Goal: Task Accomplishment & Management: Manage account settings

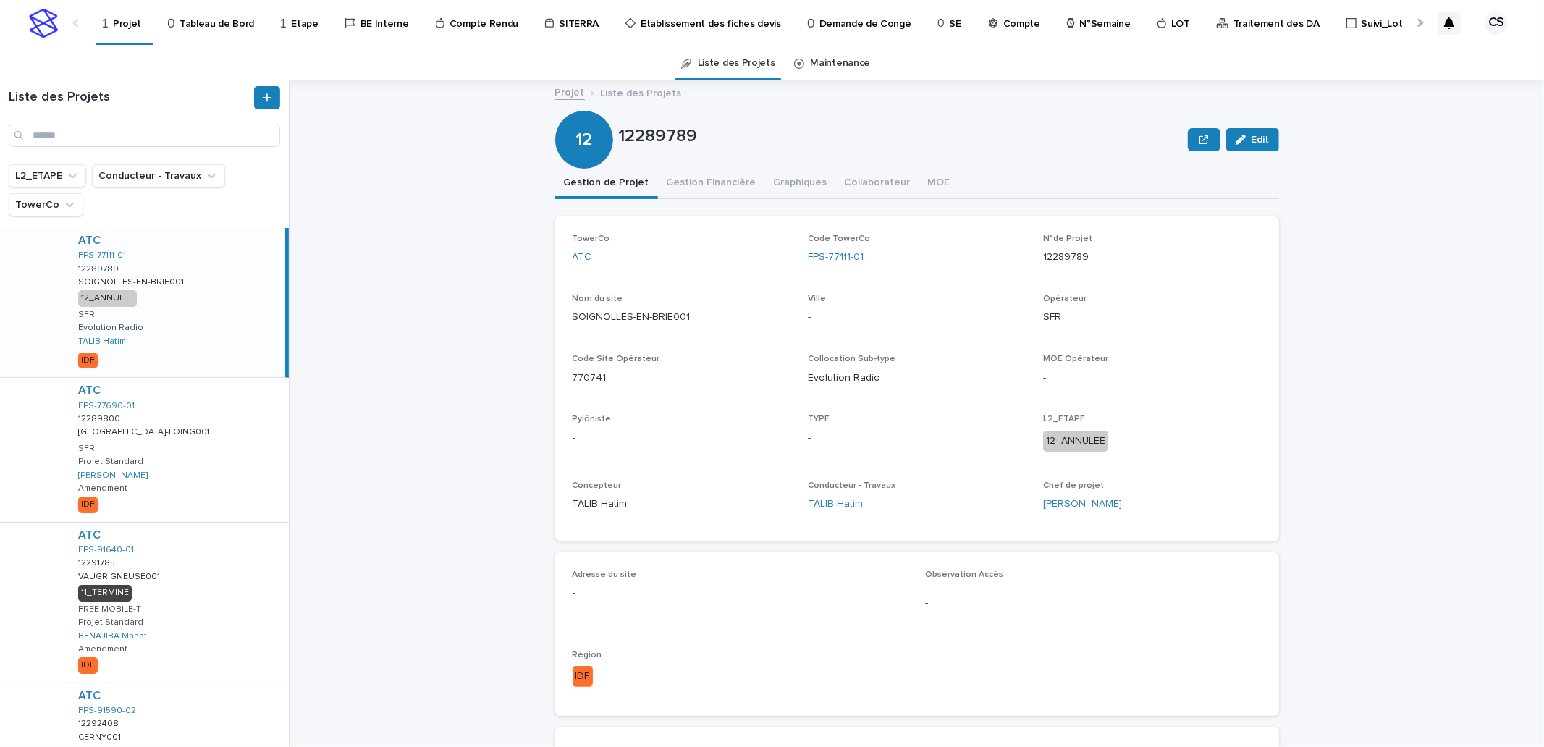
click at [1258, 18] on p "Traitement des DA" at bounding box center [1277, 15] width 86 height 30
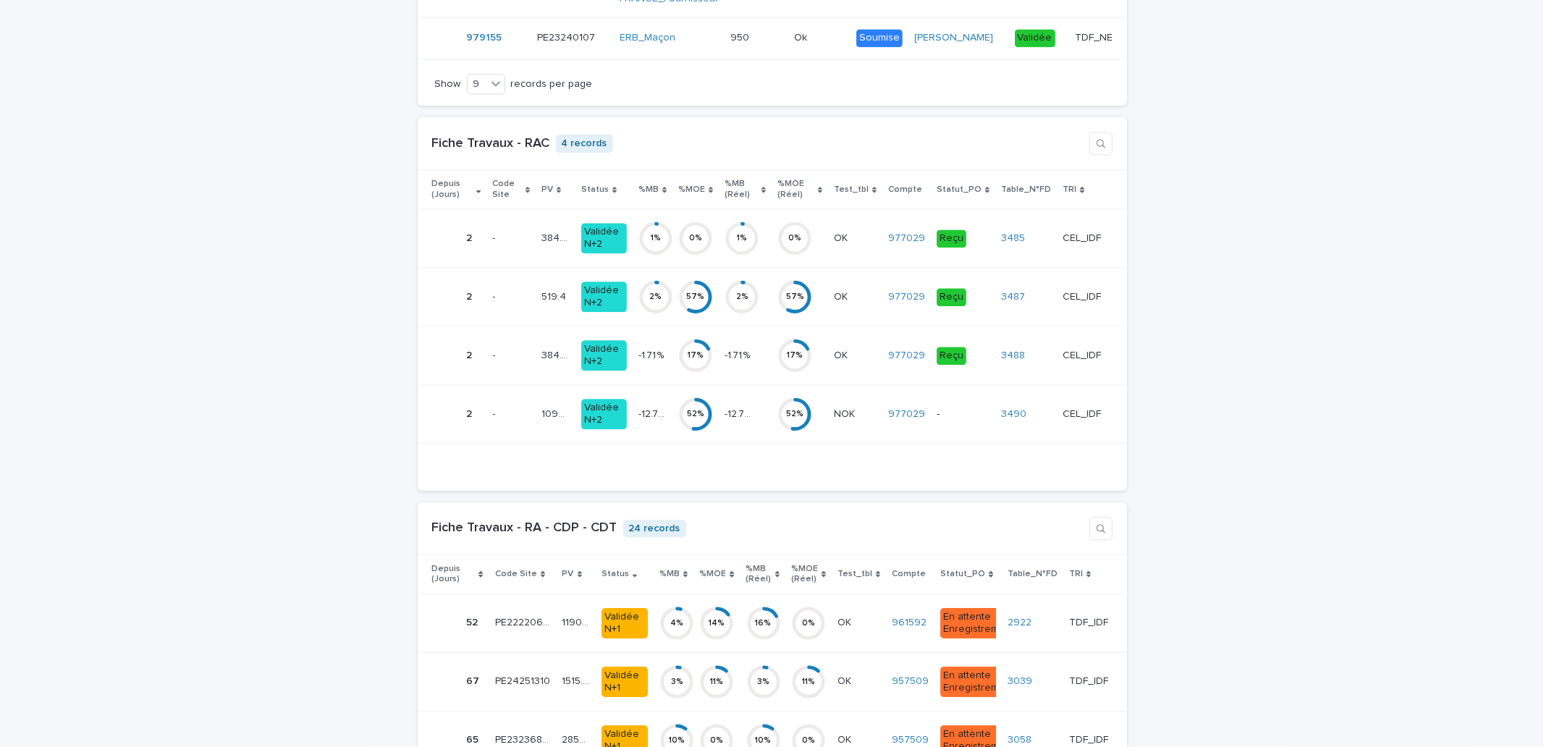
scroll to position [2681, 0]
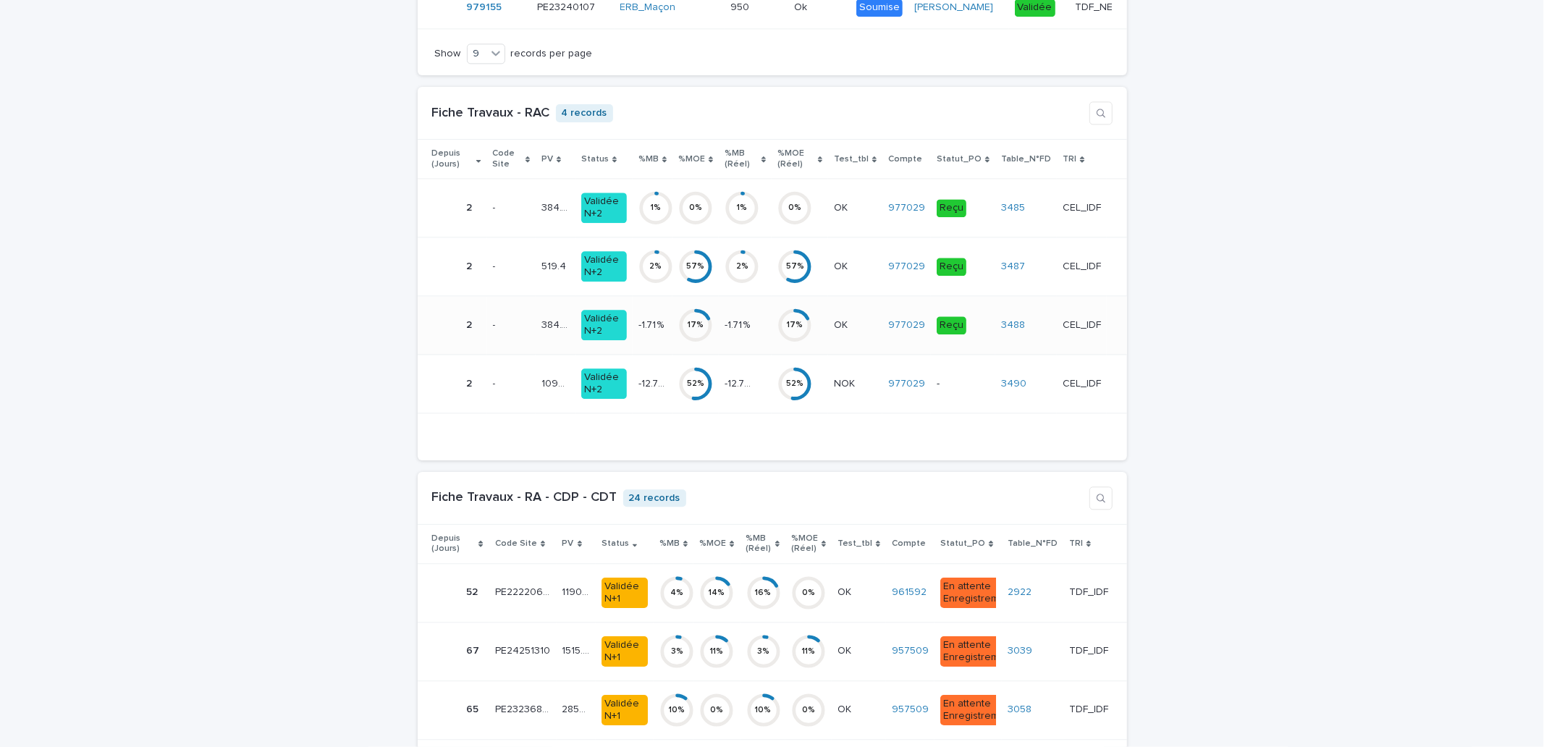
click at [671, 348] on td "-1.71 % -1.71 %" at bounding box center [653, 325] width 40 height 59
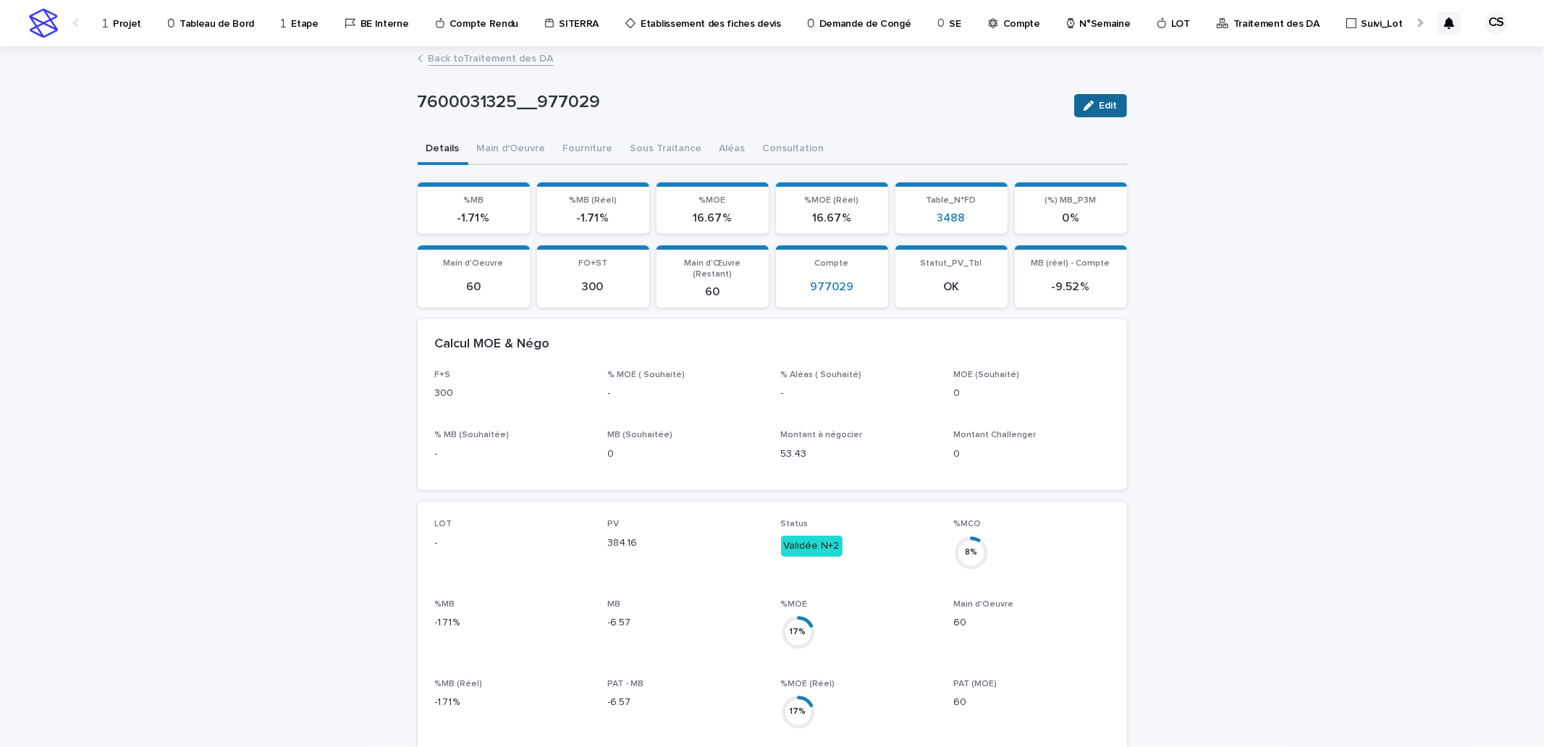
click at [1106, 114] on button "Edit" at bounding box center [1100, 105] width 53 height 23
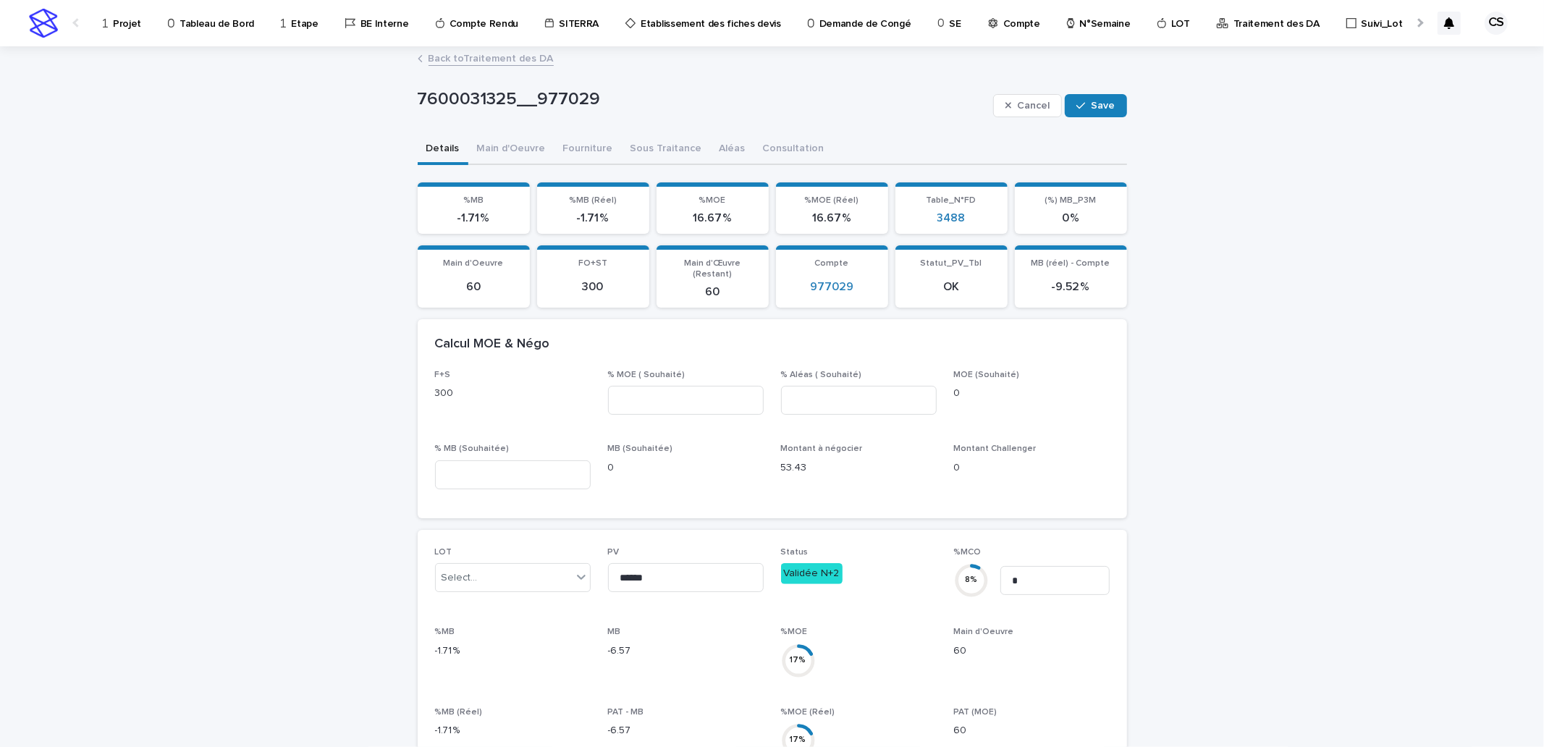
click at [1041, 118] on div "Cancel Save" at bounding box center [1060, 106] width 134 height 58
click at [1043, 111] on button "Cancel" at bounding box center [1028, 105] width 70 height 23
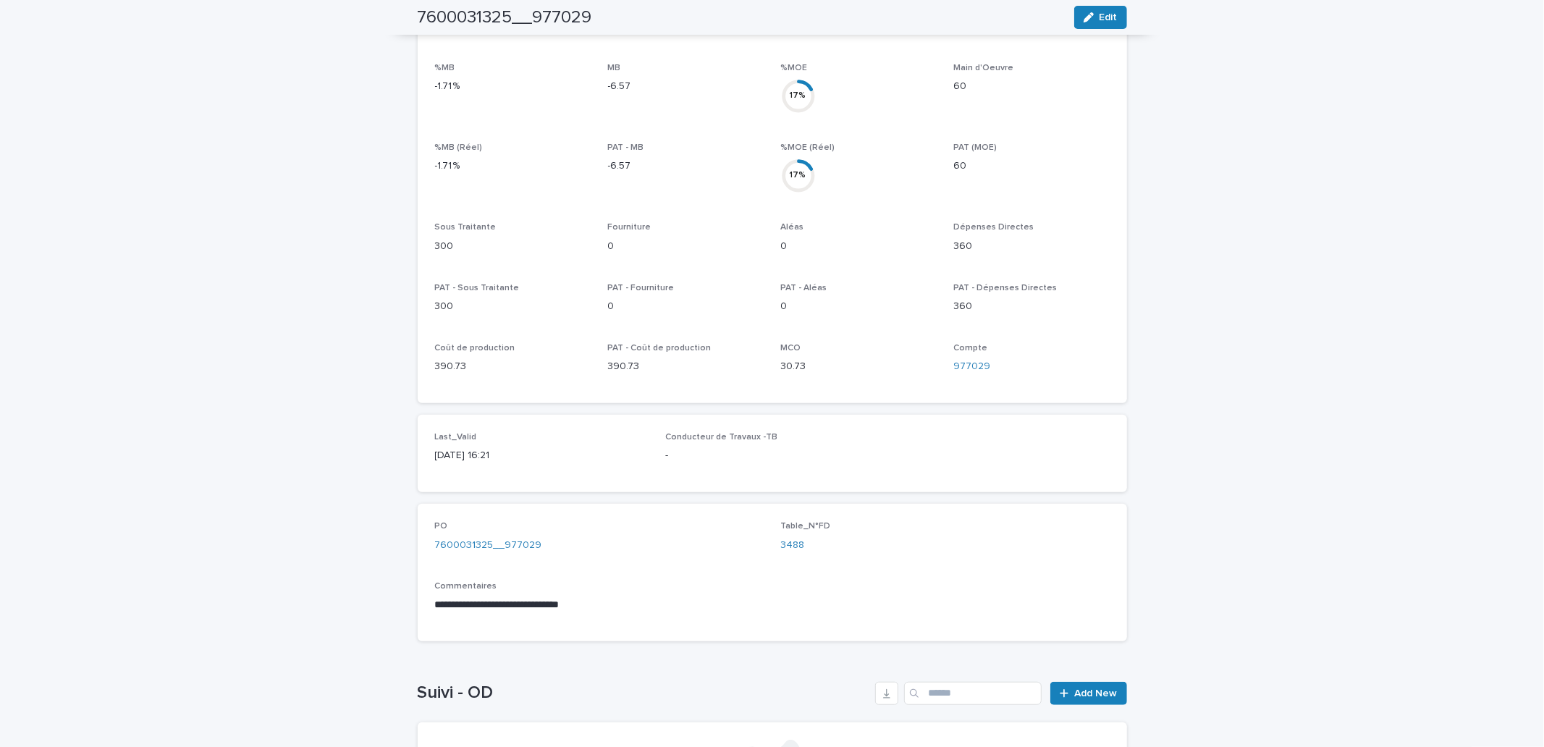
scroll to position [804, 0]
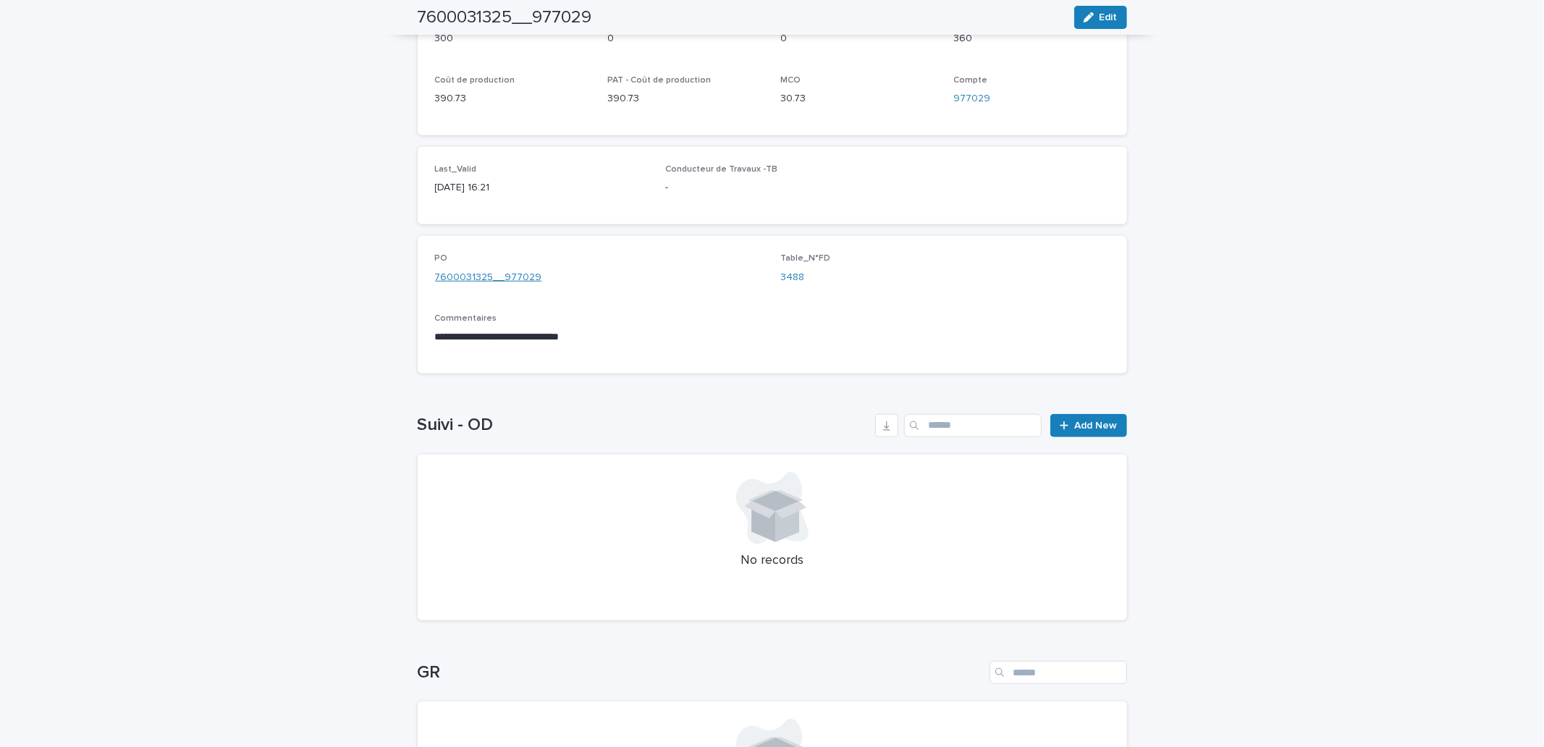
click at [509, 270] on link "7600031325__977029" at bounding box center [488, 277] width 107 height 15
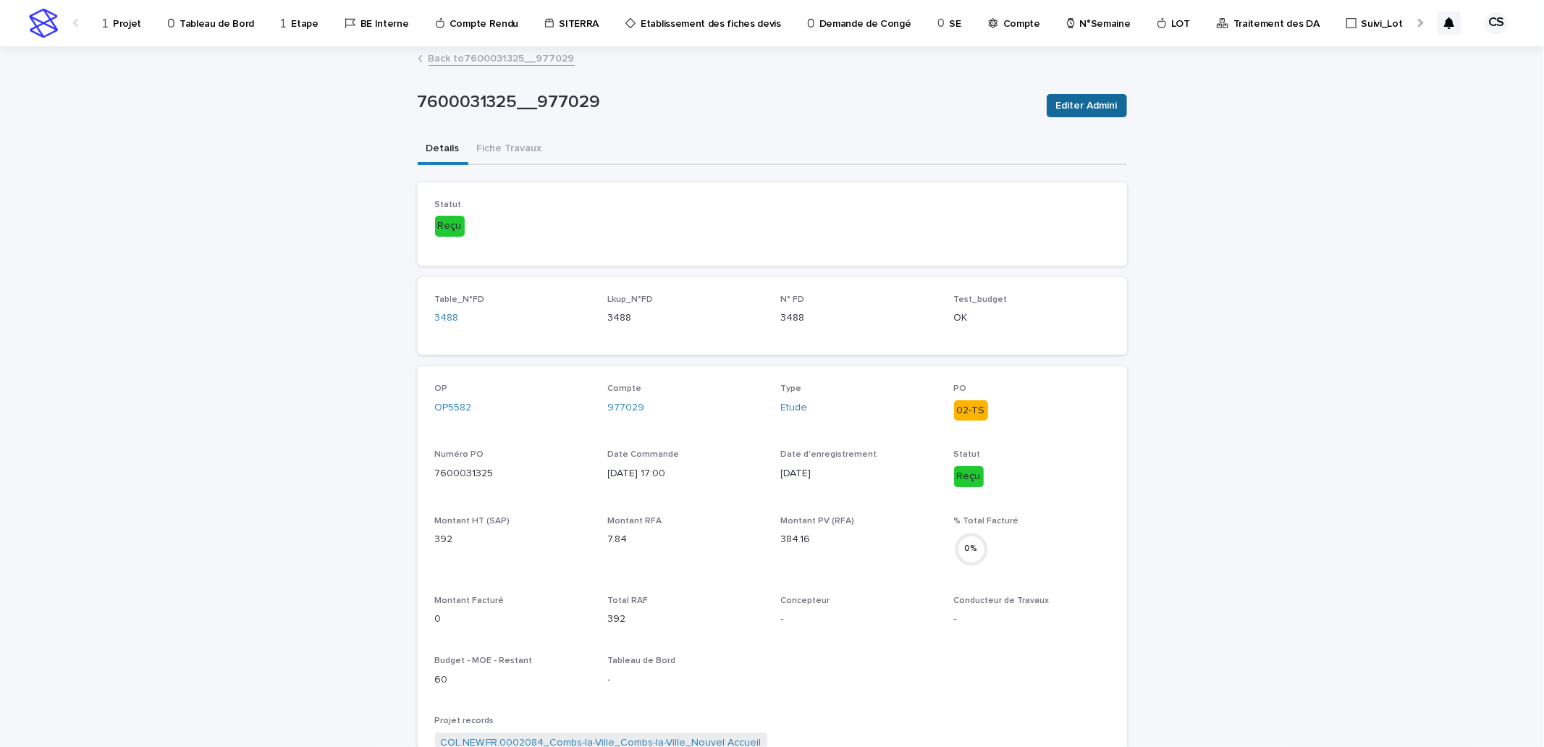
click at [1101, 106] on span "Editer Admini" at bounding box center [1087, 105] width 62 height 14
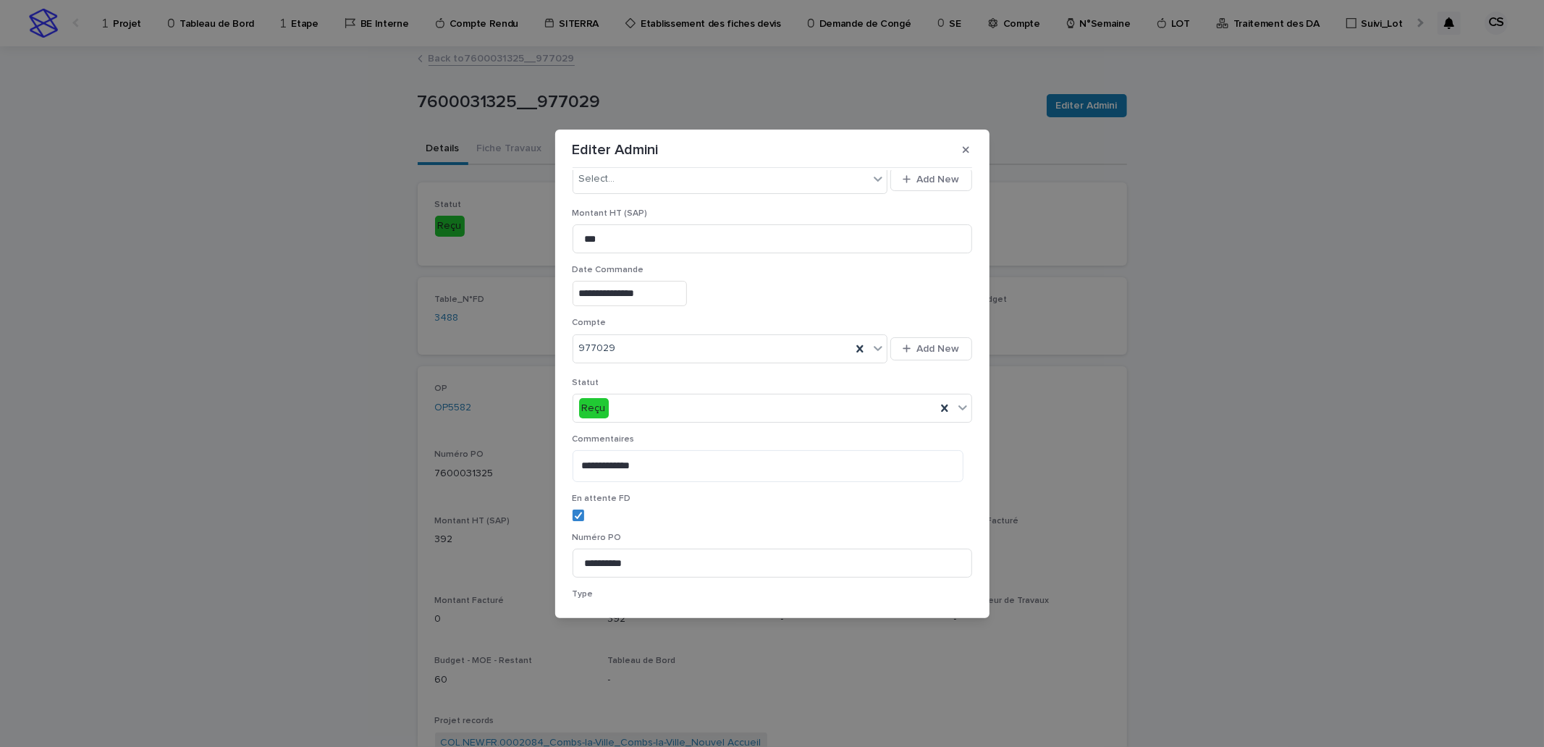
scroll to position [243, 0]
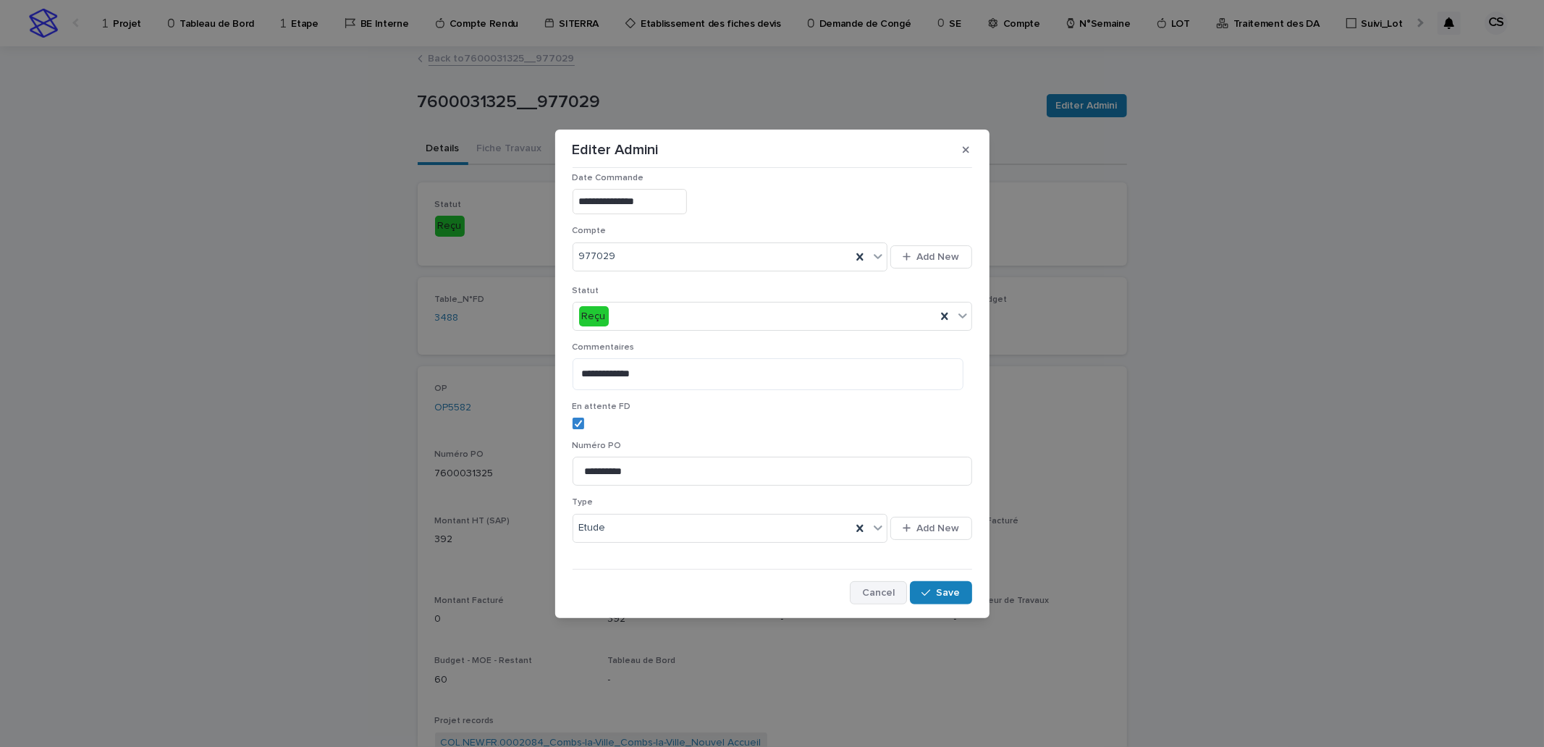
click at [879, 585] on button "Cancel" at bounding box center [878, 592] width 57 height 23
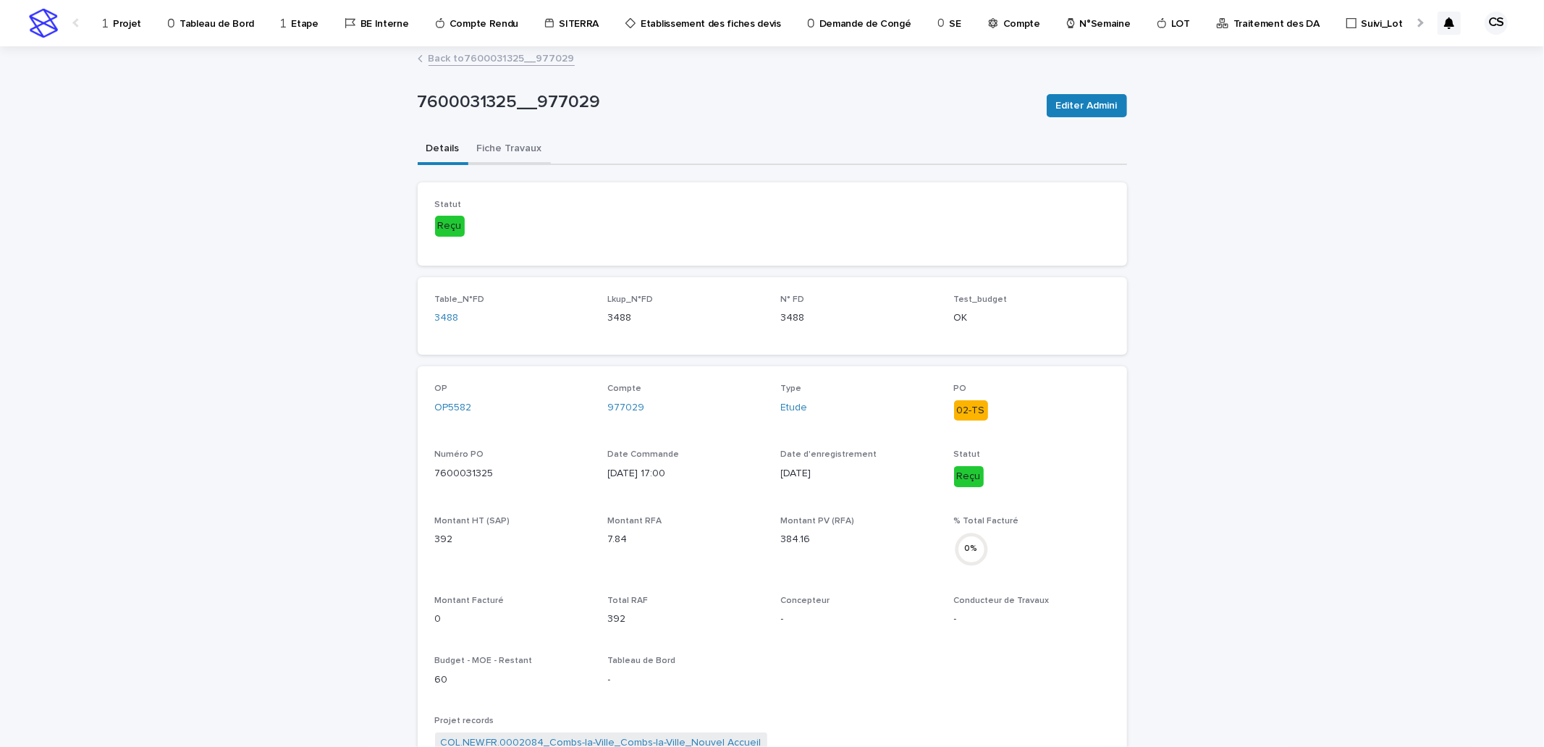
click at [525, 140] on button "Fiche Travaux" at bounding box center [509, 150] width 83 height 30
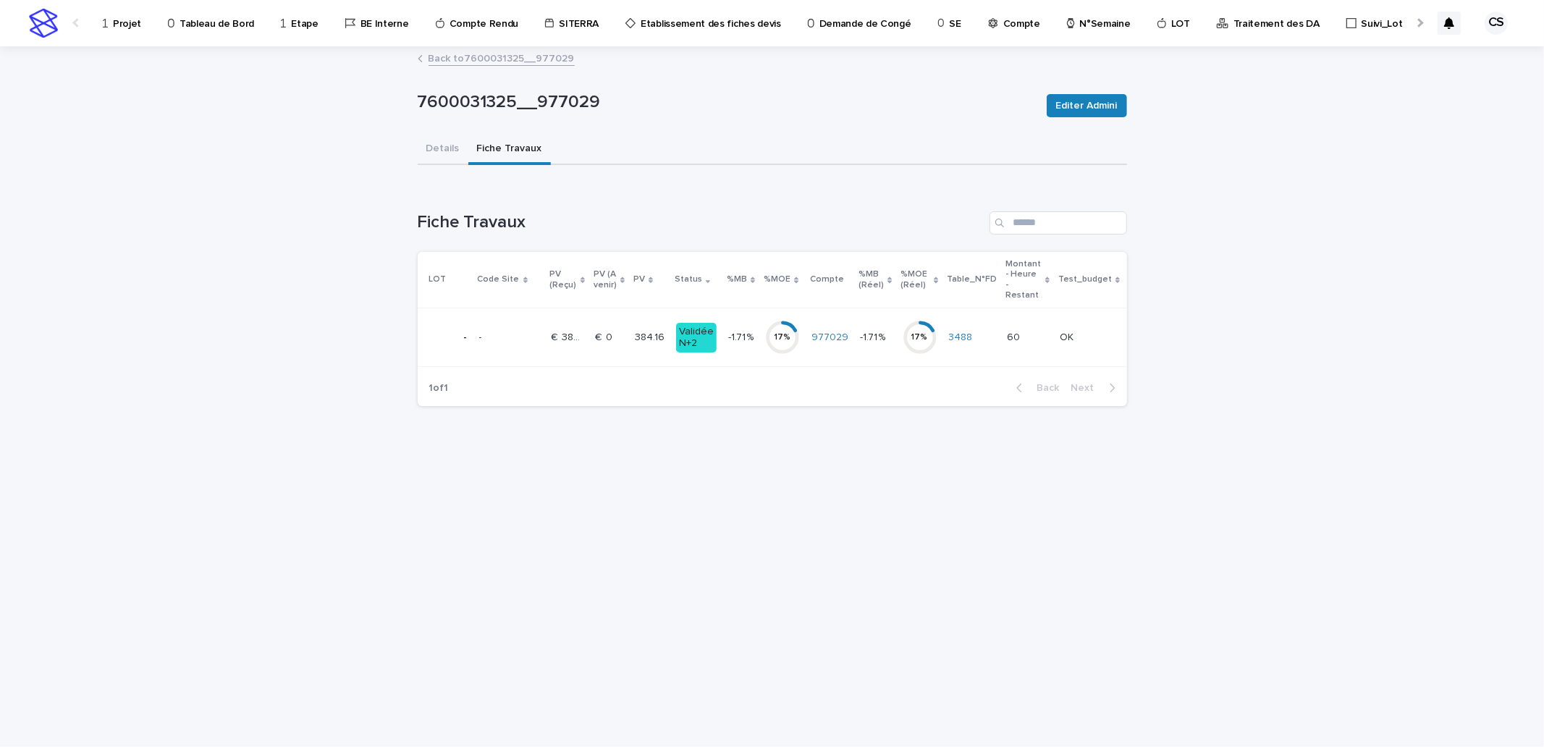
click at [784, 336] on div "17 %" at bounding box center [782, 337] width 35 height 10
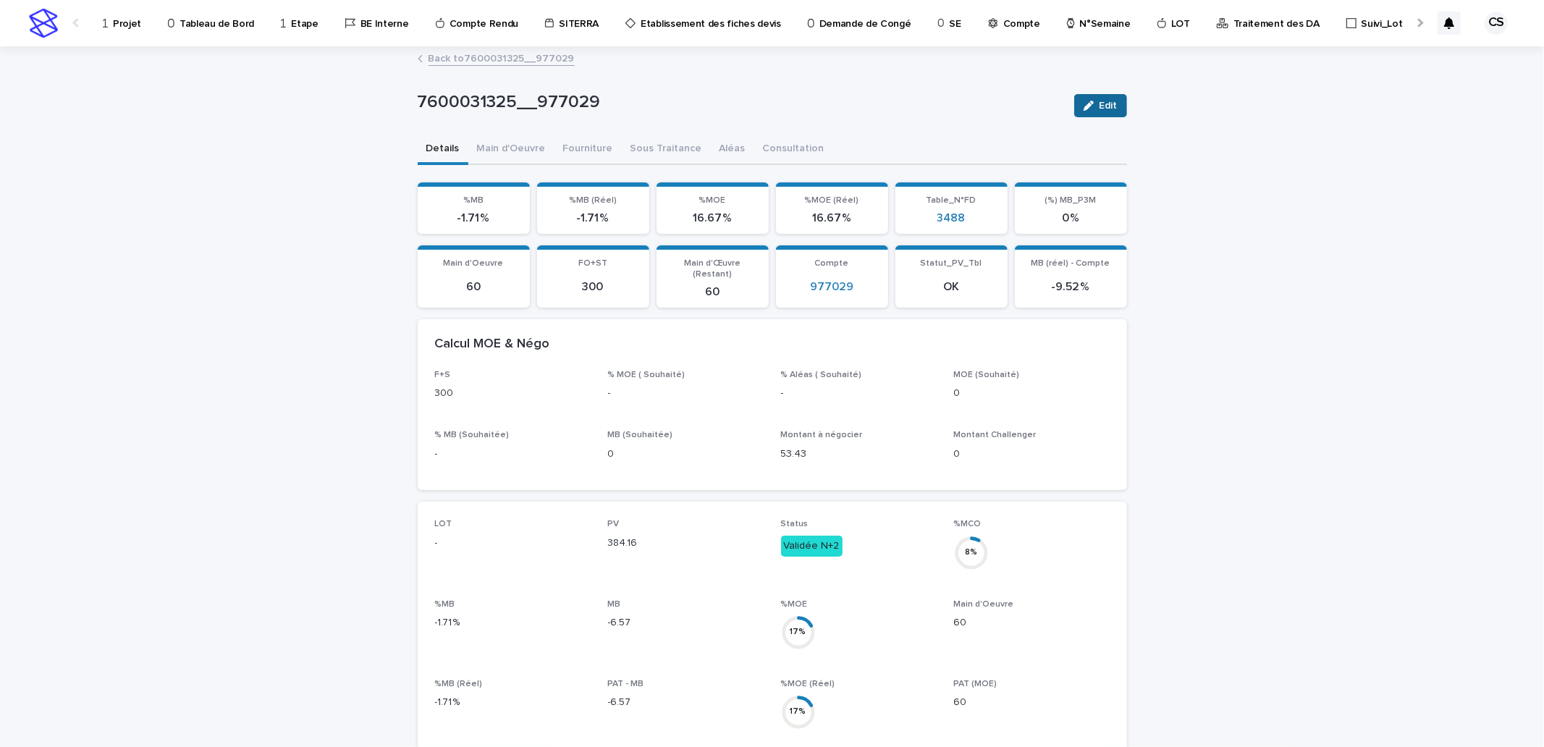
click at [1111, 104] on span "Edit" at bounding box center [1109, 106] width 18 height 10
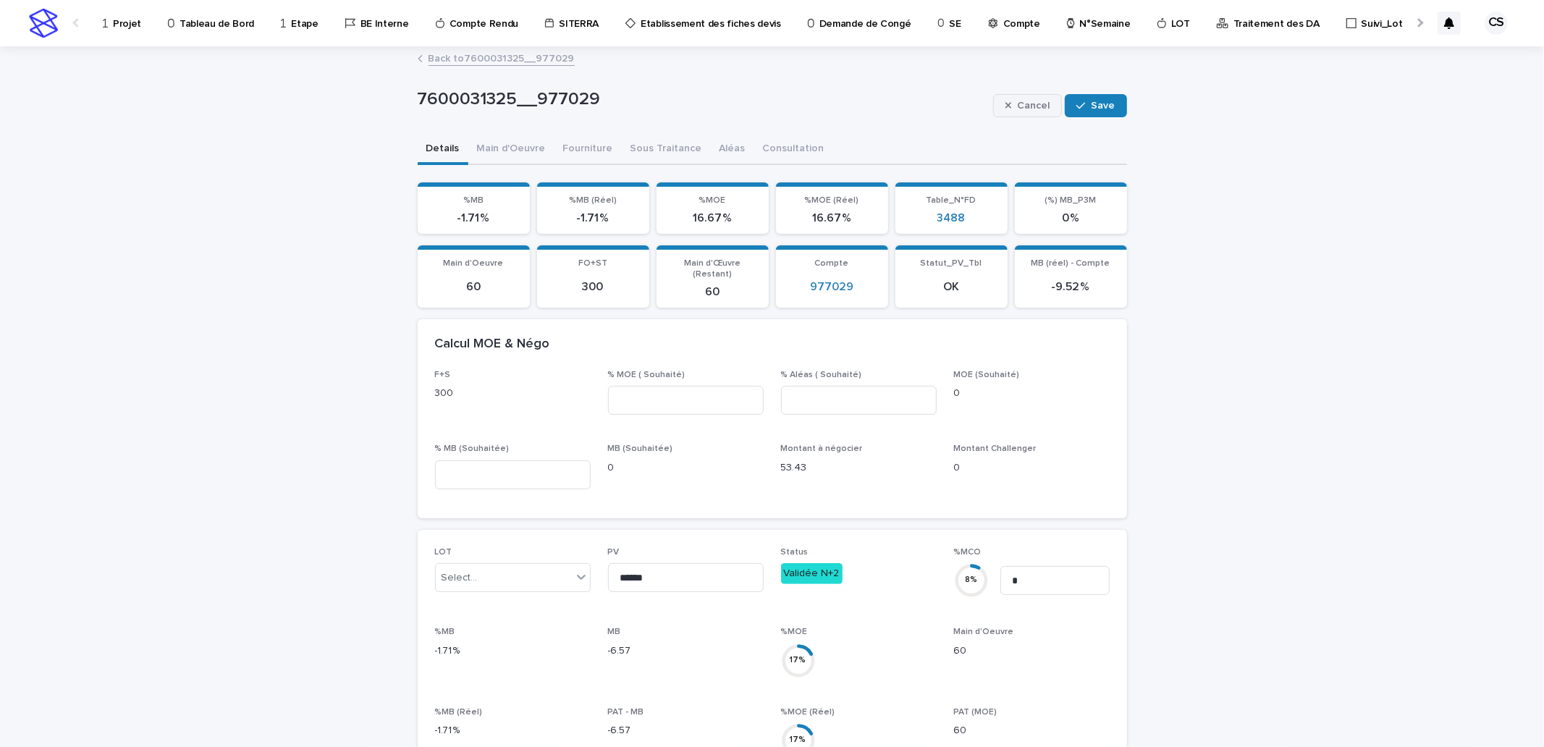
click at [1029, 96] on button "Cancel" at bounding box center [1028, 105] width 70 height 23
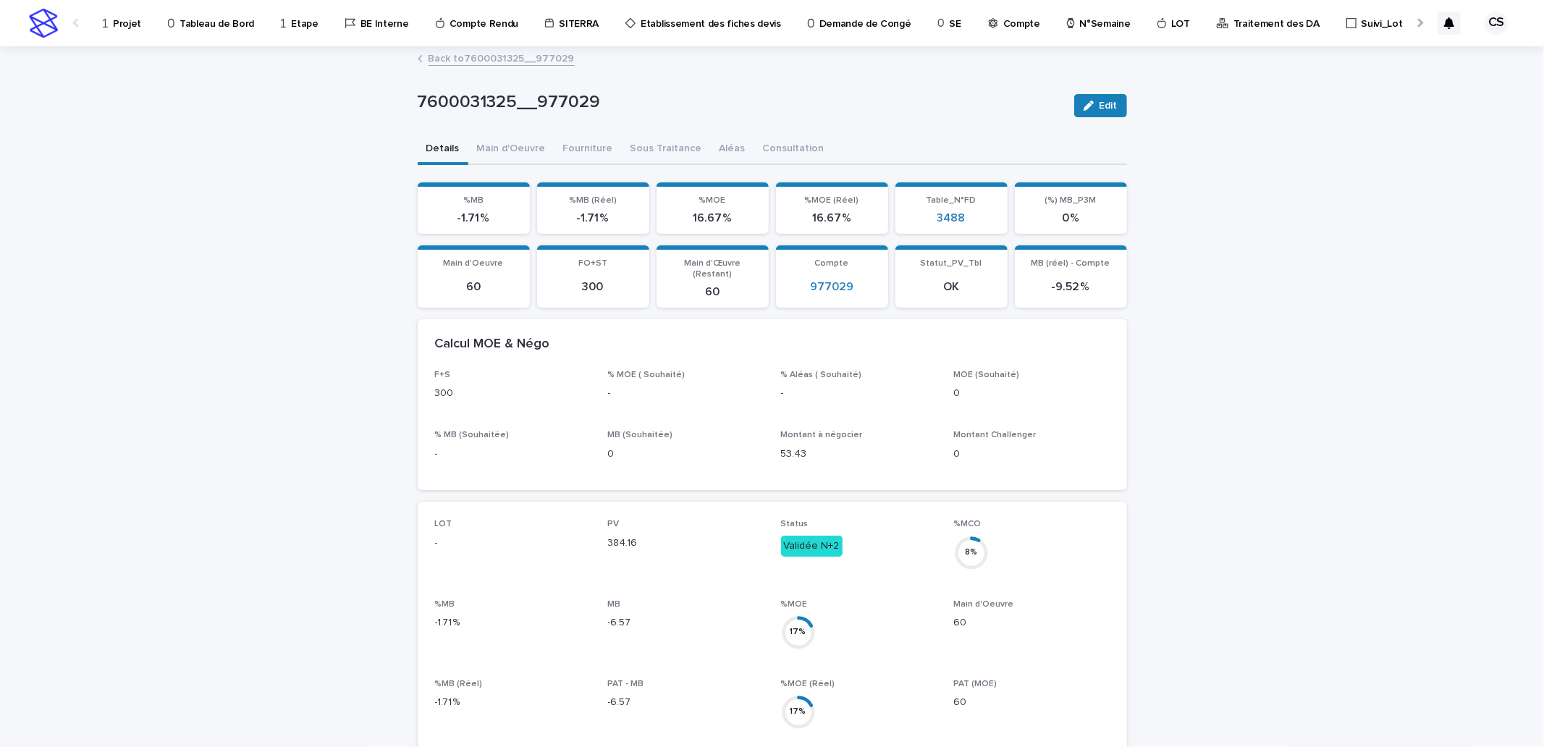
click at [475, 59] on link "Back to 7600031325__977029" at bounding box center [502, 57] width 146 height 17
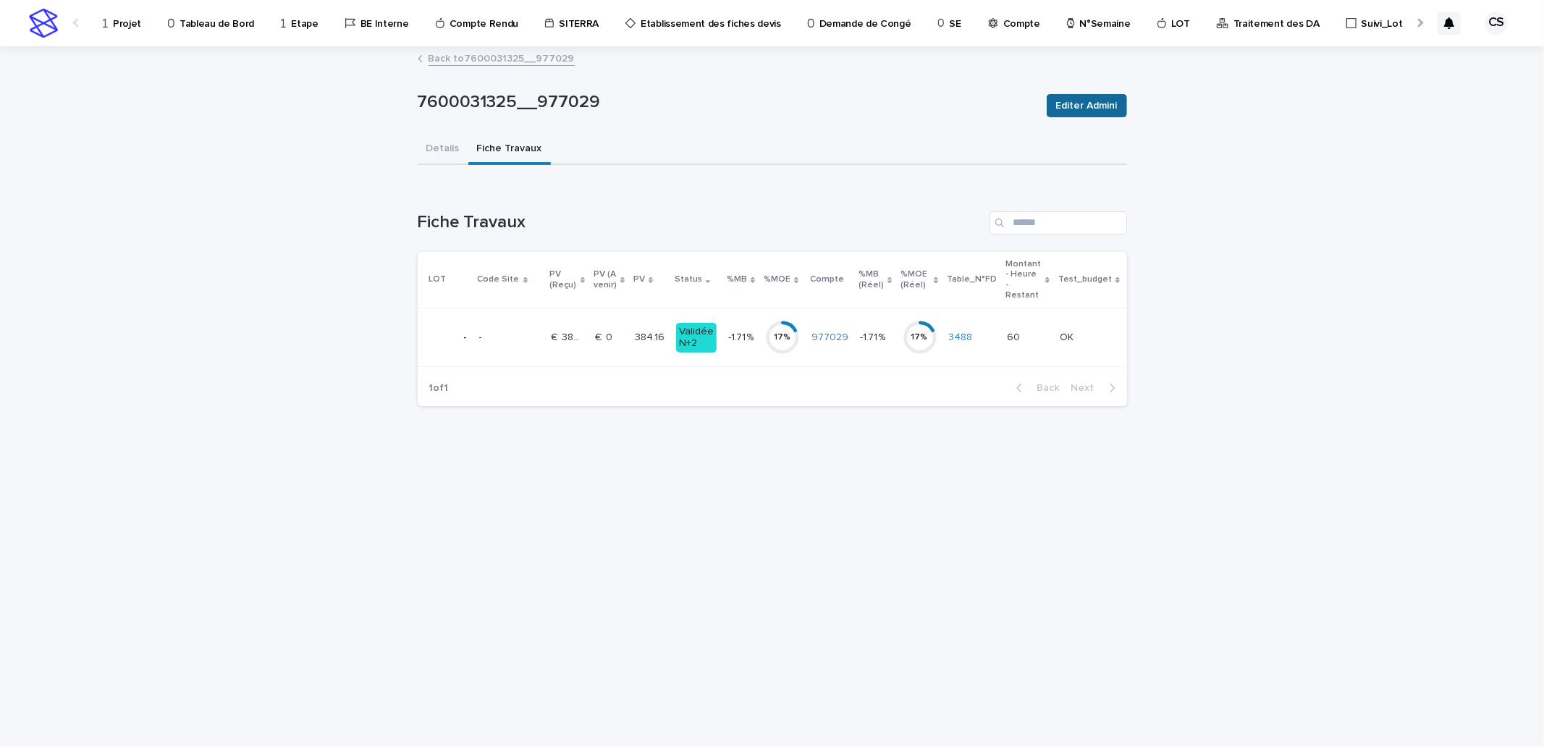
click at [1100, 111] on span "Editer Admini" at bounding box center [1087, 105] width 62 height 14
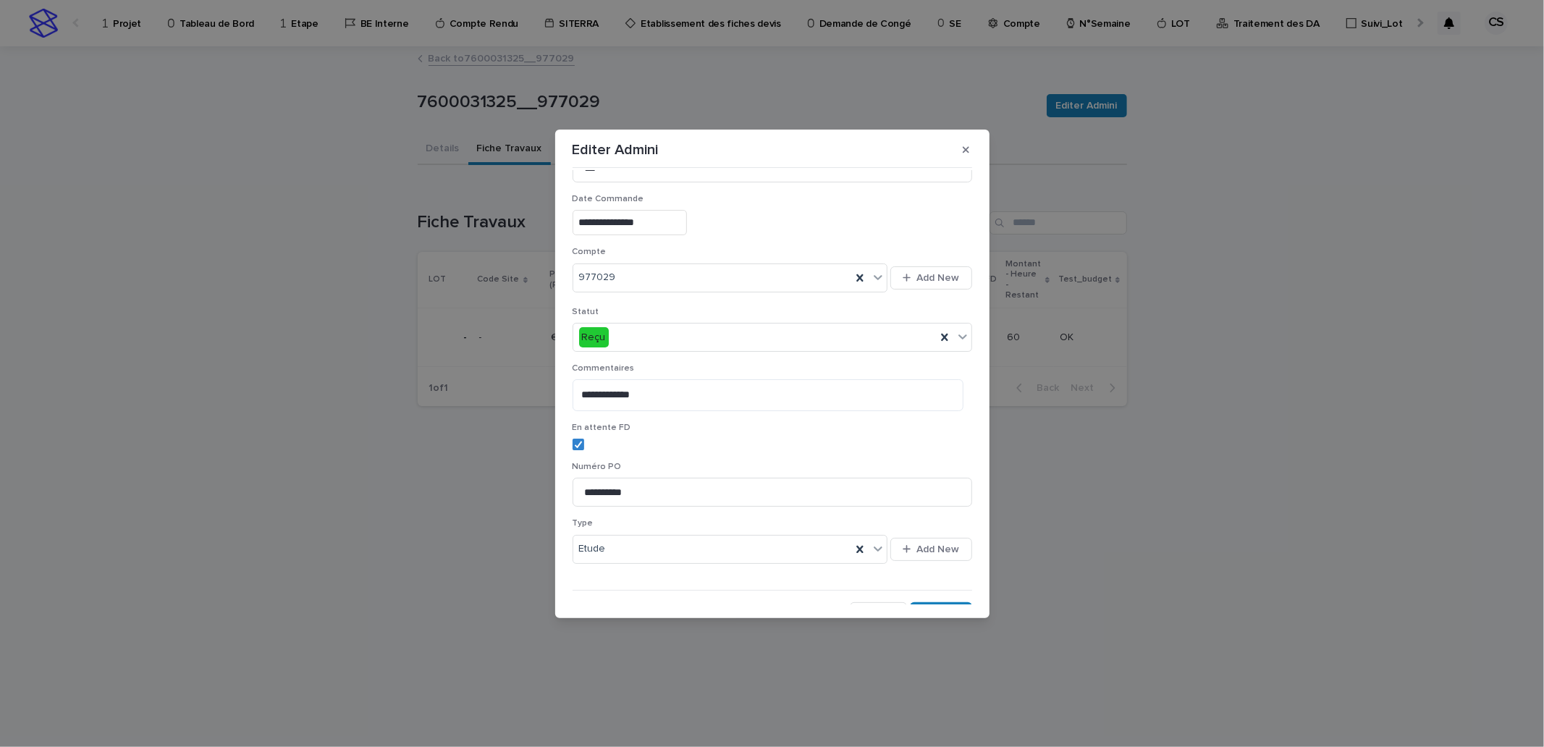
scroll to position [243, 0]
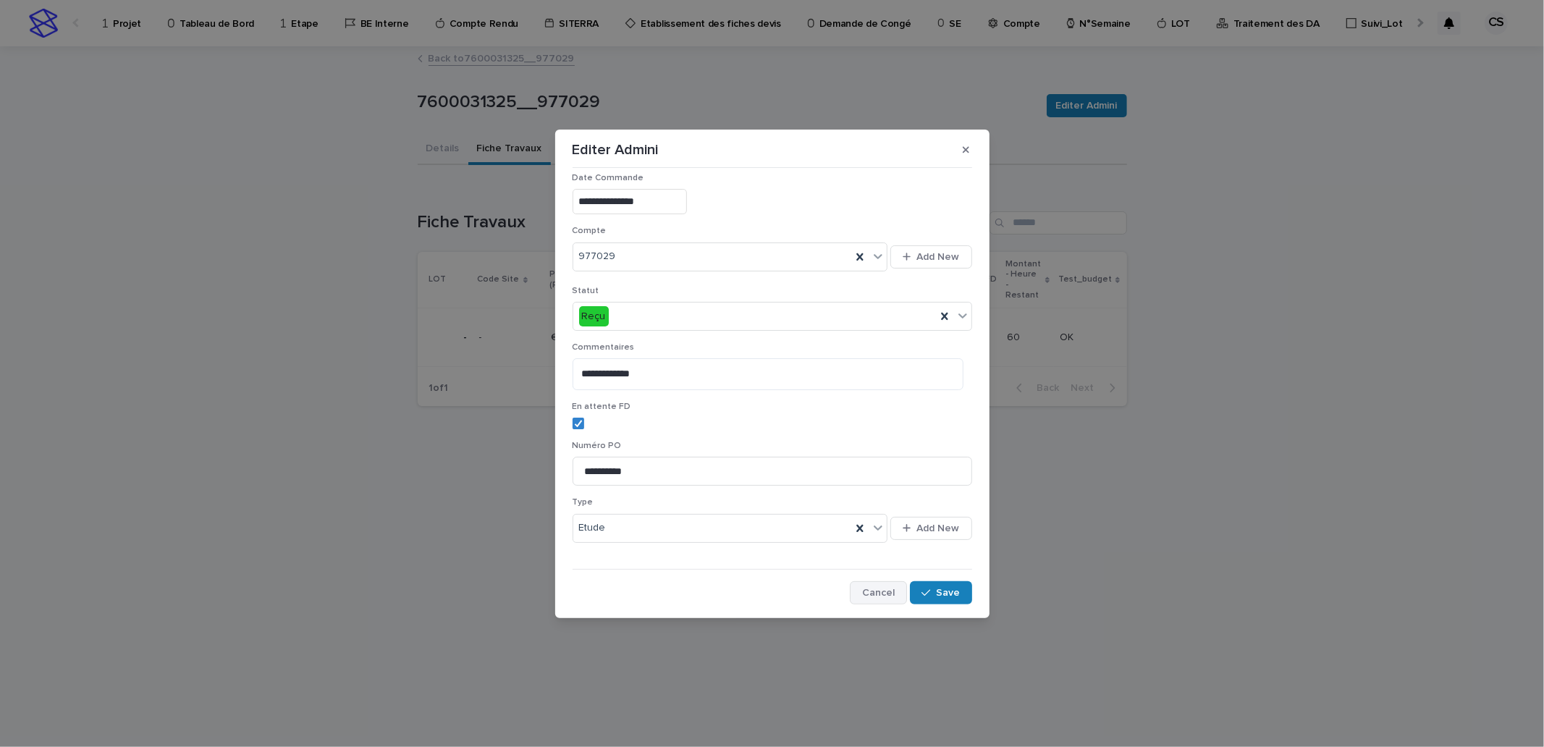
click at [882, 589] on span "Cancel" at bounding box center [878, 593] width 33 height 10
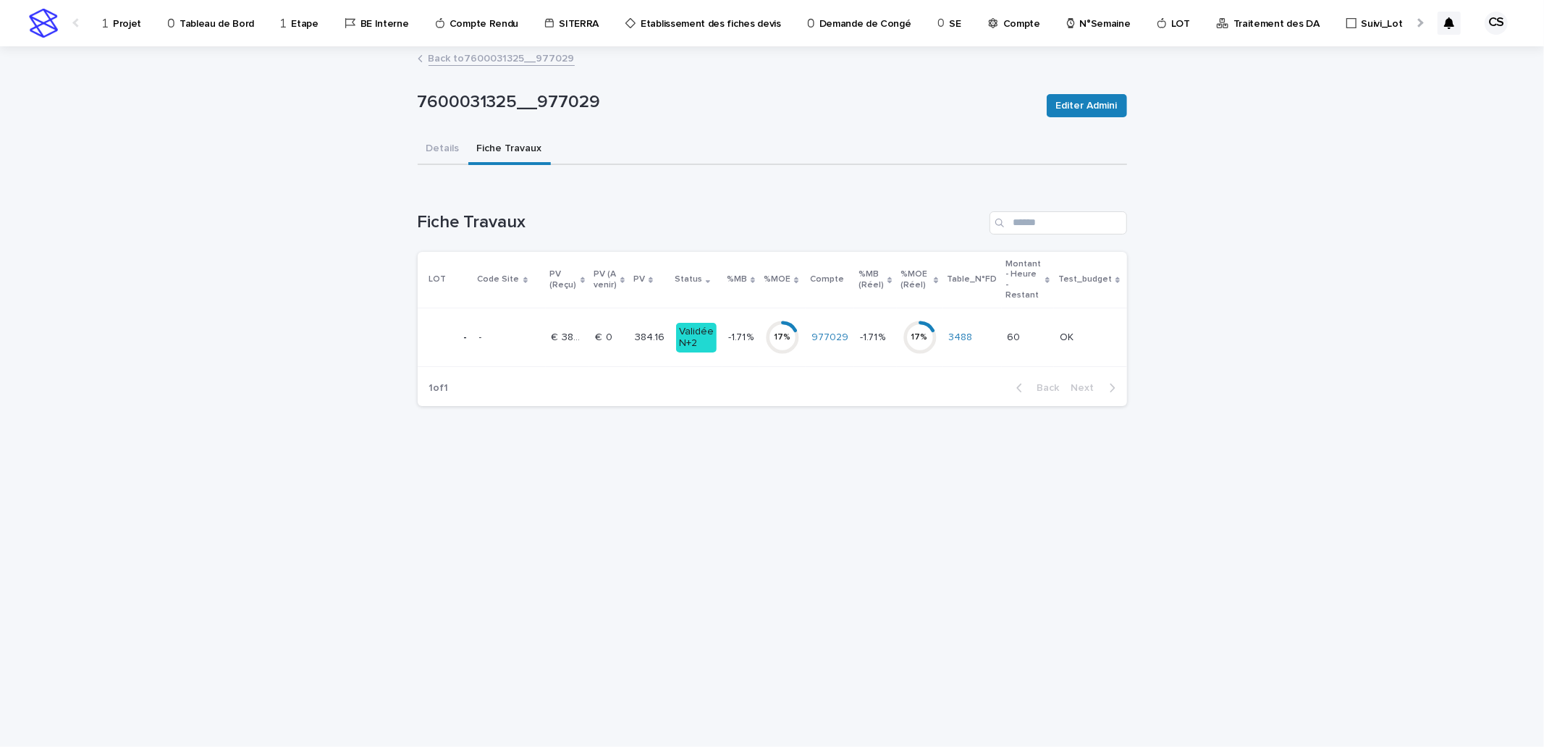
click at [481, 55] on link "Back to 7600031325__977029" at bounding box center [502, 57] width 146 height 17
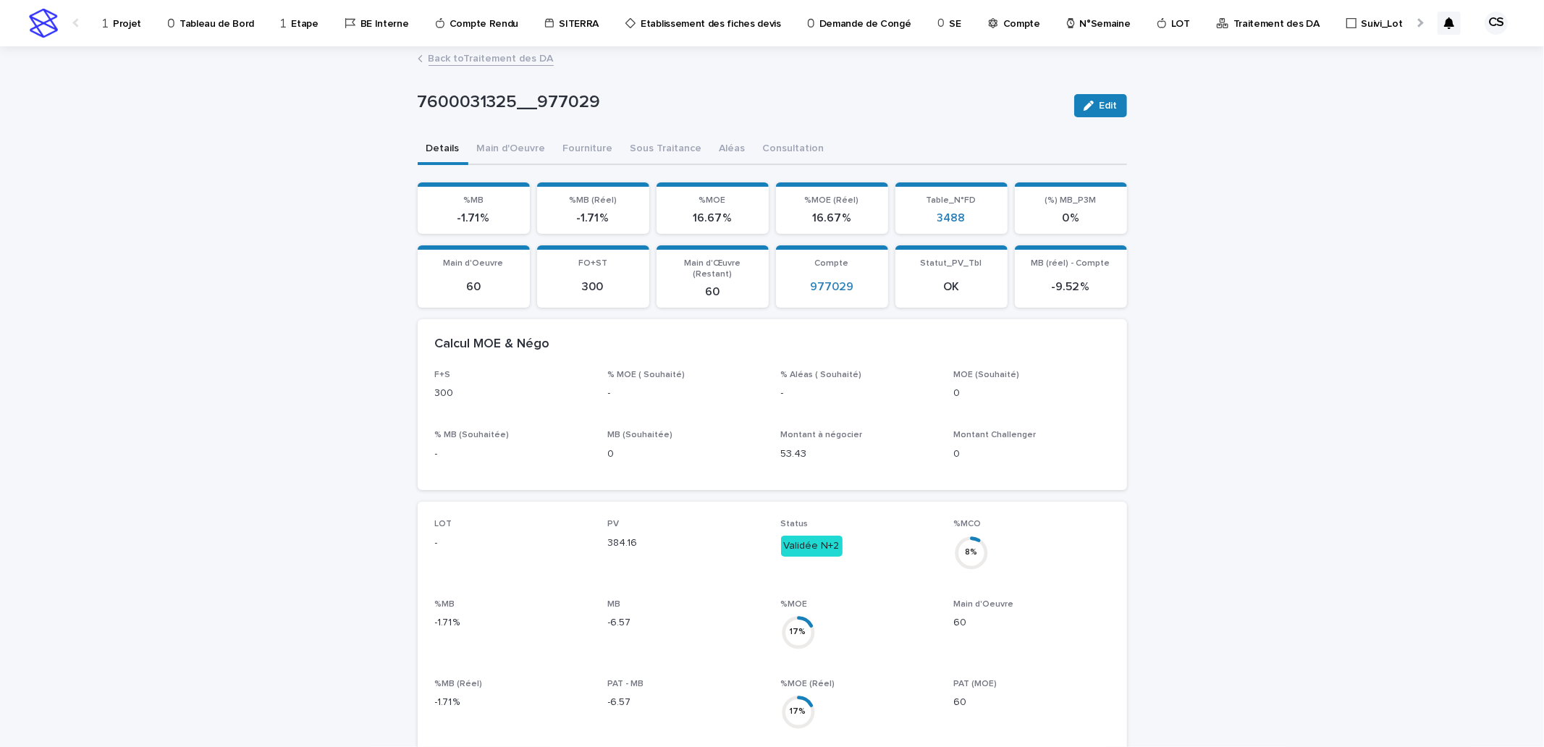
click at [455, 61] on link "Back to Traitement des DA" at bounding box center [491, 57] width 125 height 17
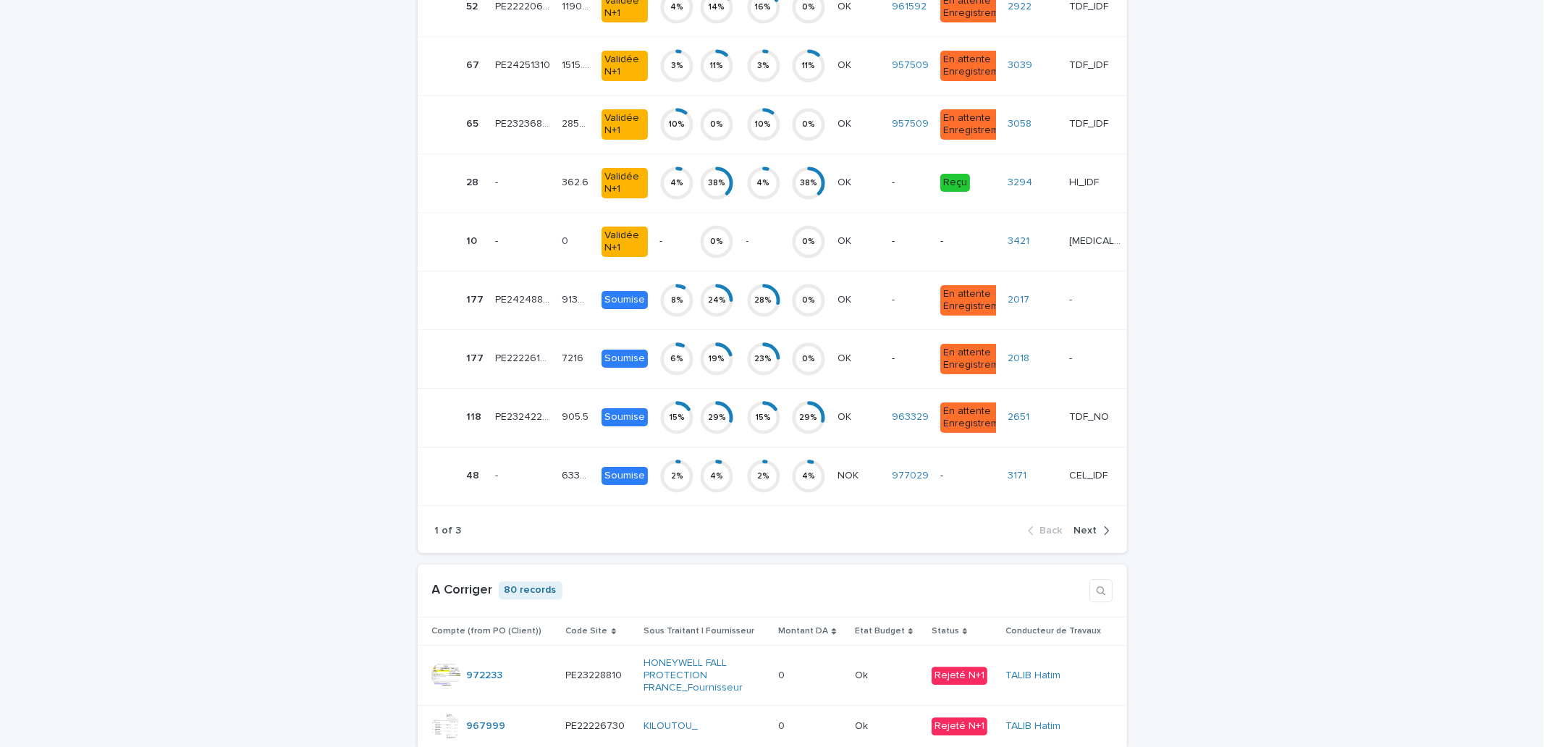
scroll to position [2730, 0]
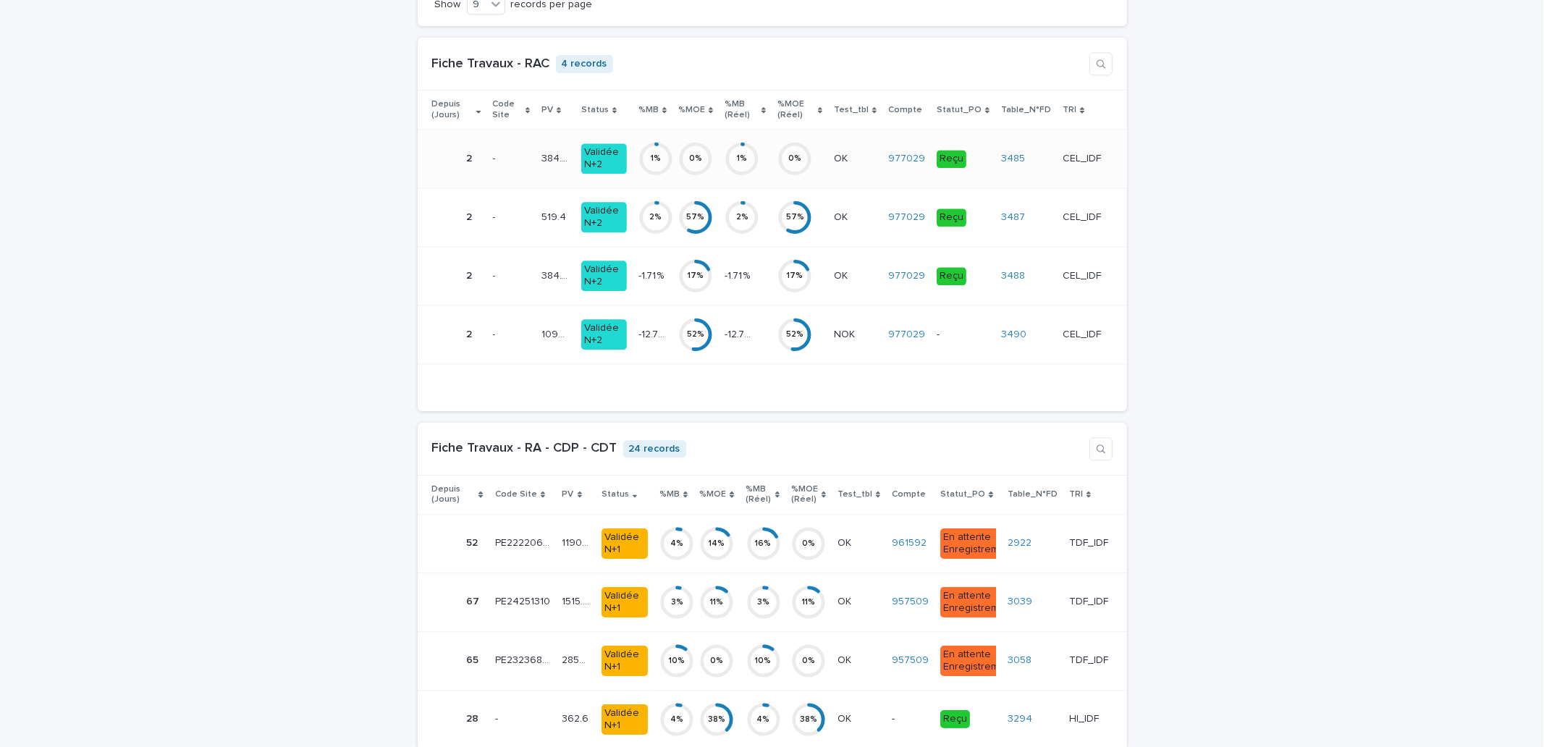
click at [538, 178] on td "384.16 384.16" at bounding box center [555, 159] width 39 height 59
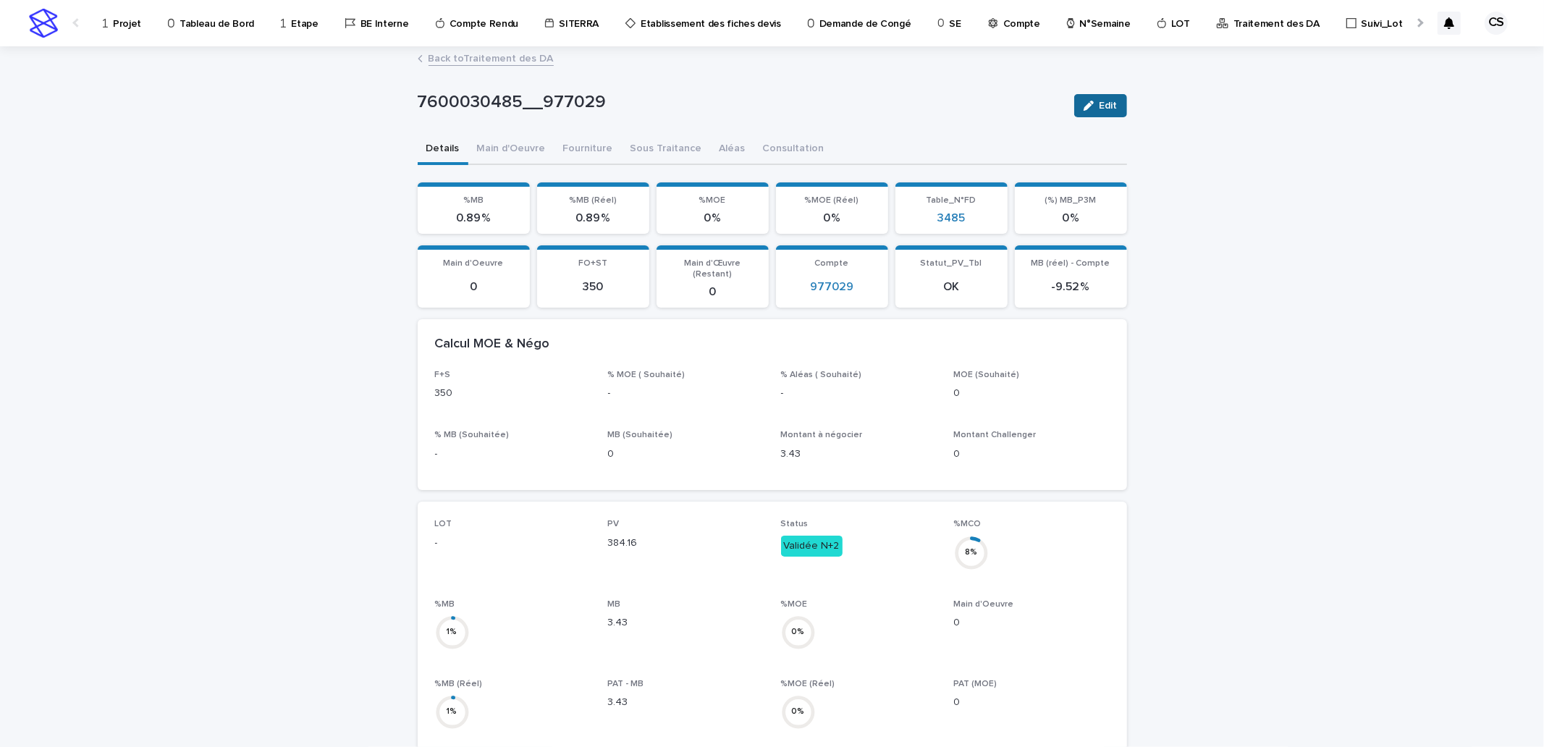
click at [1104, 104] on span "Edit" at bounding box center [1109, 106] width 18 height 10
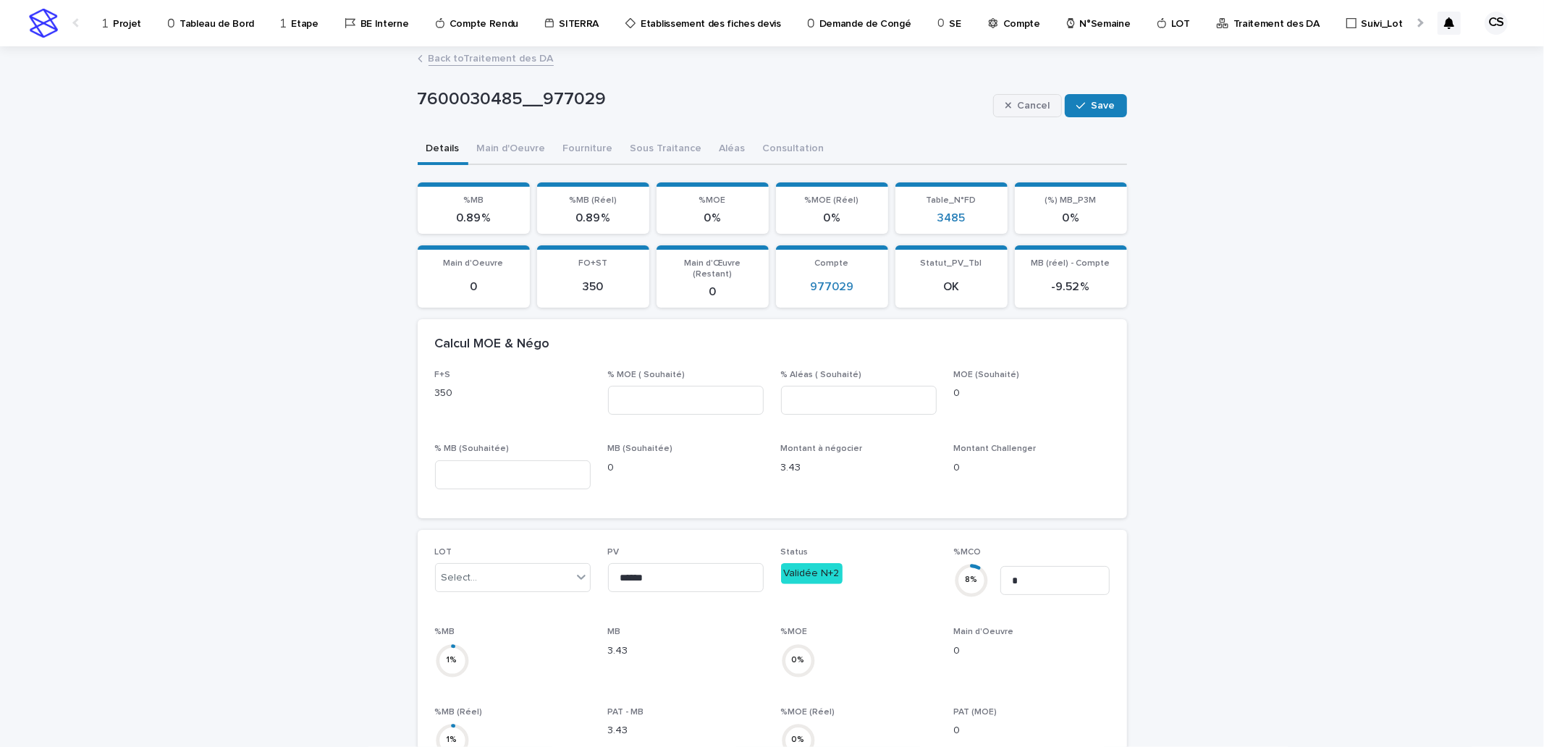
click at [1025, 104] on span "Cancel" at bounding box center [1033, 106] width 33 height 10
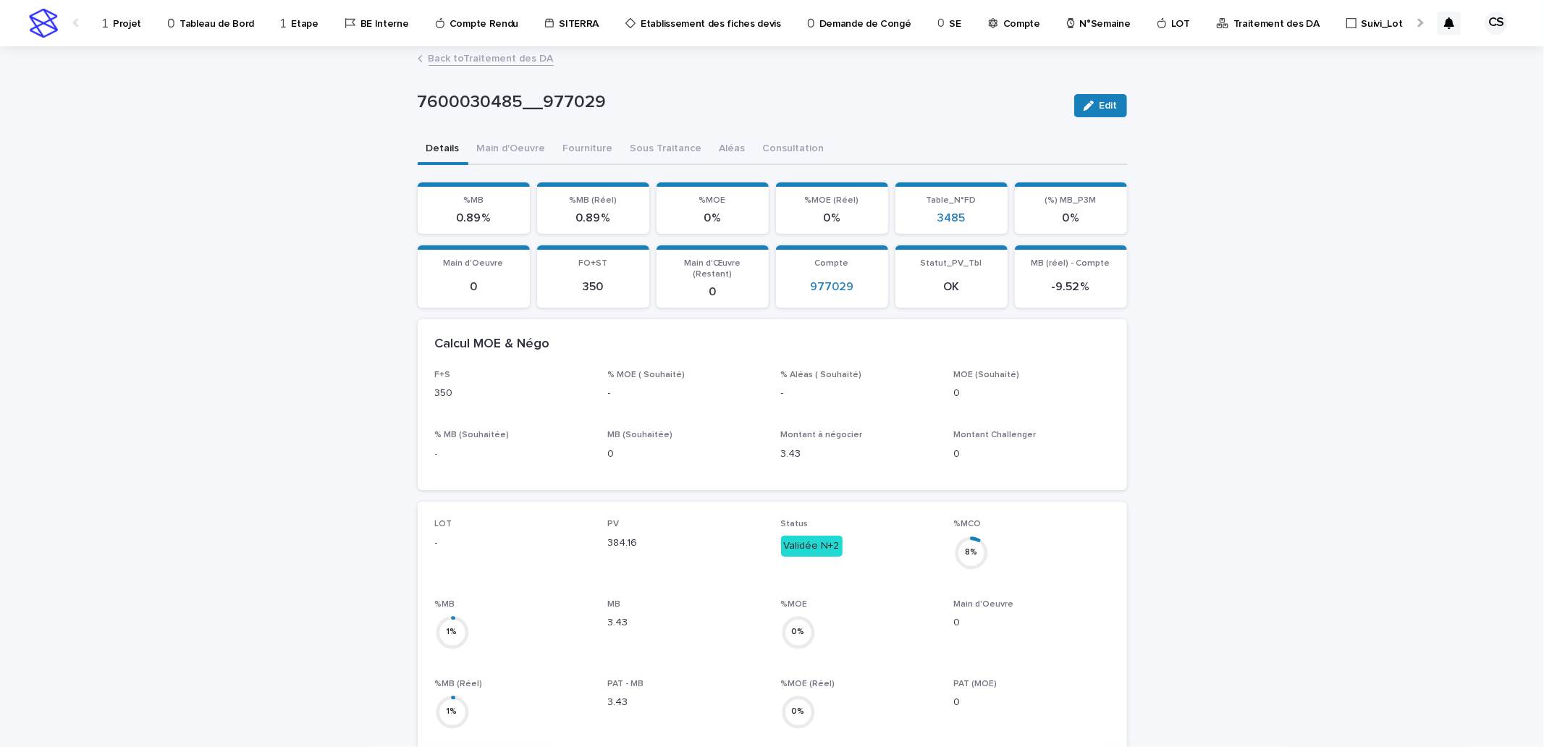
click at [507, 51] on link "Back to Traitement des DA" at bounding box center [491, 57] width 125 height 17
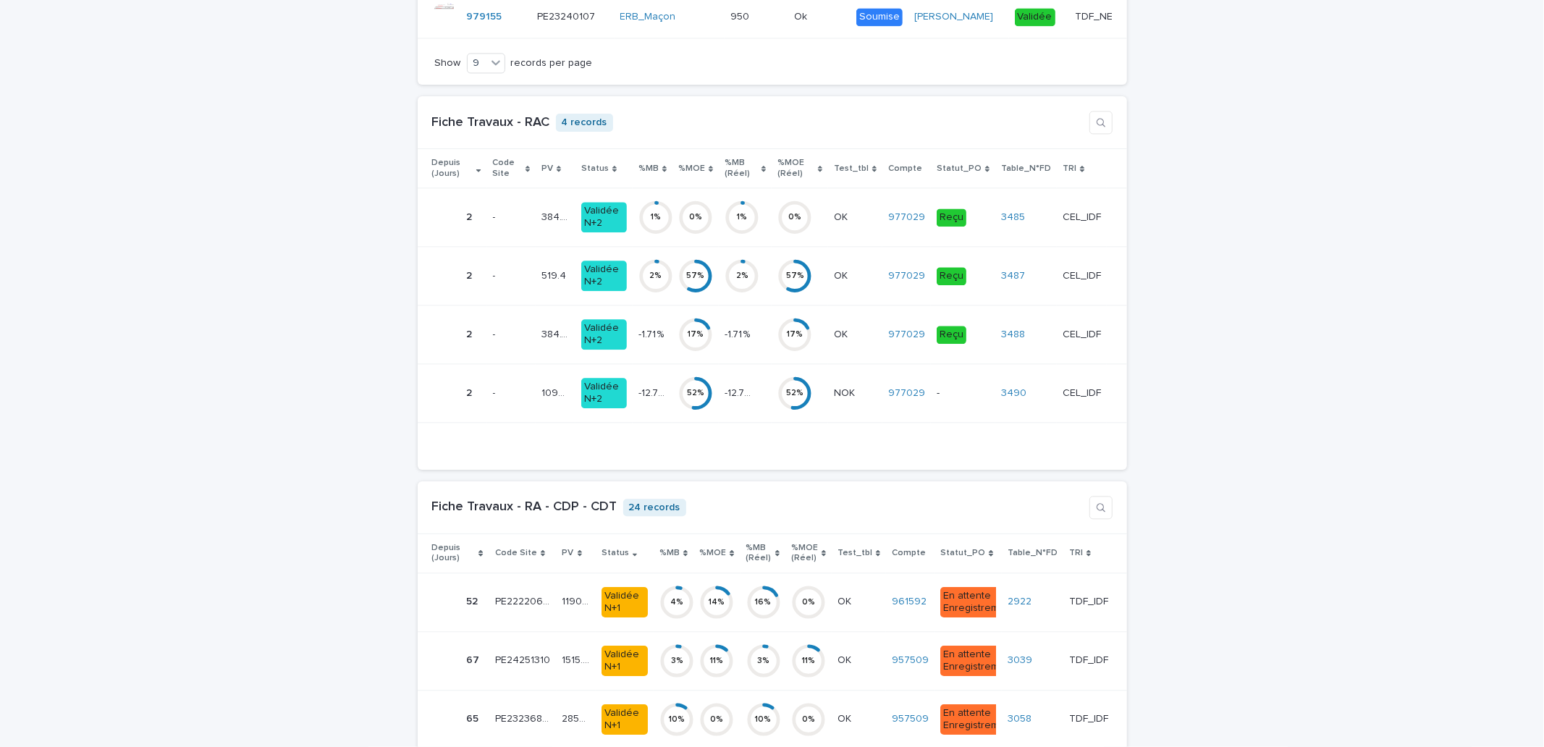
scroll to position [2681, 0]
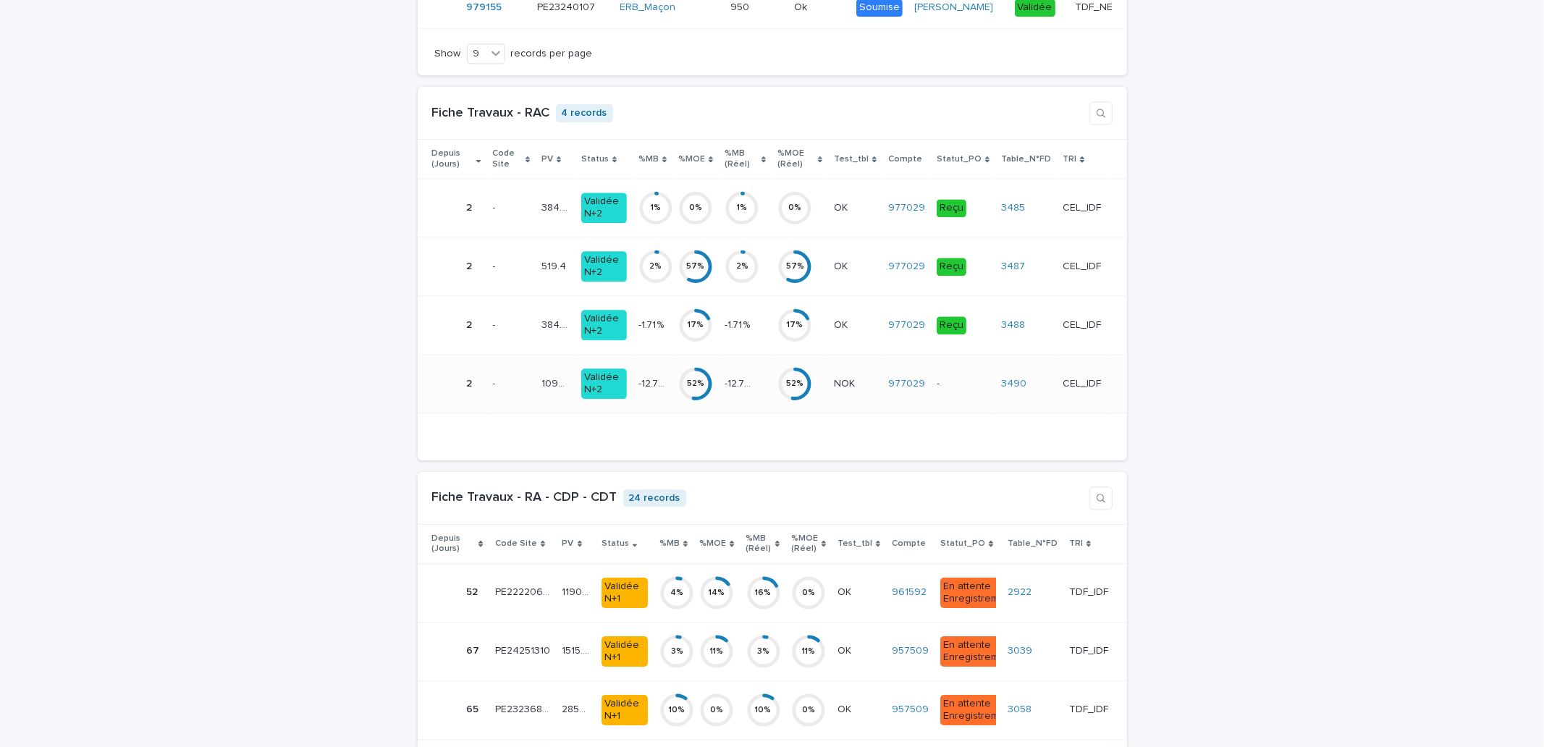
click at [738, 390] on p "-12.77 %" at bounding box center [740, 382] width 30 height 15
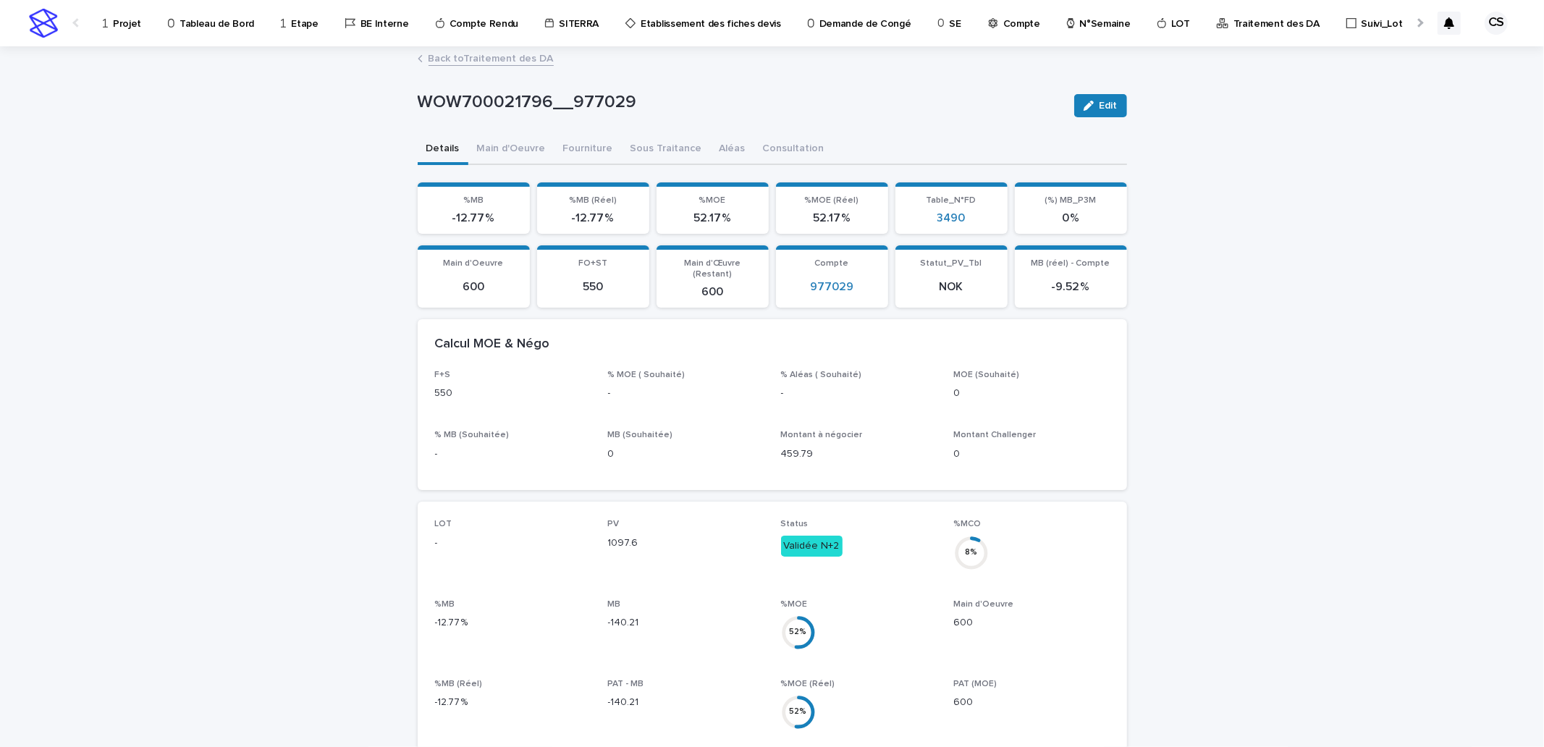
scroll to position [536, 0]
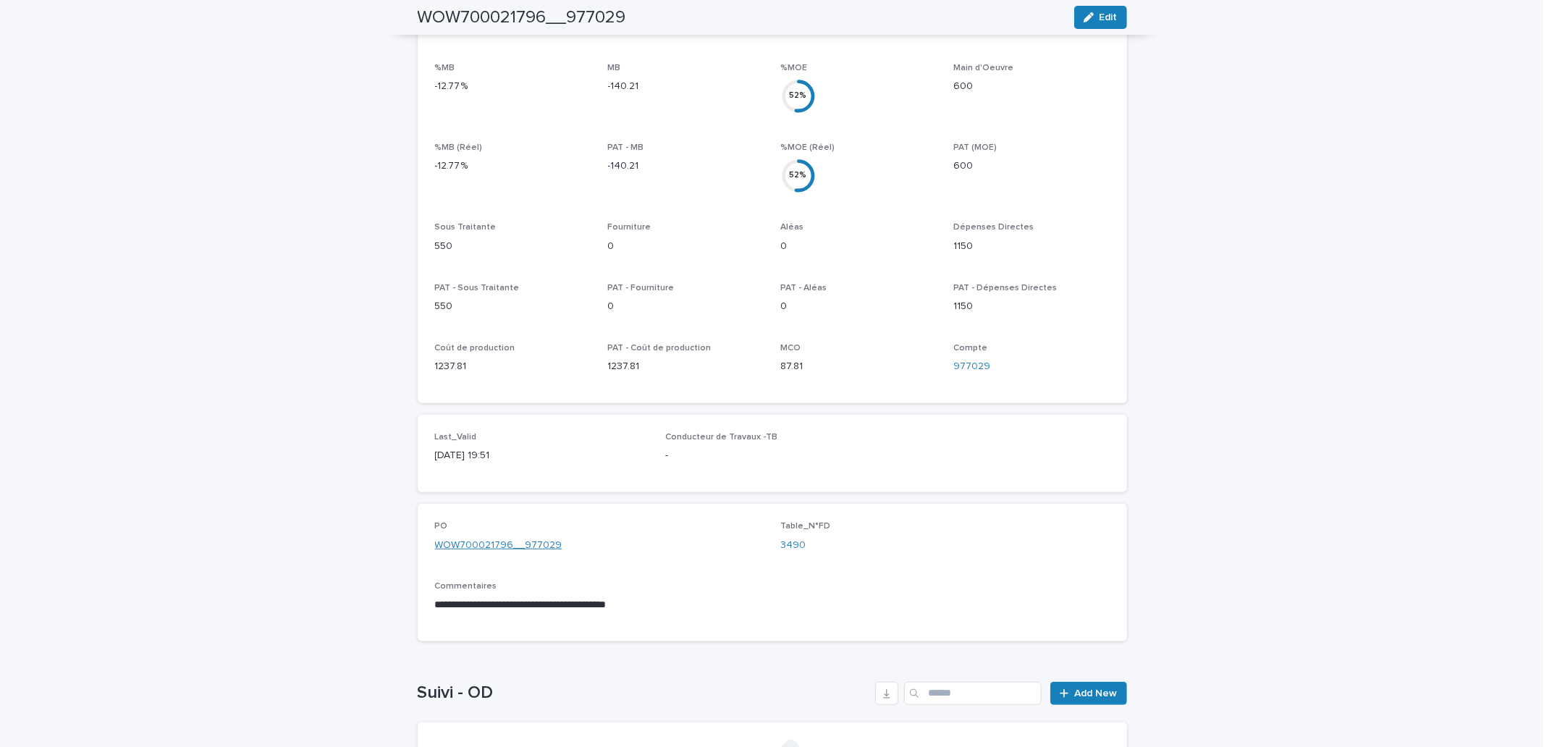
click at [511, 538] on link "WOW700021796__977029" at bounding box center [498, 545] width 127 height 15
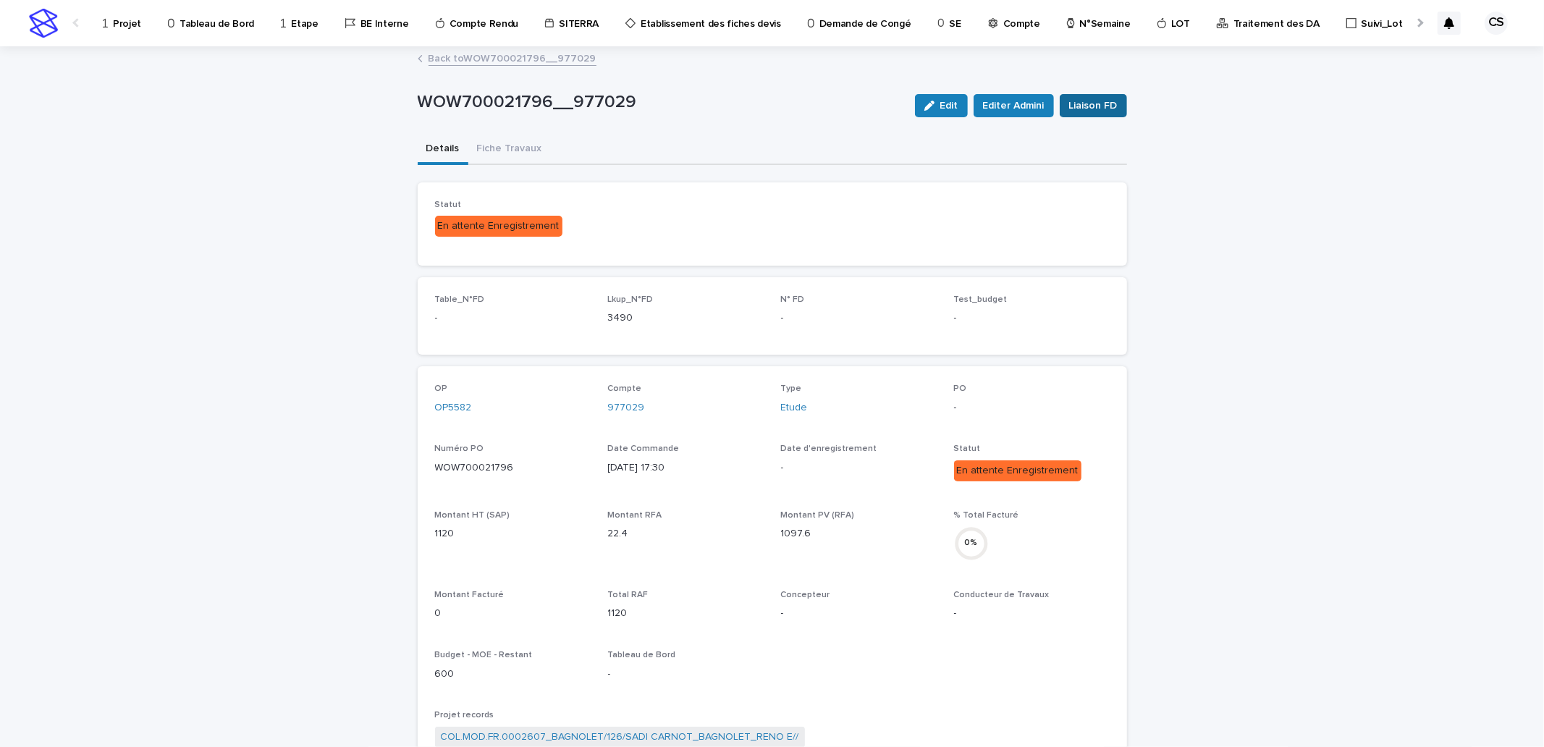
click at [1105, 103] on span "Liaison FD" at bounding box center [1093, 105] width 49 height 14
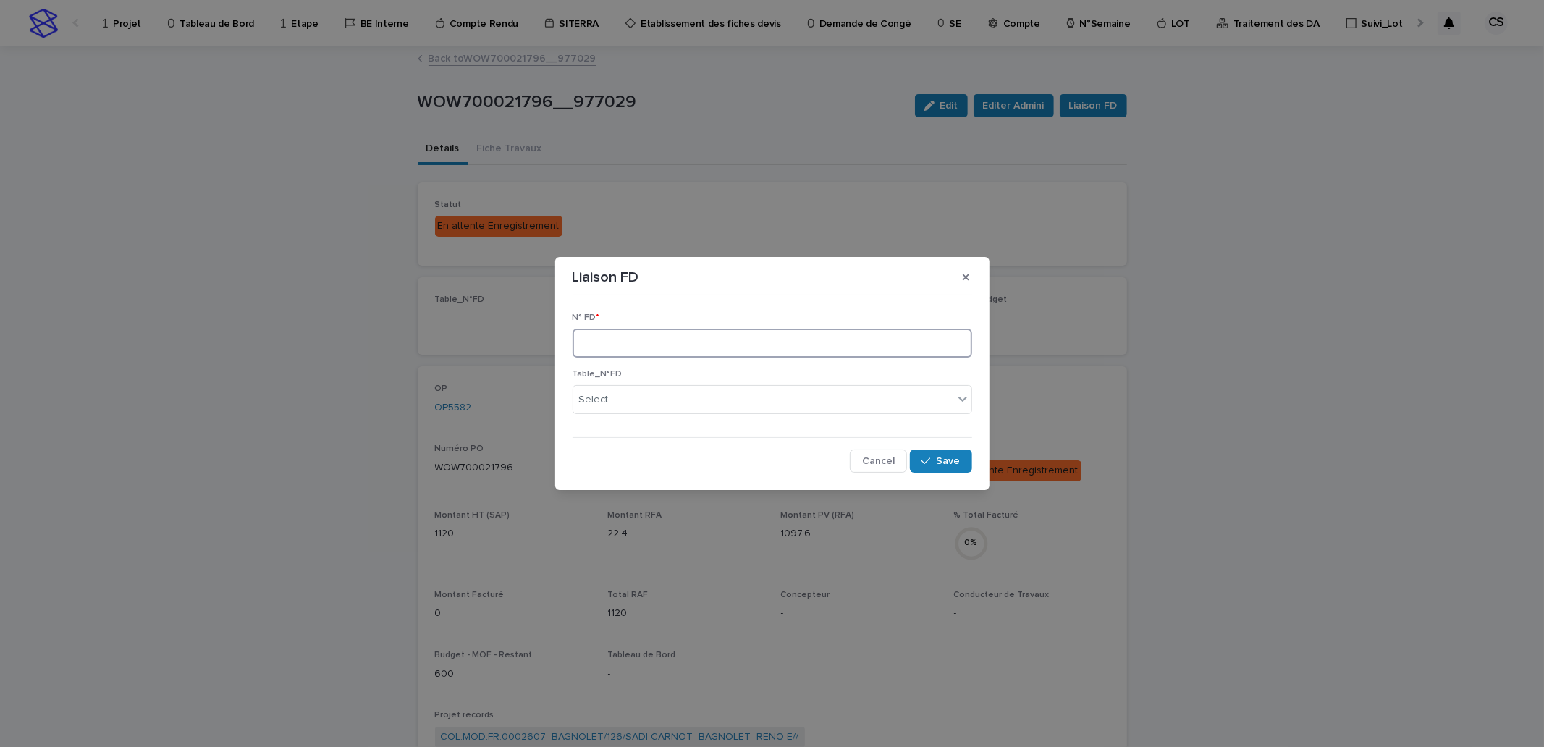
click at [717, 343] on input at bounding box center [773, 343] width 400 height 29
type input "****"
click at [947, 453] on button "Save" at bounding box center [941, 461] width 62 height 23
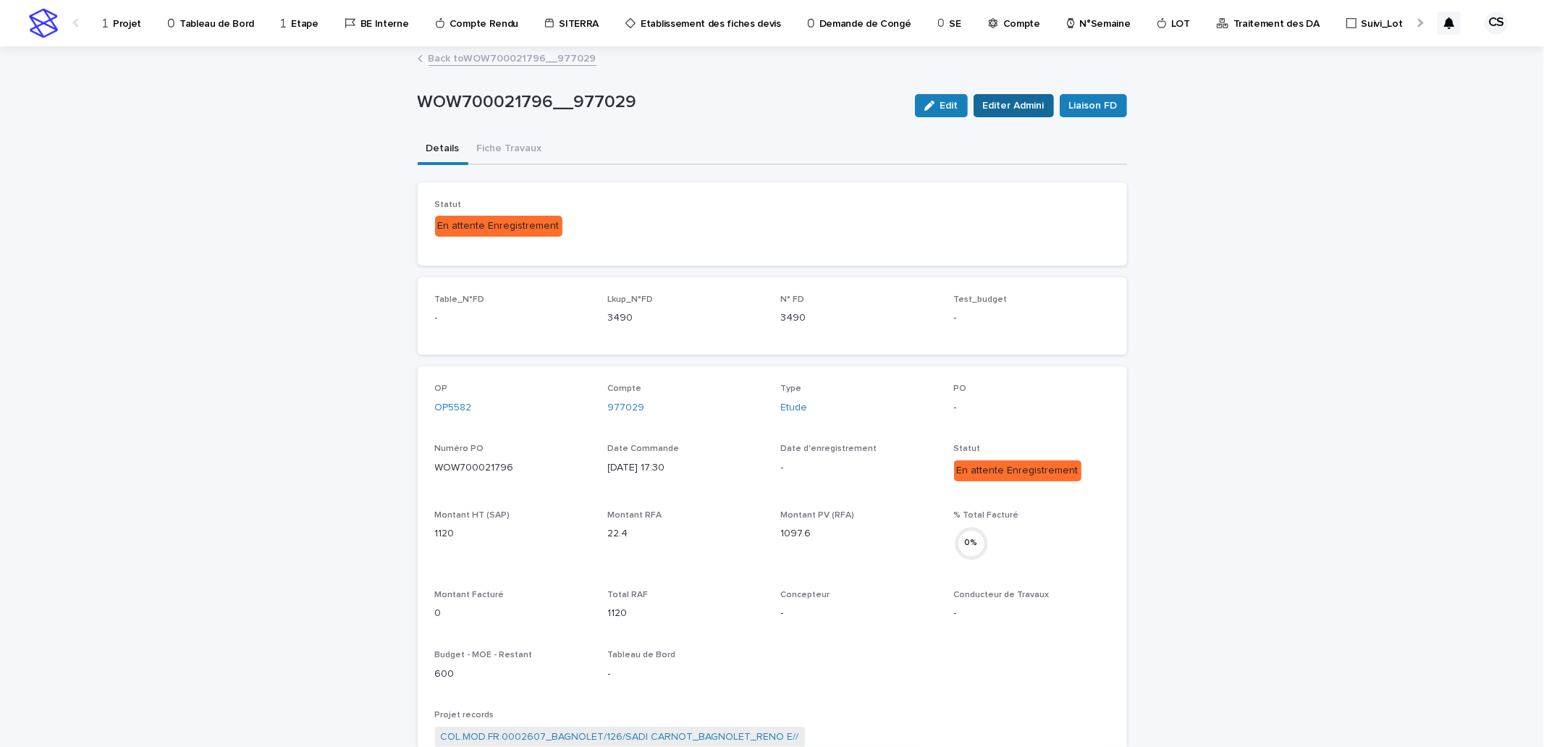
click at [1032, 100] on span "Editer Admini" at bounding box center [1014, 105] width 62 height 14
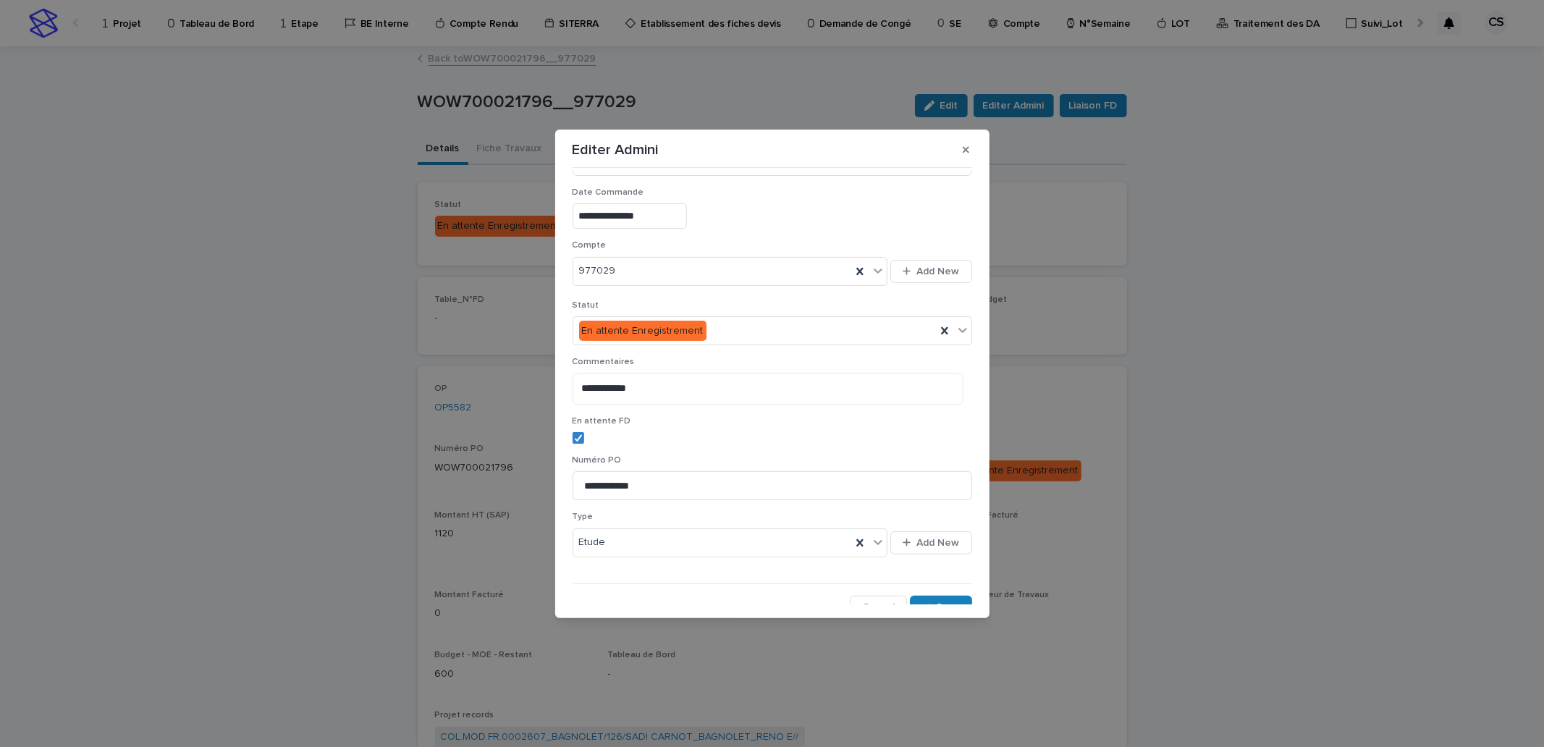
scroll to position [243, 0]
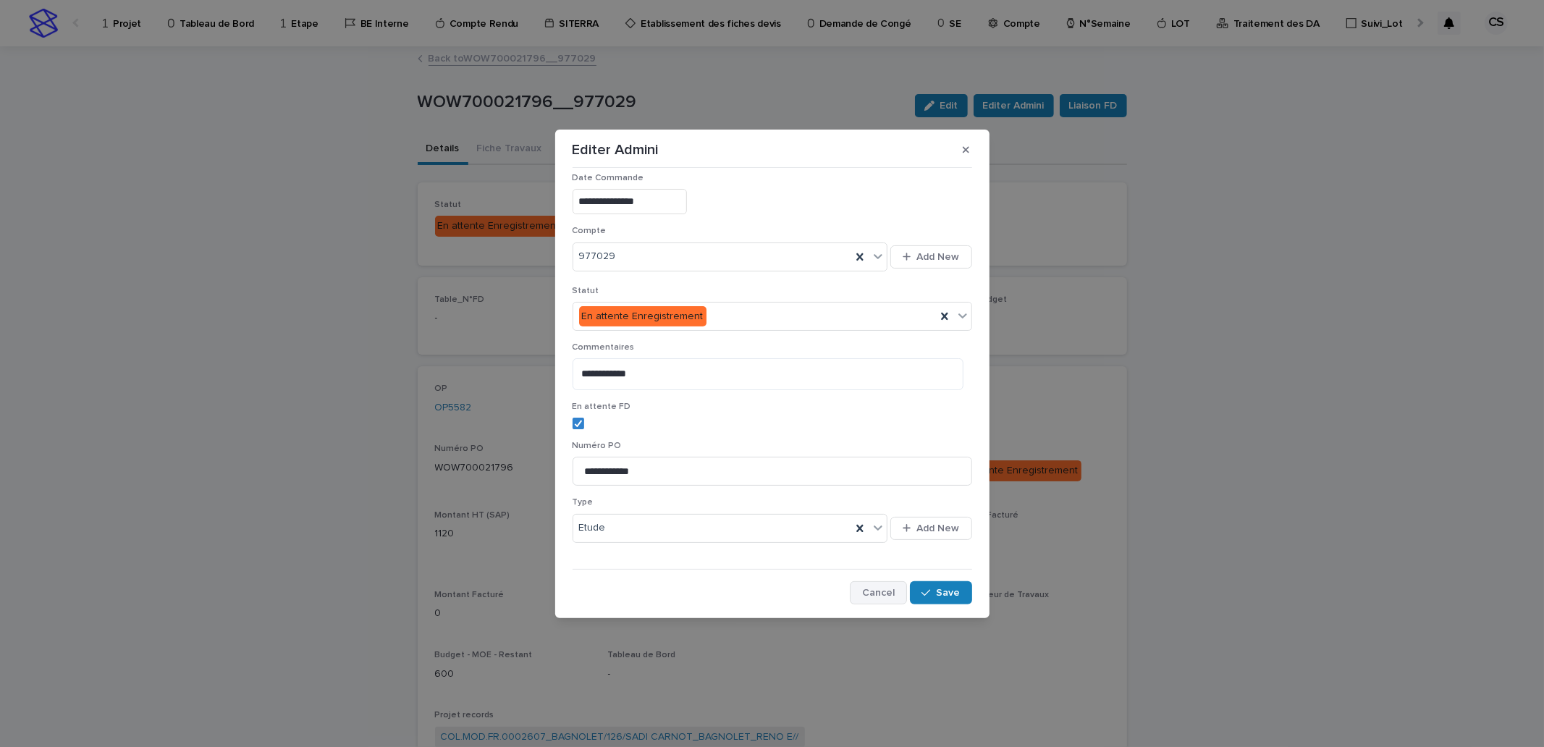
click at [882, 596] on span "Cancel" at bounding box center [878, 593] width 33 height 10
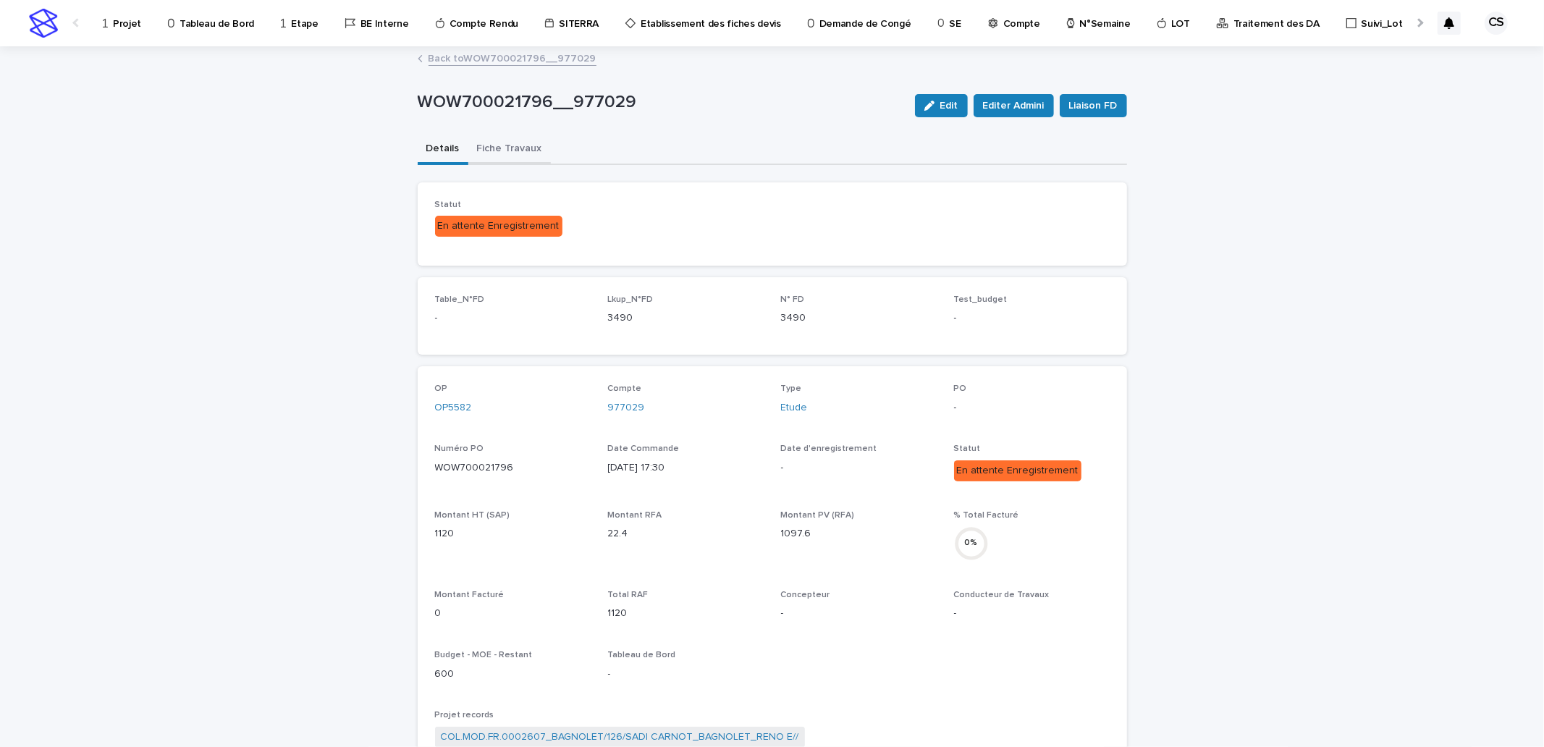
click at [508, 146] on button "Fiche Travaux" at bounding box center [509, 150] width 83 height 30
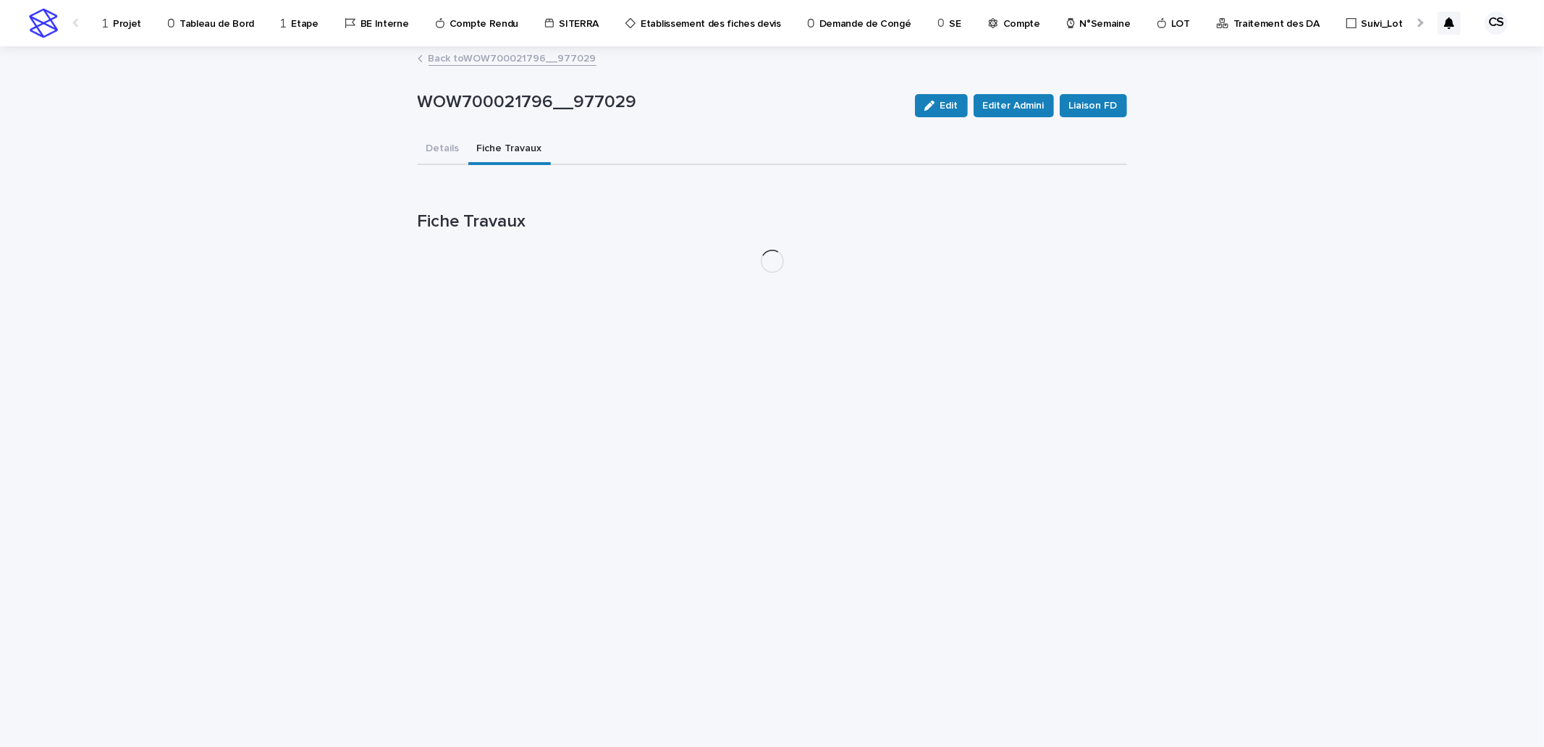
click at [508, 60] on link "Back to WOW700021796__977029" at bounding box center [513, 57] width 168 height 17
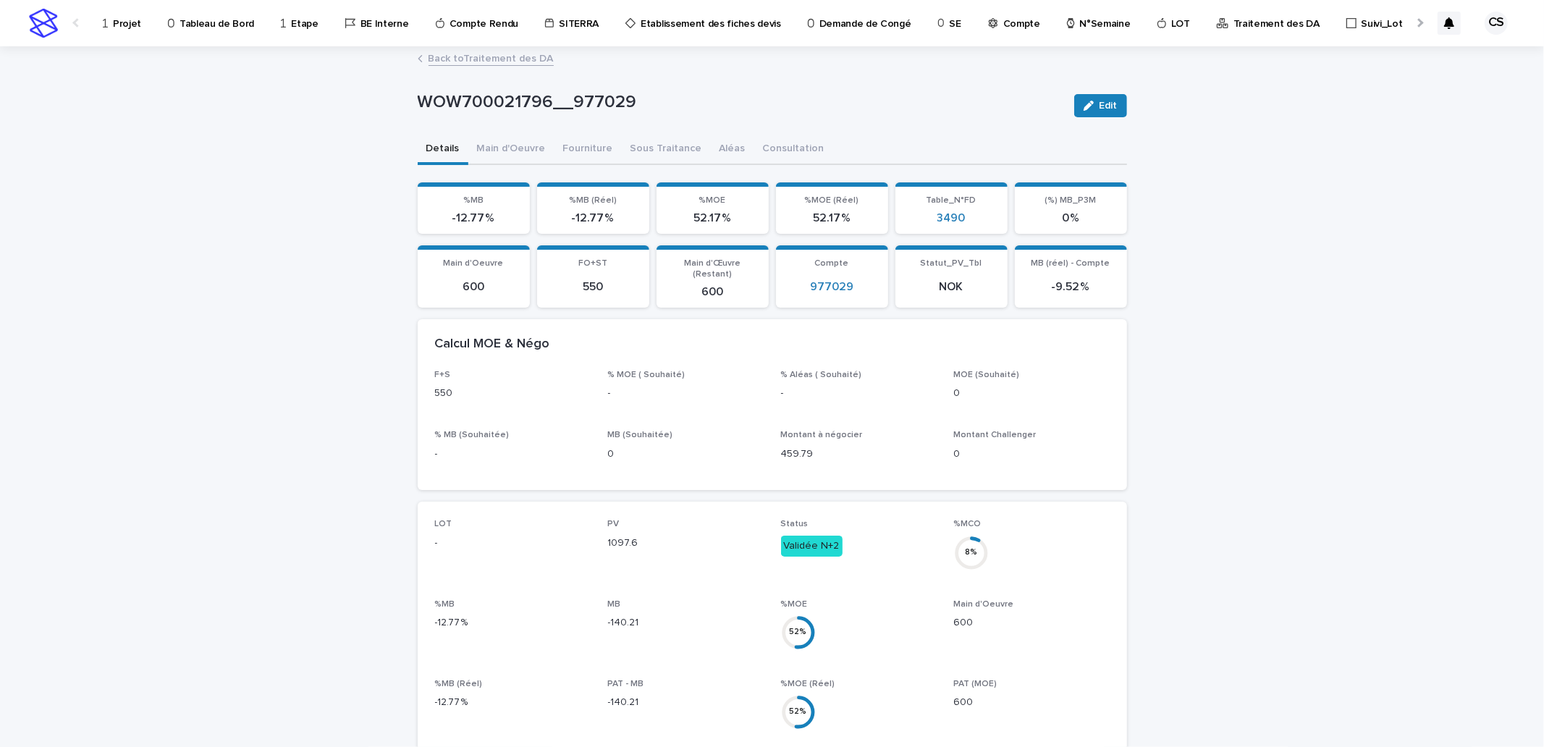
click at [515, 62] on link "Back to Traitement des DA" at bounding box center [491, 57] width 125 height 17
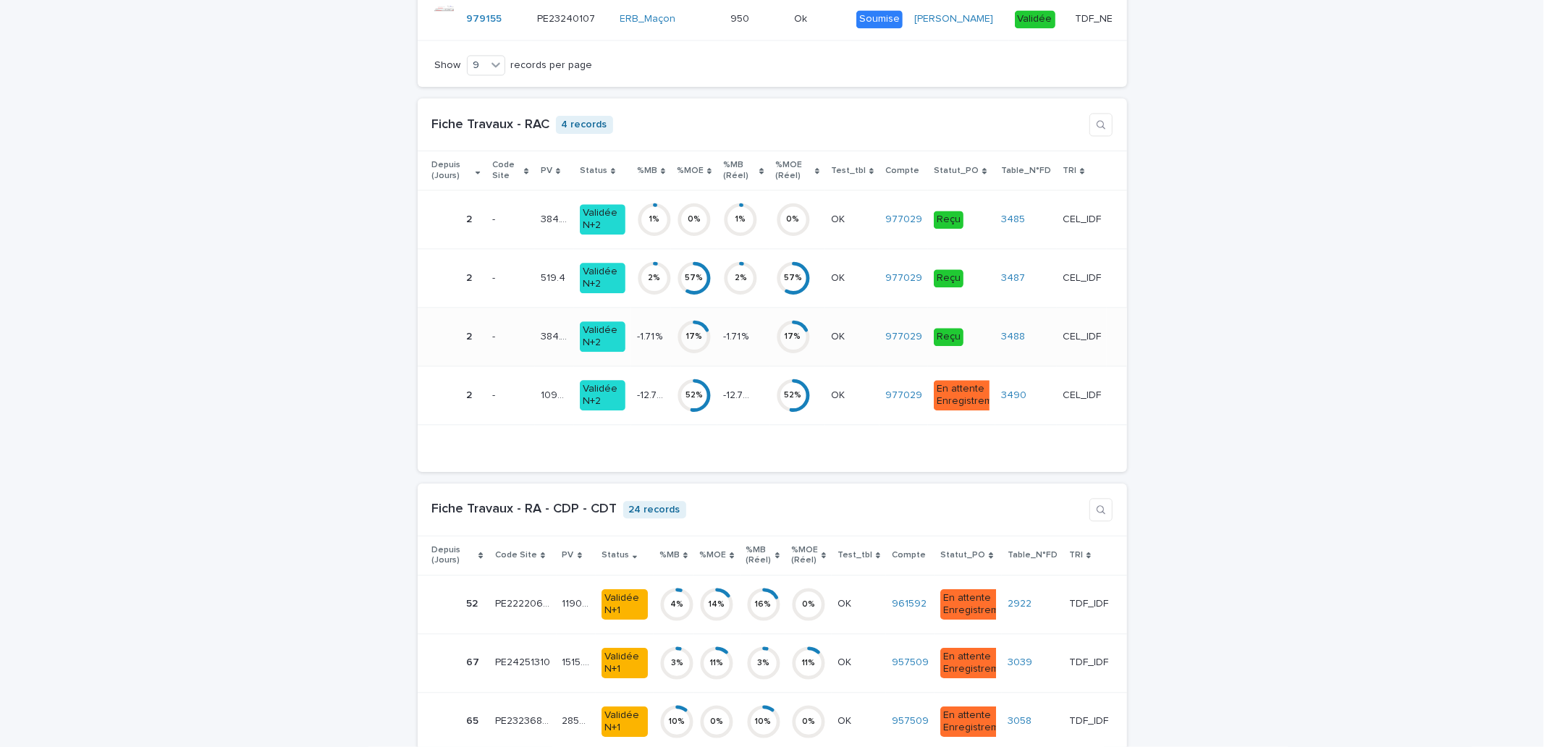
scroll to position [2681, 0]
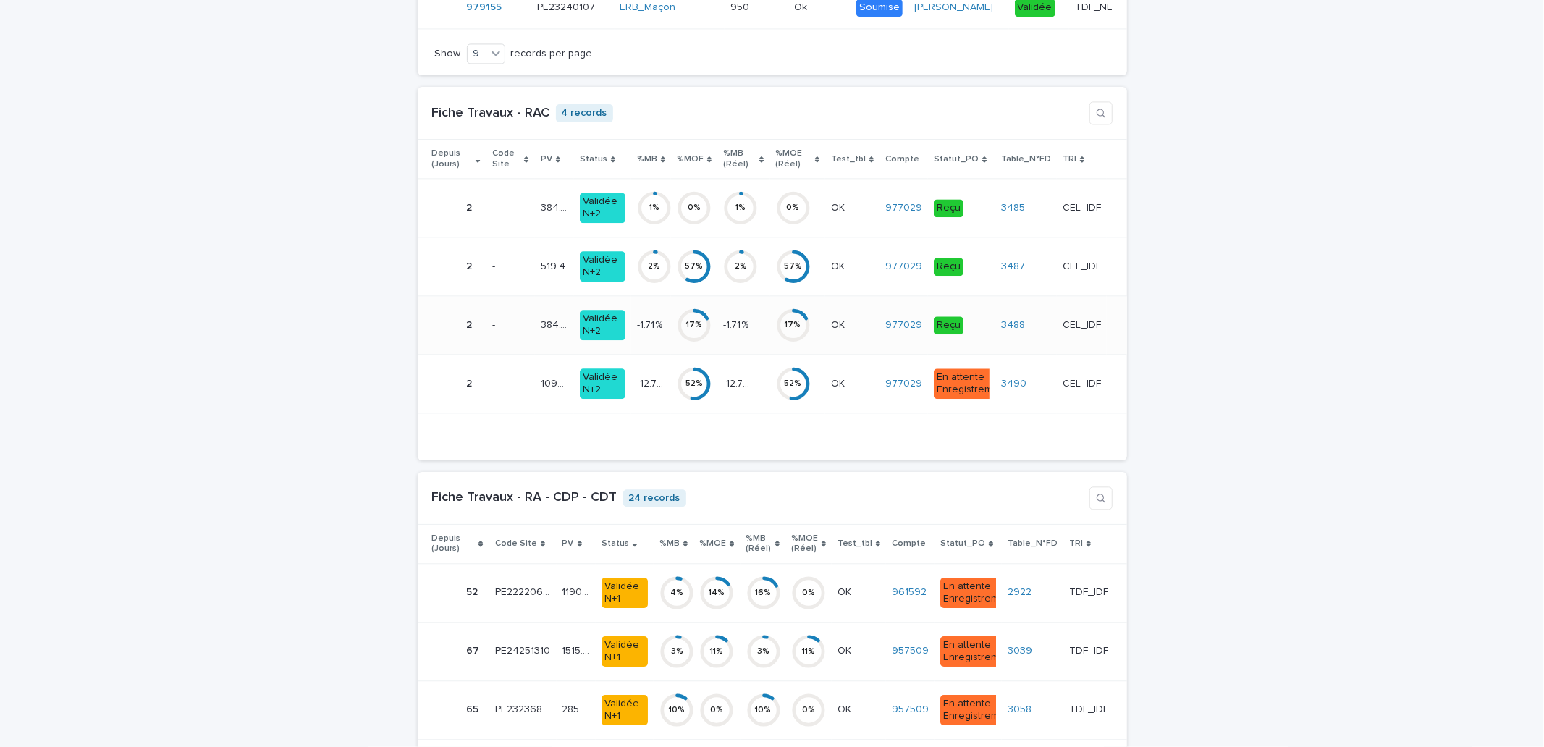
click at [689, 330] on div "17 %" at bounding box center [694, 325] width 35 height 10
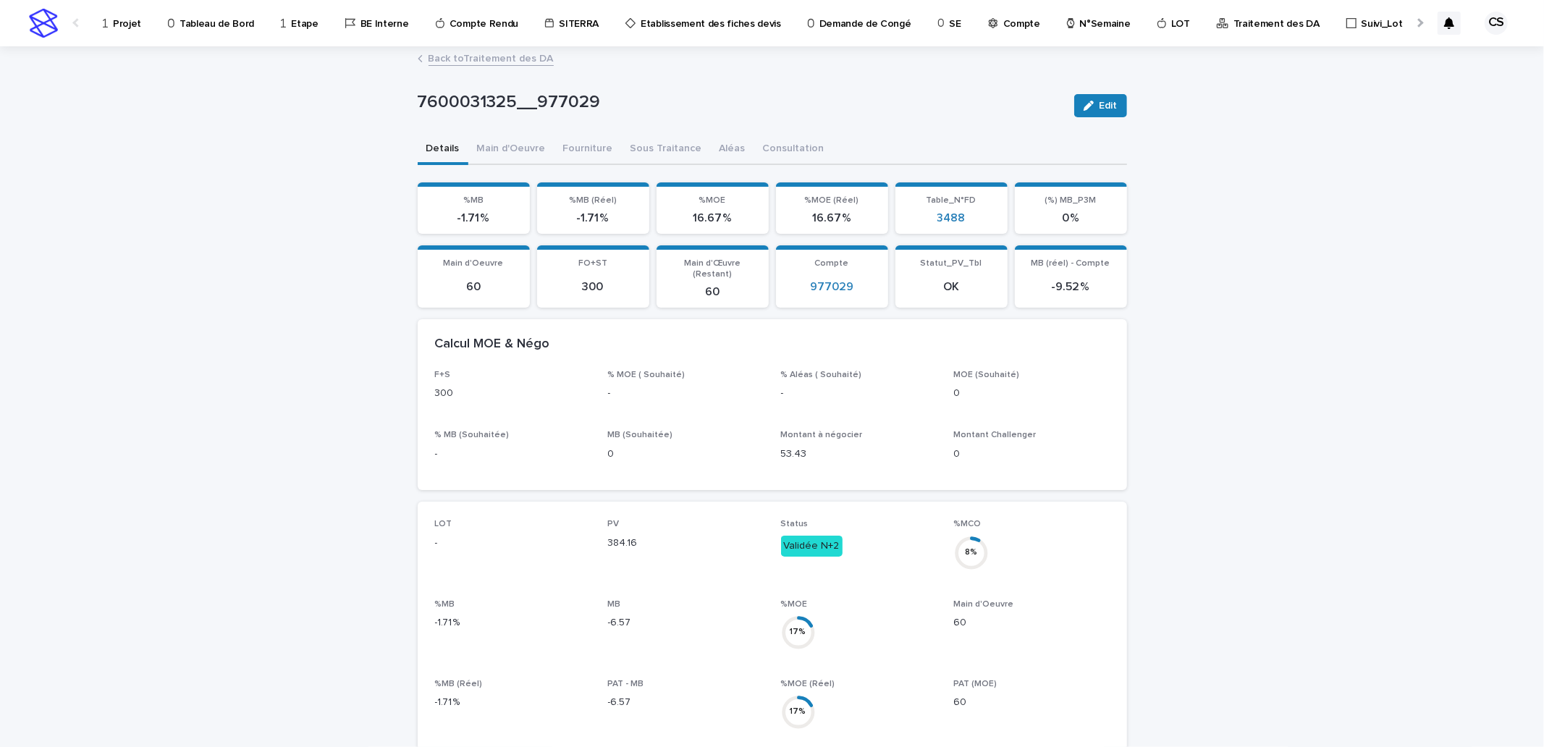
click at [1094, 114] on button "Edit" at bounding box center [1100, 105] width 53 height 23
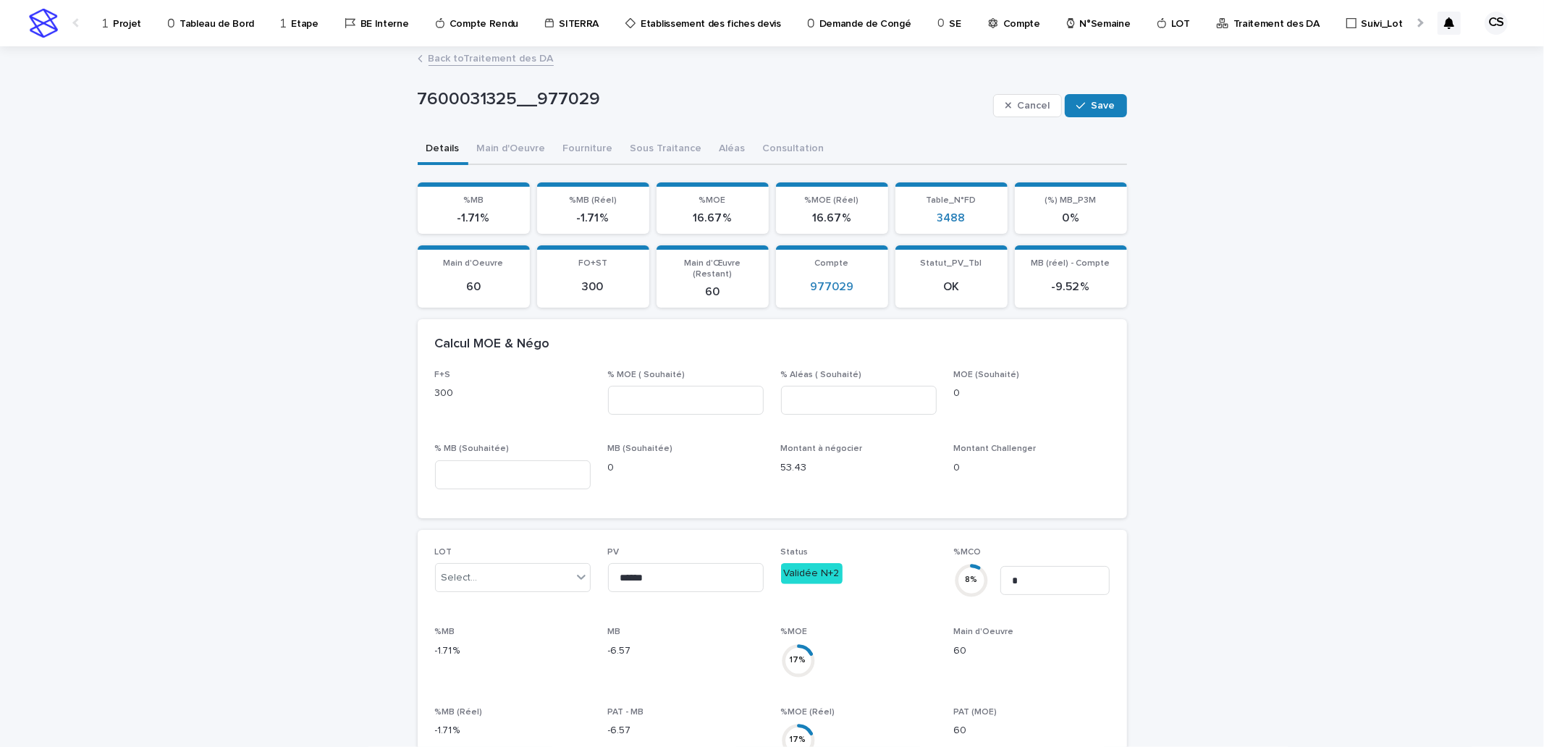
drag, startPoint x: 870, startPoint y: 560, endPoint x: 864, endPoint y: 555, distance: 8.7
click at [871, 563] on p "Validée N+2" at bounding box center [859, 573] width 156 height 21
click at [860, 563] on p "Validée N+2" at bounding box center [859, 573] width 156 height 21
click at [652, 148] on button "Sous Traitance" at bounding box center [666, 150] width 89 height 30
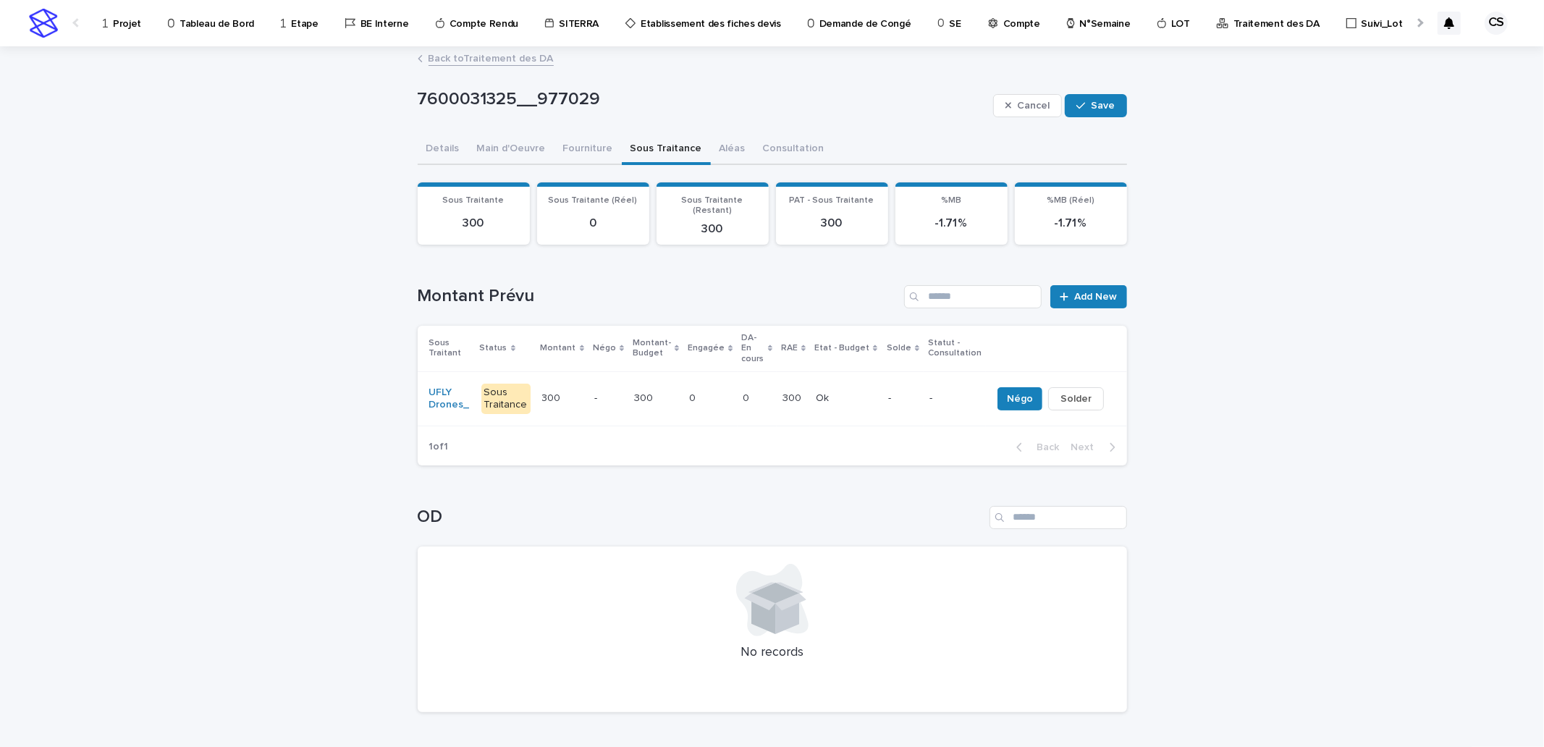
click at [749, 392] on p at bounding box center [758, 398] width 28 height 12
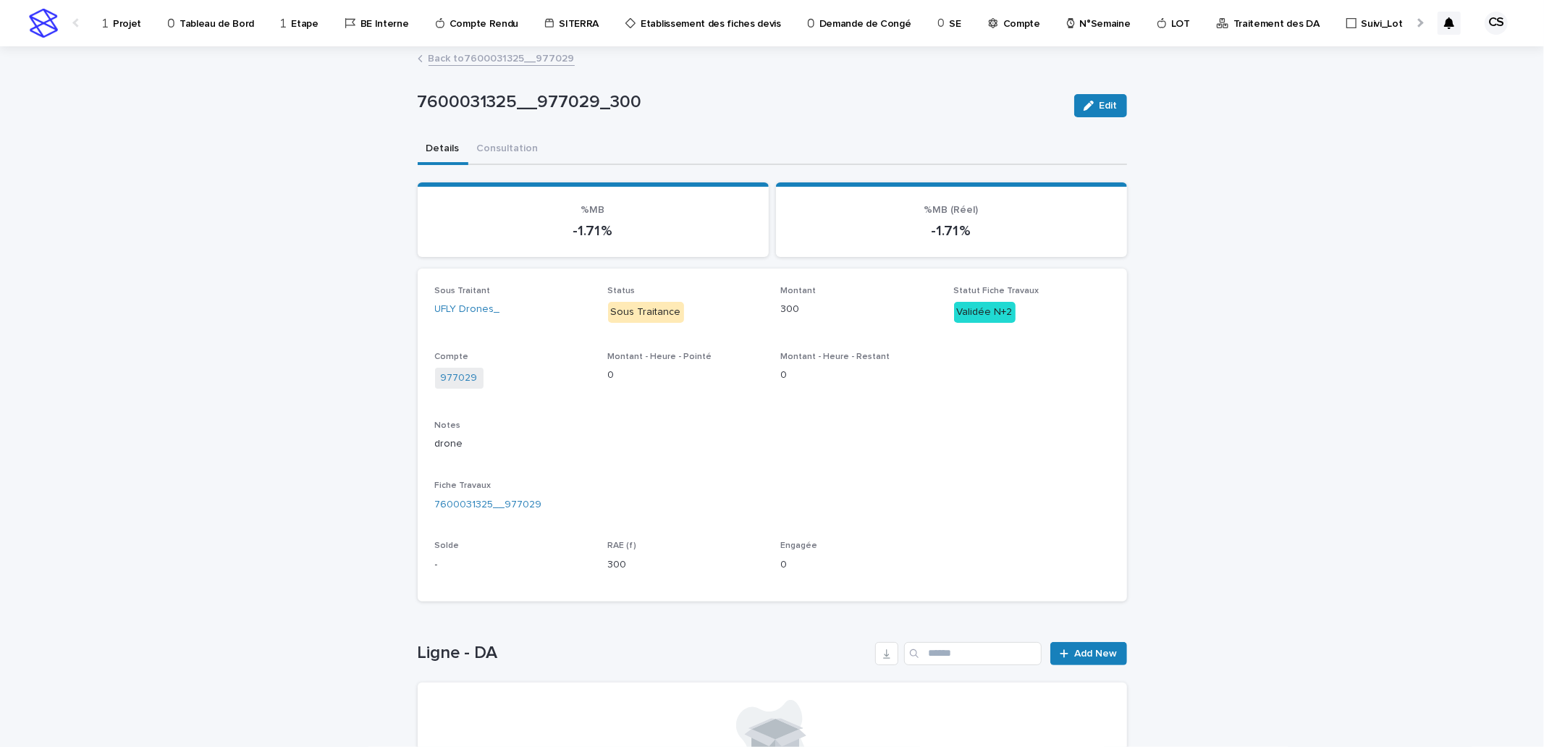
click at [500, 55] on link "Back to 7600031325__977029" at bounding box center [502, 57] width 146 height 17
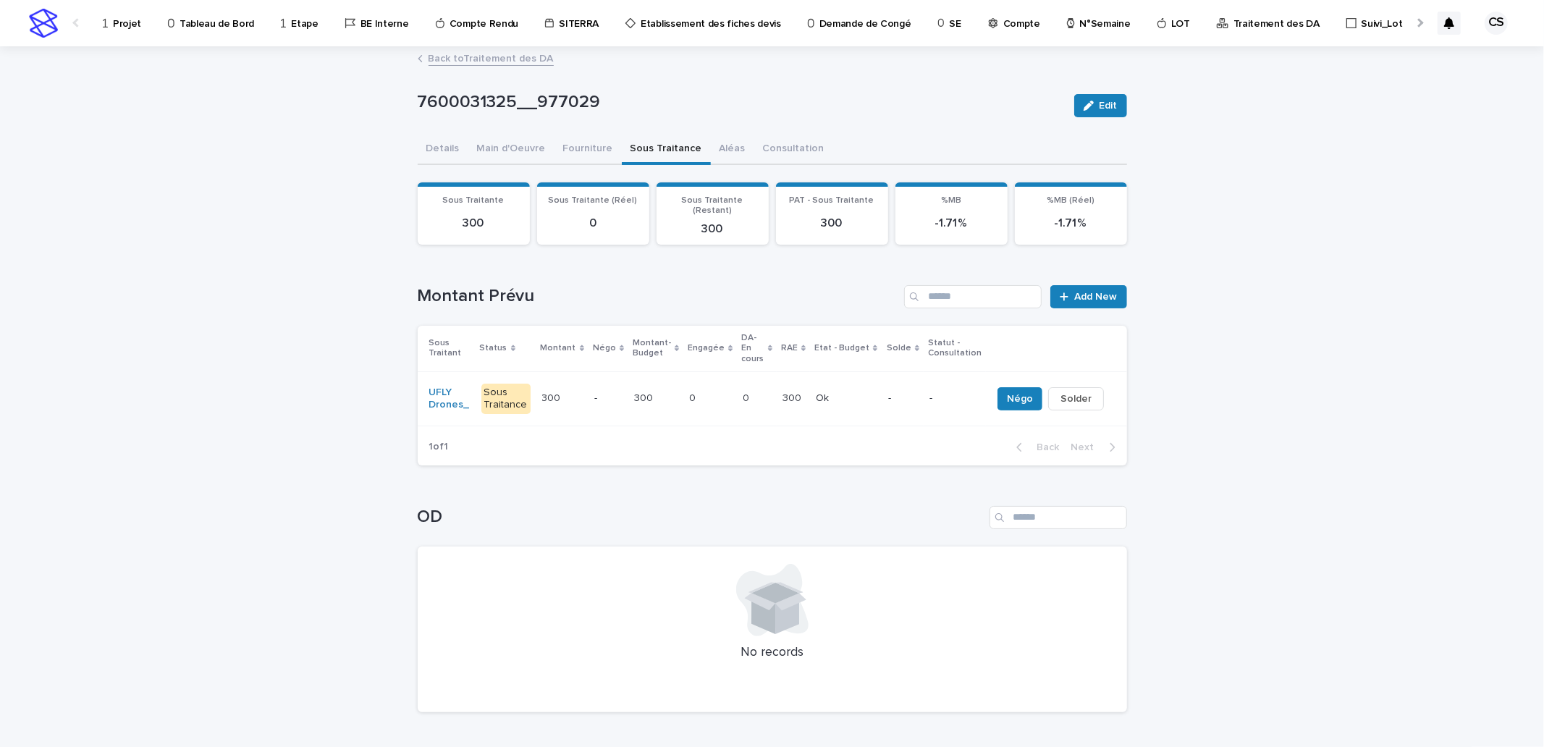
click at [508, 59] on link "Back to Traitement des DA" at bounding box center [491, 57] width 125 height 17
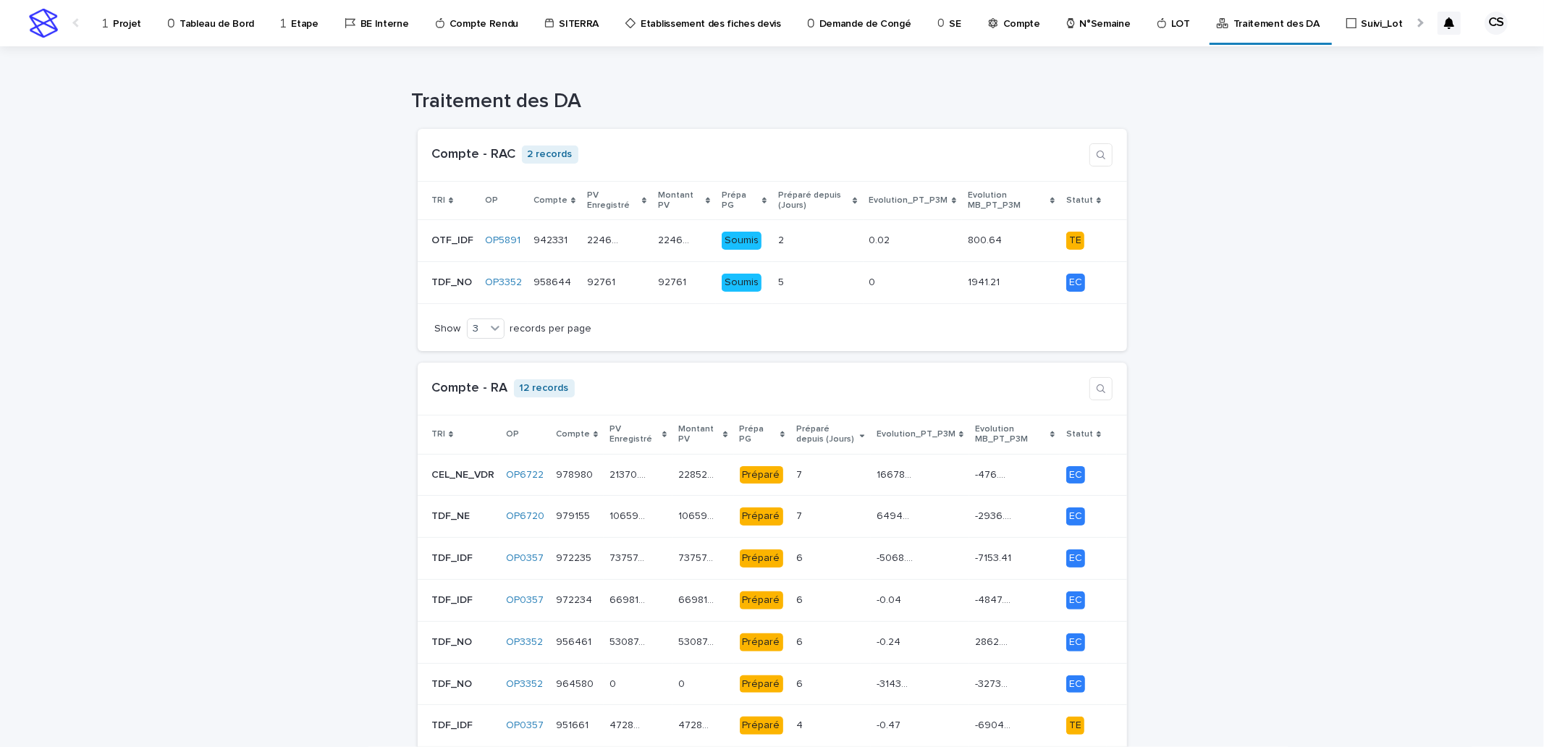
click at [120, 24] on p "Projet" at bounding box center [127, 15] width 28 height 30
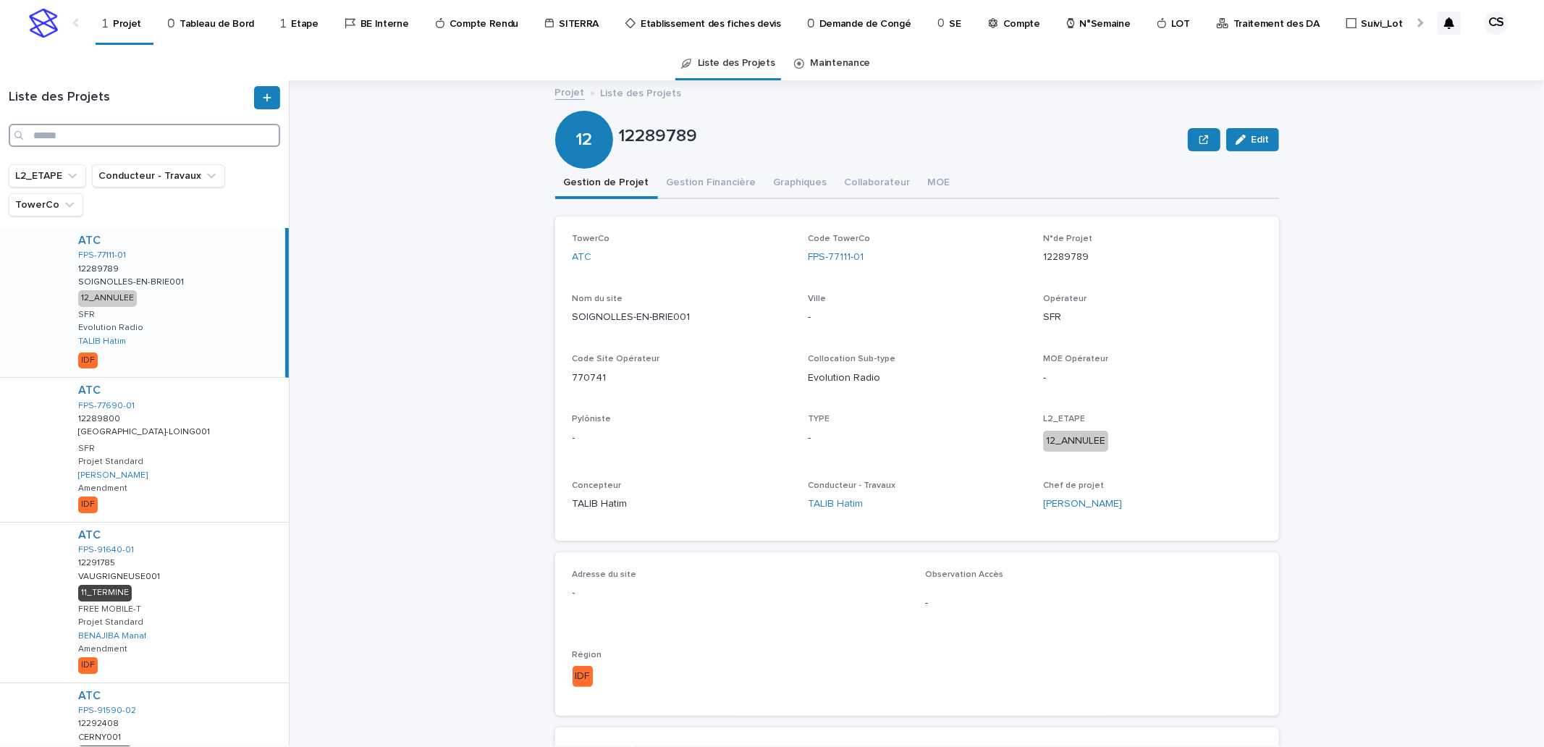
click at [225, 129] on input "Search" at bounding box center [145, 135] width 272 height 23
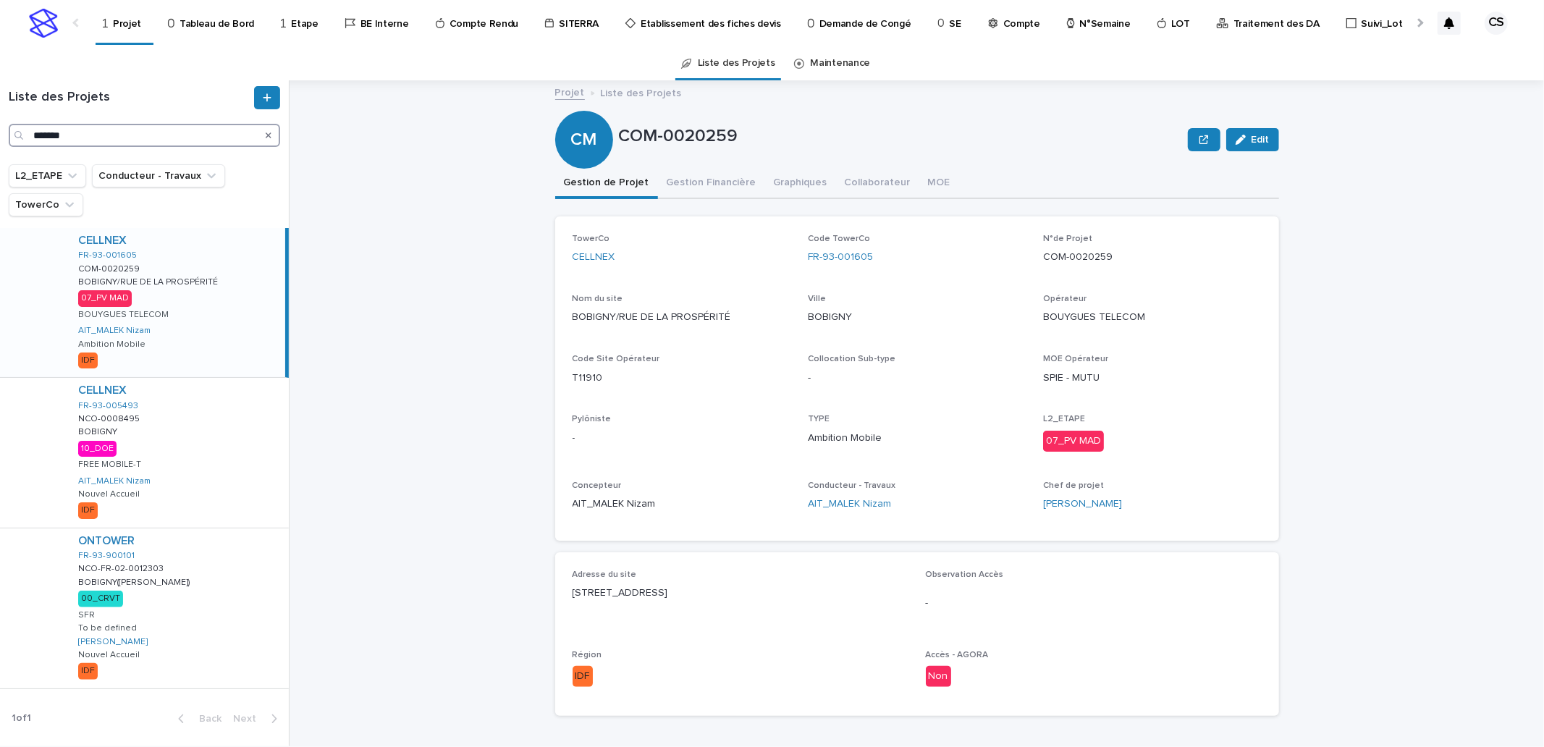
type input "*******"
click at [187, 297] on div "CELLNEX FR-93-001605 COM-0020259 COM-0020259 BOBIGNY/RUE DE LA PROSPÉRITÉ BOBIG…" at bounding box center [176, 302] width 219 height 149
click at [698, 175] on button "Gestion Financière" at bounding box center [711, 184] width 107 height 30
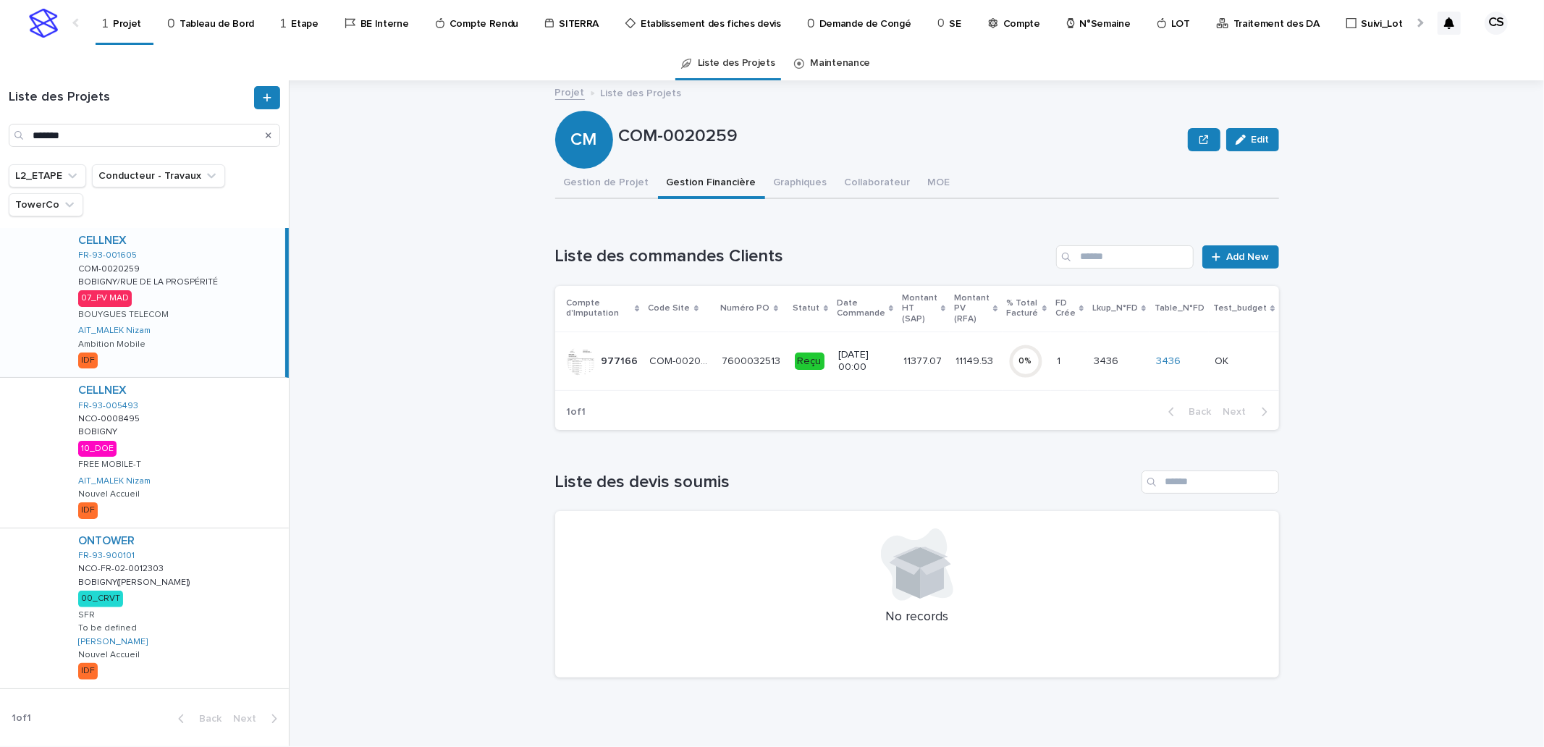
click at [847, 366] on p "1/8/2025 00:00" at bounding box center [865, 361] width 54 height 25
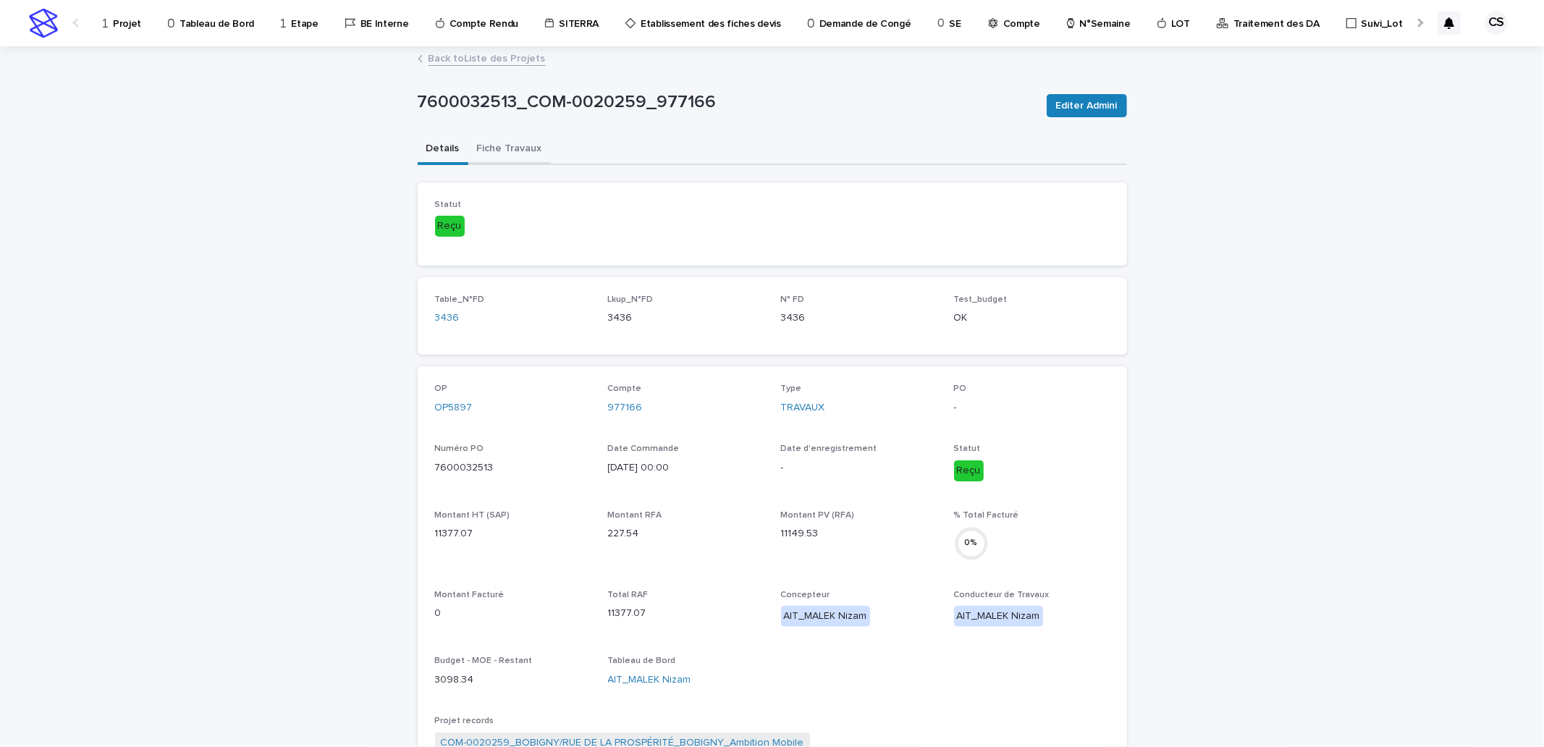
click at [491, 153] on button "Fiche Travaux" at bounding box center [509, 150] width 83 height 30
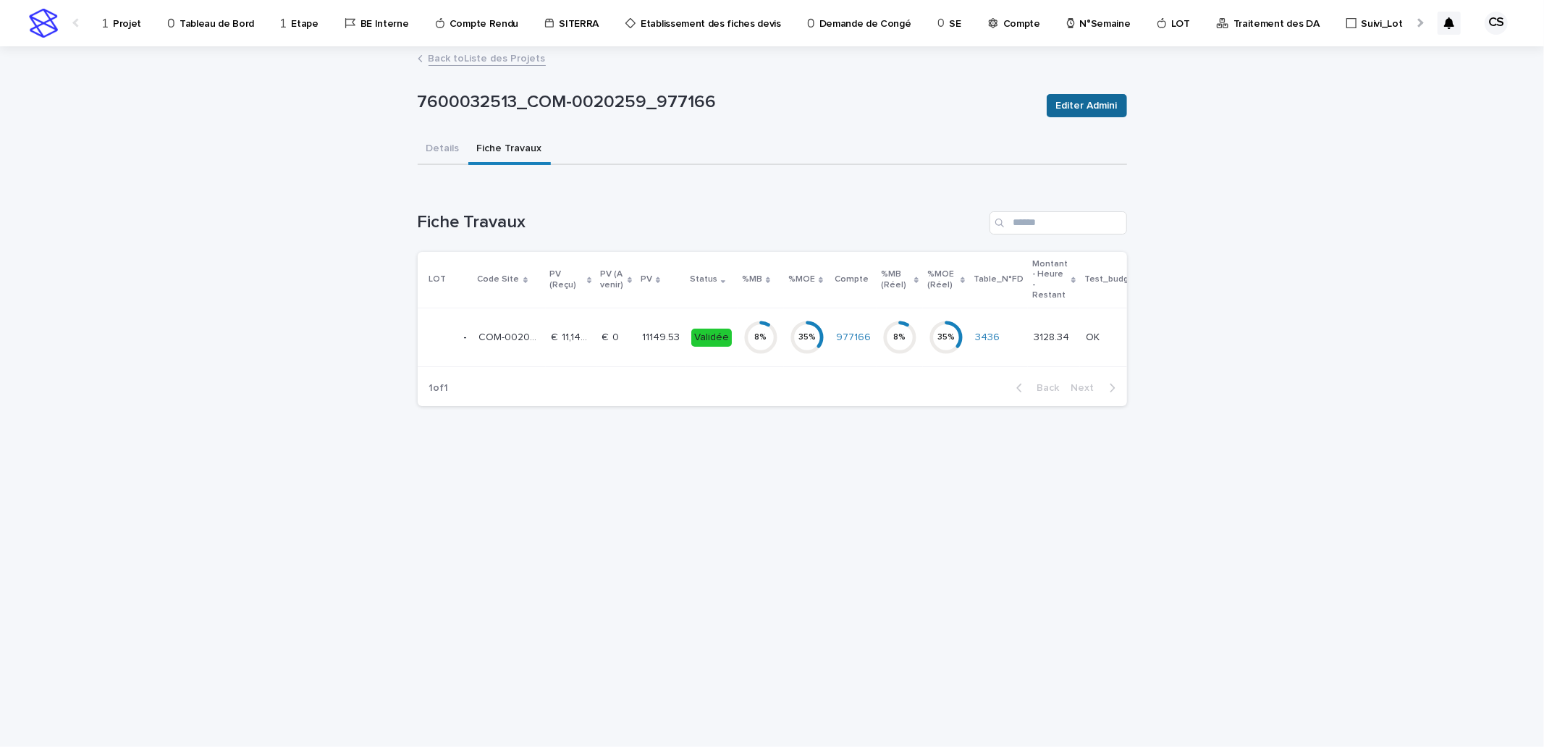
click at [1106, 107] on span "Editer Admini" at bounding box center [1087, 105] width 62 height 14
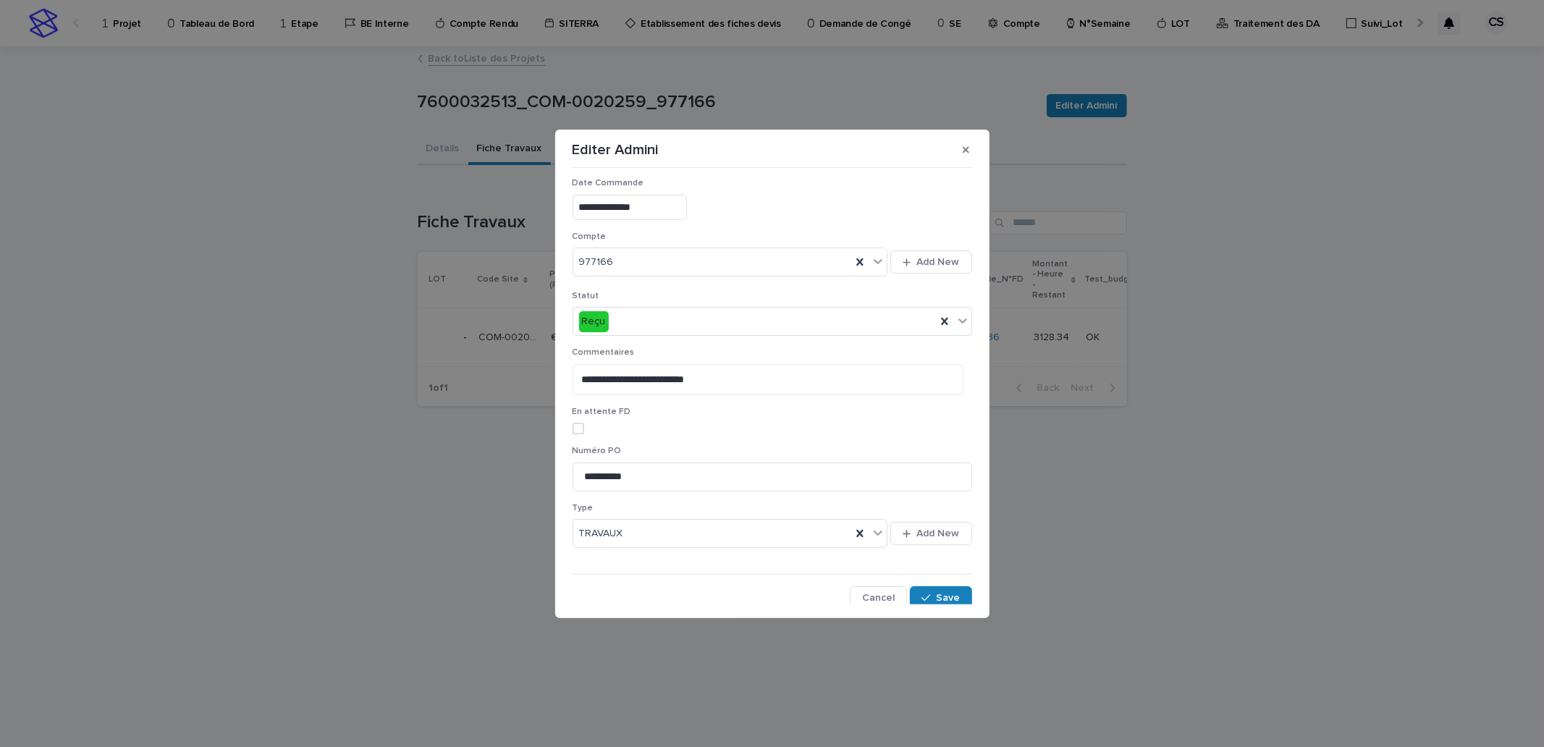
scroll to position [269, 0]
click at [642, 309] on div "Reçu" at bounding box center [754, 316] width 363 height 24
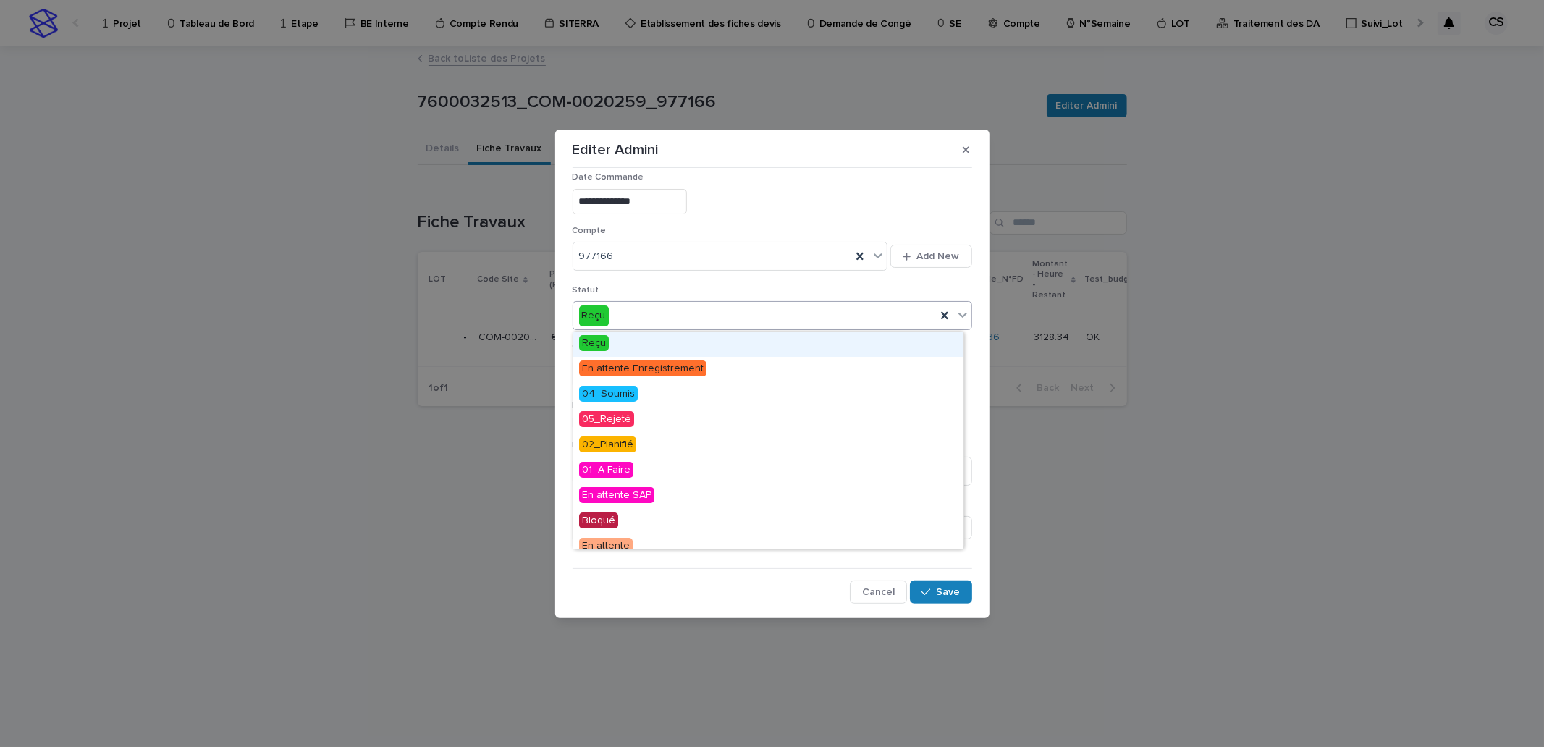
click at [642, 309] on div "Reçu" at bounding box center [754, 316] width 363 height 24
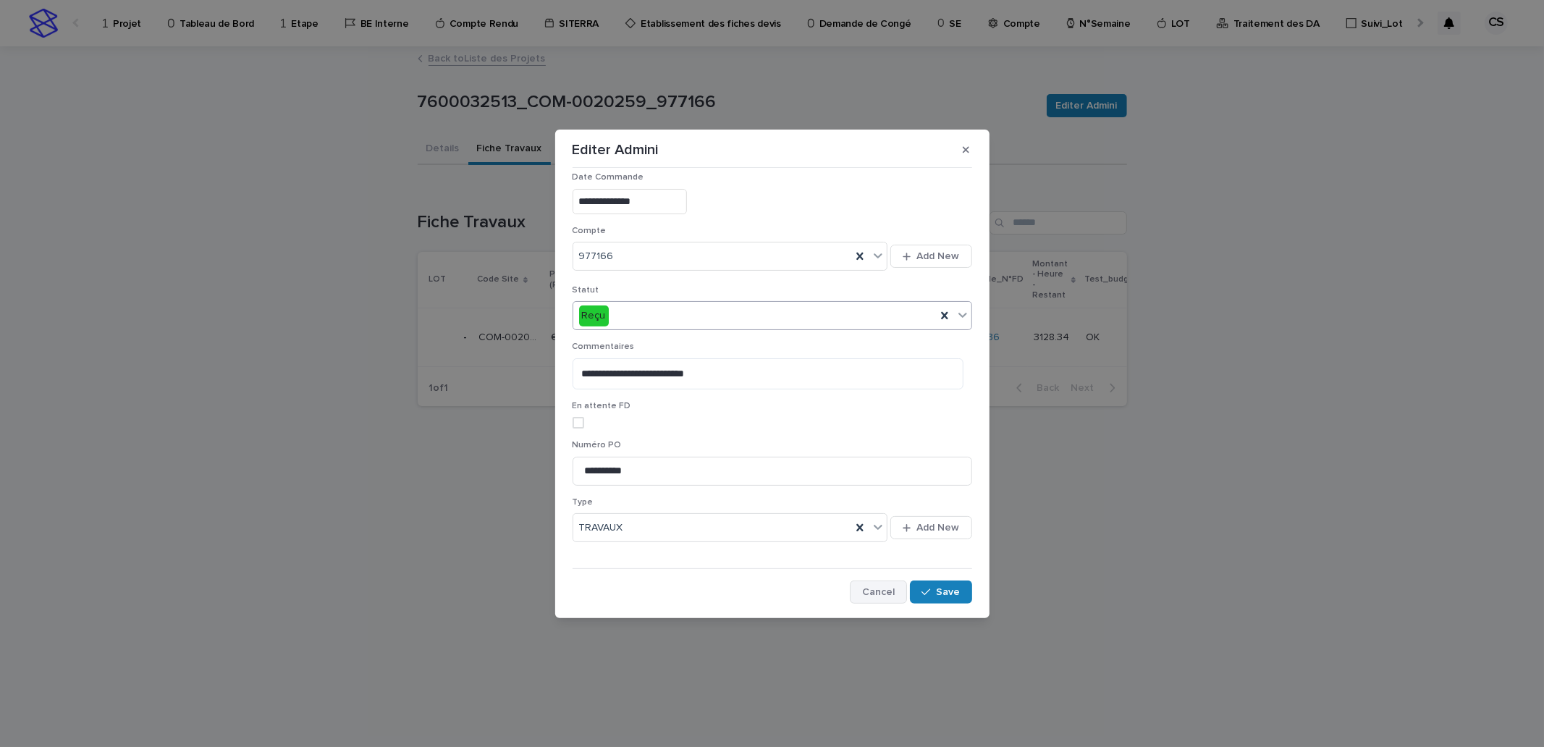
click at [884, 589] on span "Cancel" at bounding box center [878, 592] width 33 height 10
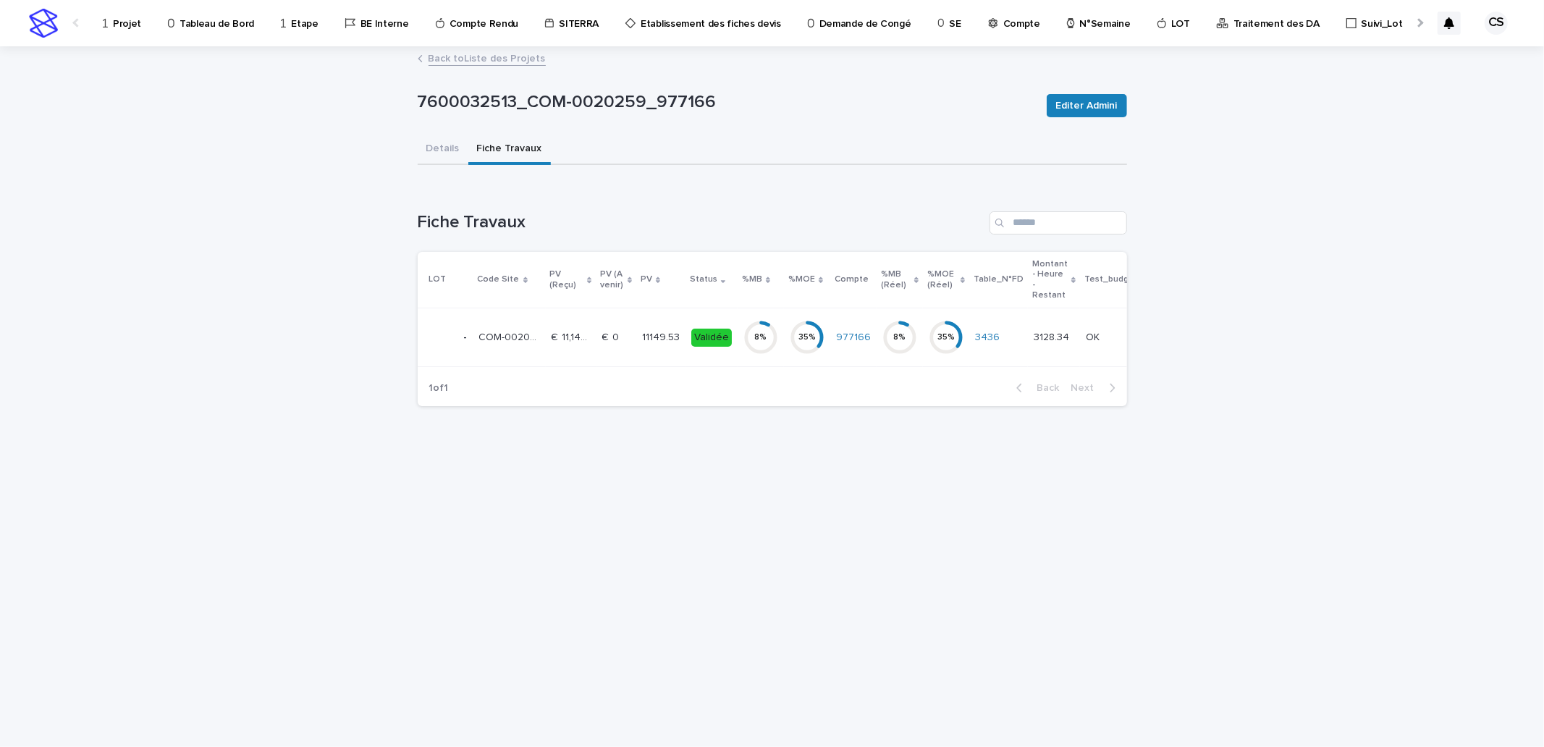
click at [620, 339] on p at bounding box center [616, 338] width 28 height 12
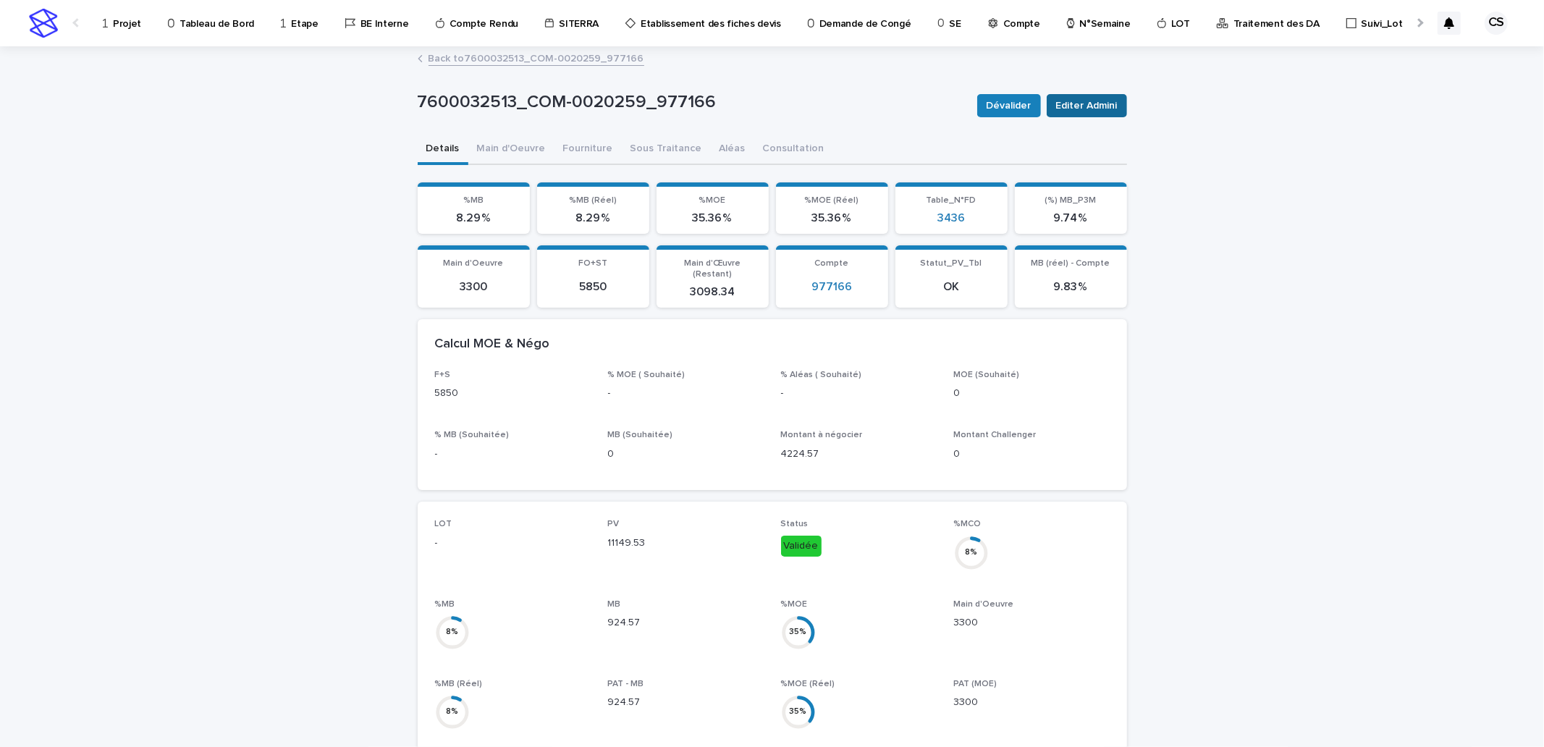
click at [1108, 111] on span "Editer Admini" at bounding box center [1087, 105] width 62 height 14
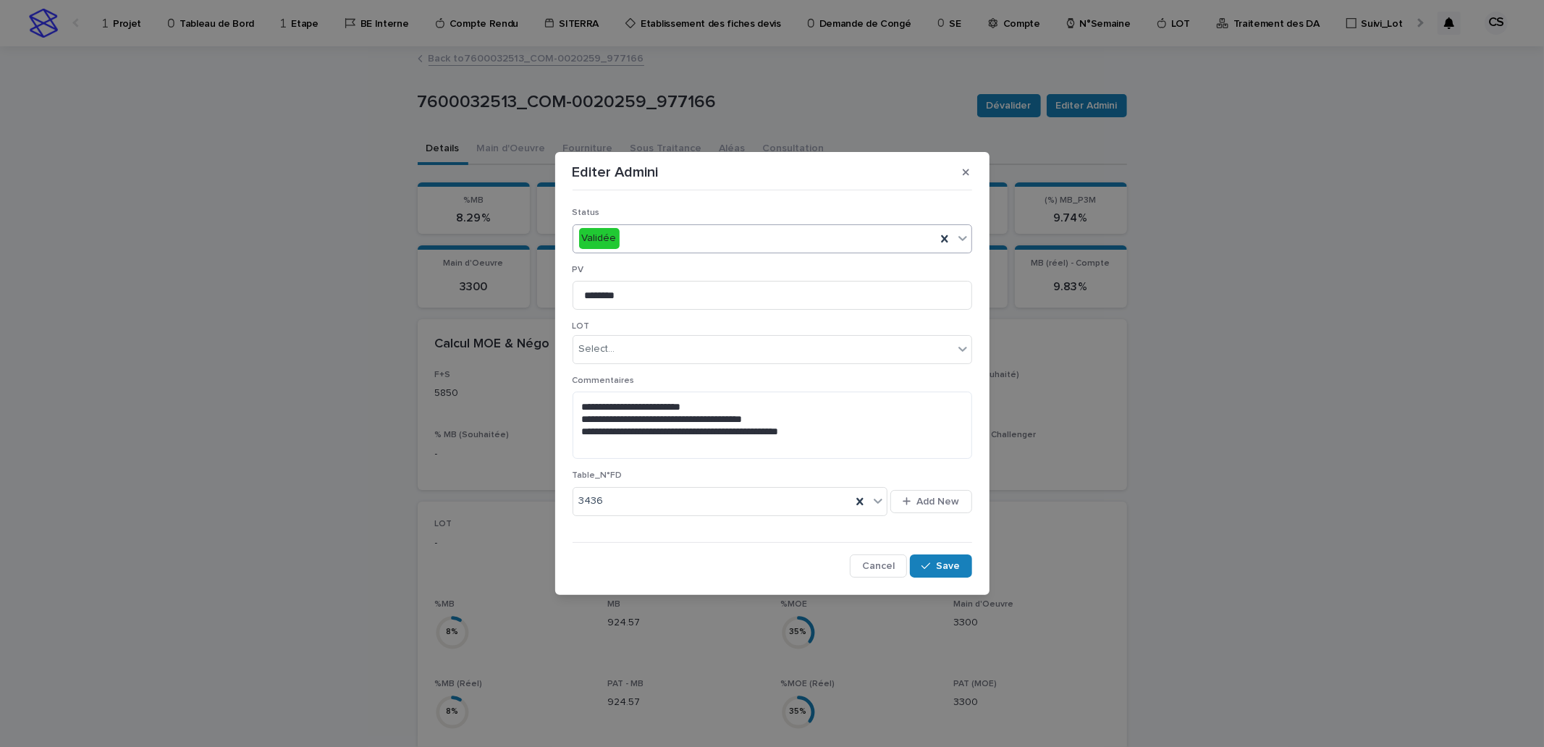
click at [683, 243] on div "Validée" at bounding box center [754, 239] width 363 height 24
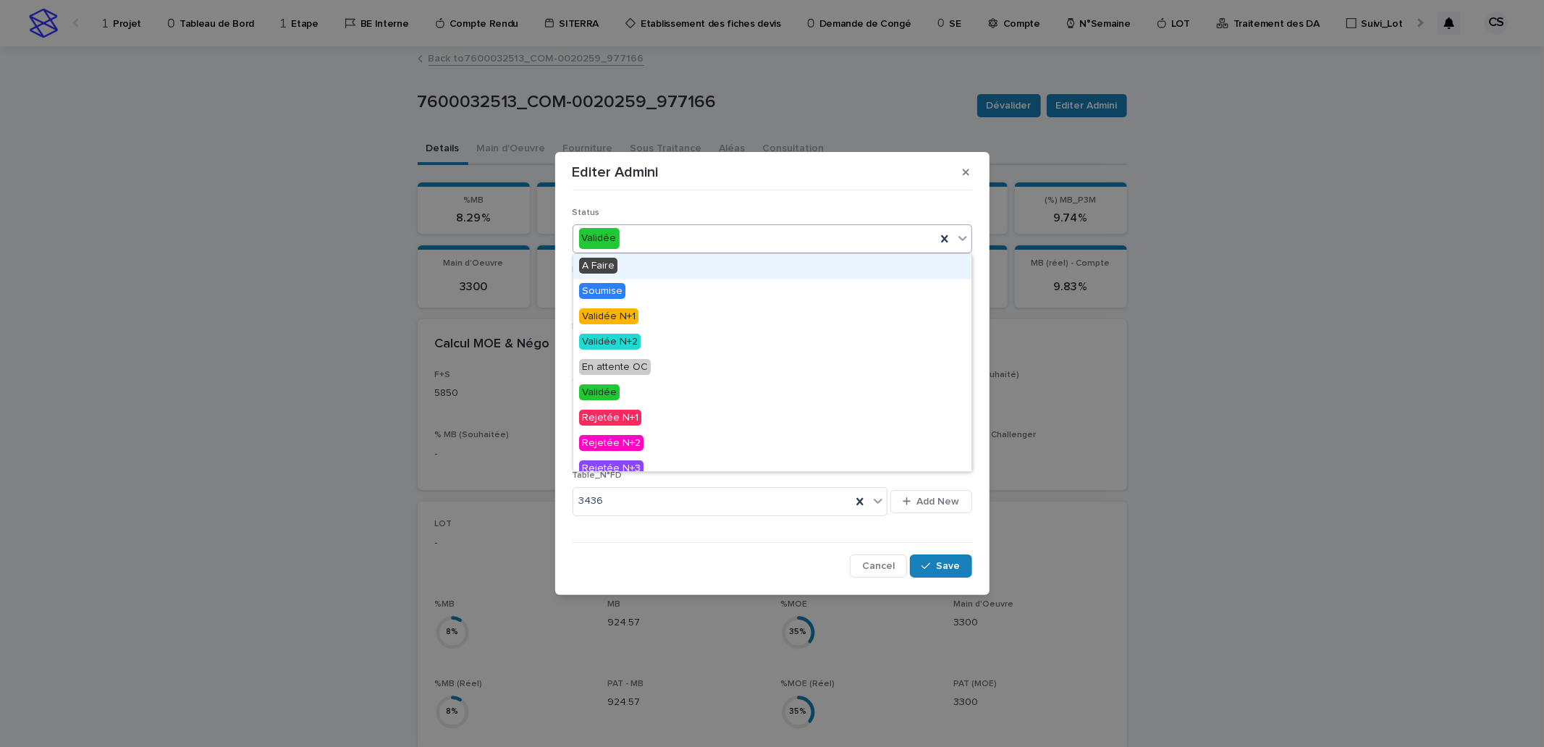
click at [683, 243] on div "Validée" at bounding box center [754, 239] width 363 height 24
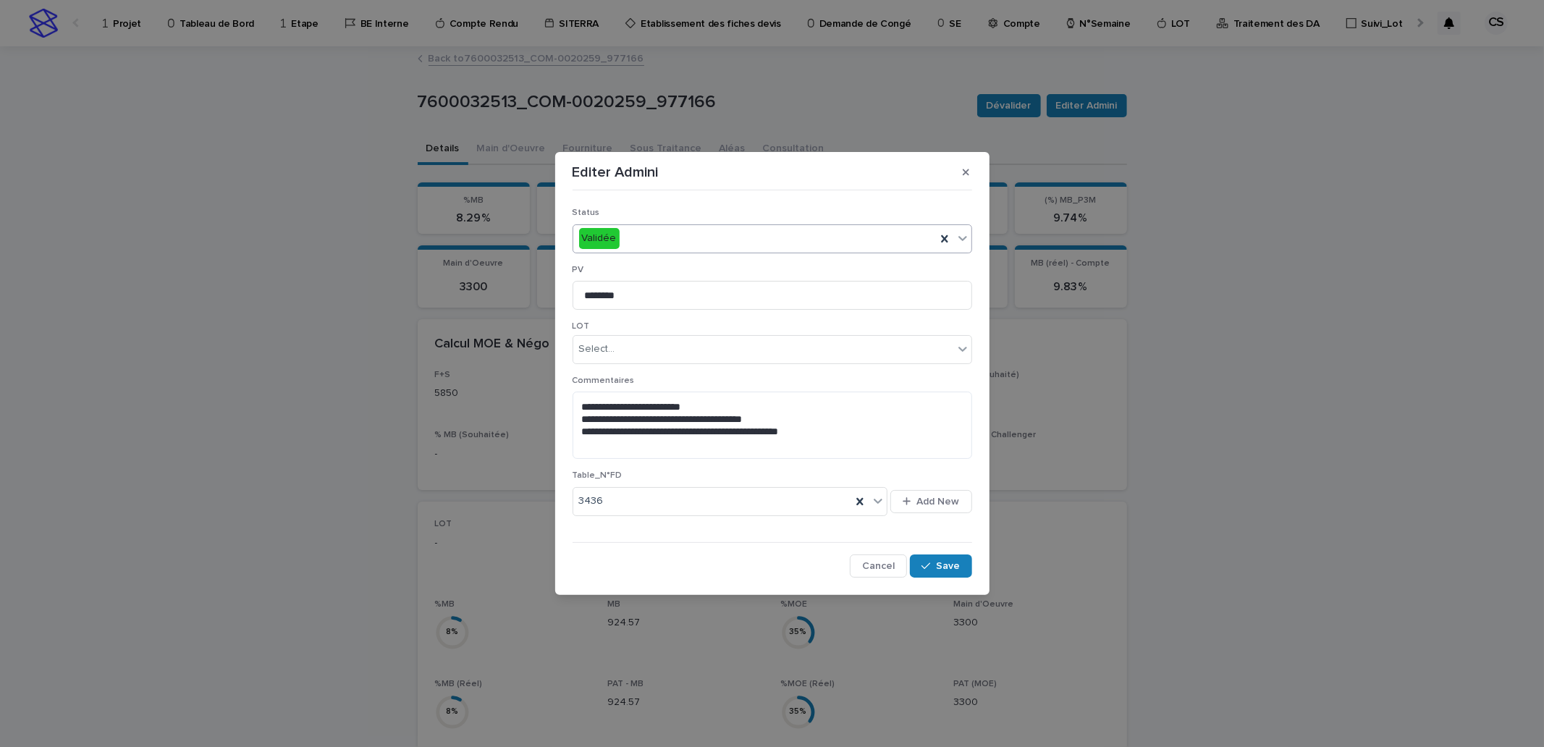
click at [631, 234] on div "Validée" at bounding box center [754, 239] width 363 height 24
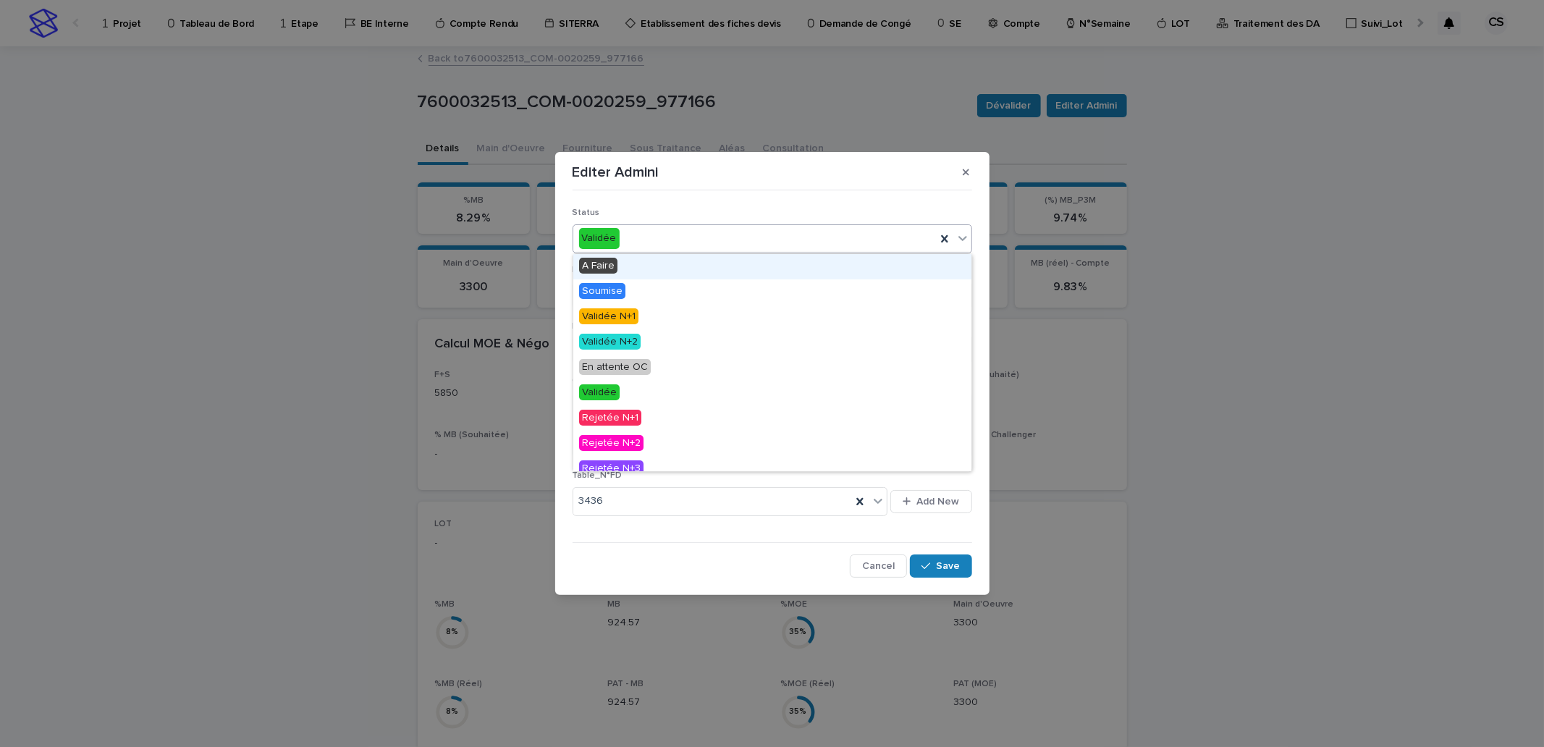
click at [631, 234] on div "Validée" at bounding box center [754, 239] width 363 height 24
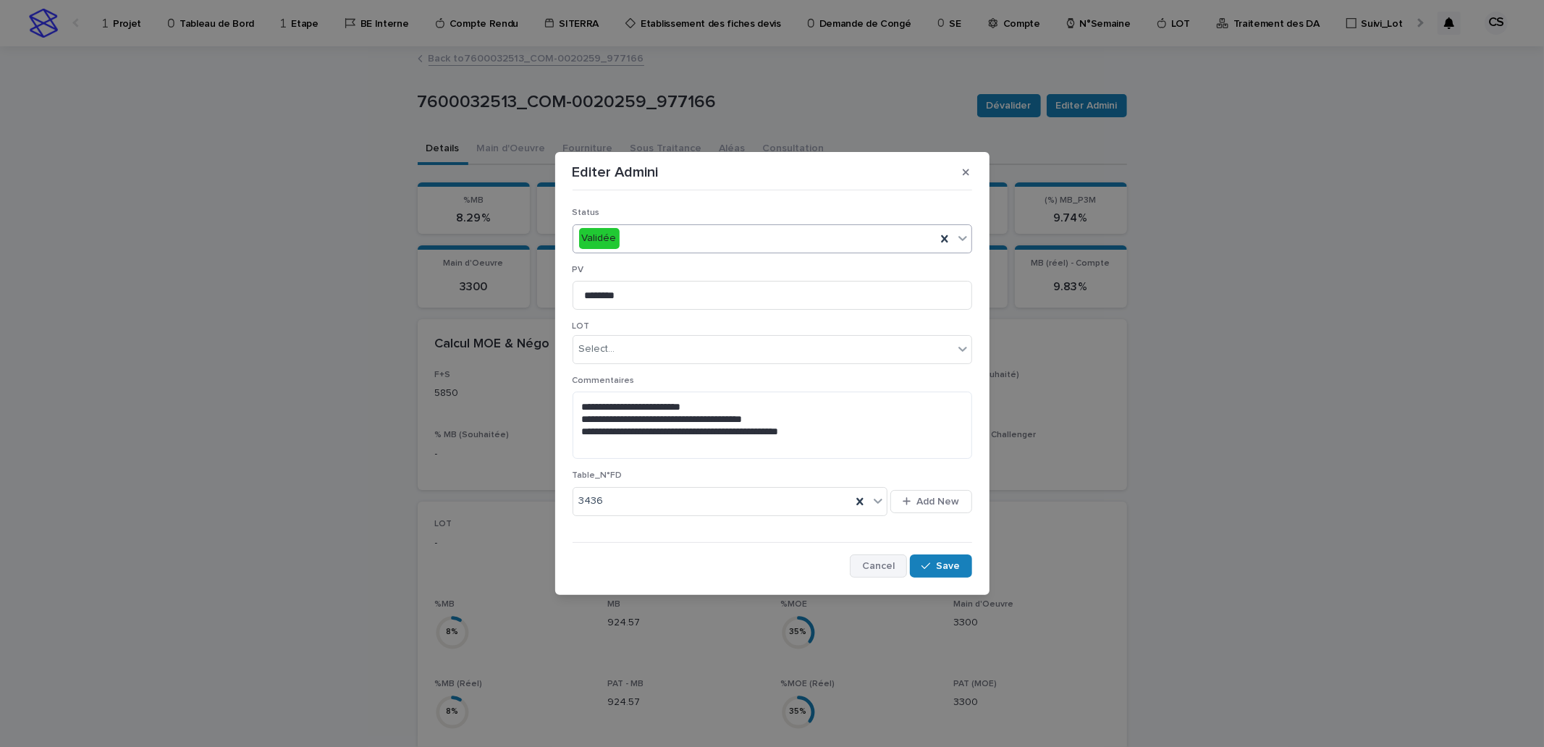
click at [886, 576] on button "Cancel" at bounding box center [878, 566] width 57 height 23
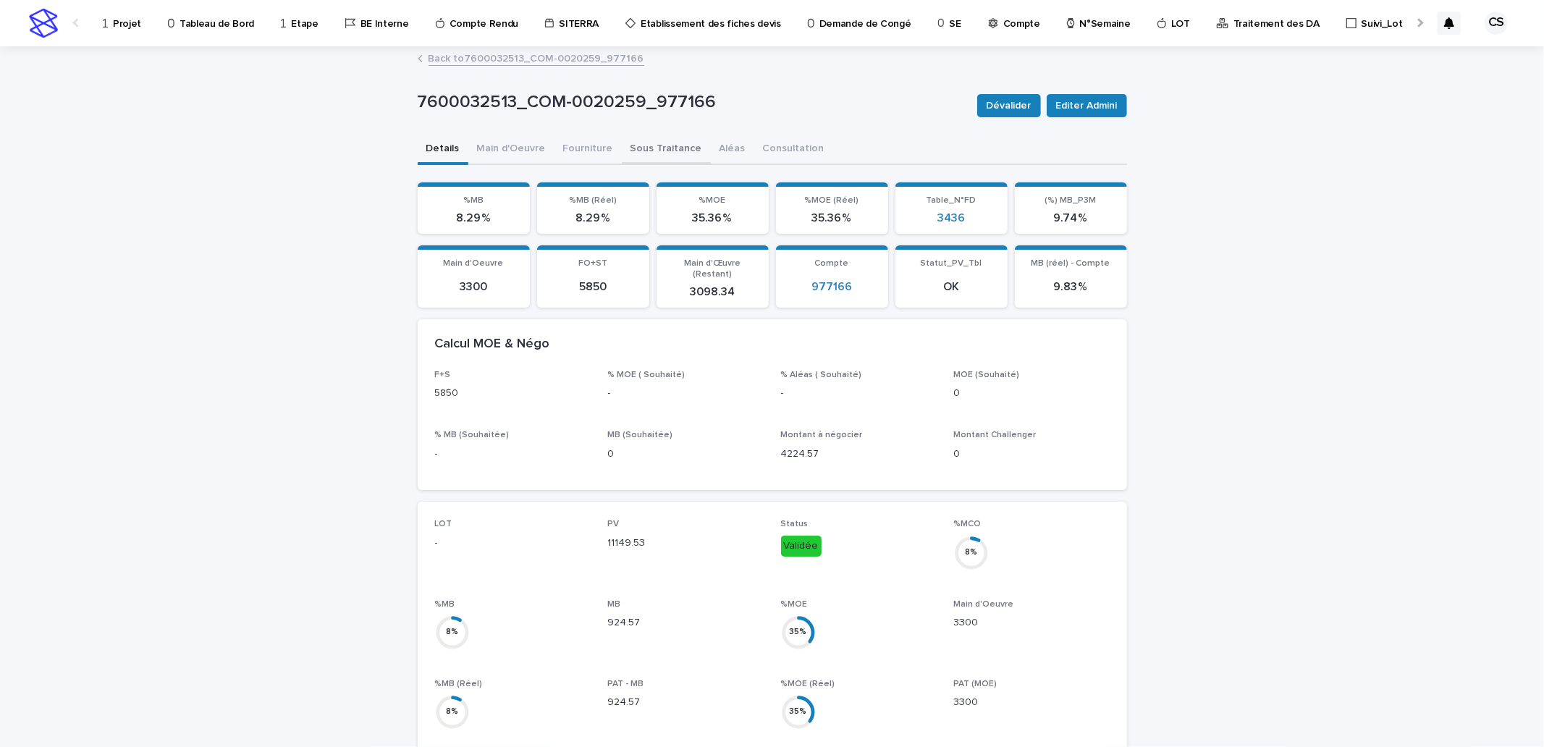
click at [641, 148] on button "Sous Traitance" at bounding box center [666, 150] width 89 height 30
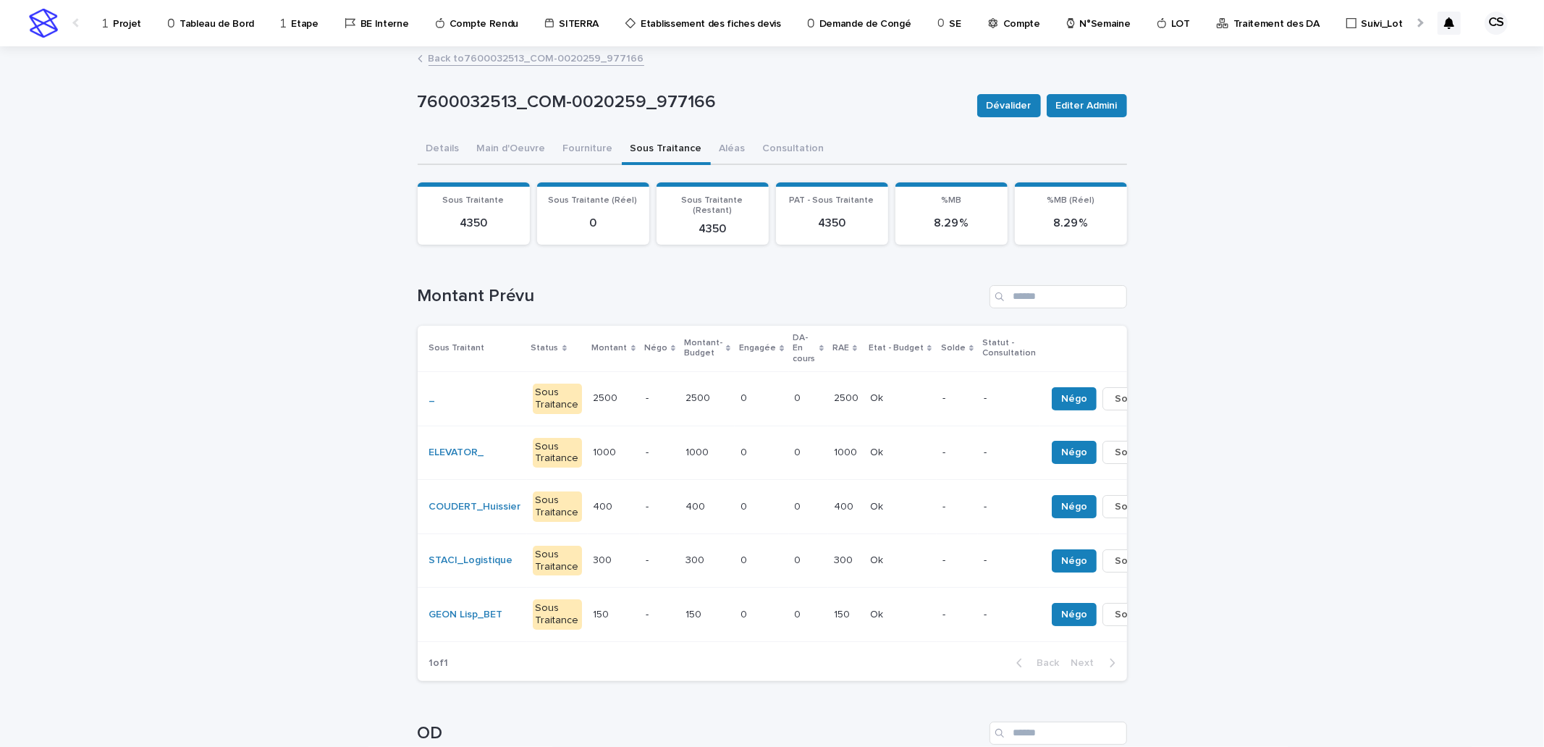
click at [612, 373] on td "2500 2500" at bounding box center [614, 398] width 52 height 54
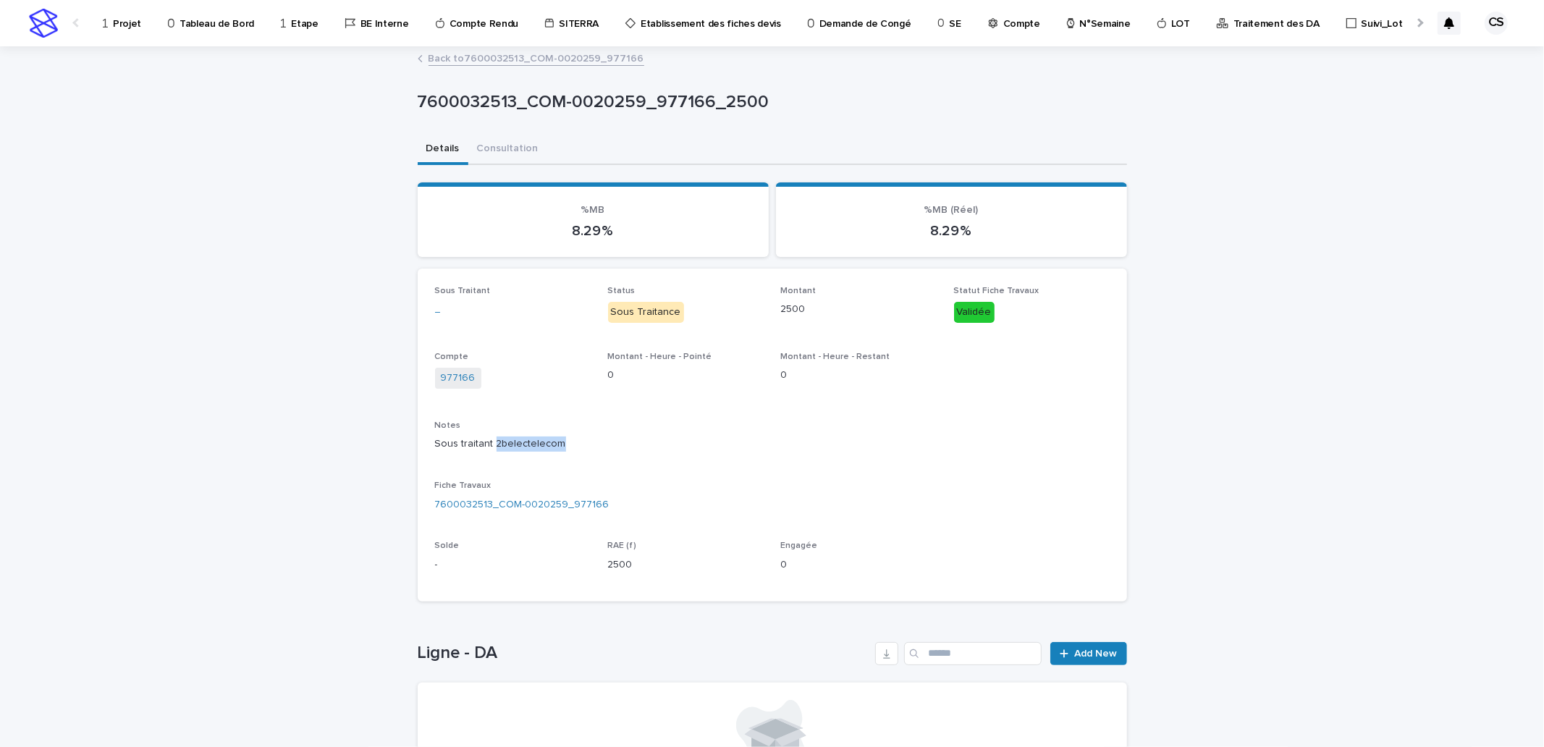
drag, startPoint x: 554, startPoint y: 438, endPoint x: 489, endPoint y: 446, distance: 65.6
click at [489, 446] on p "Sous traitant 2belectelecom" at bounding box center [772, 444] width 675 height 15
copy p "2belectelecom"
click at [1079, 655] on span "Add New" at bounding box center [1096, 654] width 43 height 10
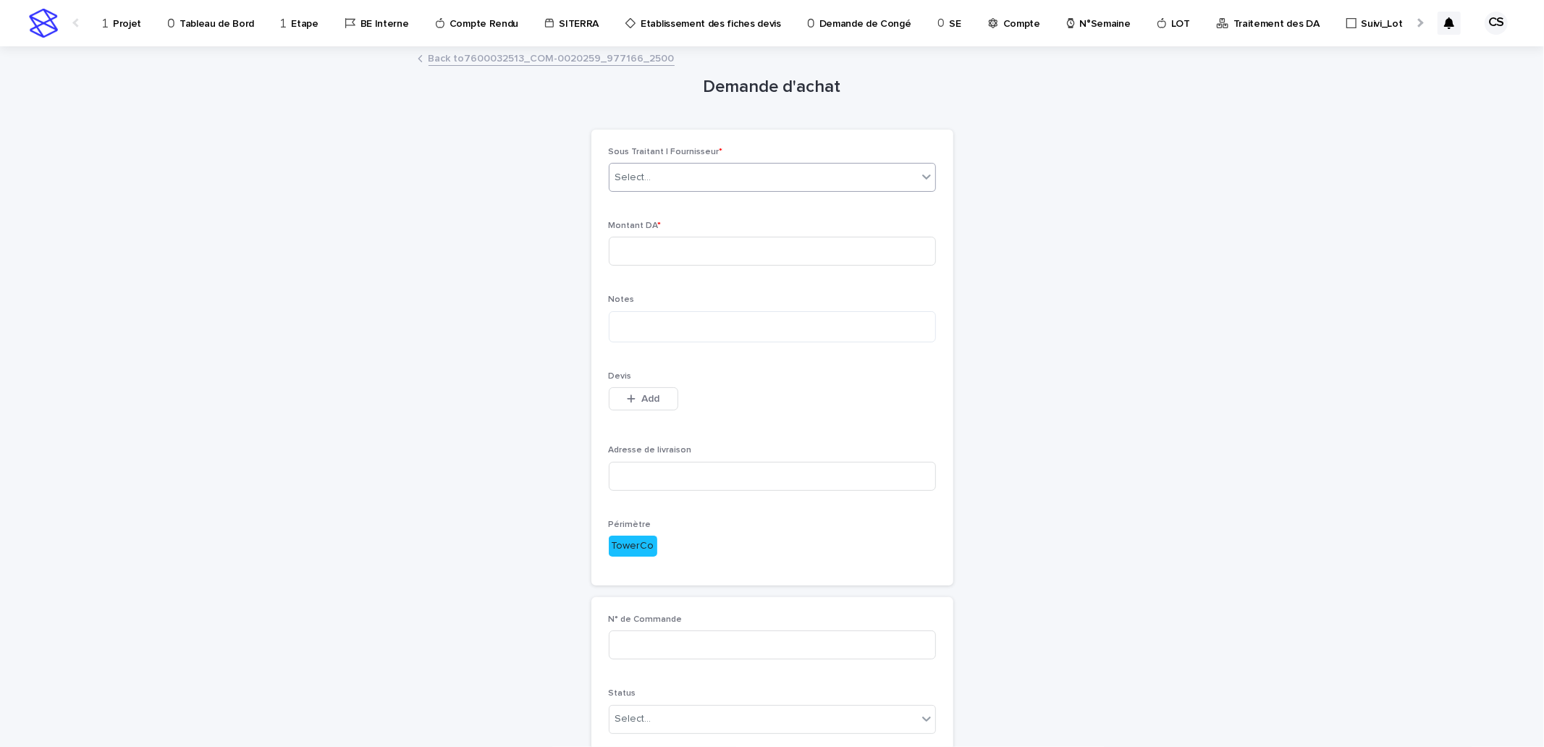
click at [677, 174] on div "Select..." at bounding box center [764, 178] width 308 height 24
type input "***"
click at [1017, 268] on div "Demande d'achat Loading... Saving… Loading... Saving… Loading... Saving… Sous T…" at bounding box center [773, 423] width 710 height 750
click at [628, 54] on link "Back to 7600032513_COM-0020259_977166_2500" at bounding box center [552, 57] width 246 height 17
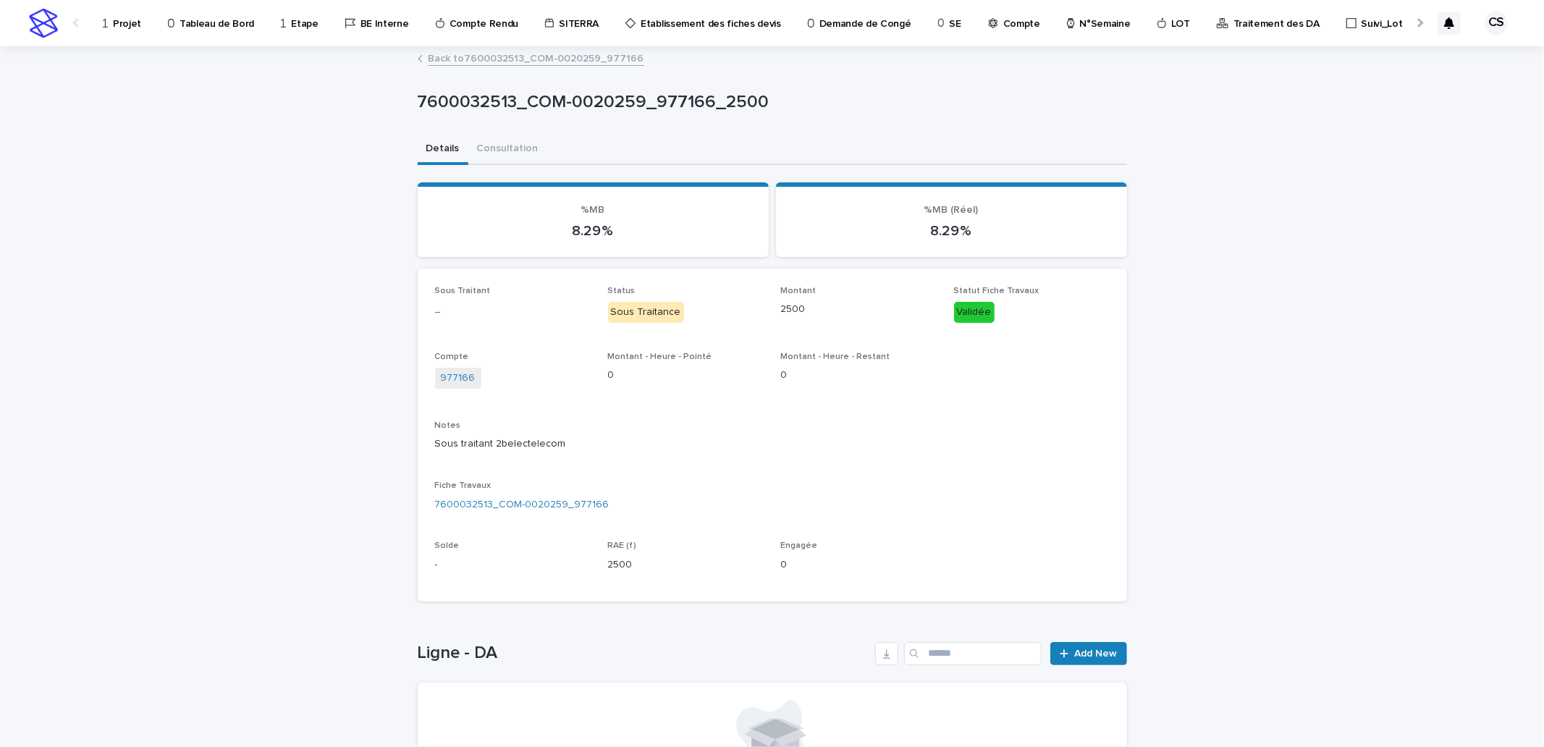
click at [603, 59] on link "Back to 7600032513_COM-0020259_977166" at bounding box center [537, 57] width 216 height 17
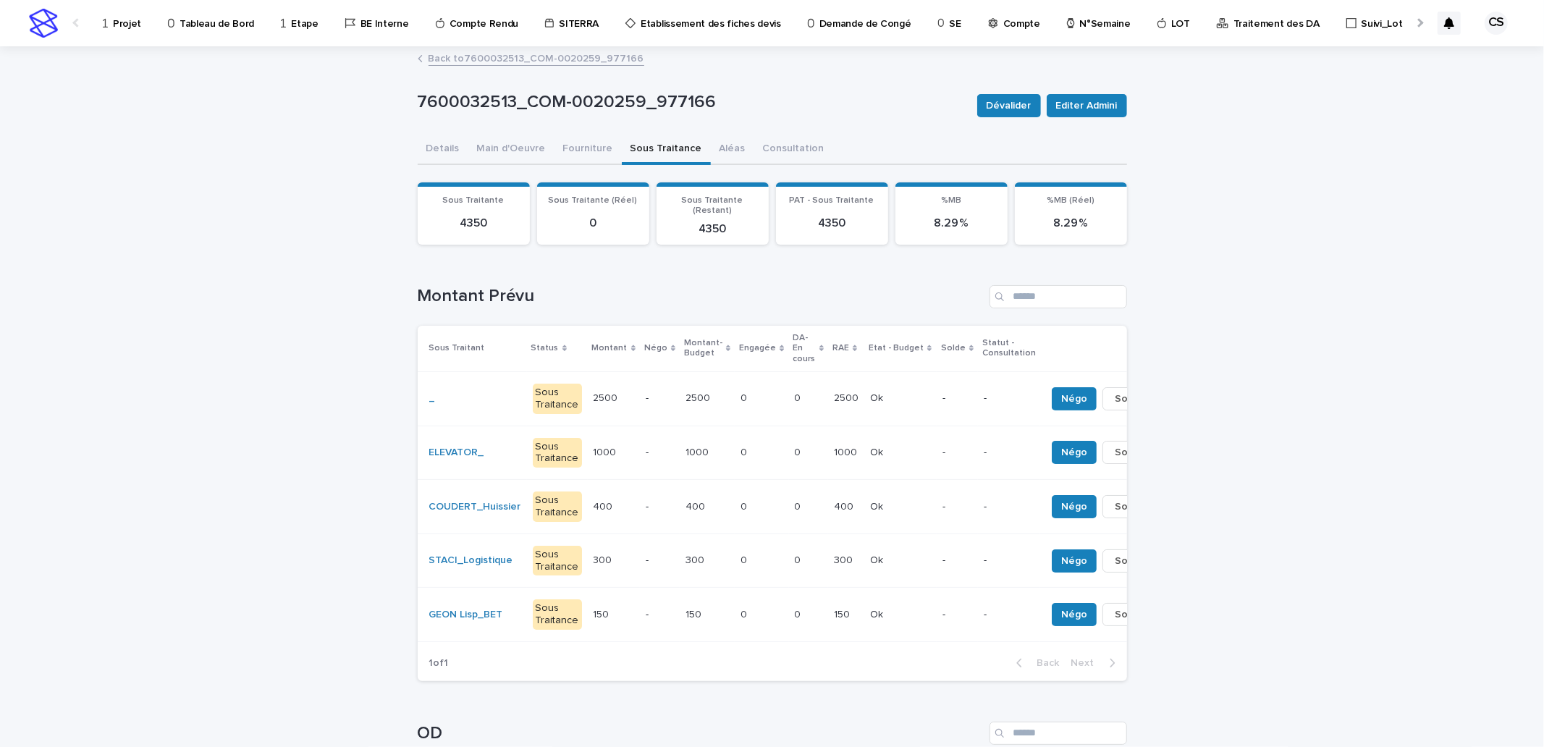
click at [531, 54] on link "Back to 7600032513_COM-0020259_977166" at bounding box center [537, 57] width 216 height 17
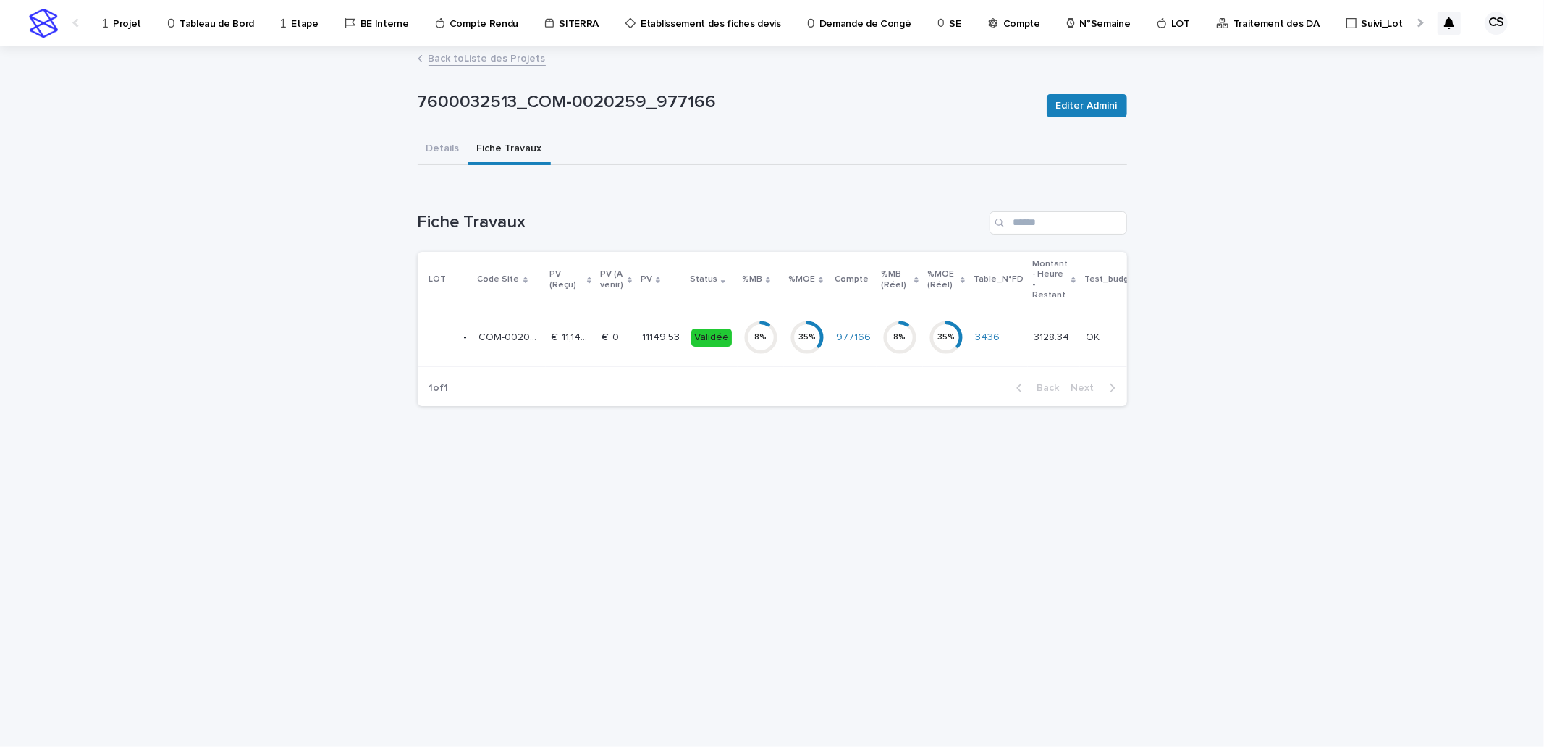
click at [490, 64] on link "Back to Liste des Projets" at bounding box center [487, 57] width 117 height 17
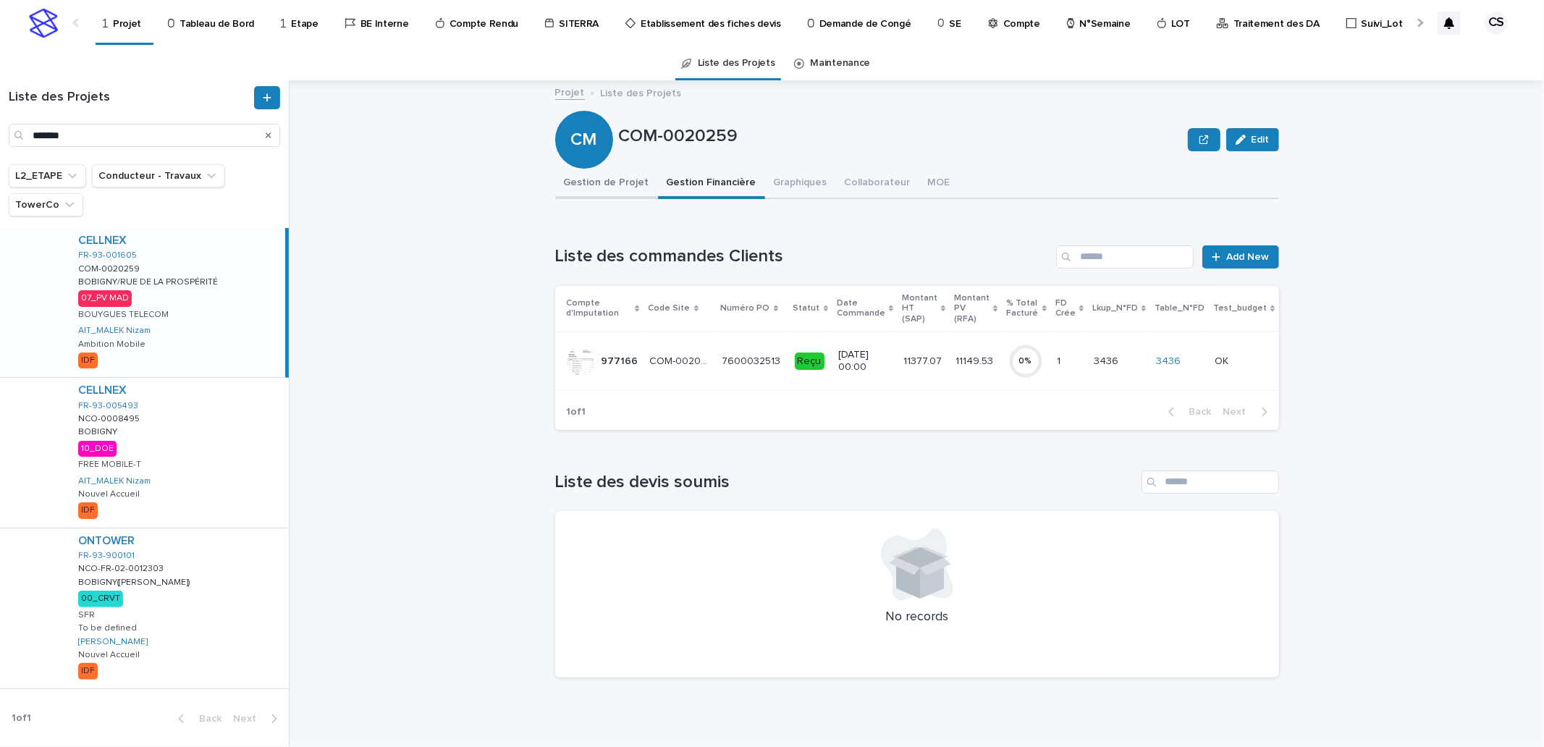
click at [594, 176] on button "Gestion de Projet" at bounding box center [606, 184] width 103 height 30
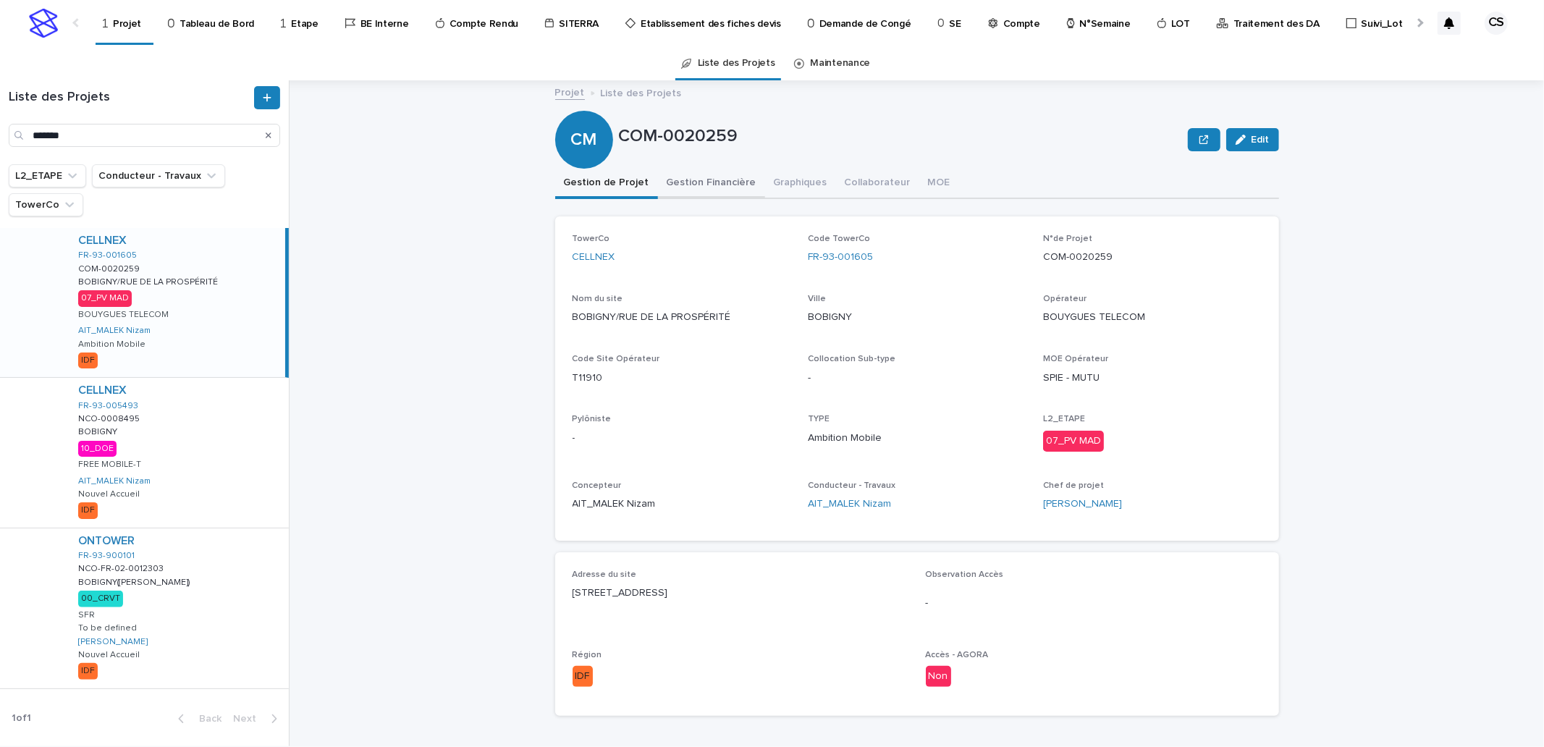
click at [717, 183] on button "Gestion Financière" at bounding box center [711, 184] width 107 height 30
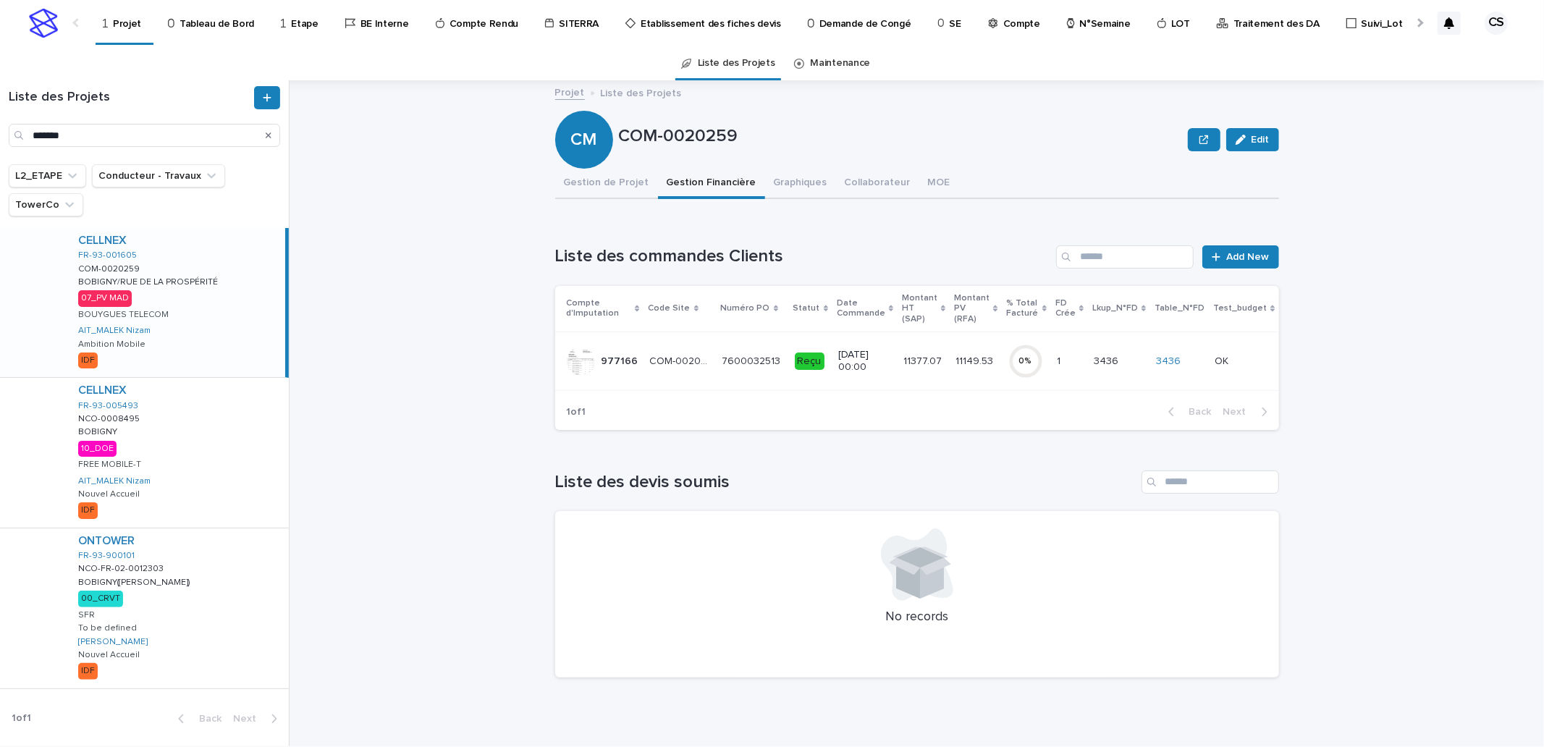
click at [747, 364] on p "7600032513" at bounding box center [754, 360] width 62 height 15
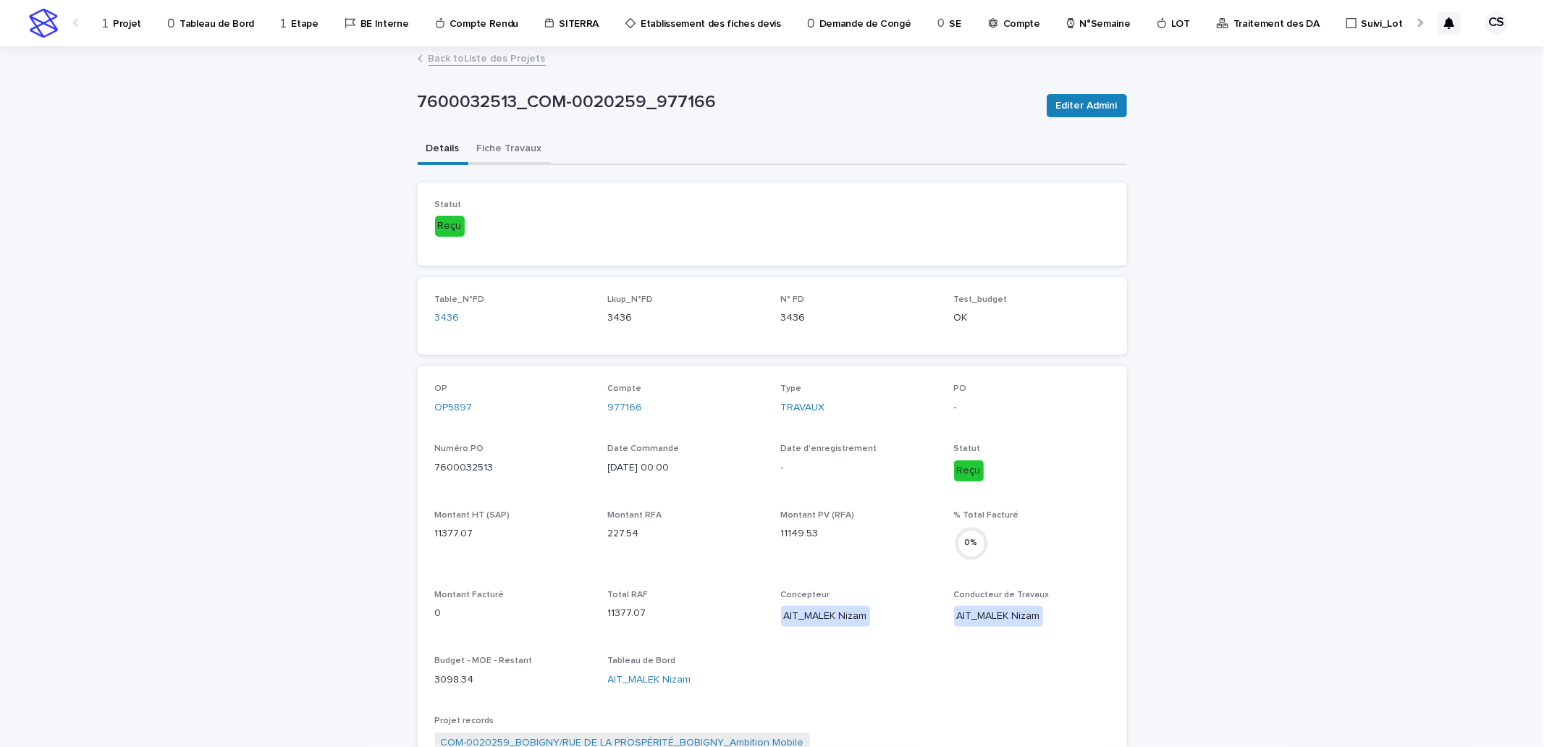
click at [529, 152] on button "Fiche Travaux" at bounding box center [509, 150] width 83 height 30
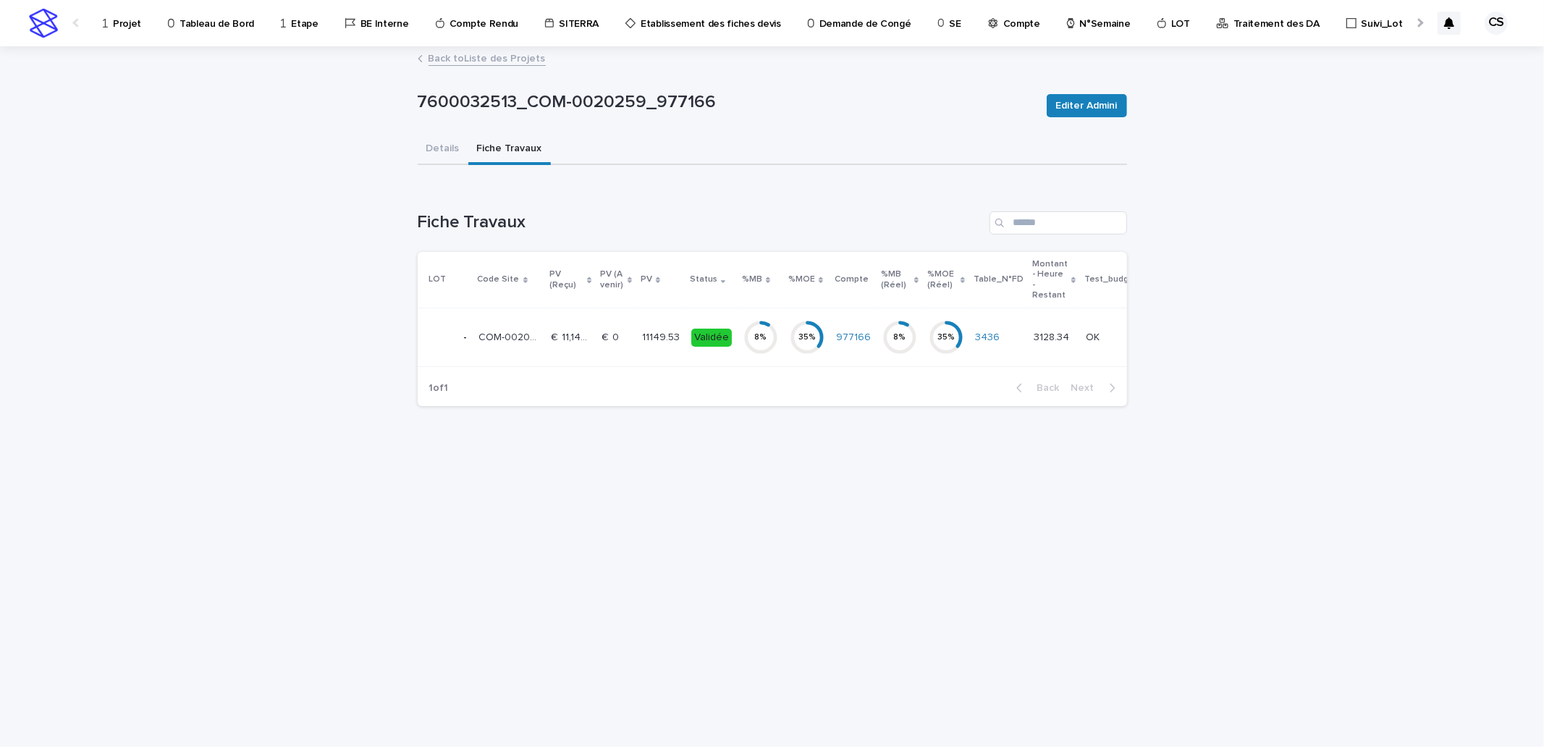
click at [560, 332] on p "€  11,149.53" at bounding box center [573, 336] width 42 height 15
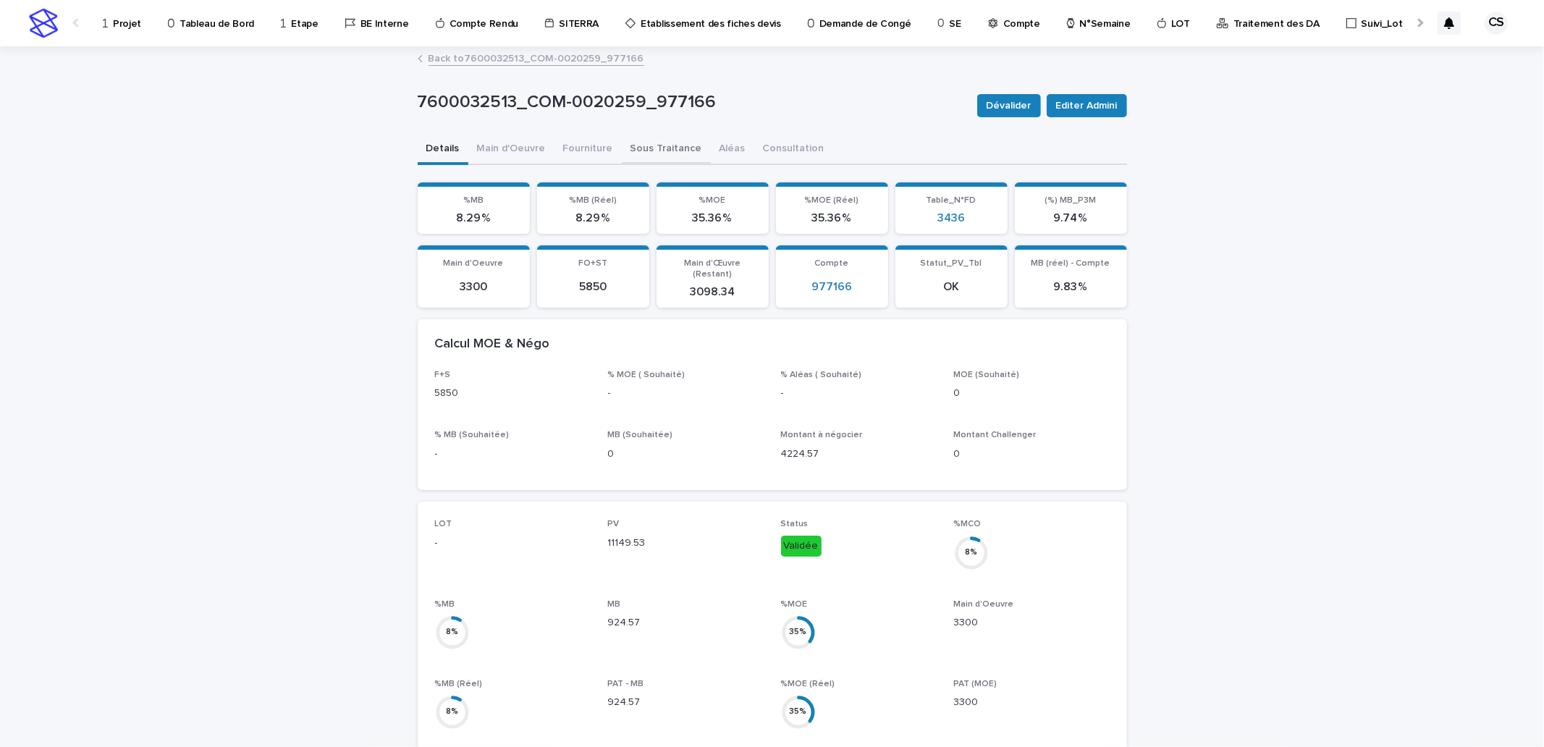
click at [623, 143] on button "Sous Traitance" at bounding box center [666, 150] width 89 height 30
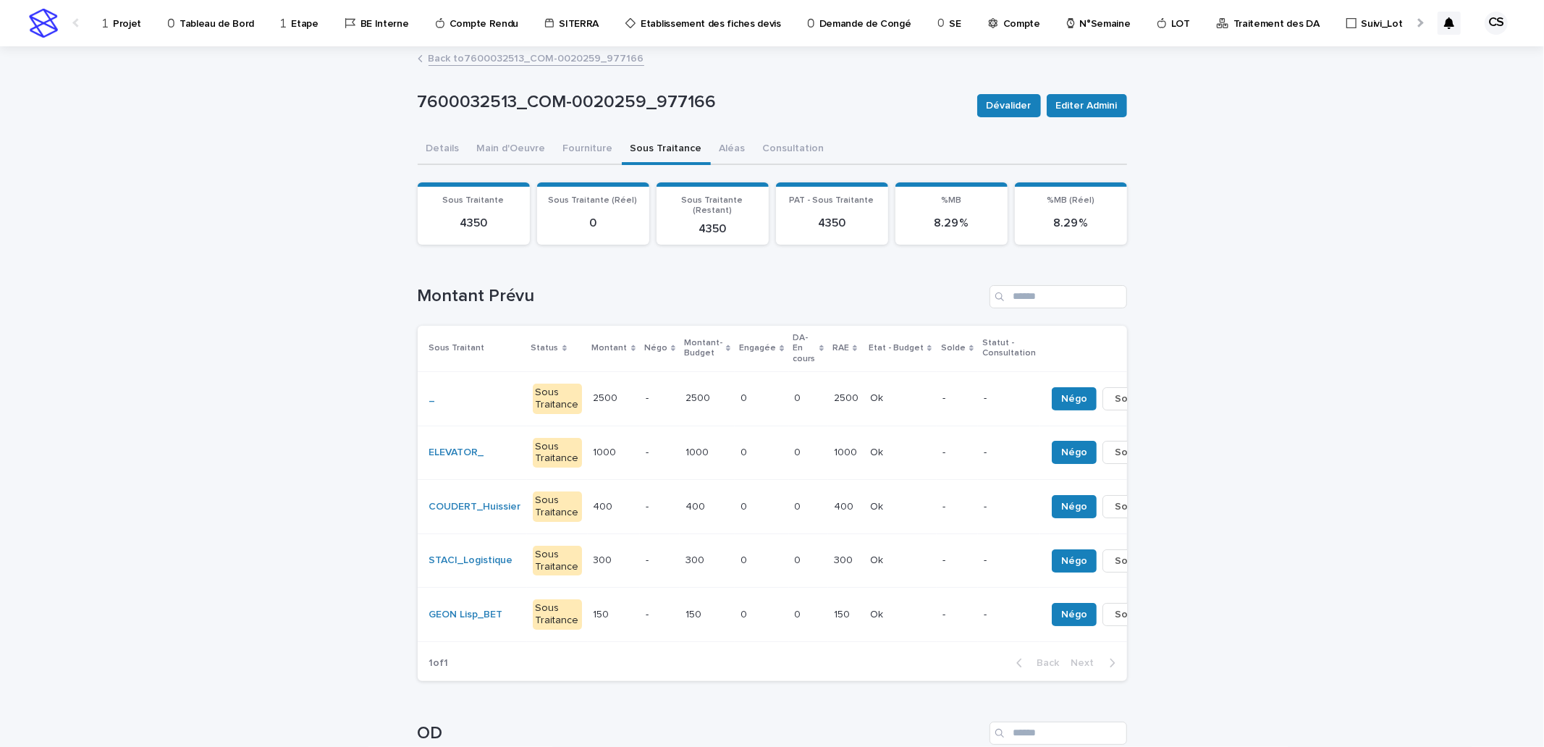
click at [594, 390] on p "2500" at bounding box center [608, 397] width 28 height 15
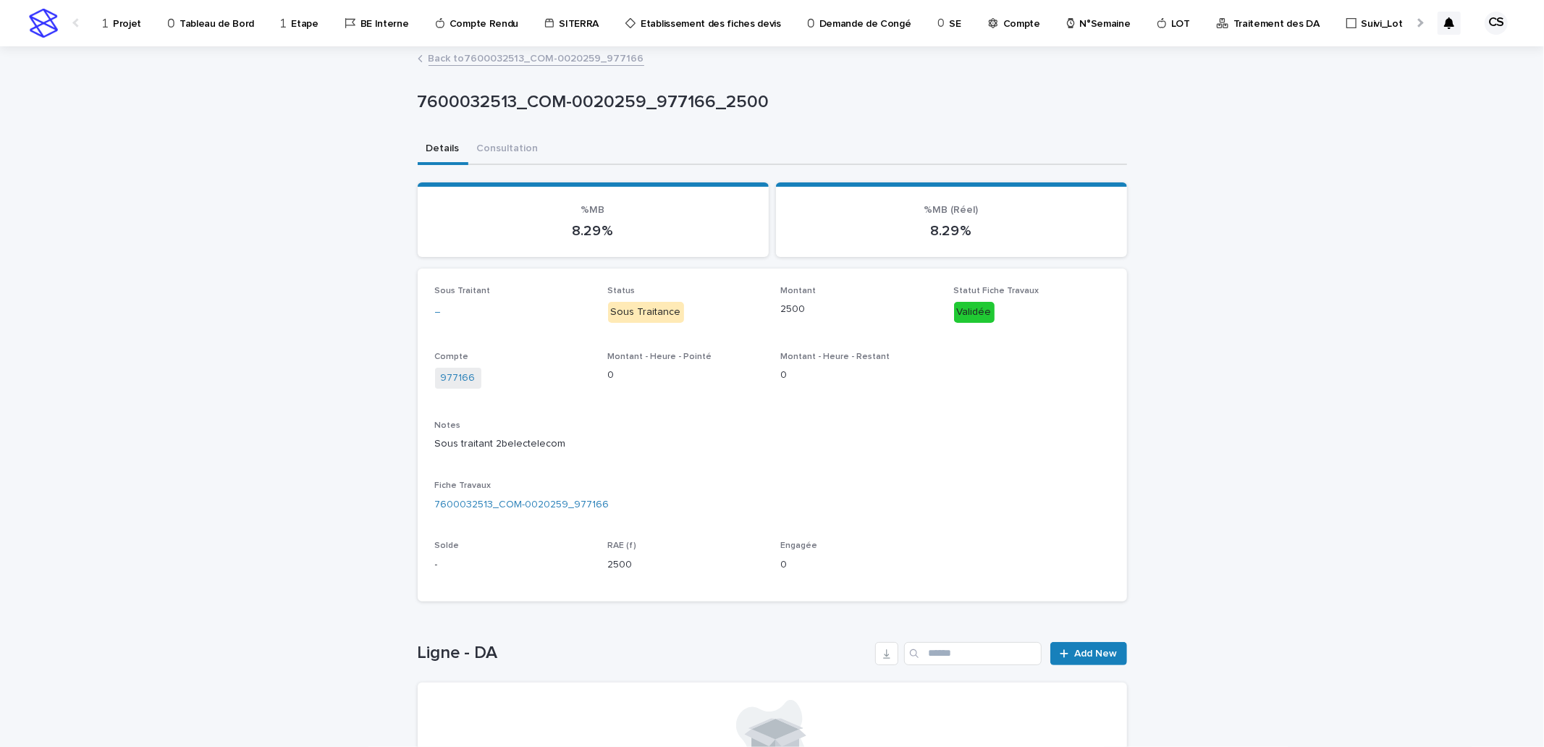
click at [481, 299] on div "Sous Traitant _" at bounding box center [513, 307] width 156 height 43
click at [618, 60] on link "Back to 7600032513_COM-0020259_977166" at bounding box center [537, 57] width 216 height 17
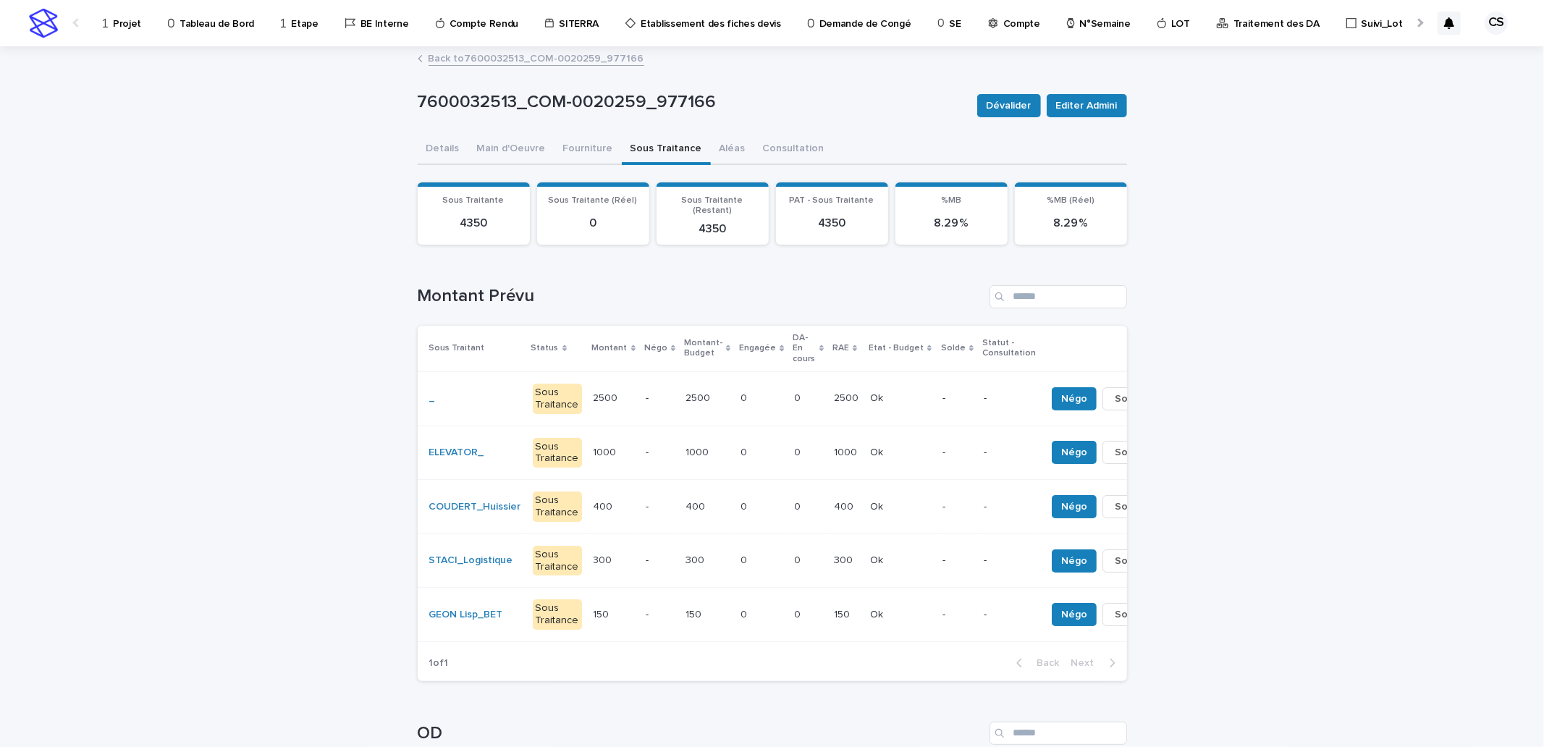
click at [515, 389] on td "_" at bounding box center [472, 398] width 109 height 54
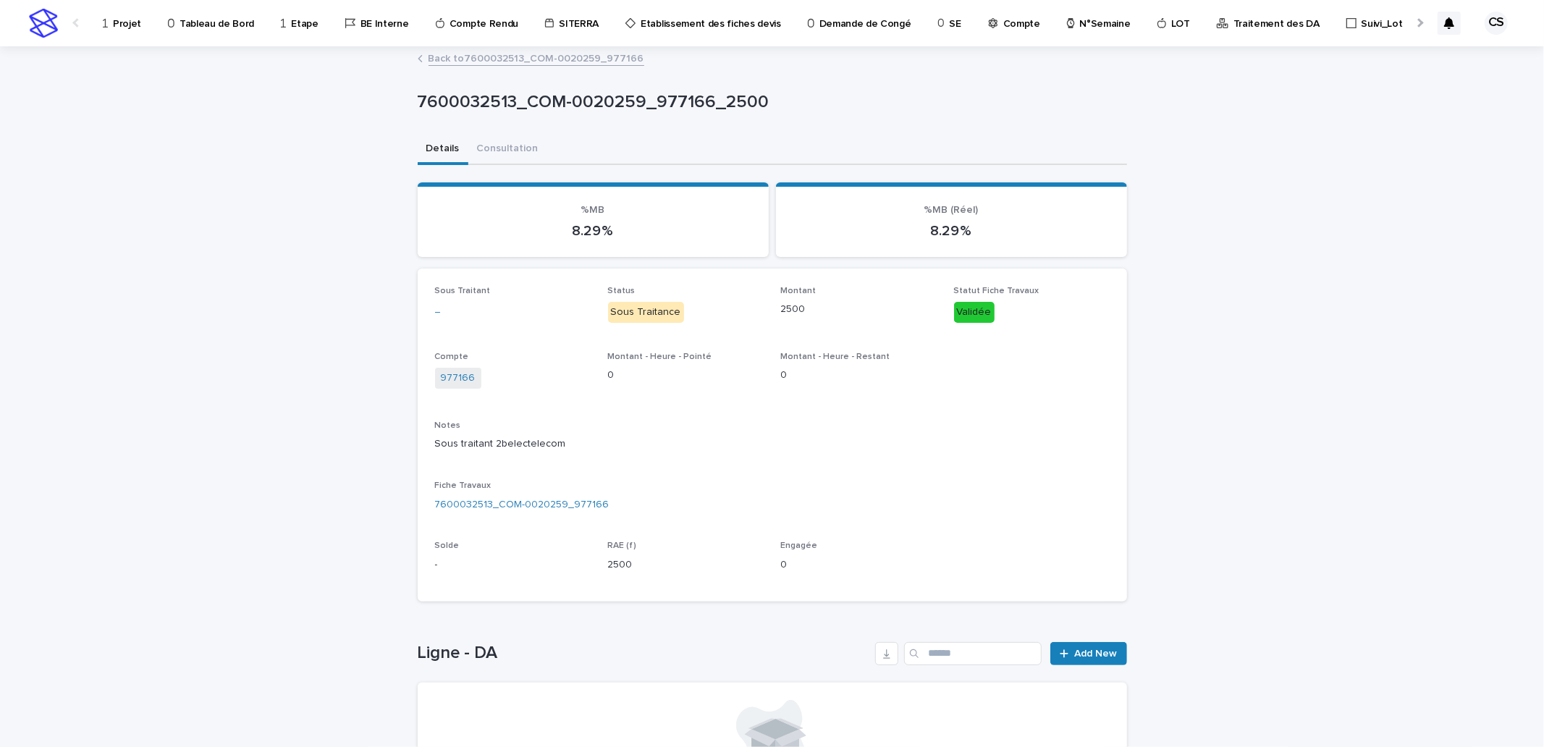
click at [475, 61] on link "Back to 7600032513_COM-0020259_977166" at bounding box center [537, 57] width 216 height 17
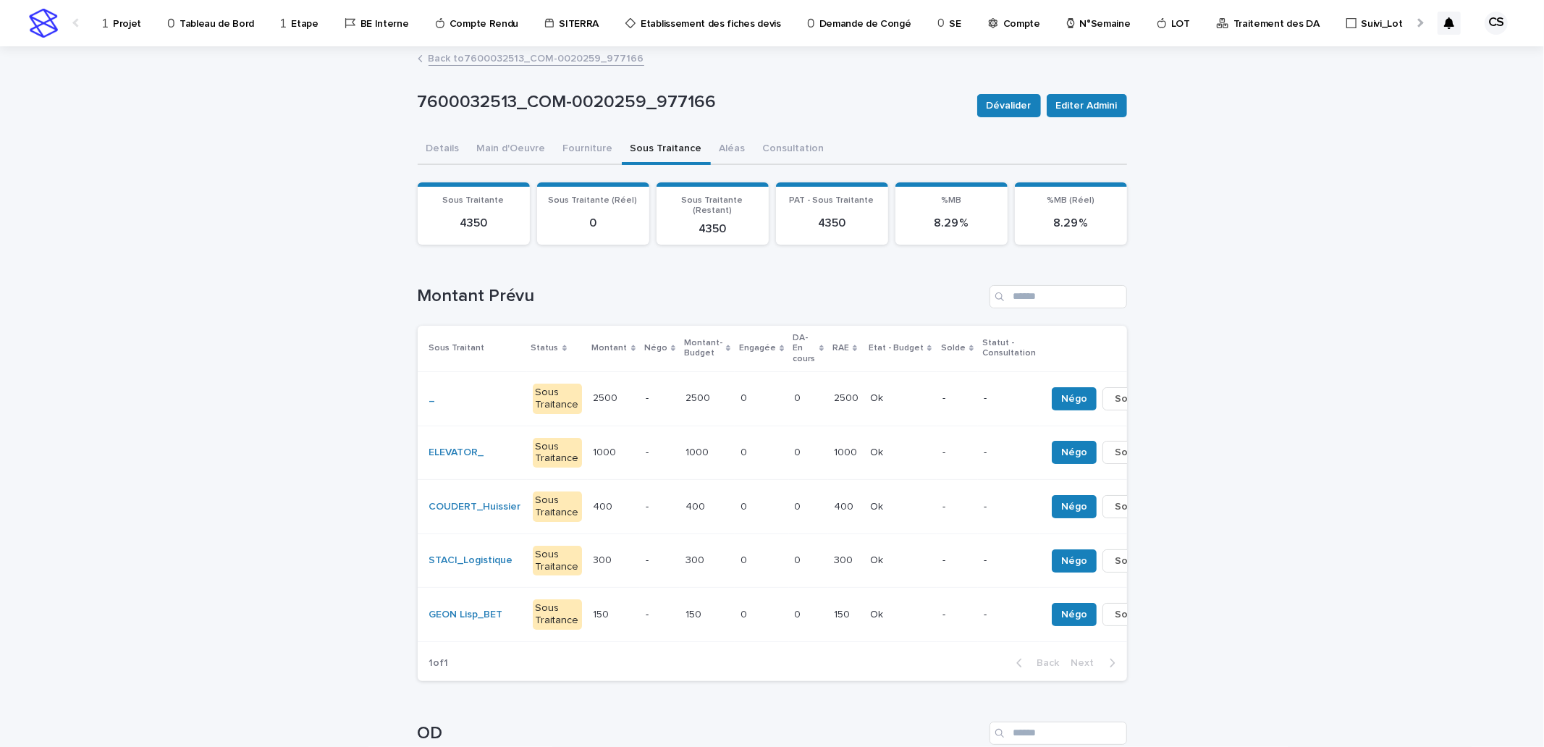
click at [120, 25] on p "Projet" at bounding box center [127, 15] width 28 height 30
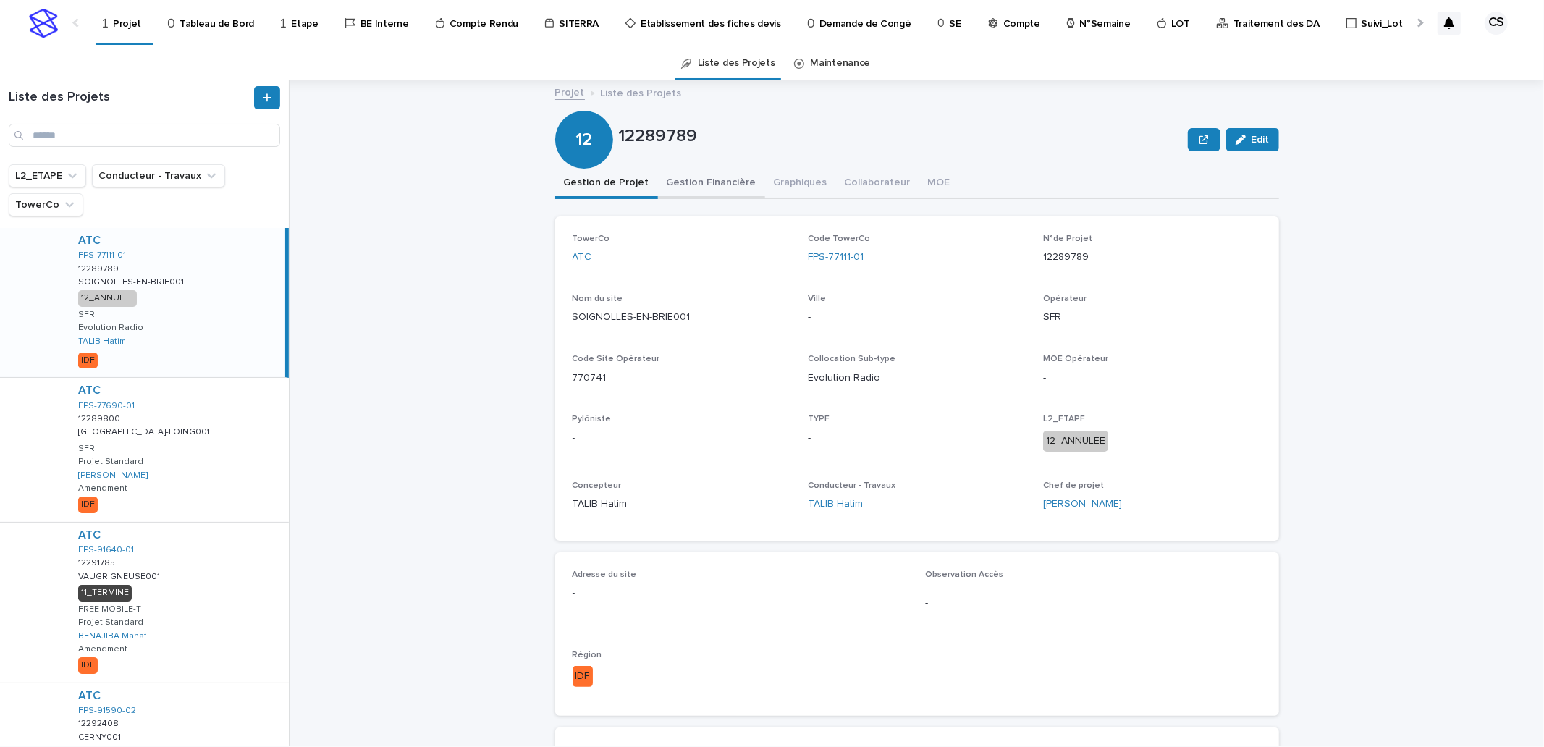
click at [720, 174] on button "Gestion Financière" at bounding box center [711, 184] width 107 height 30
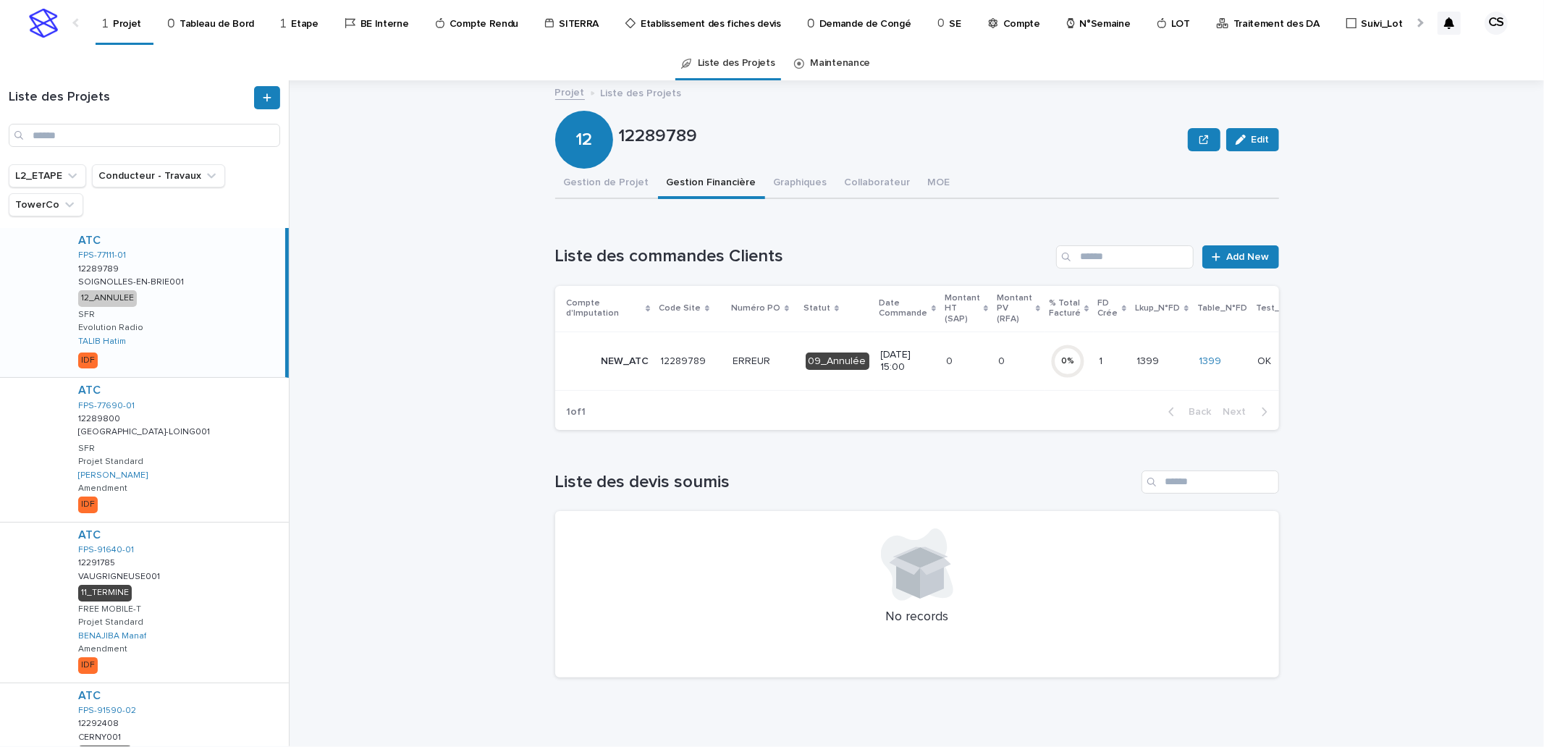
click at [1247, 20] on p "Traitement des DA" at bounding box center [1277, 15] width 86 height 30
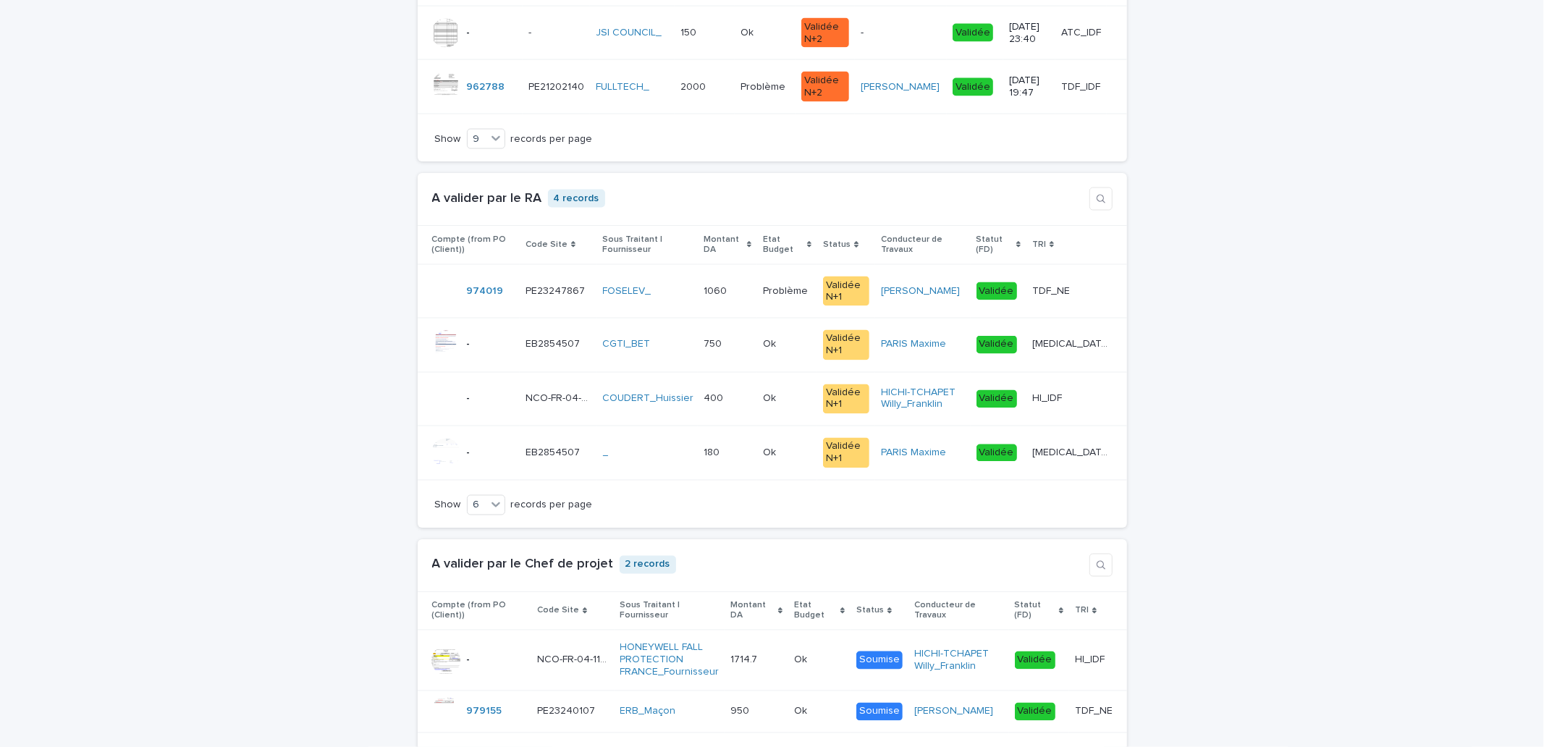
scroll to position [2781, 0]
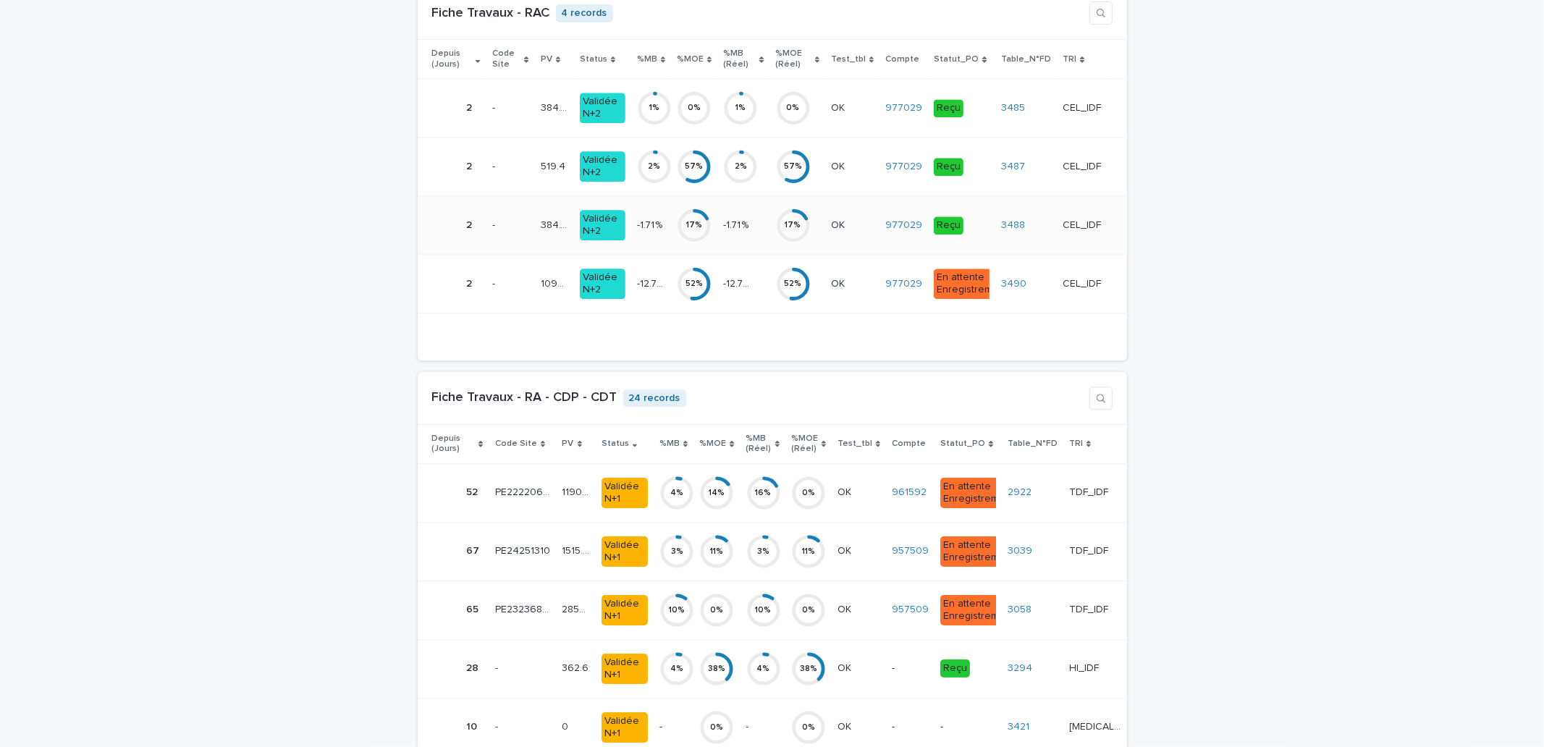
click at [749, 232] on p "-1.71 %" at bounding box center [737, 223] width 28 height 15
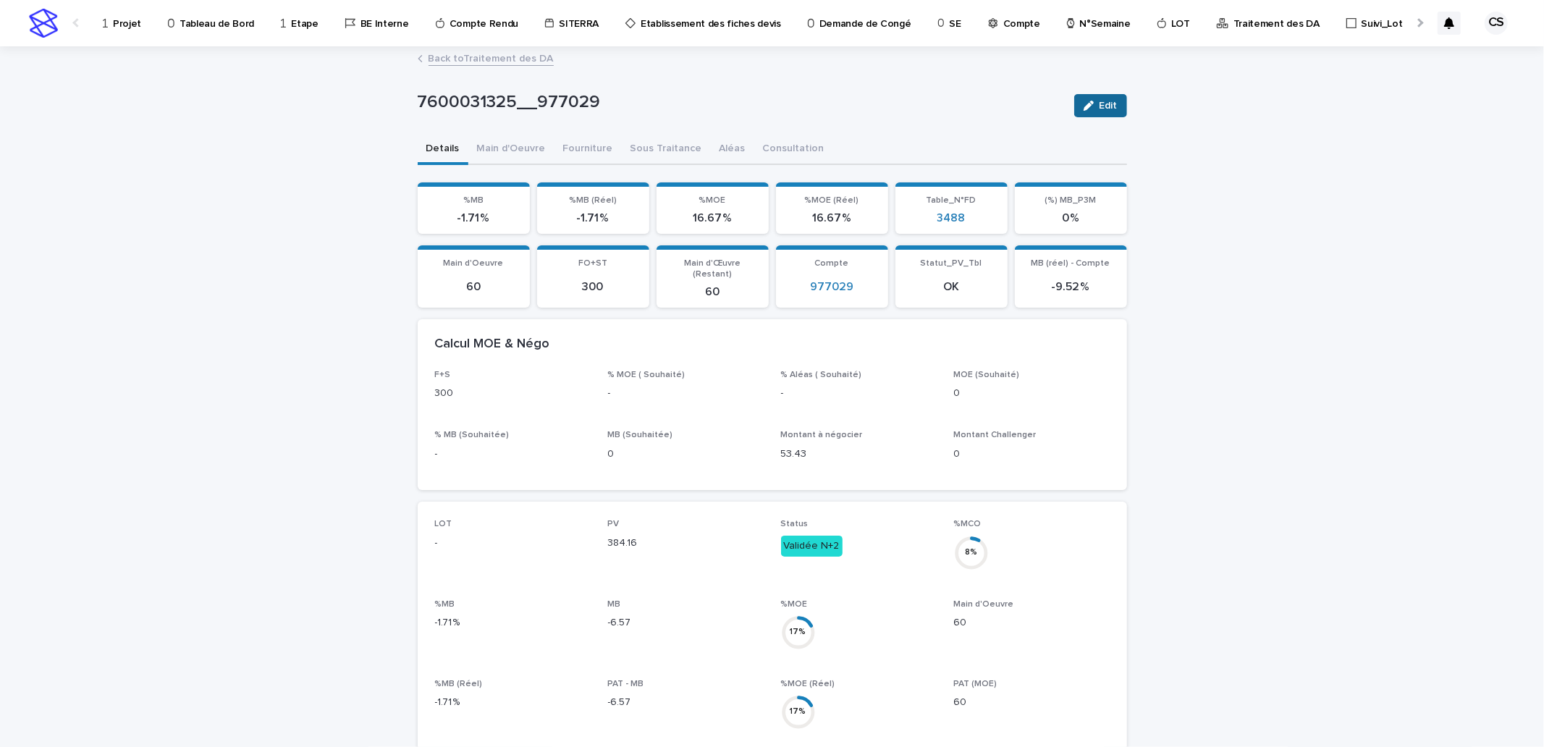
click at [1100, 106] on span "Edit" at bounding box center [1109, 106] width 18 height 10
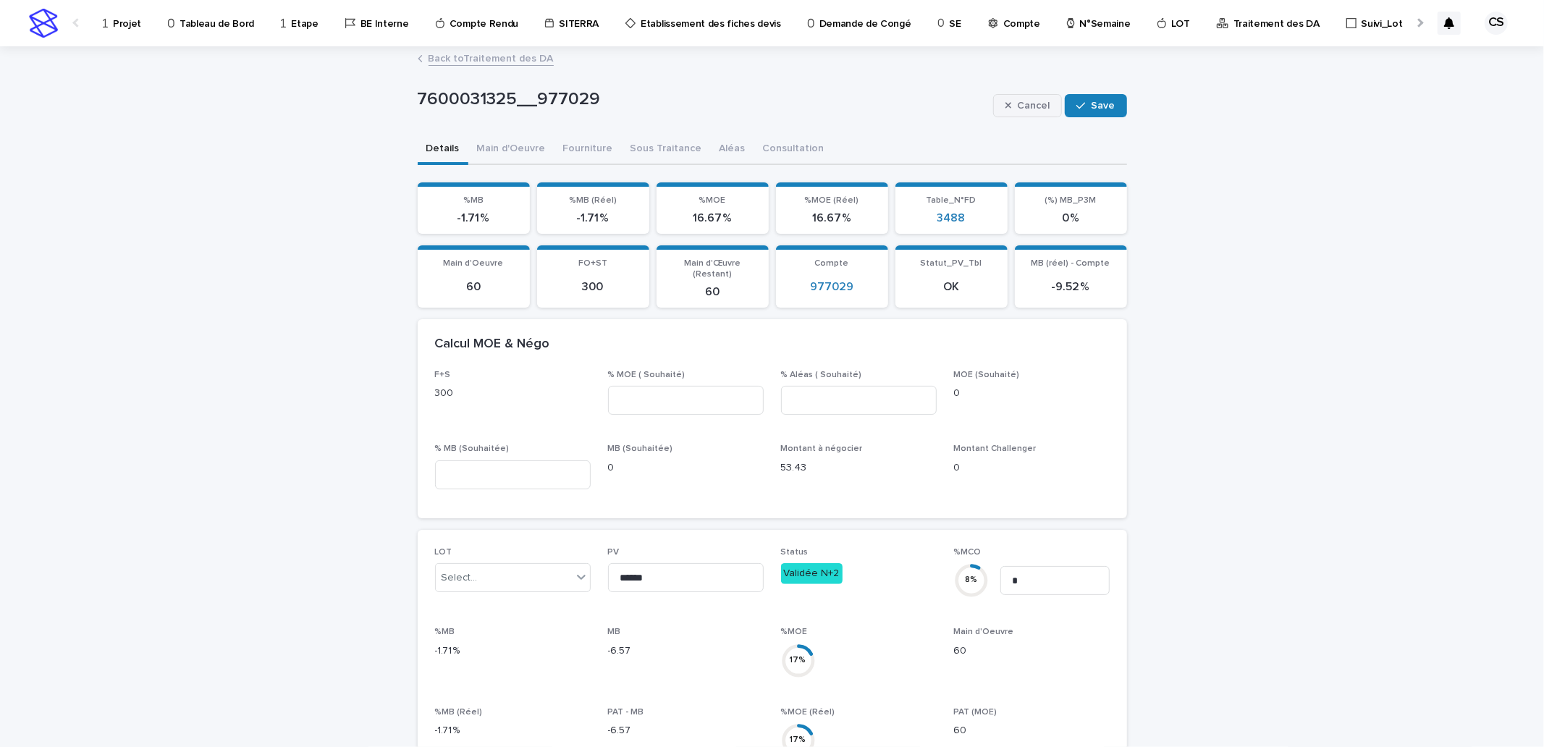
click at [1024, 111] on button "Cancel" at bounding box center [1028, 105] width 70 height 23
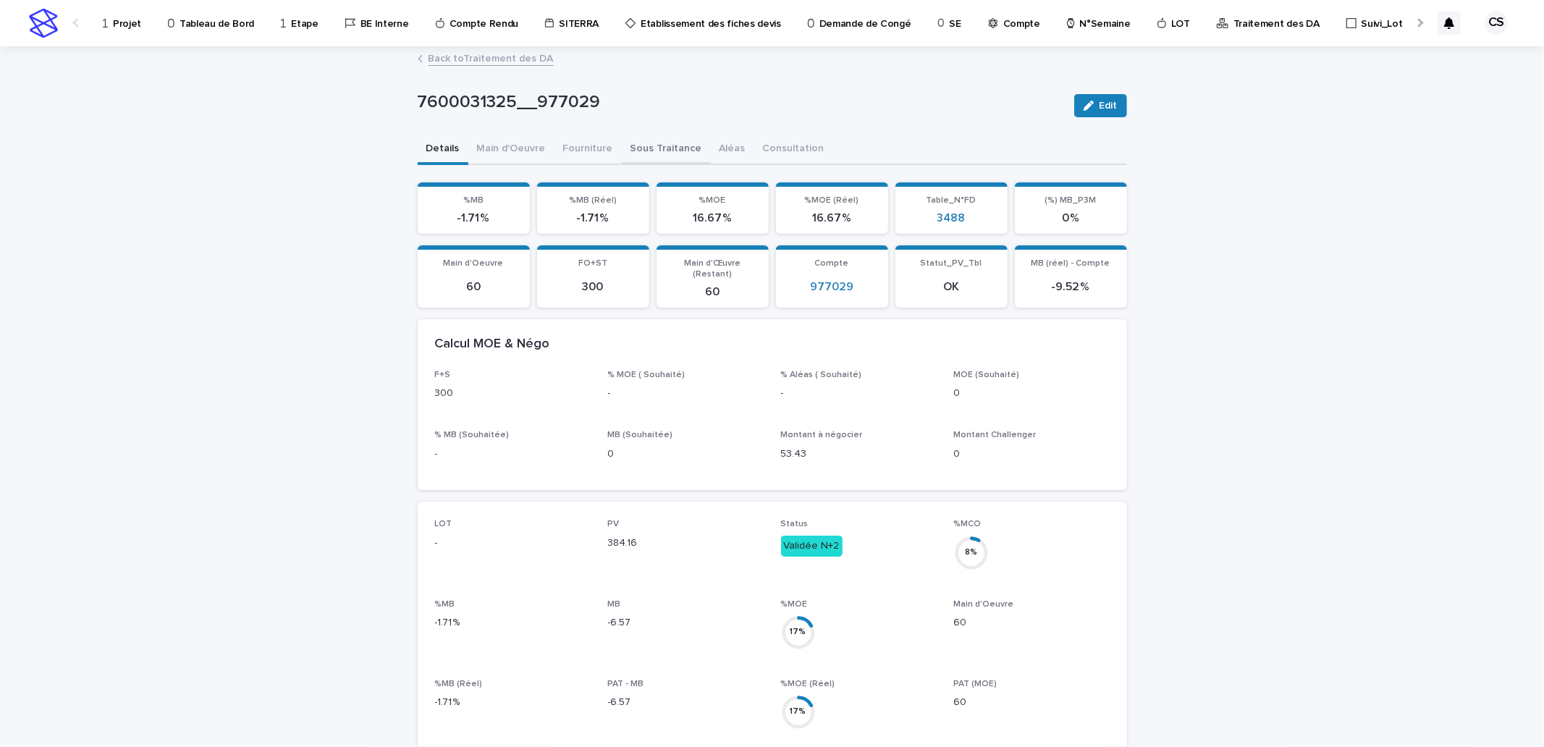
click at [646, 140] on button "Sous Traitance" at bounding box center [666, 150] width 89 height 30
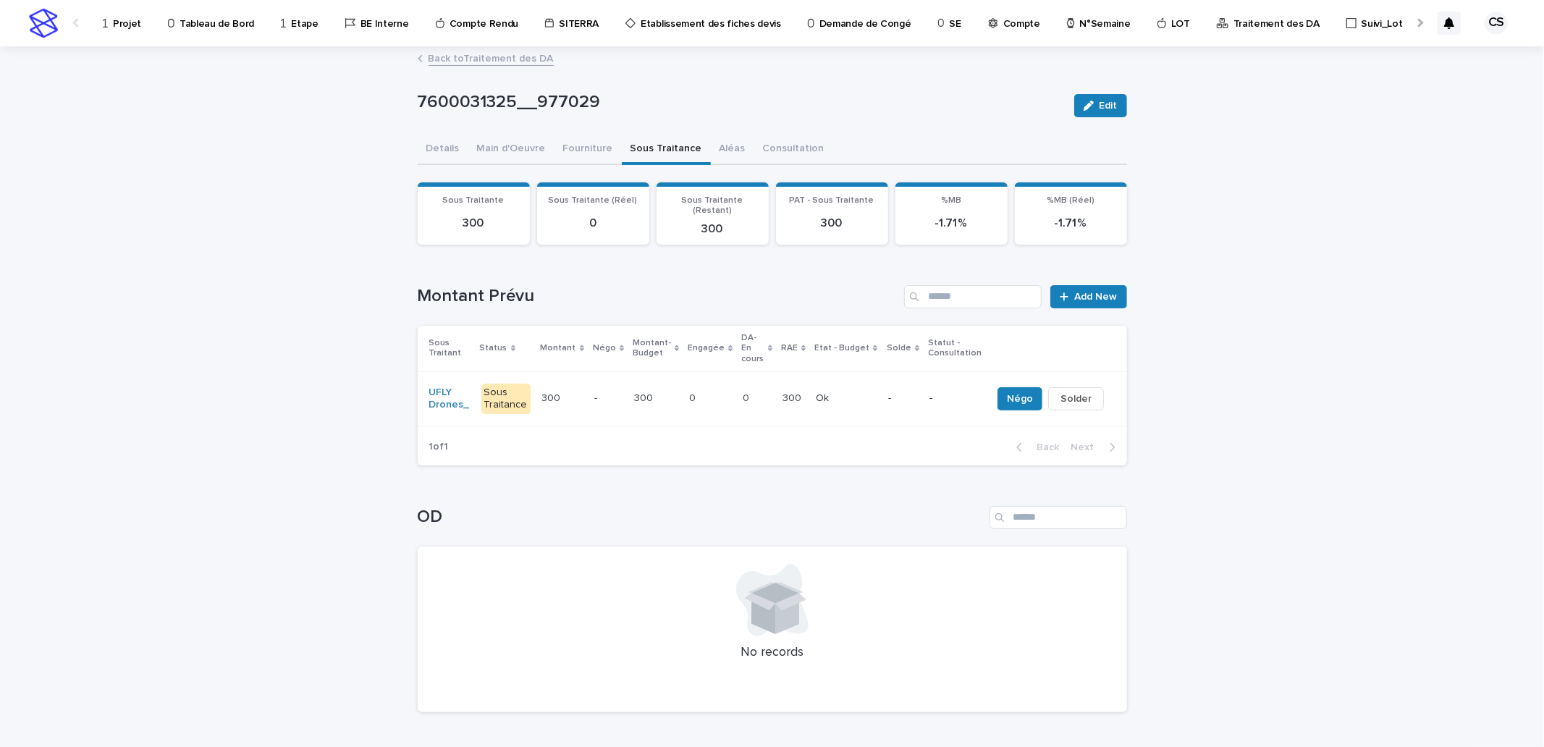
click at [872, 387] on div "Ok Ok" at bounding box center [846, 399] width 61 height 24
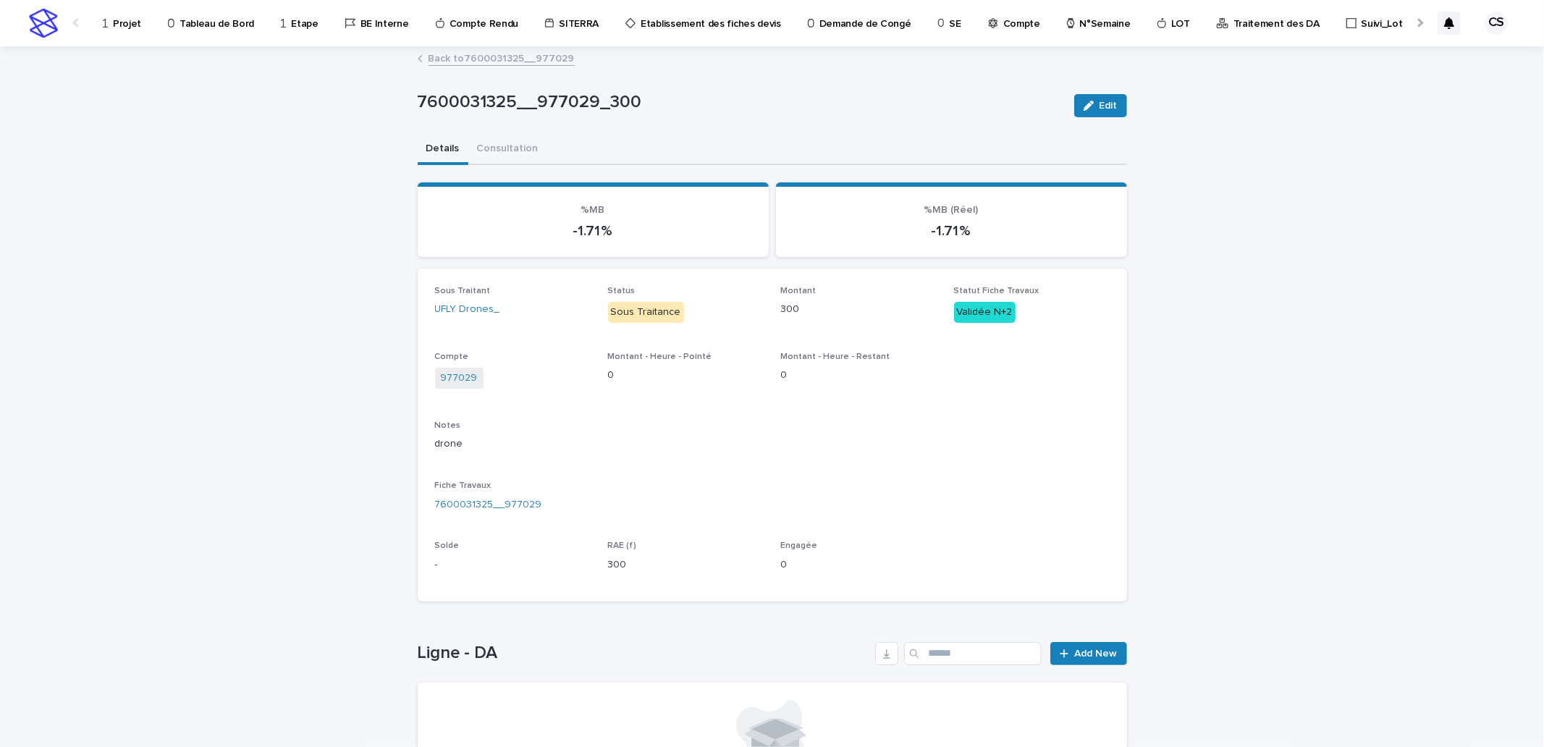
click at [505, 53] on link "Back to 7600031325__977029" at bounding box center [502, 57] width 146 height 17
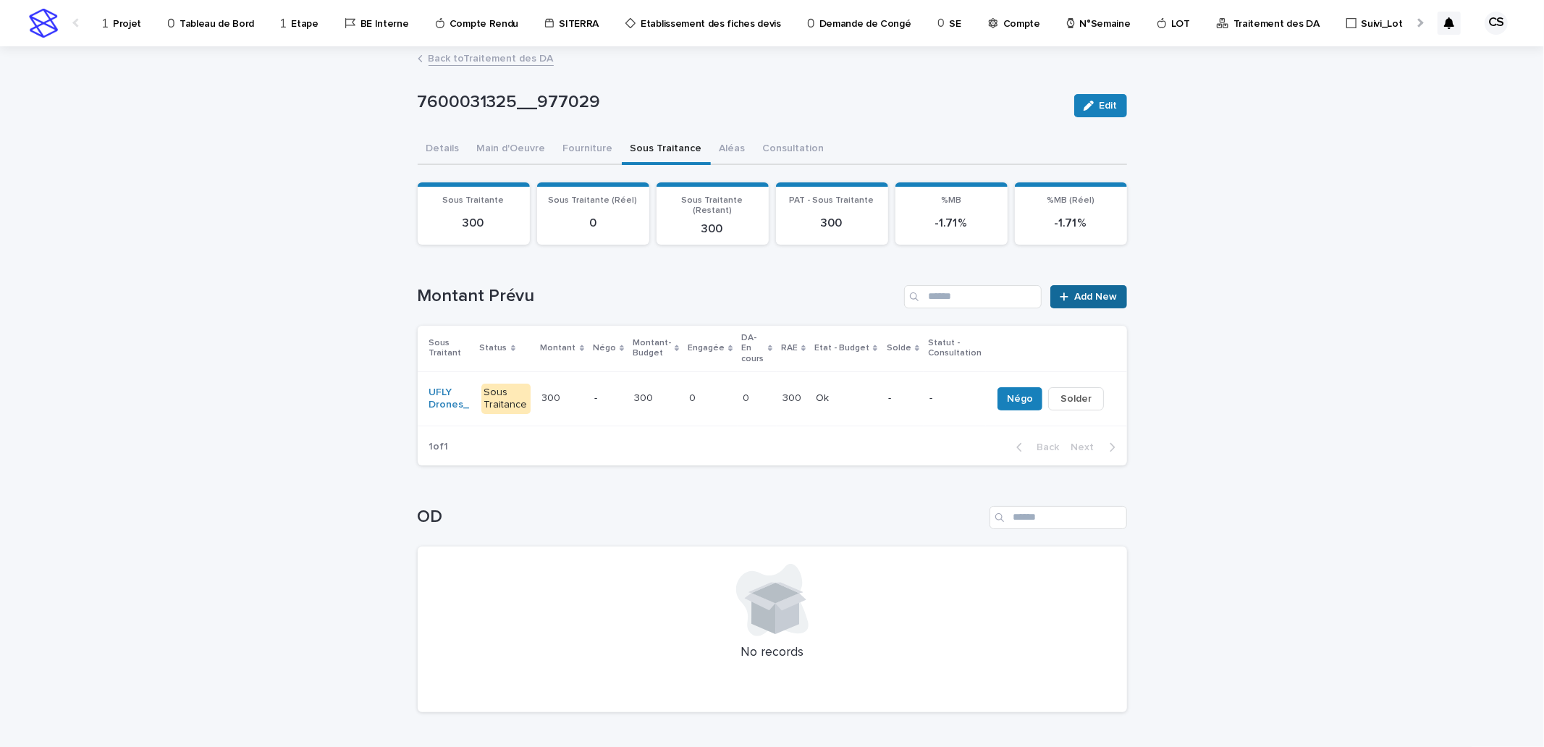
click at [1063, 292] on icon at bounding box center [1064, 297] width 9 height 10
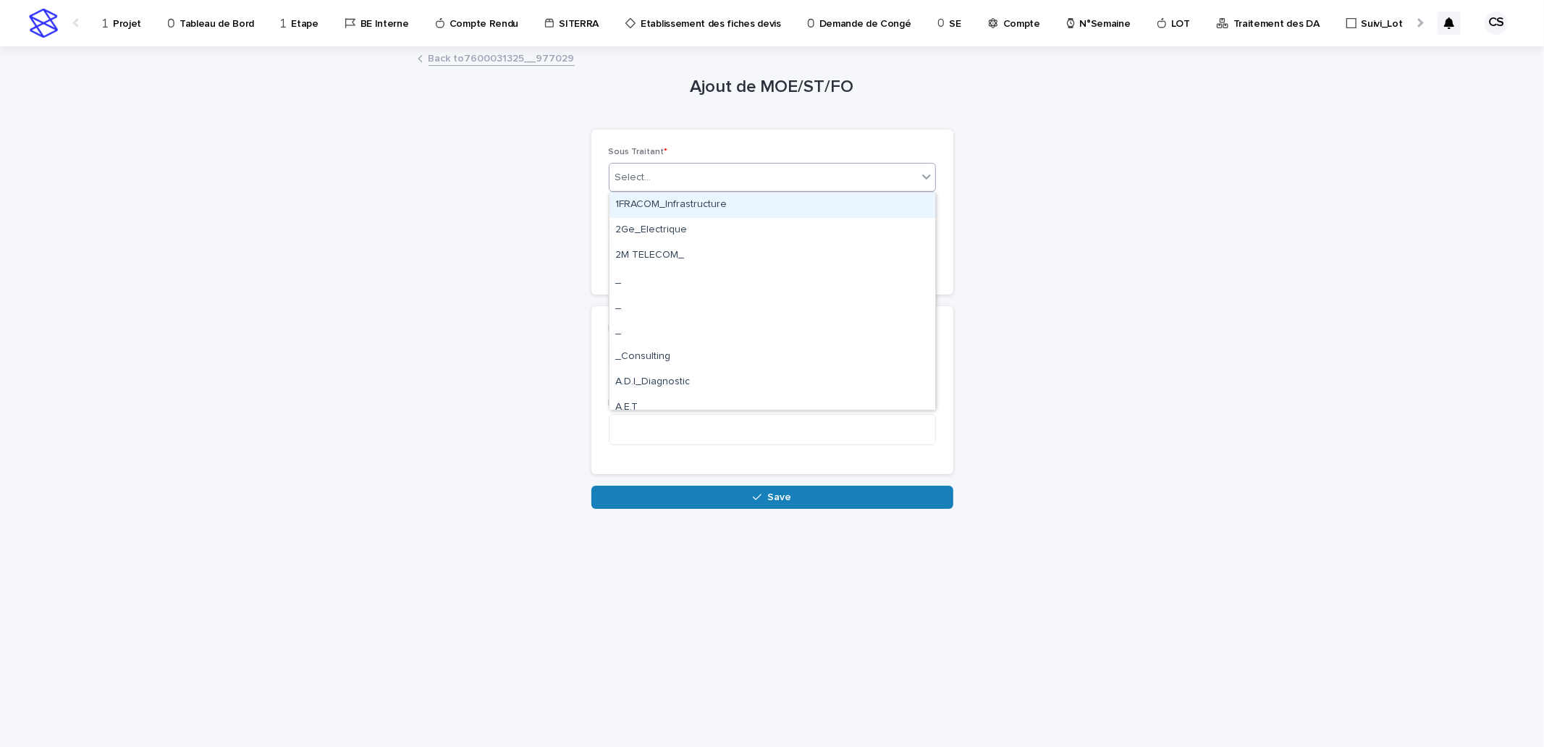
click at [667, 182] on div "Select..." at bounding box center [764, 178] width 308 height 24
type input "**"
click at [1070, 228] on div "Ajout de MOE/ST/FO Loading... Saving… Loading... Saving… Loading... Saving… Sou…" at bounding box center [773, 279] width 710 height 462
click at [555, 54] on link "Back to 7600031325__977029" at bounding box center [502, 57] width 146 height 17
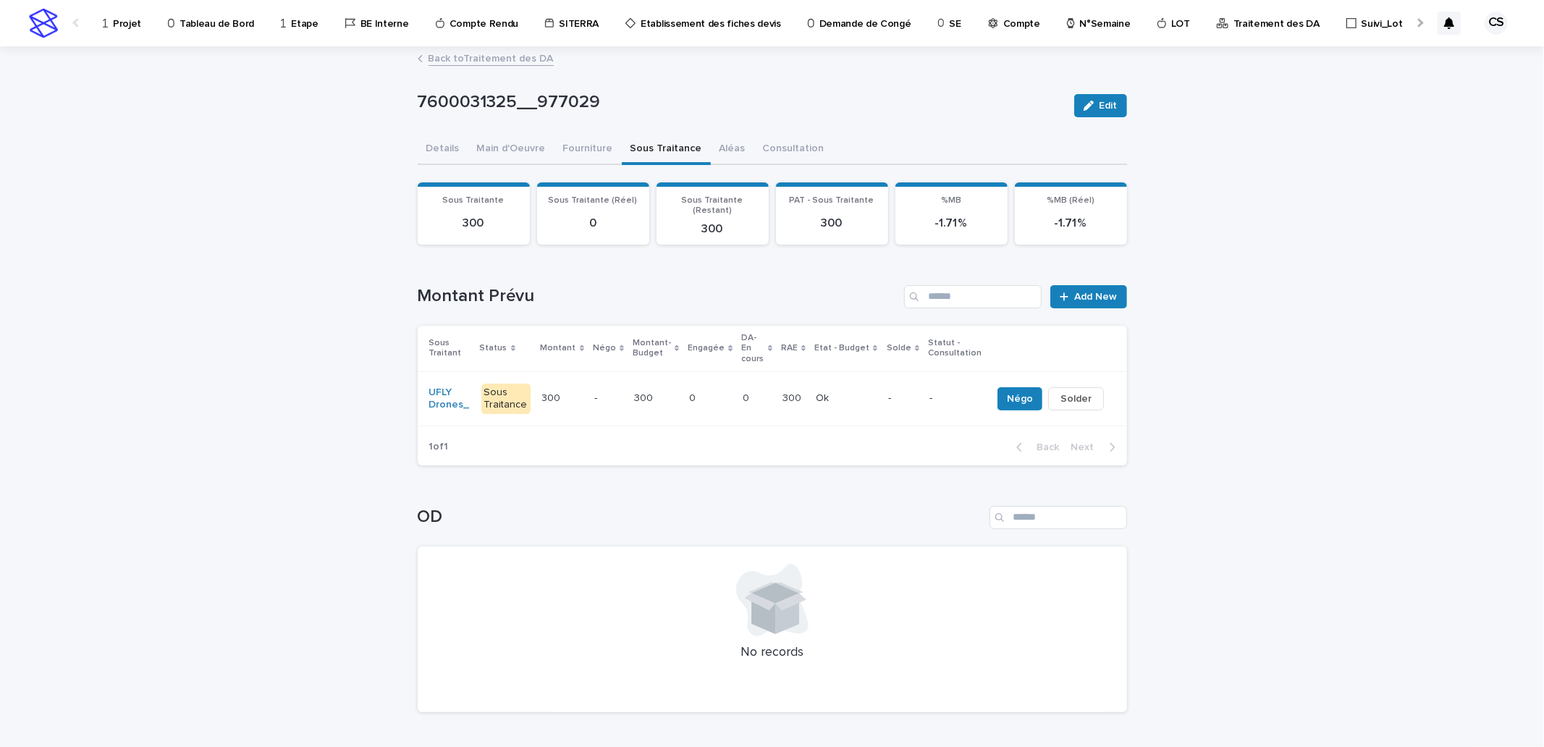
click at [1407, 26] on div at bounding box center [1418, 22] width 23 height 45
click at [1415, 25] on div at bounding box center [1419, 22] width 9 height 9
click at [1292, 24] on div "Lot - Chantier" at bounding box center [1310, 15] width 85 height 30
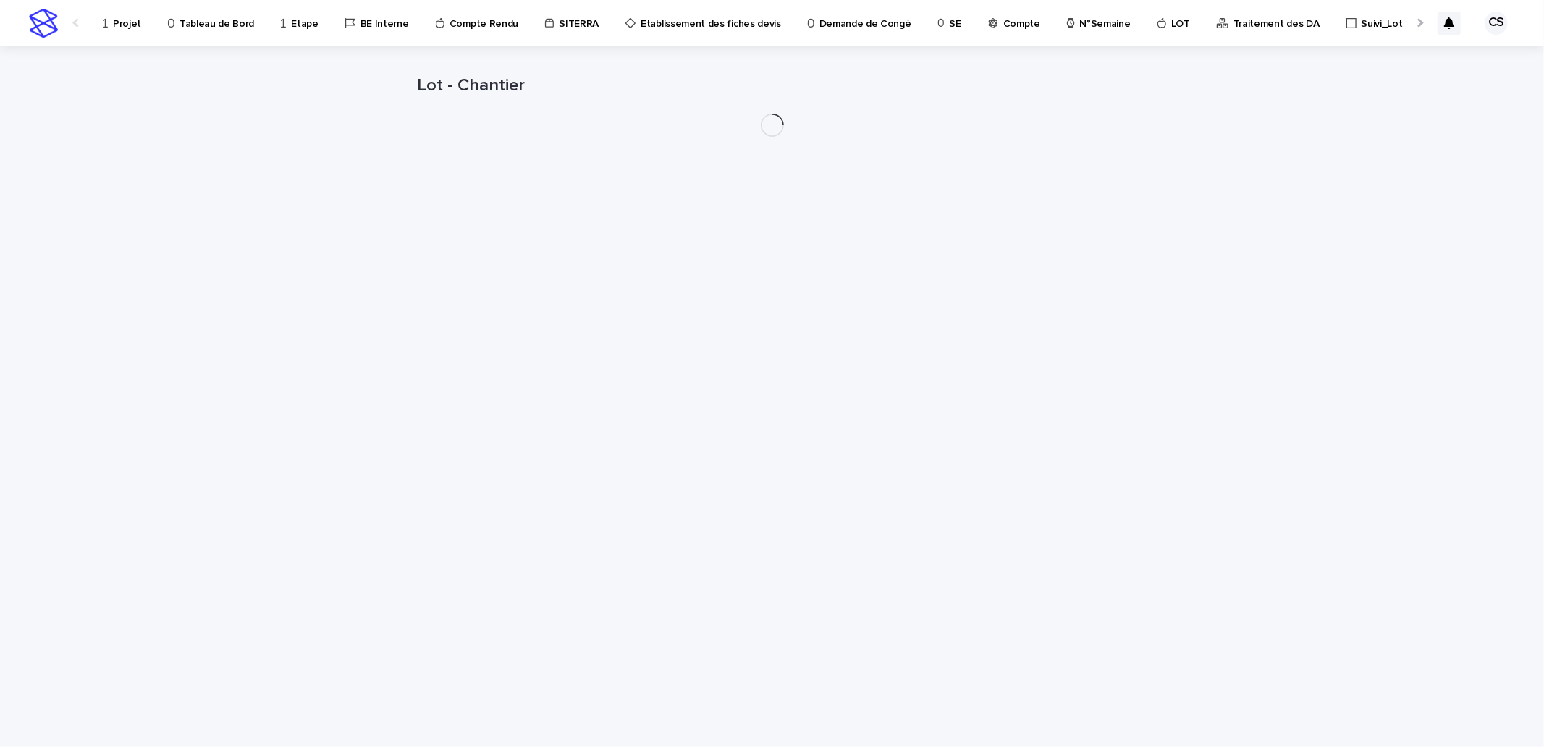
scroll to position [0, 3]
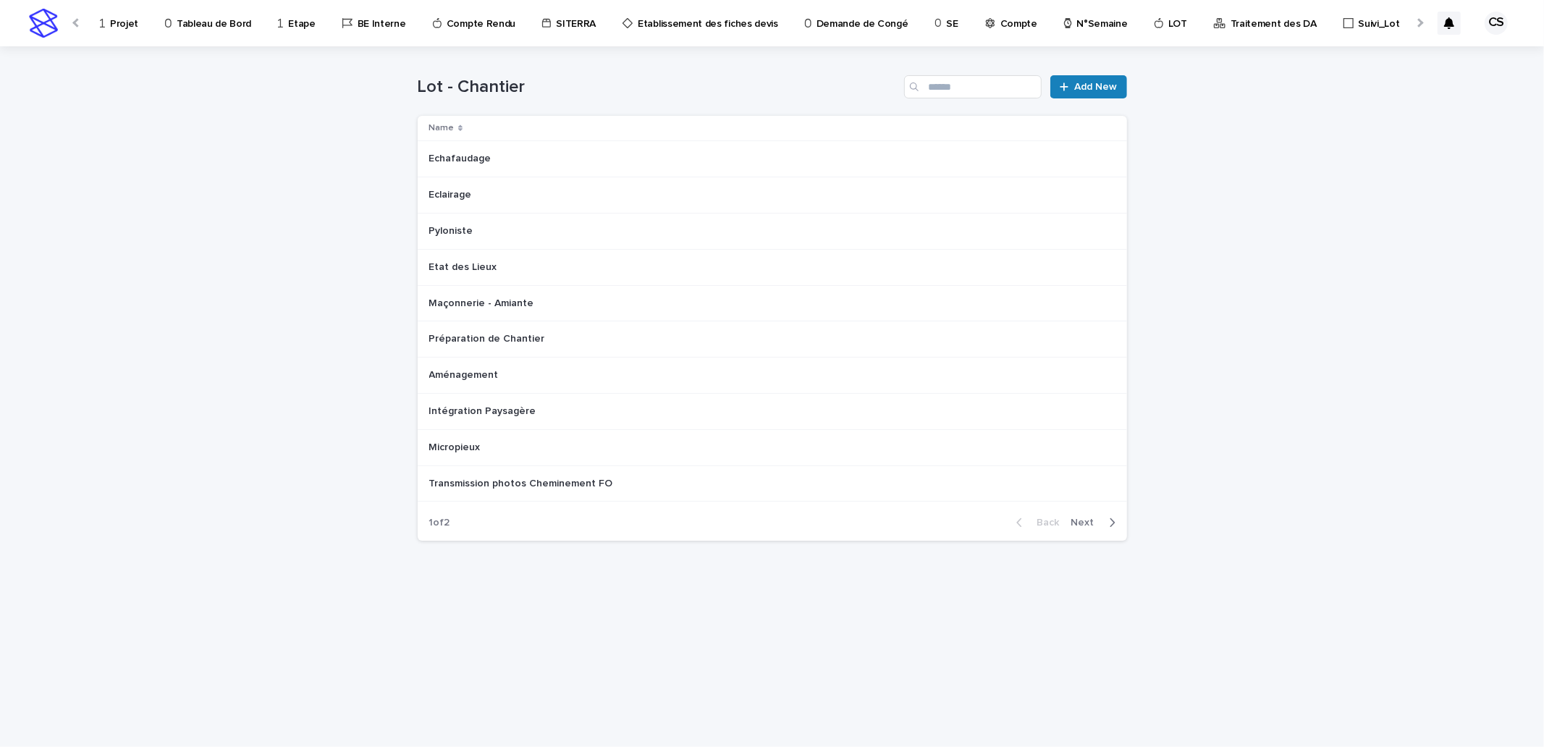
click at [138, 25] on div "Projet" at bounding box center [121, 15] width 46 height 30
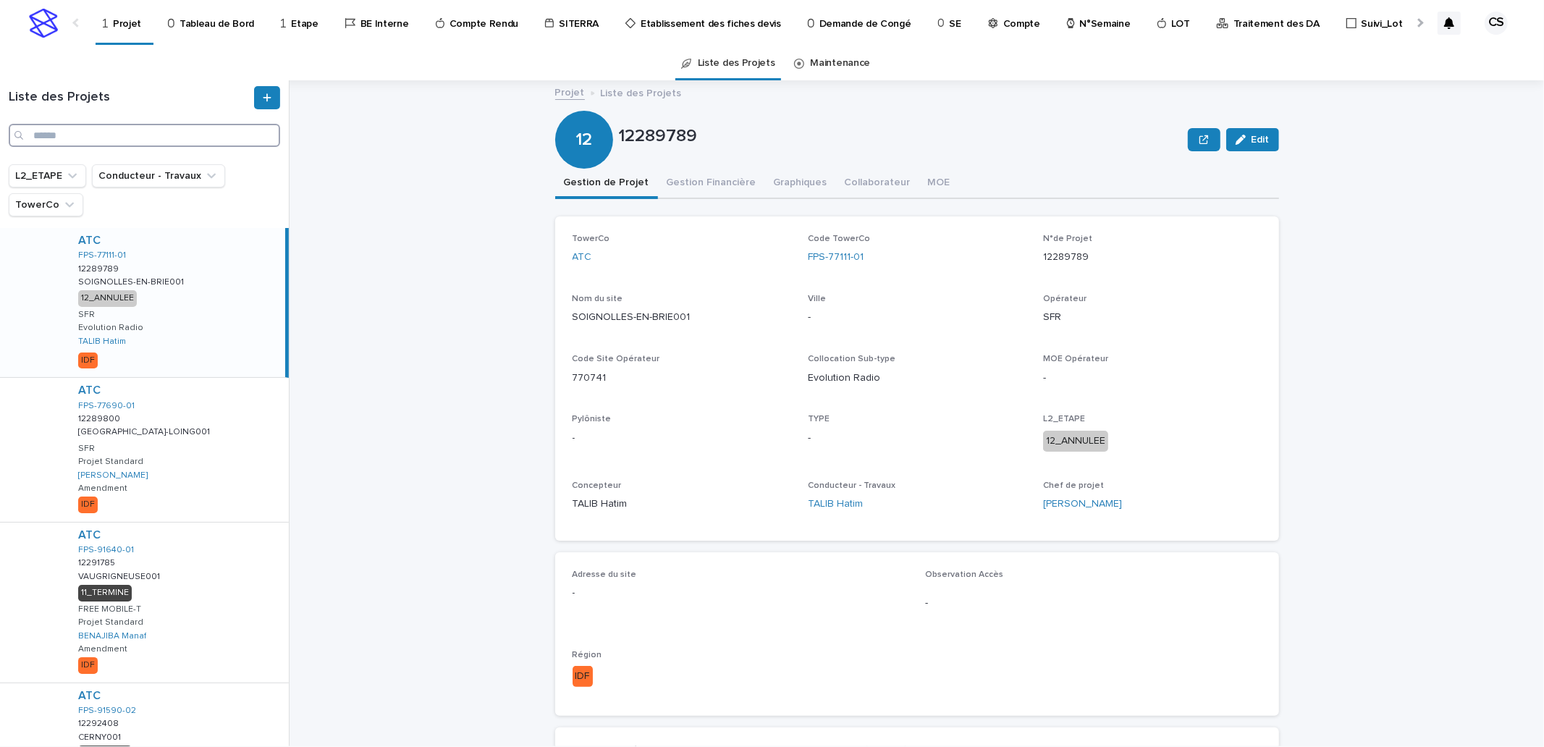
click at [145, 130] on input "Search" at bounding box center [145, 135] width 272 height 23
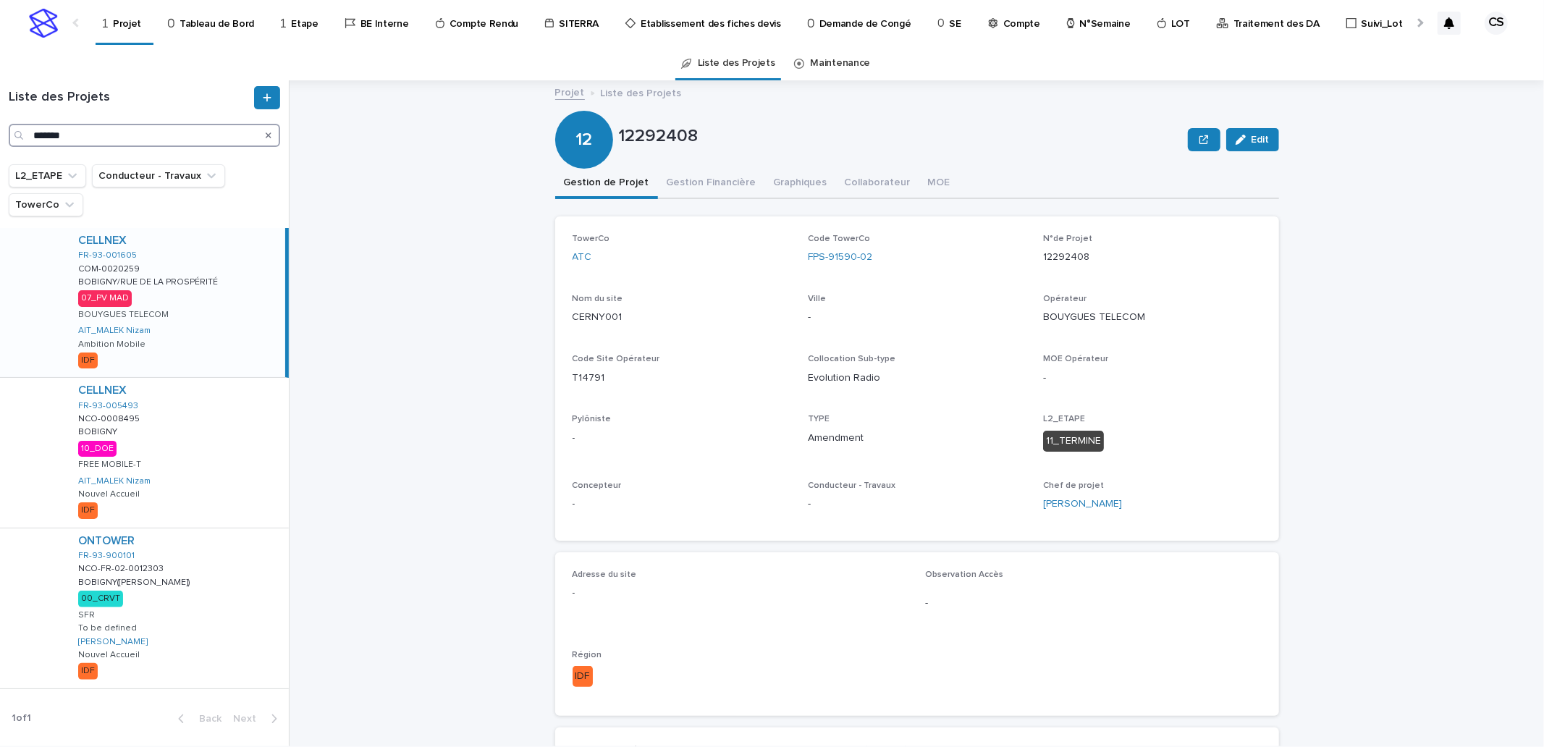
type input "*******"
click at [184, 313] on div "CELLNEX FR-93-001605 COM-0020259 COM-0020259 BOBIGNY/RUE DE LA PROSPÉRITÉ BOBIG…" at bounding box center [176, 302] width 219 height 149
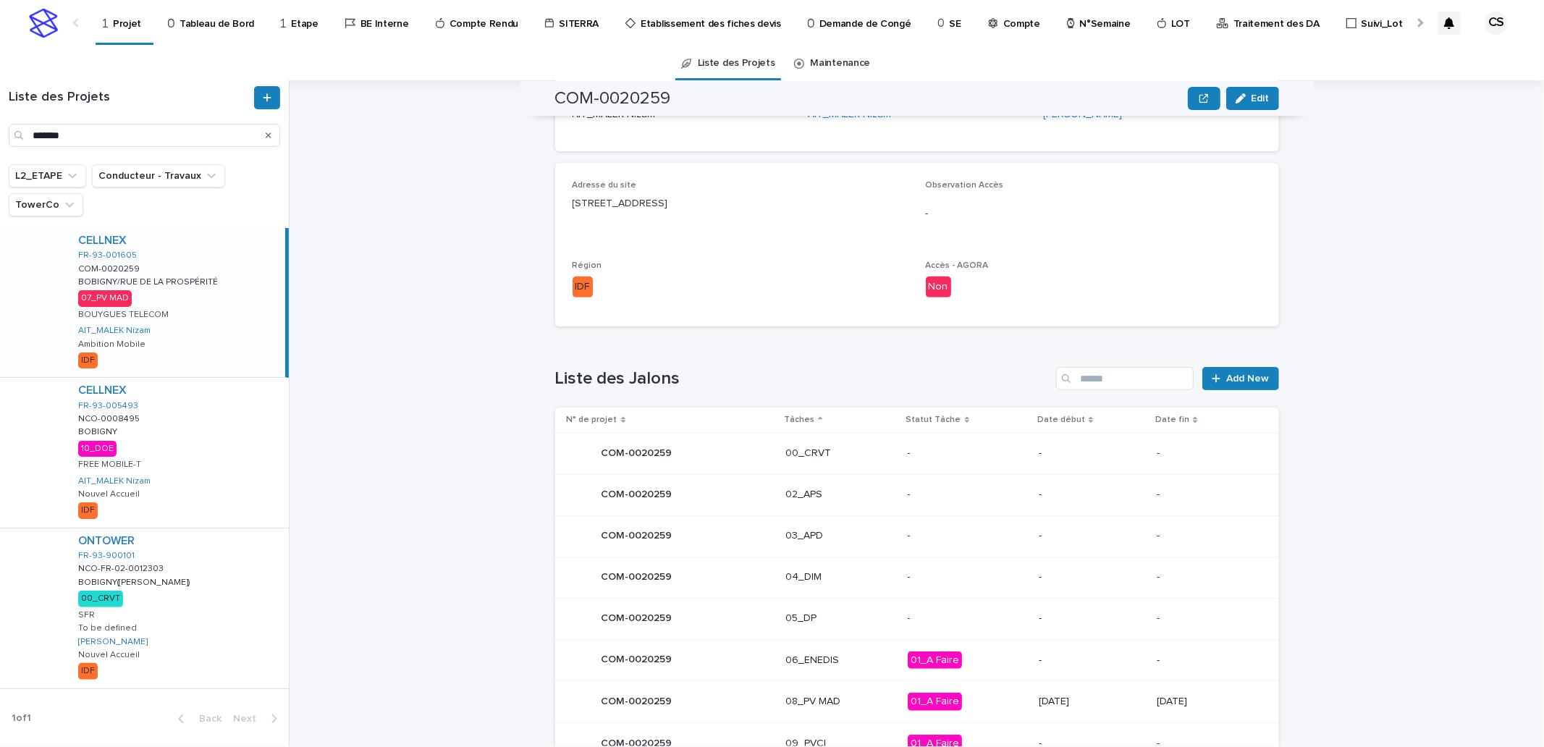
scroll to position [526, 0]
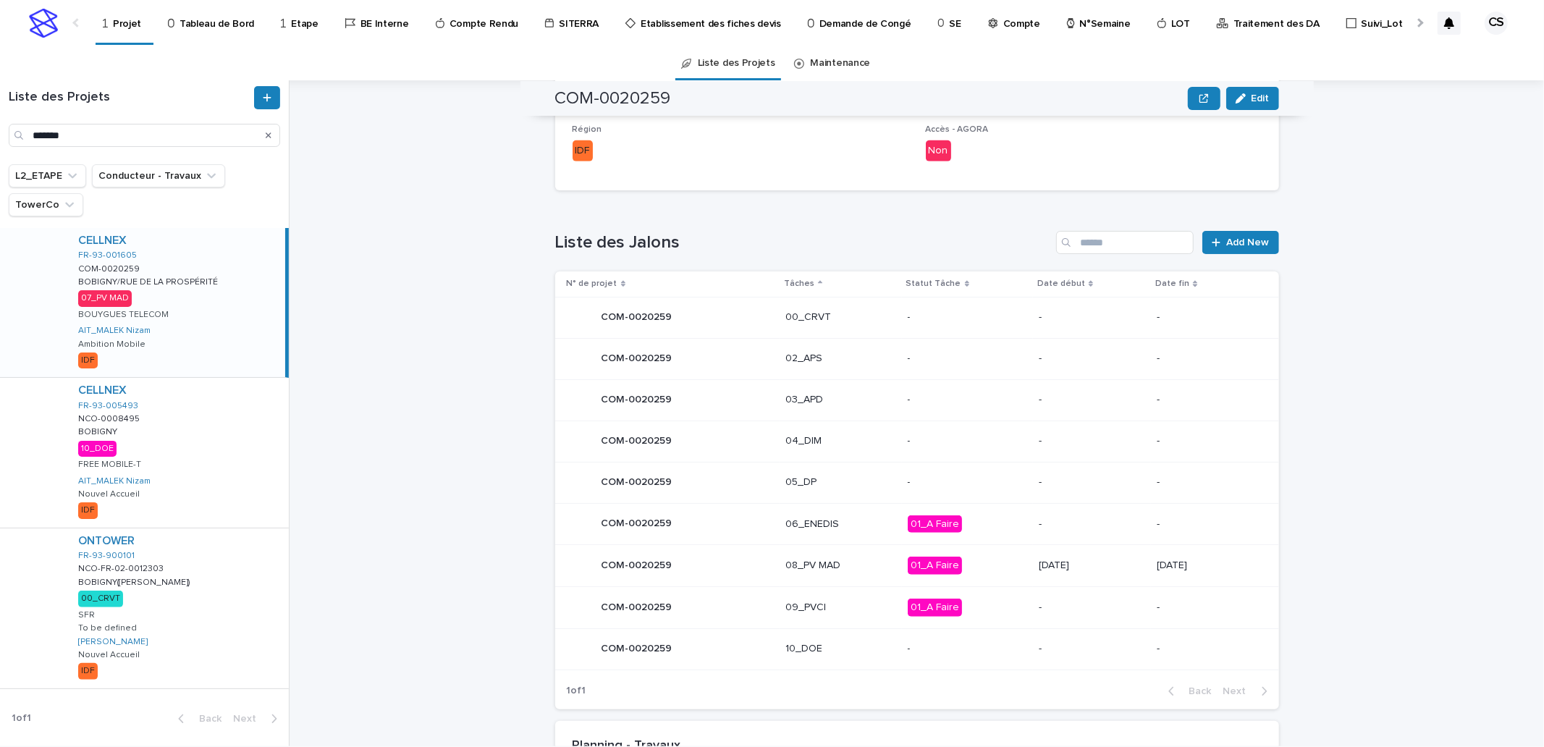
click at [908, 554] on div "01_A Faire" at bounding box center [968, 564] width 120 height 21
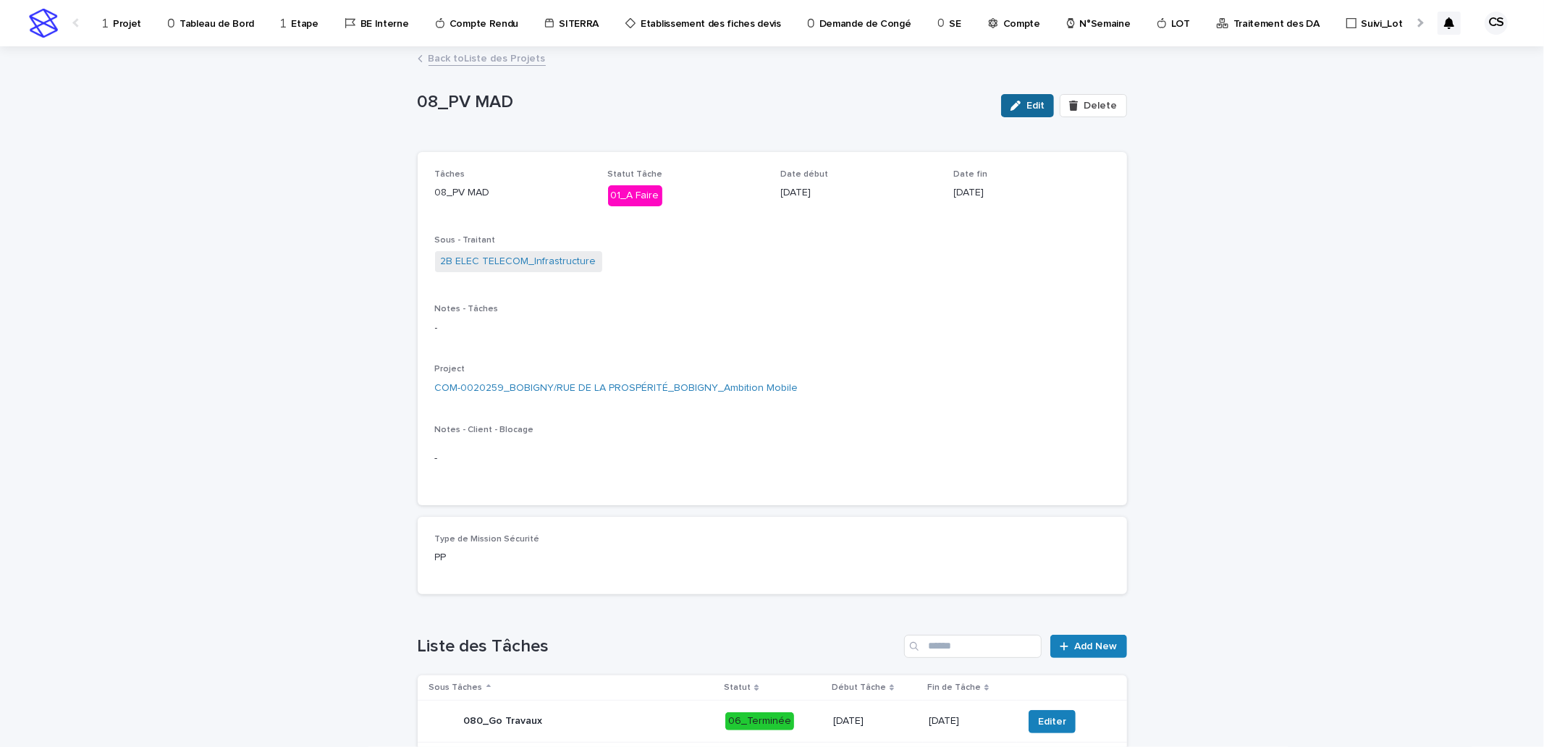
click at [1031, 105] on span "Edit" at bounding box center [1036, 106] width 18 height 10
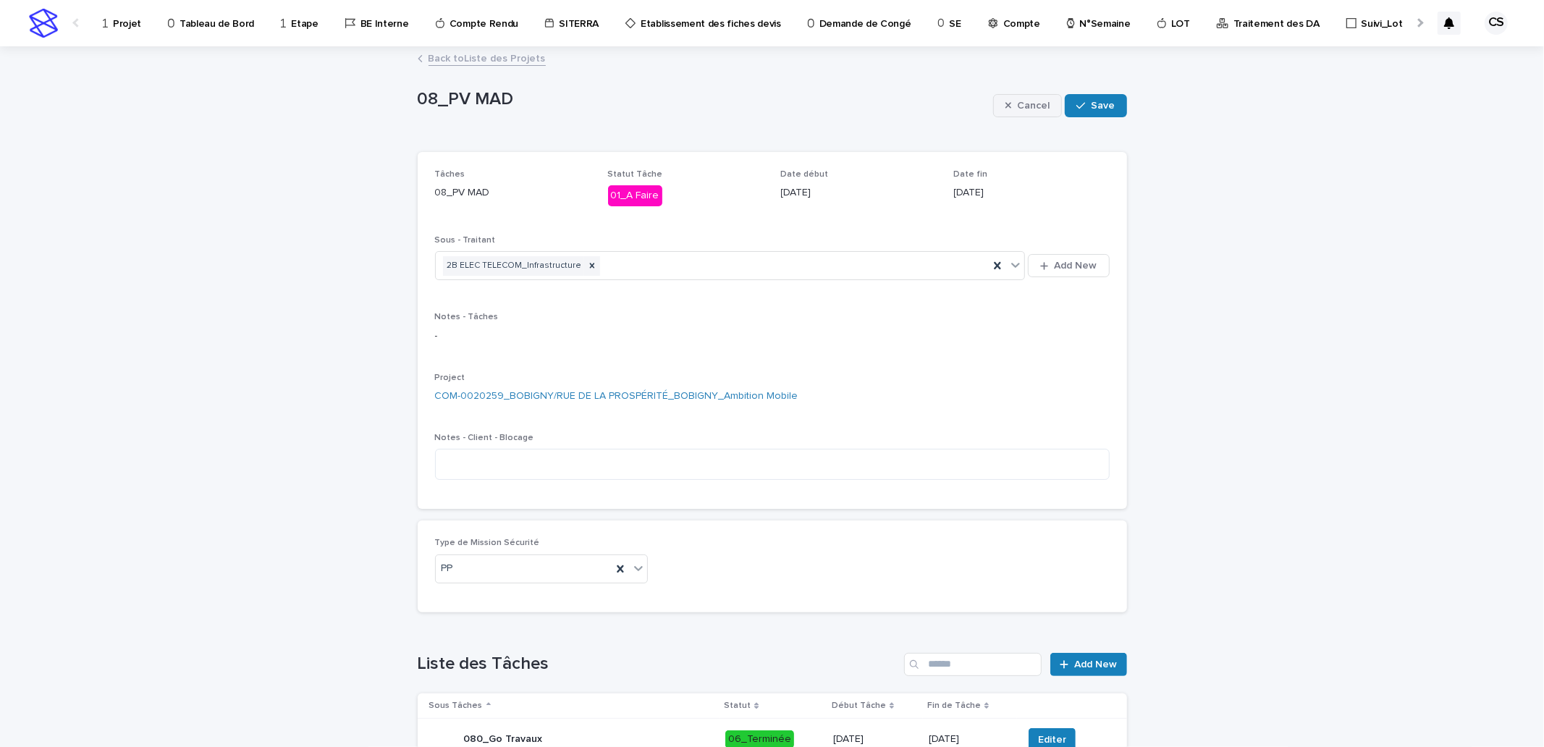
click at [1001, 97] on button "Cancel" at bounding box center [1028, 105] width 70 height 23
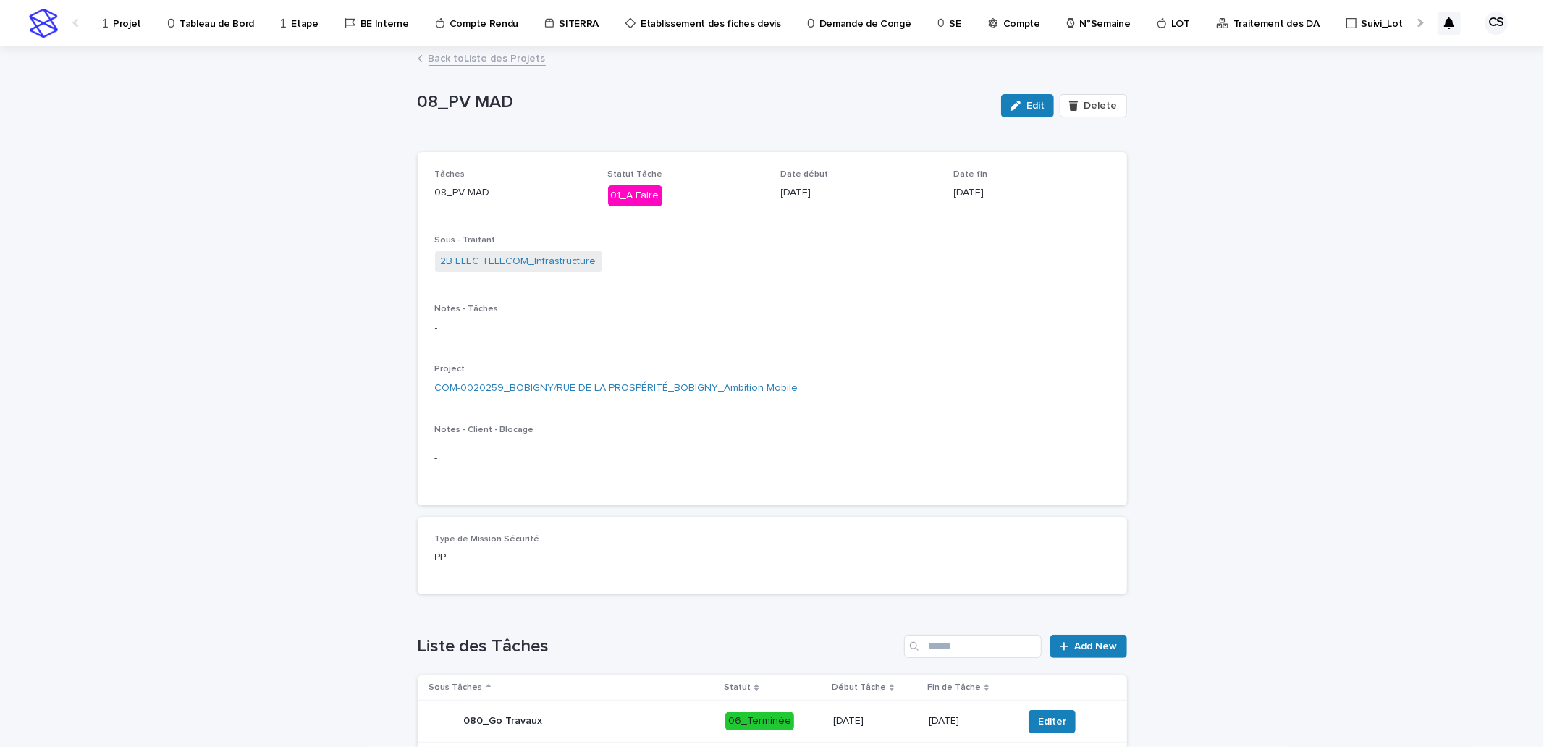
click at [127, 15] on p "Projet" at bounding box center [127, 15] width 28 height 30
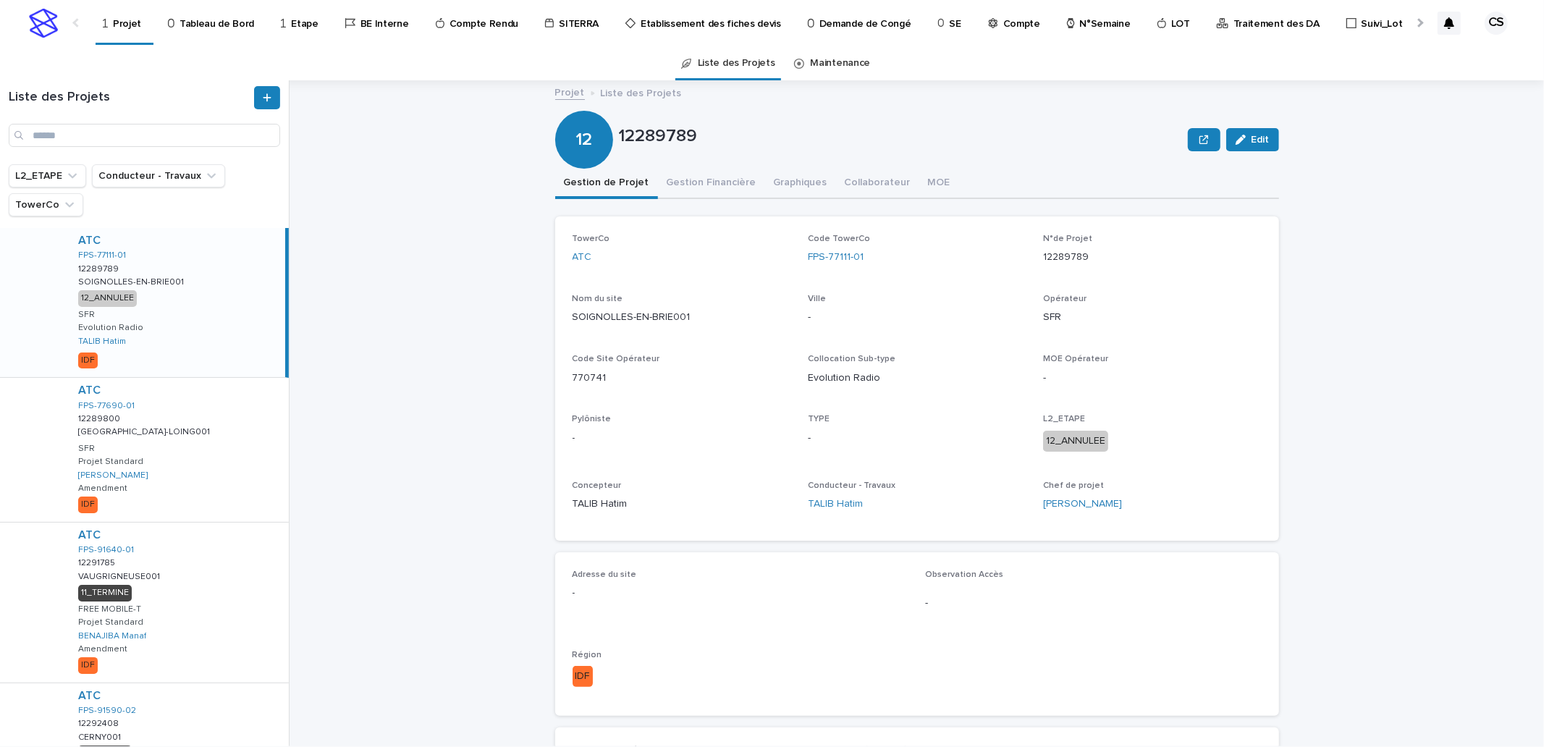
click at [164, 149] on div "Liste des Projets" at bounding box center [144, 122] width 289 height 84
click at [167, 143] on input "Search" at bounding box center [145, 135] width 272 height 23
paste input "**********"
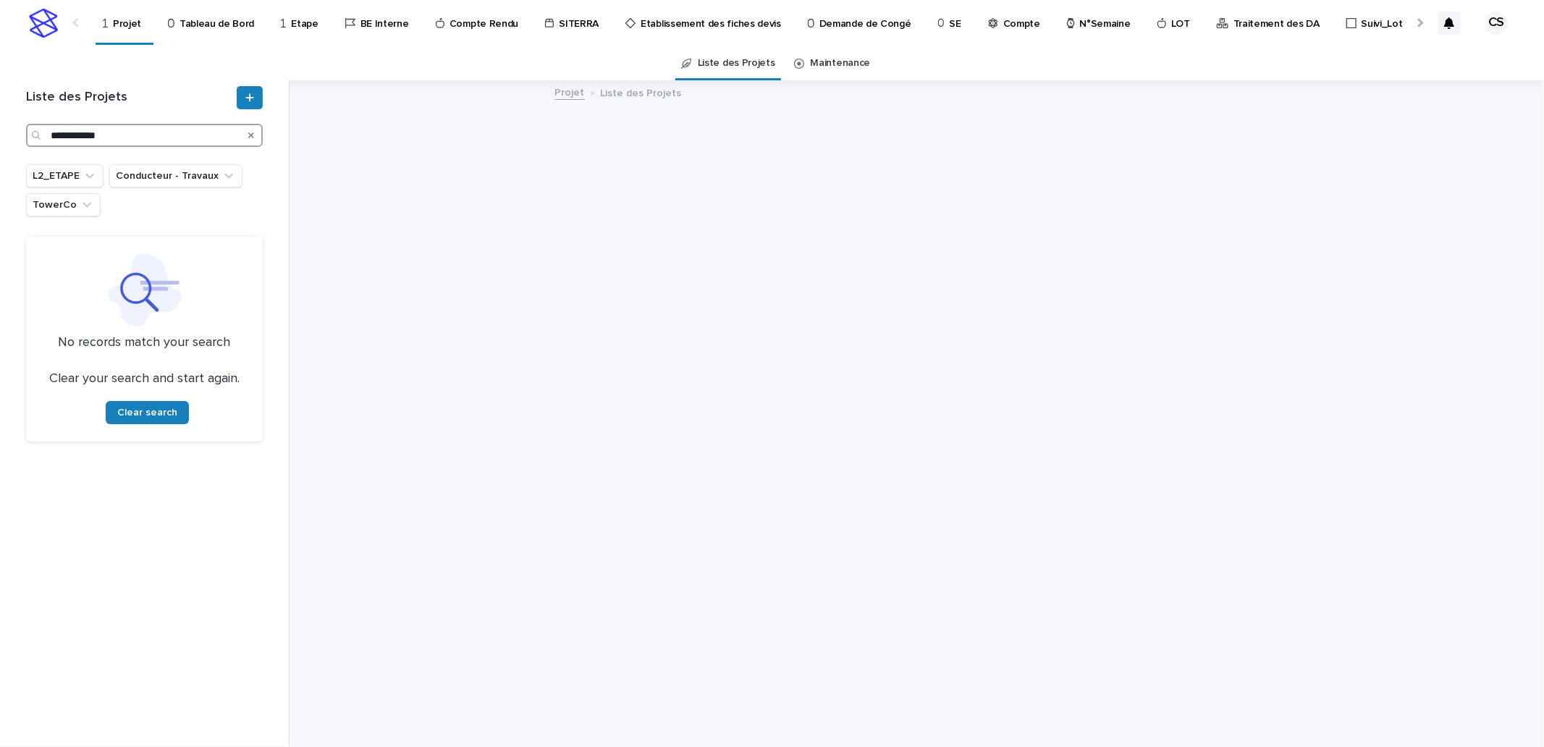
click at [170, 135] on input "**********" at bounding box center [144, 135] width 237 height 23
drag, startPoint x: 170, startPoint y: 135, endPoint x: 151, endPoint y: 135, distance: 19.6
click at [170, 135] on input "**********" at bounding box center [144, 135] width 237 height 23
click at [91, 135] on input "**********" at bounding box center [144, 135] width 237 height 23
click at [80, 135] on input "**********" at bounding box center [144, 135] width 237 height 23
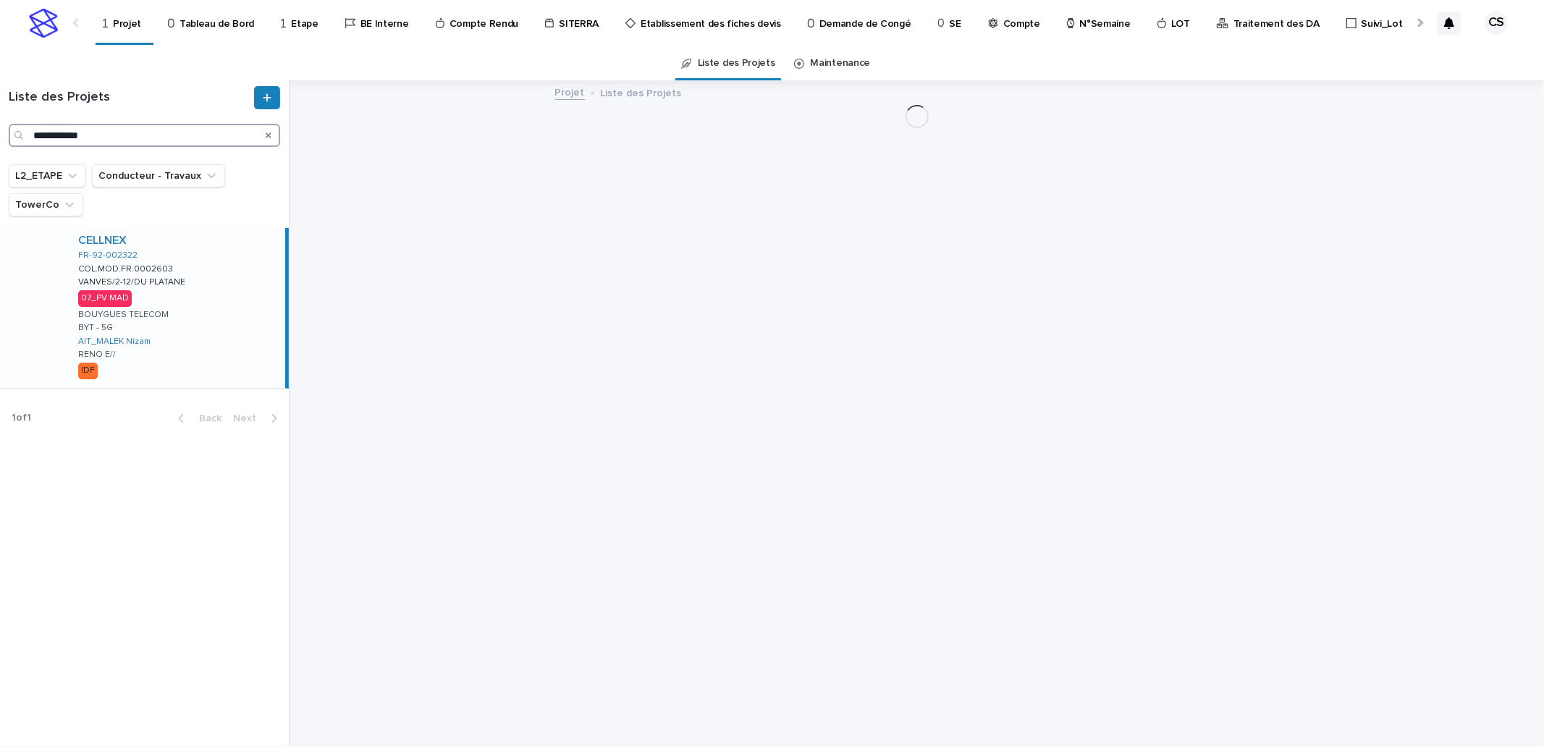
type input "**********"
click at [198, 277] on div "CELLNEX FR-92-002322 COL.MOD.FR.0002603 COL.MOD.FR.0002603 VANVES/2-12/DU PLATA…" at bounding box center [176, 308] width 219 height 160
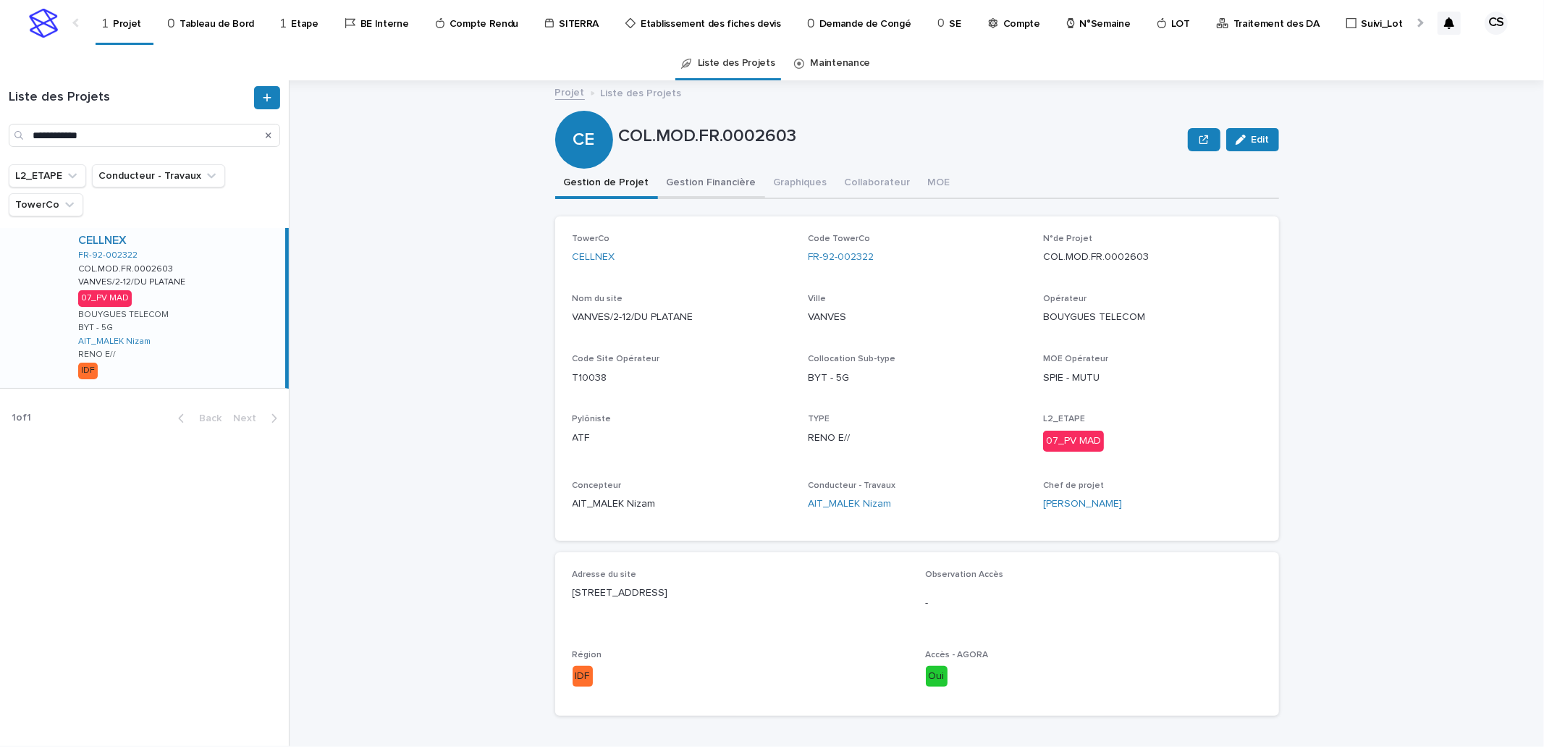
click at [713, 186] on button "Gestion Financière" at bounding box center [711, 184] width 107 height 30
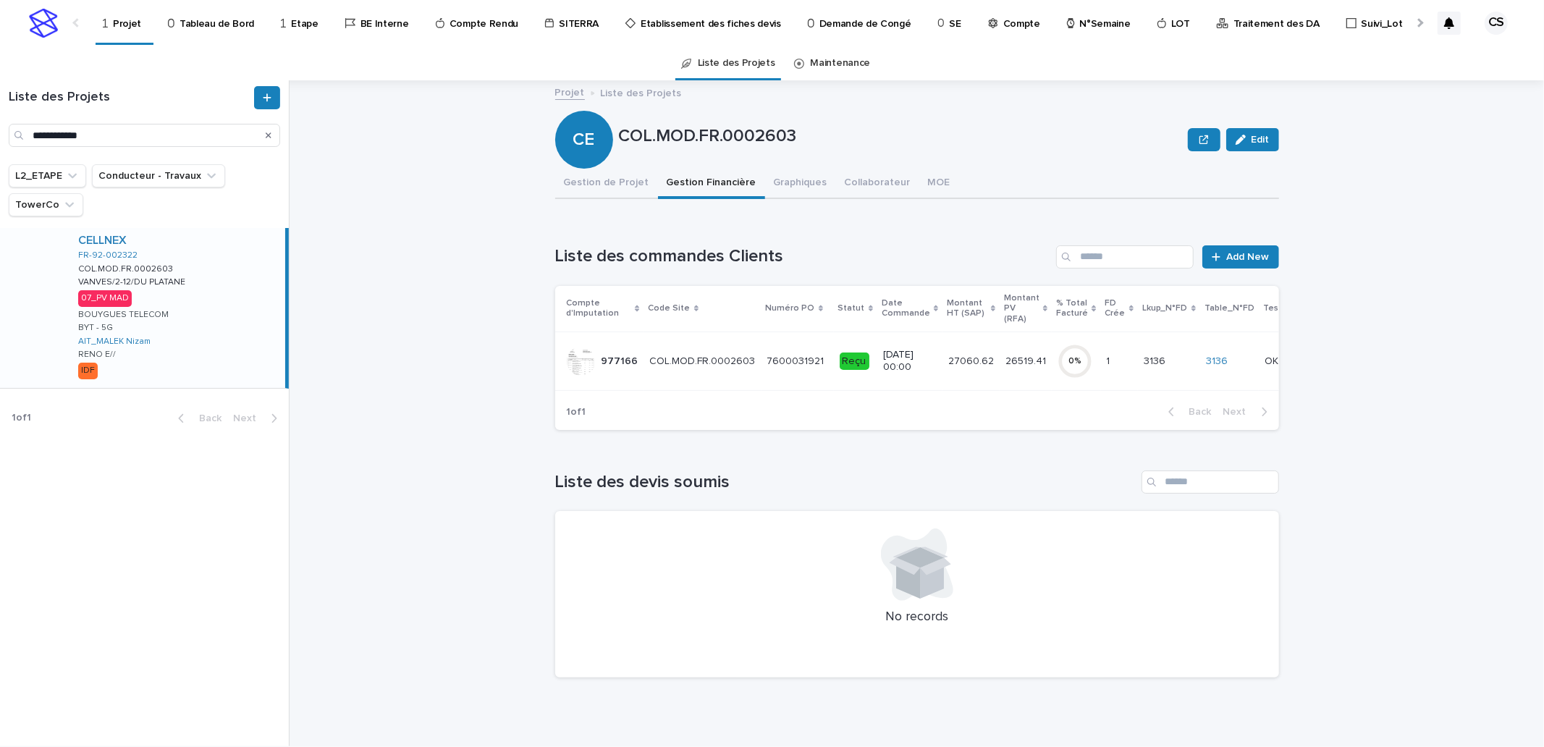
click at [767, 368] on div "7600031921 7600031921" at bounding box center [797, 362] width 61 height 24
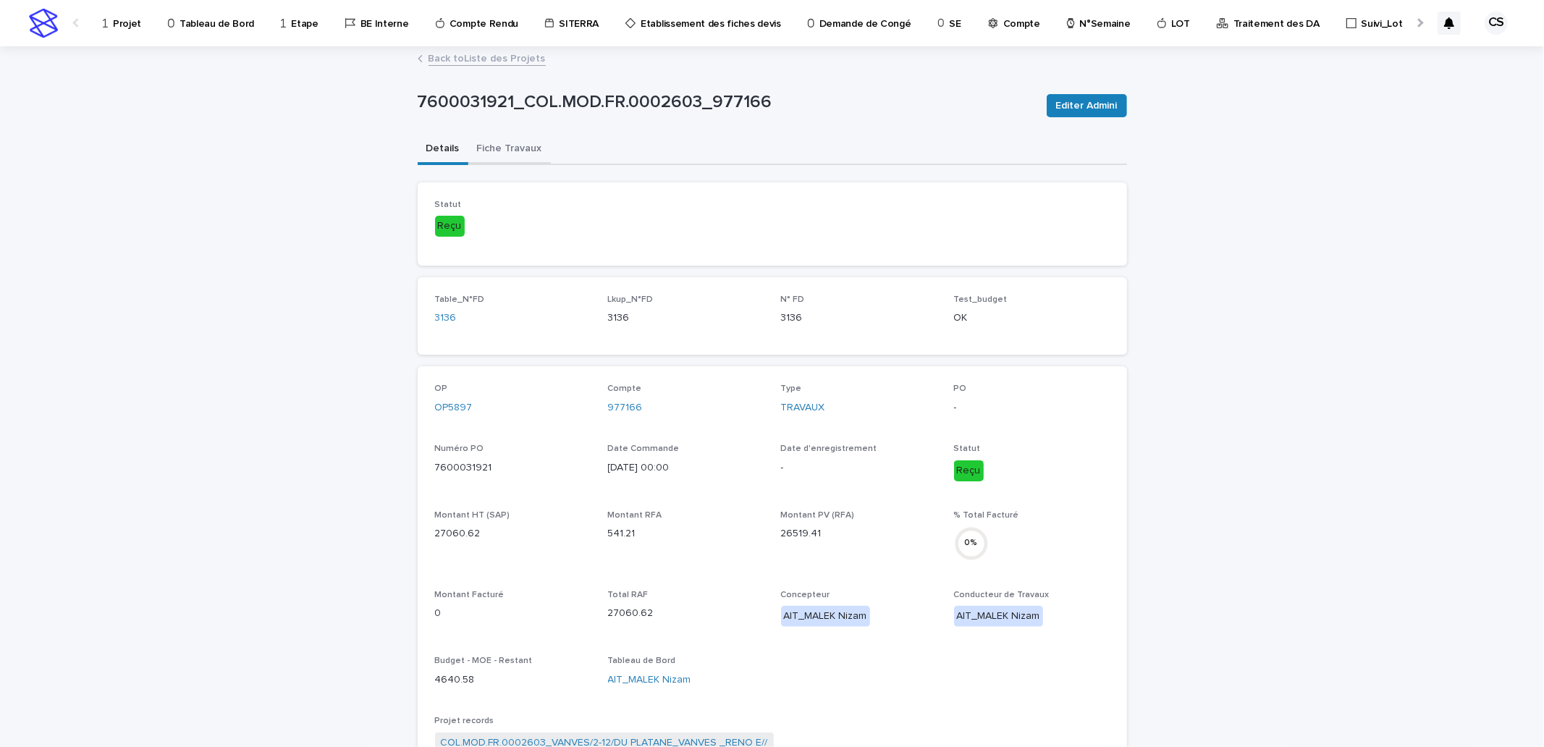
click at [512, 148] on button "Fiche Travaux" at bounding box center [509, 150] width 83 height 30
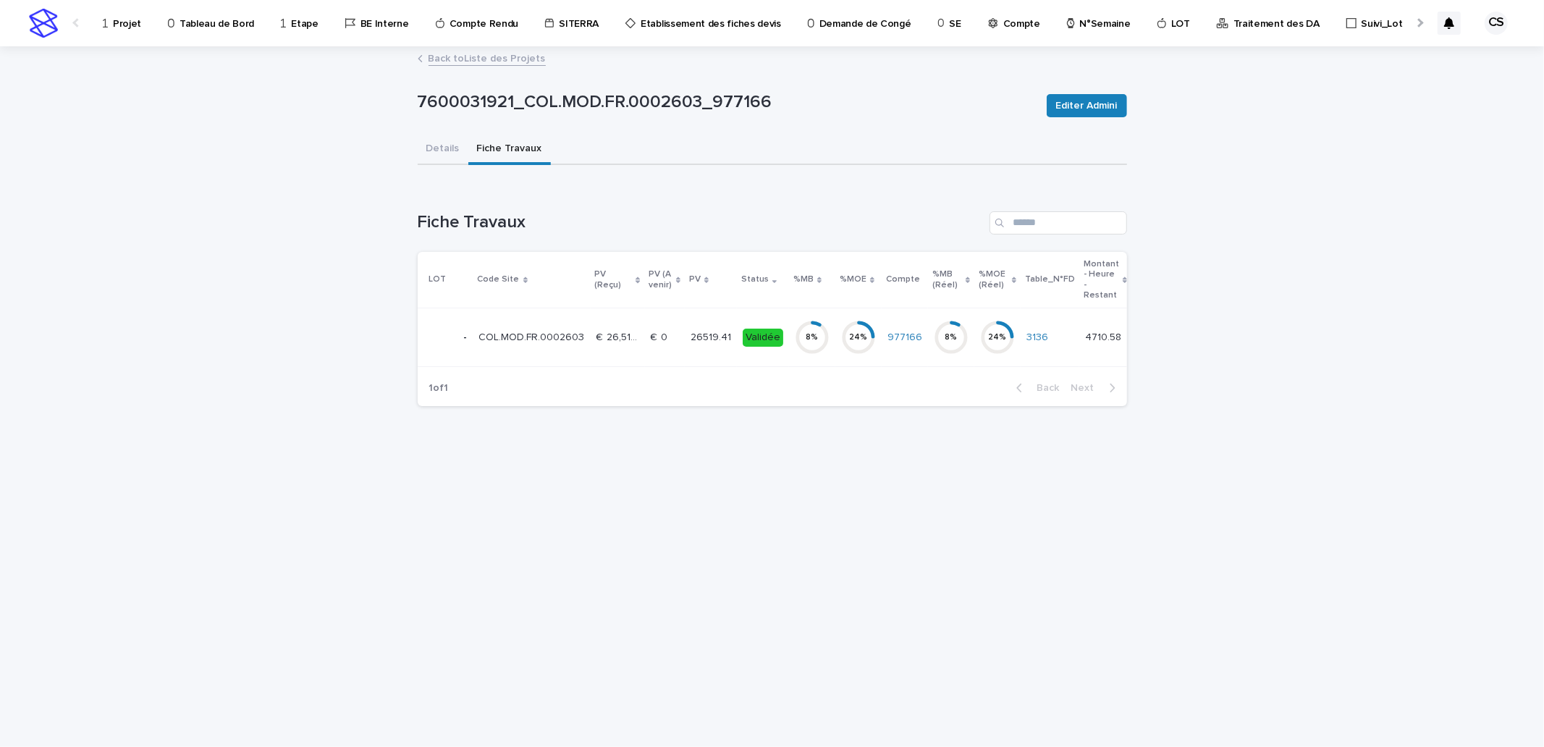
click at [619, 332] on p "€  26,519.41" at bounding box center [620, 336] width 46 height 15
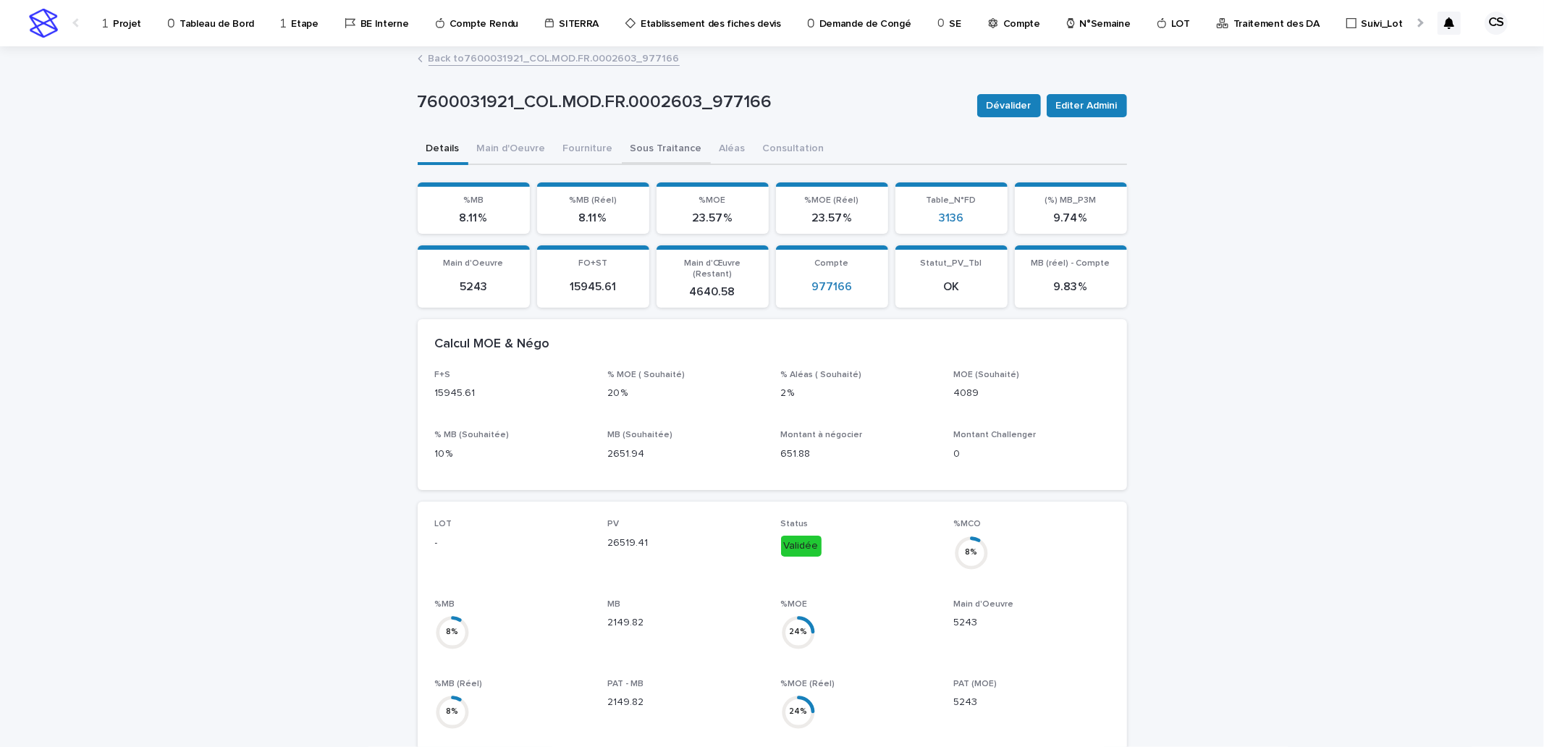
click at [660, 145] on button "Sous Traitance" at bounding box center [666, 150] width 89 height 30
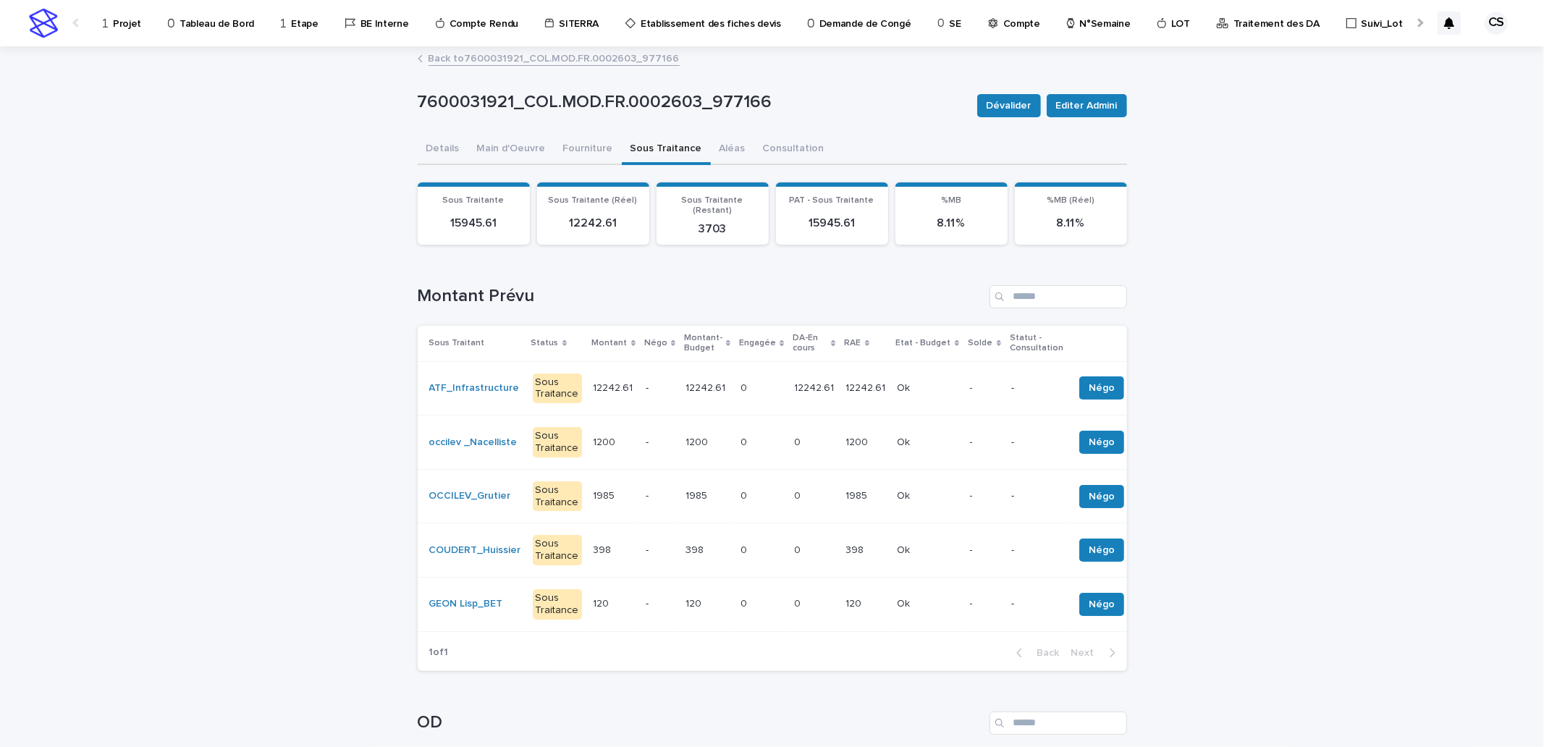
click at [735, 361] on td "0 0" at bounding box center [762, 388] width 54 height 54
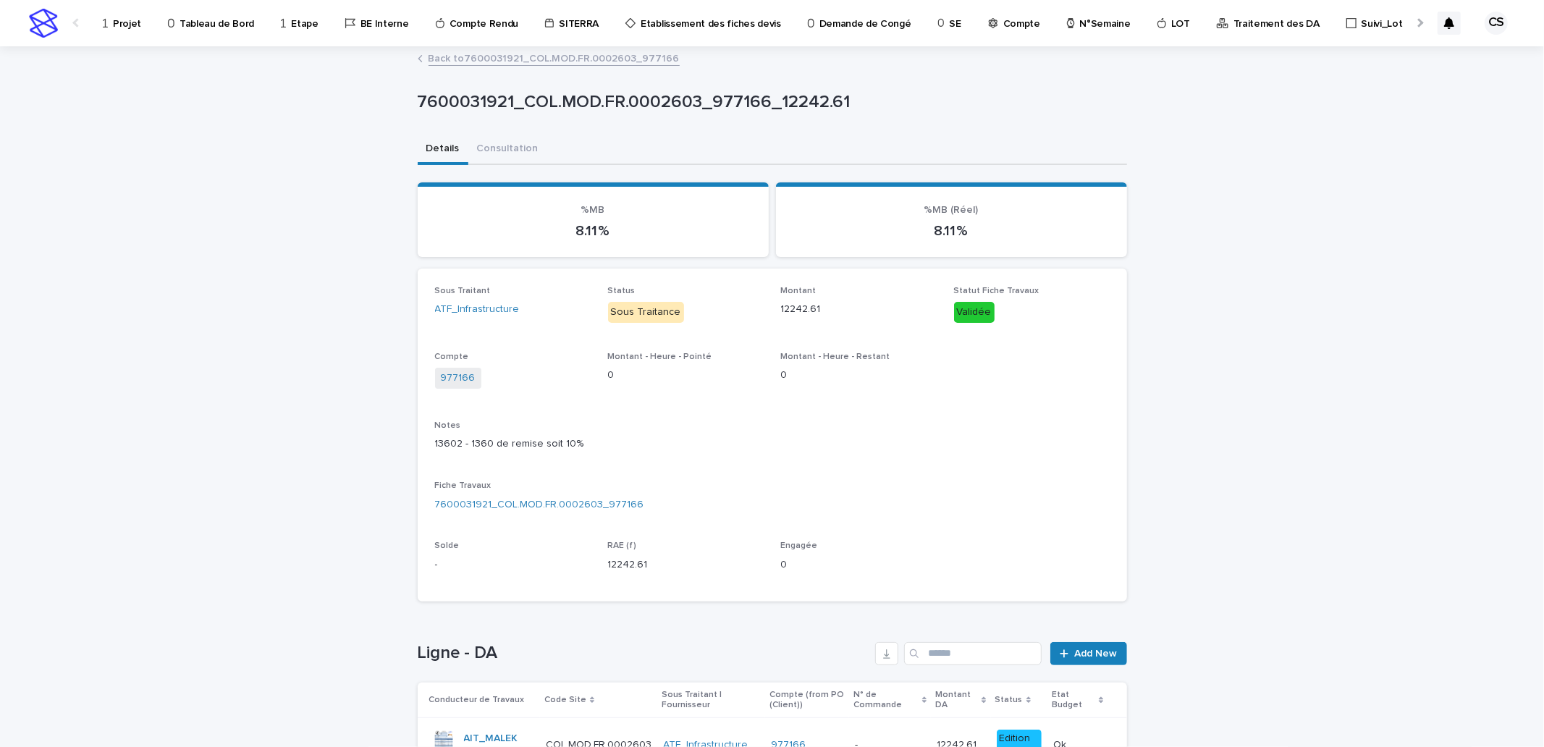
scroll to position [146, 0]
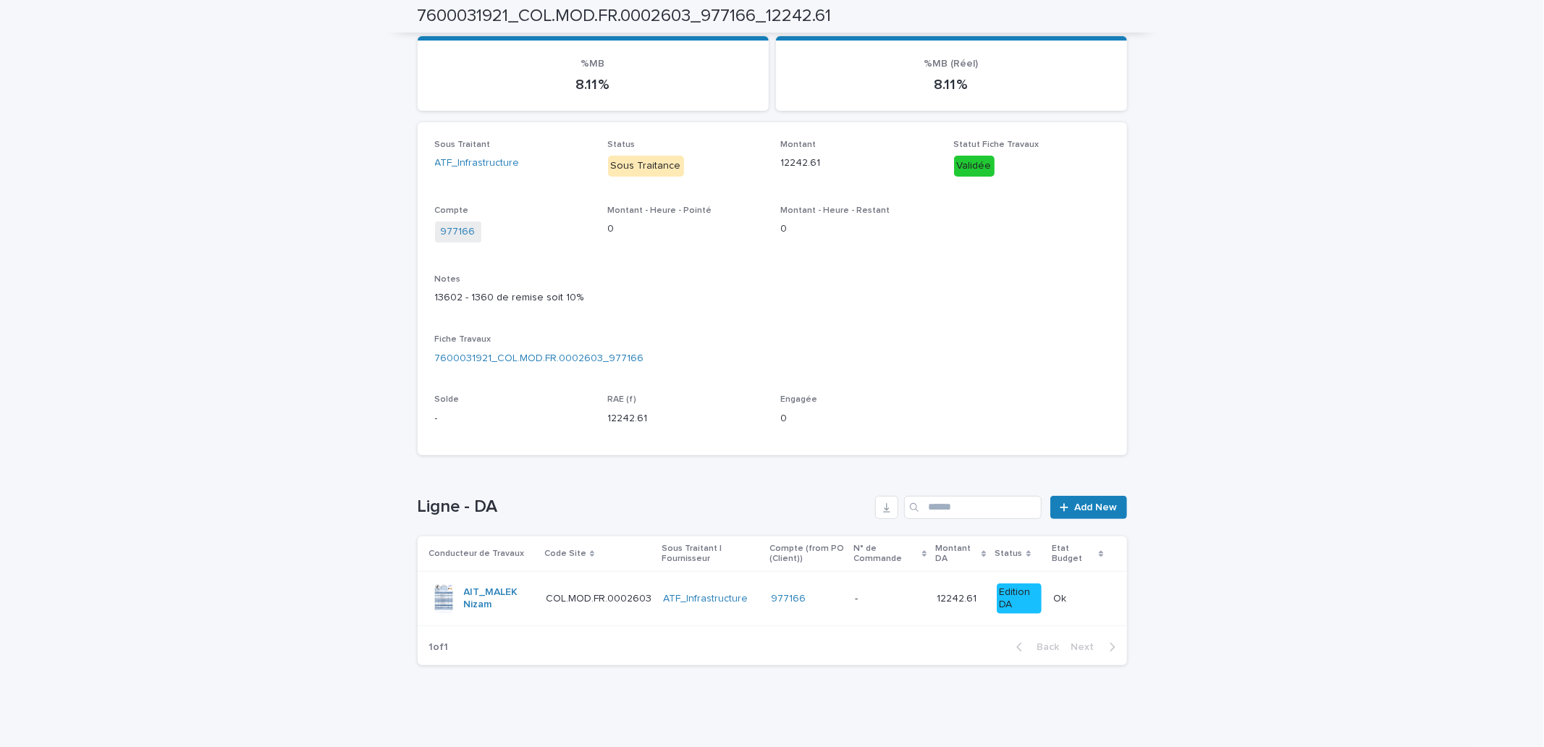
click at [849, 601] on td "- -" at bounding box center [890, 599] width 82 height 54
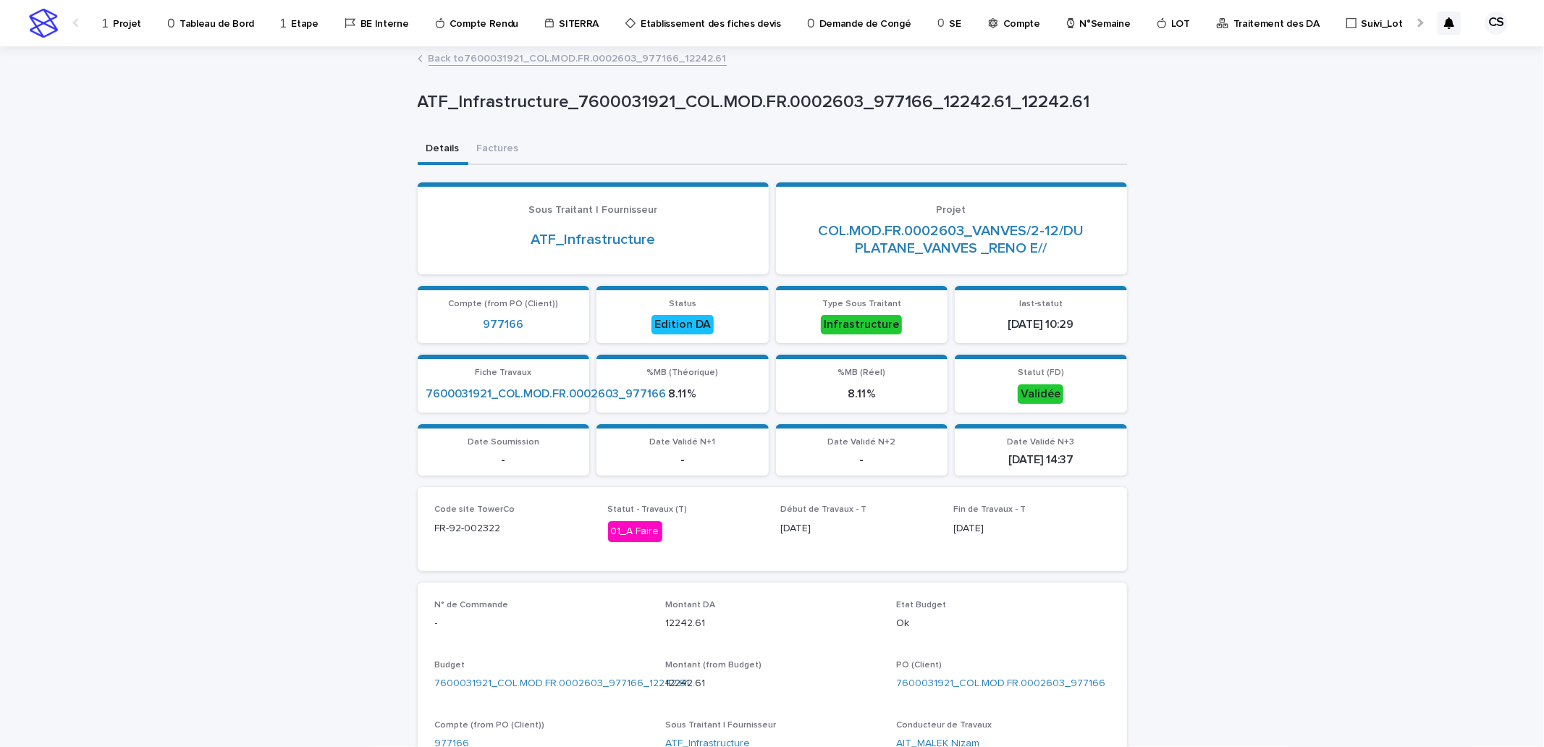
scroll to position [268, 0]
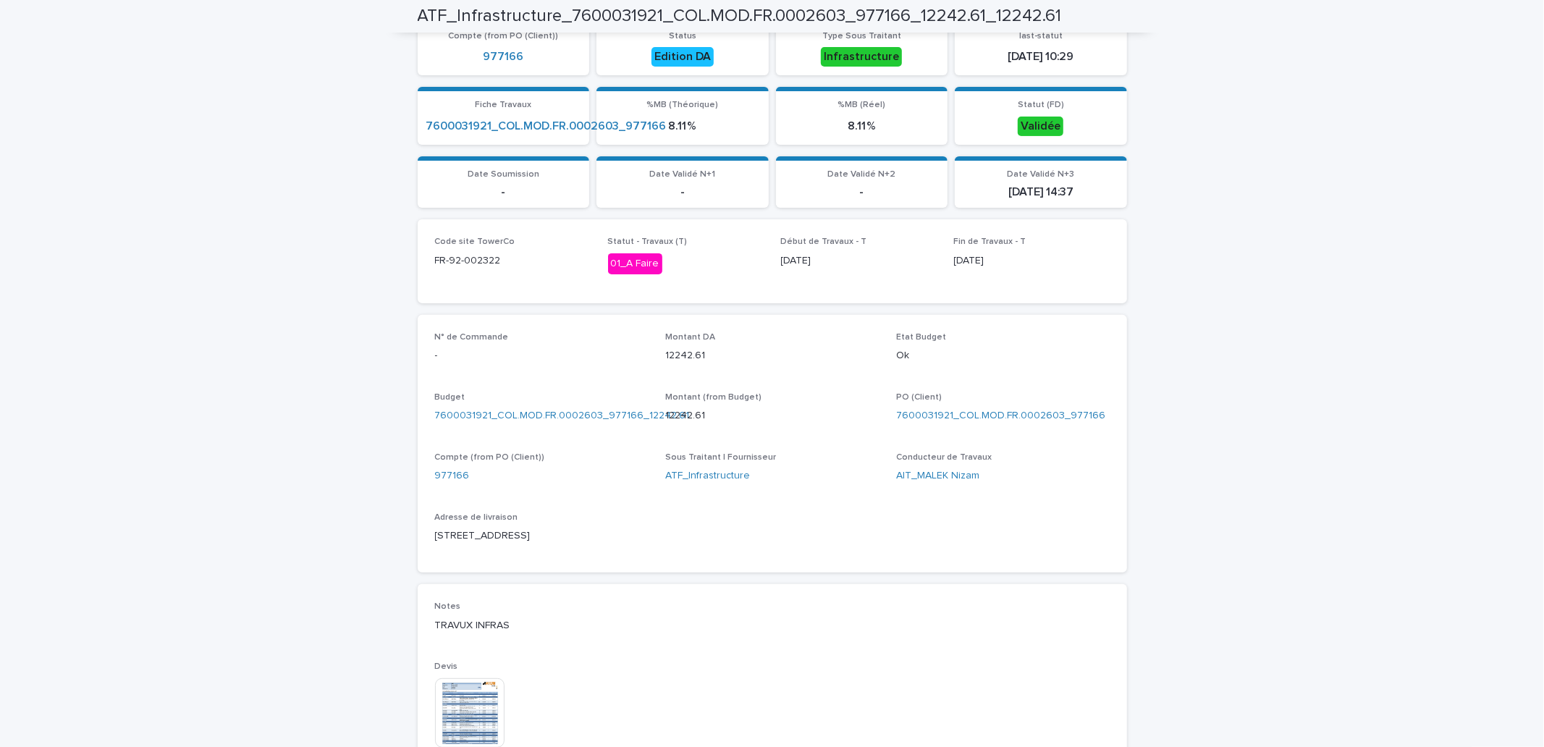
click at [999, 7] on h2 "ATF_Infrastructure_7600031921_COL.MOD.FR.0002603_977166_12242.61_12242.61" at bounding box center [740, 16] width 644 height 21
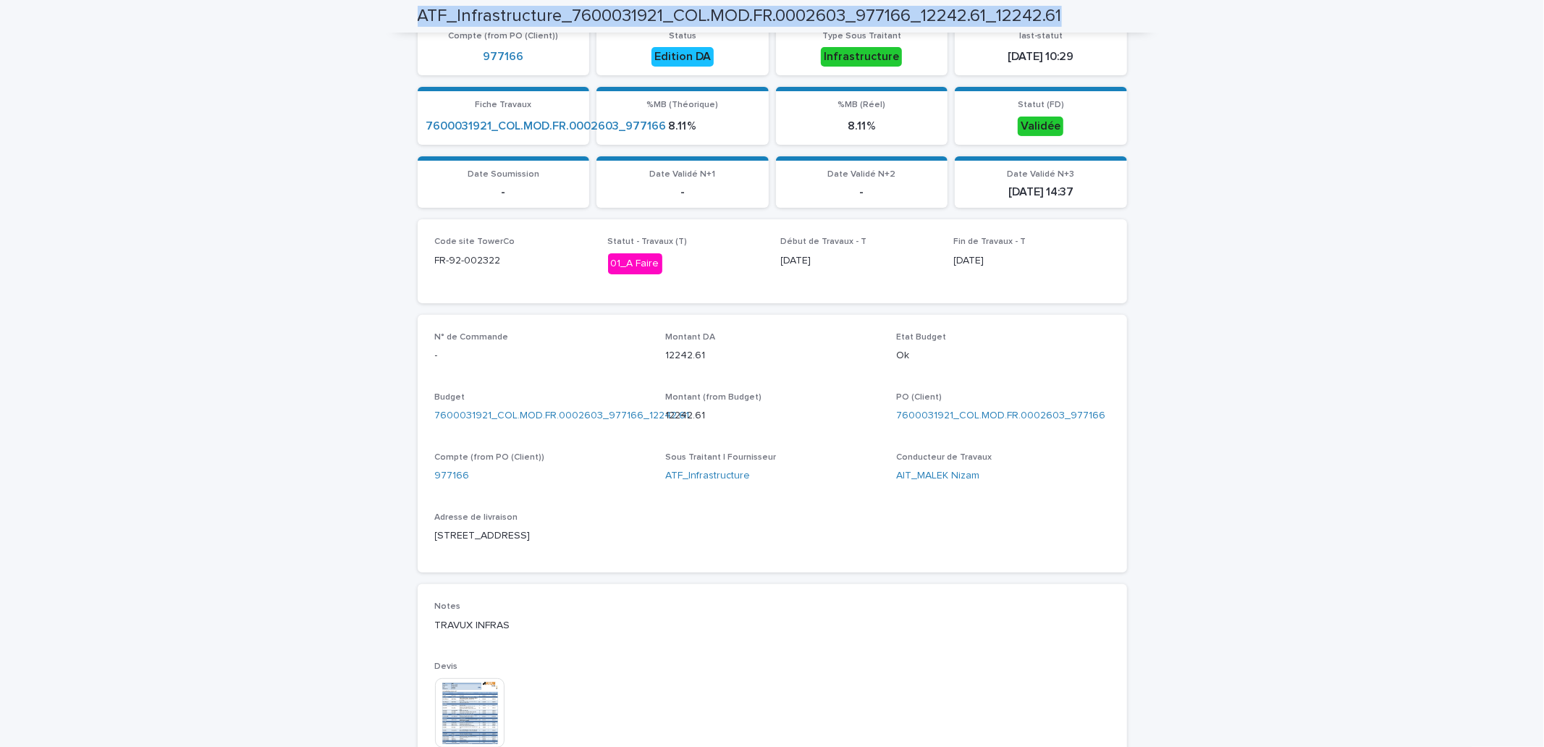
drag, startPoint x: 1059, startPoint y: 10, endPoint x: 387, endPoint y: 17, distance: 671.9
click at [387, 17] on div "ATF_Infrastructure_7600031921_COL.MOD.FR.0002603_977166_12242.61_12242.61" at bounding box center [772, 16] width 779 height 33
copy h2 "ATF_Infrastructure_7600031921_COL.MOD.FR.0002603_977166_12242.61_12242.61"
click at [901, 19] on h2 "ATF_Infrastructure_7600031921_COL.MOD.FR.0002603_977166_12242.61_12242.61" at bounding box center [740, 16] width 644 height 21
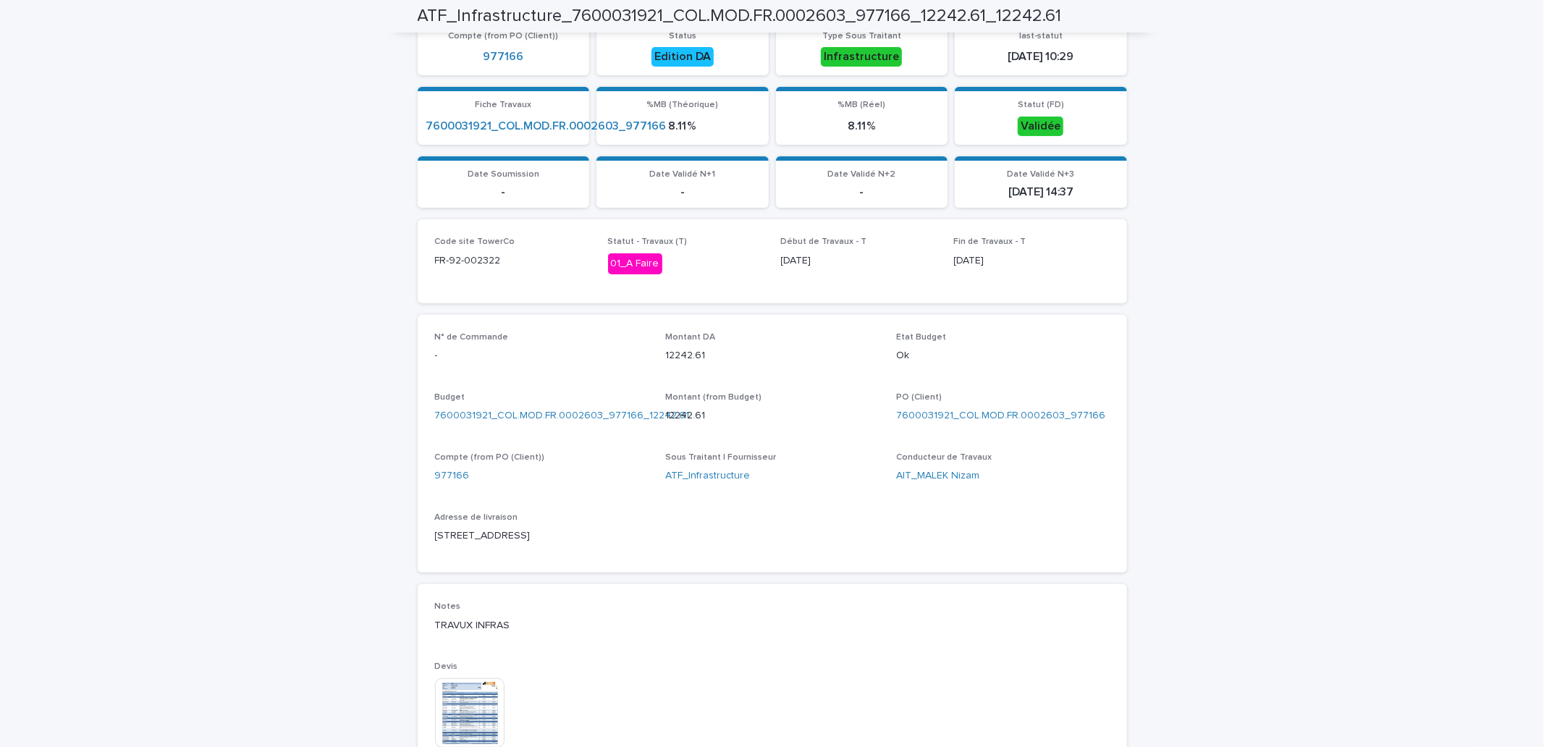
click at [884, 18] on h2 "ATF_Infrastructure_7600031921_COL.MOD.FR.0002603_977166_12242.61_12242.61" at bounding box center [740, 16] width 644 height 21
click at [882, 20] on h2 "ATF_Infrastructure_7600031921_COL.MOD.FR.0002603_977166_12242.61_12242.61" at bounding box center [740, 16] width 644 height 21
drag, startPoint x: 905, startPoint y: 13, endPoint x: 851, endPoint y: 20, distance: 54.1
click at [851, 20] on h2 "ATF_Infrastructure_7600031921_COL.MOD.FR.0002603_977166_12242.61_12242.61" at bounding box center [740, 16] width 644 height 21
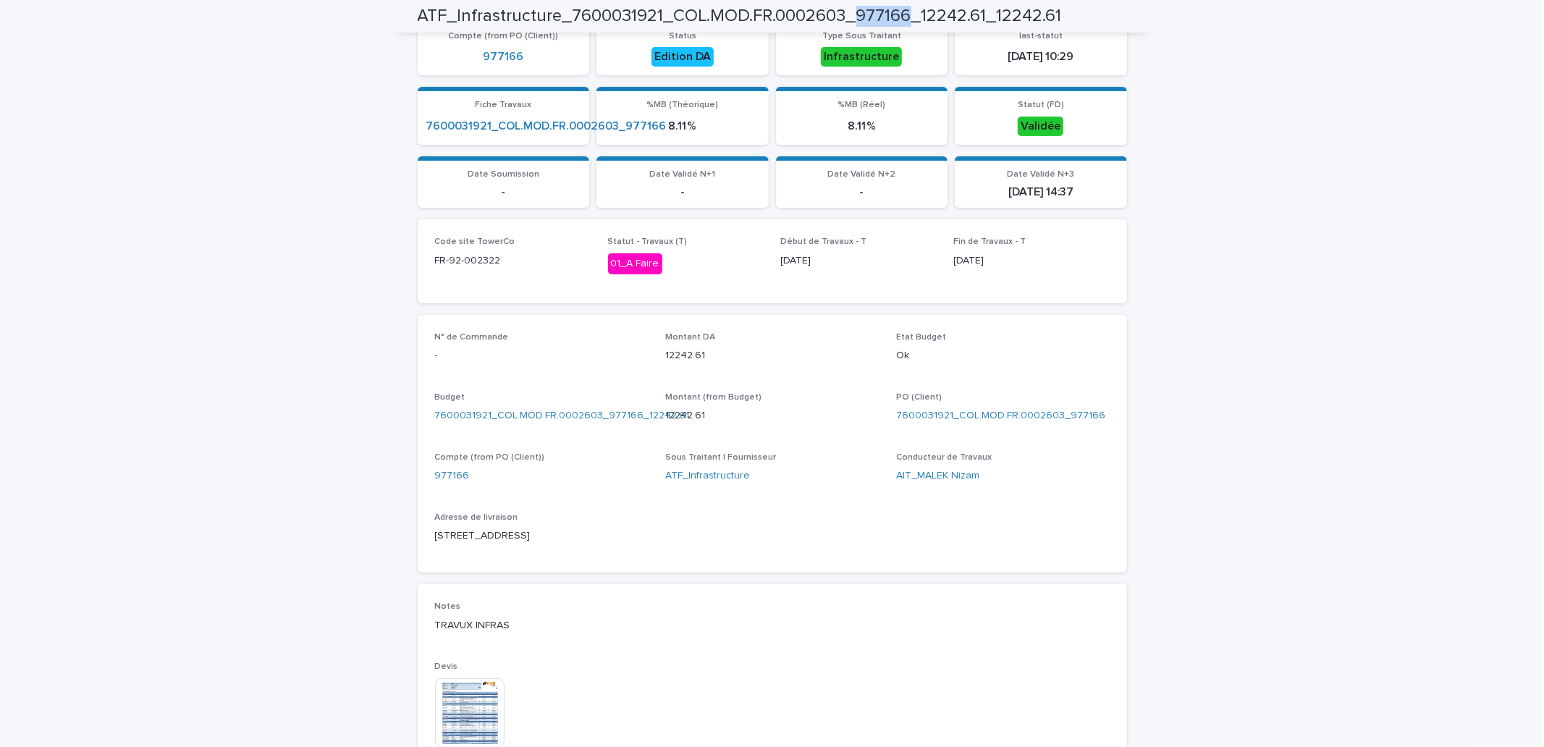
copy h2 "977166"
click at [540, 746] on div "This file cannot be opened Download File" at bounding box center [542, 714] width 214 height 72
click at [902, 635] on div "Notes TRAVUX INFRAS" at bounding box center [772, 623] width 675 height 43
click at [873, 576] on div "Loading... Saving… N° de Commande - Montant DA 12242.61 Etat Budget Ok Budget 7…" at bounding box center [773, 450] width 710 height 270
click at [1106, 578] on div "Loading... Saving… N° de Commande - Montant DA 12242.61 Etat Budget Ok Budget 7…" at bounding box center [773, 450] width 710 height 270
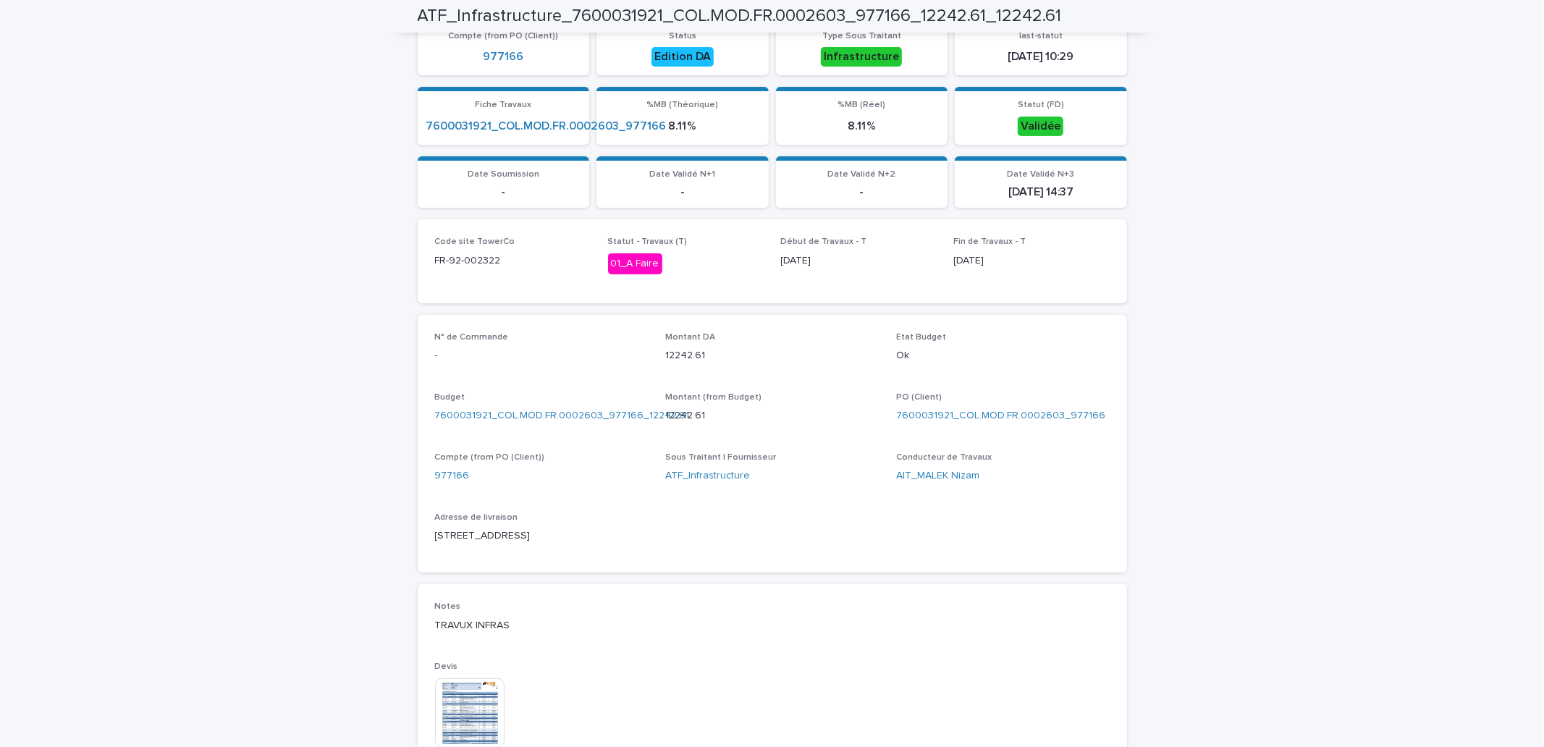
click at [1148, 423] on div "Loading... Saving… Loading... Saving… ATF_Infrastructure_7600031921_COL.MOD.FR.…" at bounding box center [772, 410] width 1544 height 1261
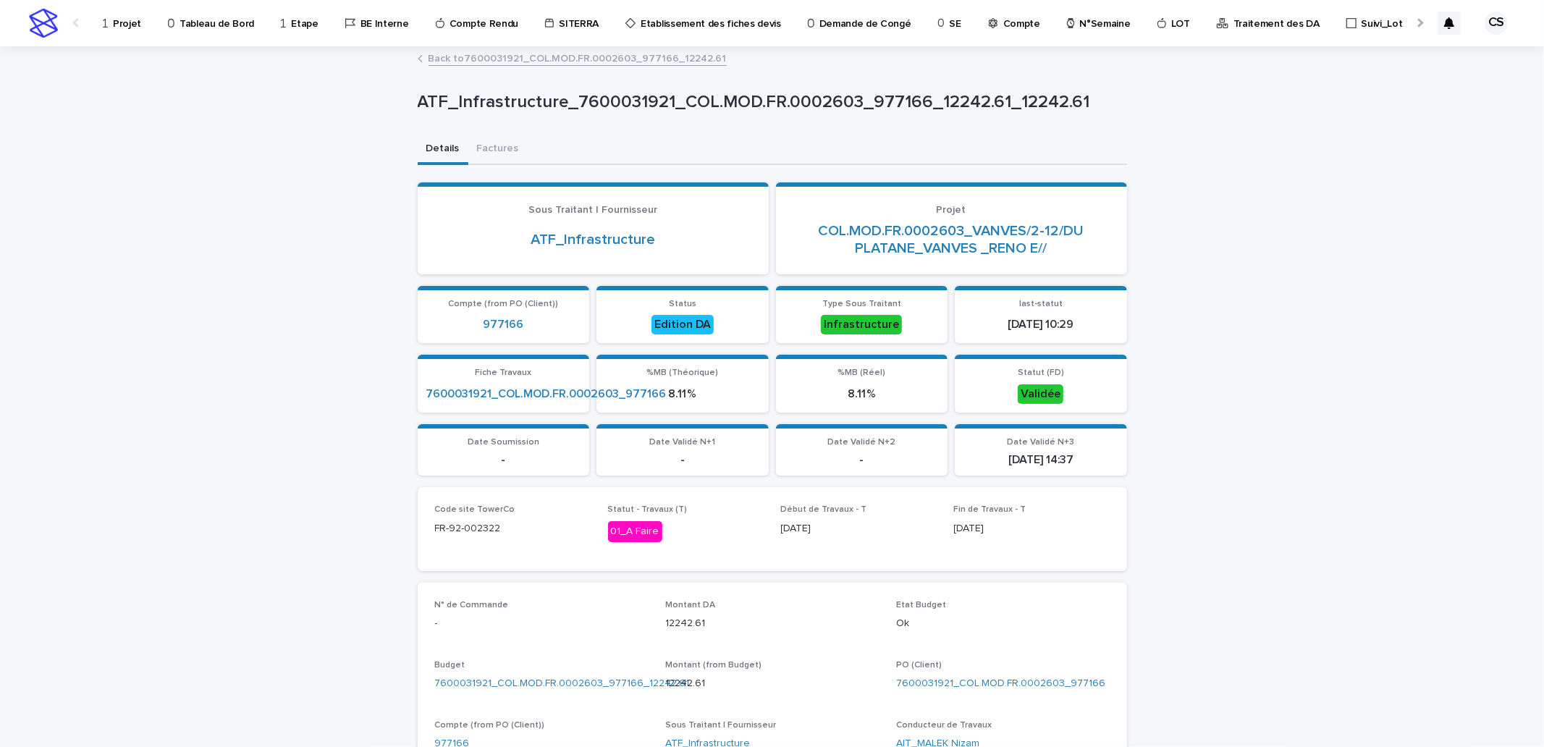
click at [478, 56] on link "Back to 7600031921_COL.MOD.FR.0002603_977166_12242.61" at bounding box center [578, 57] width 298 height 17
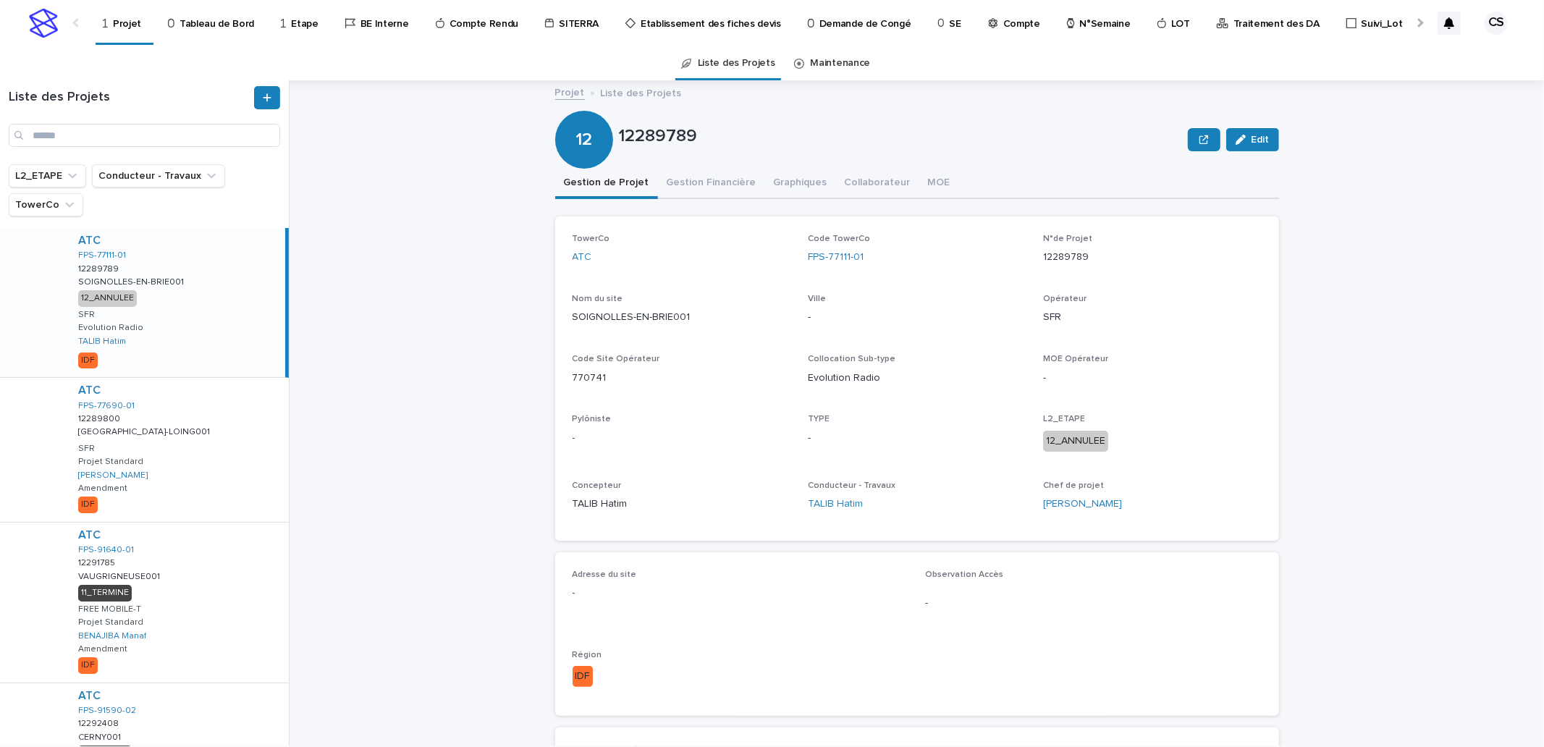
click at [1234, 30] on p "Traitement des DA" at bounding box center [1277, 15] width 86 height 30
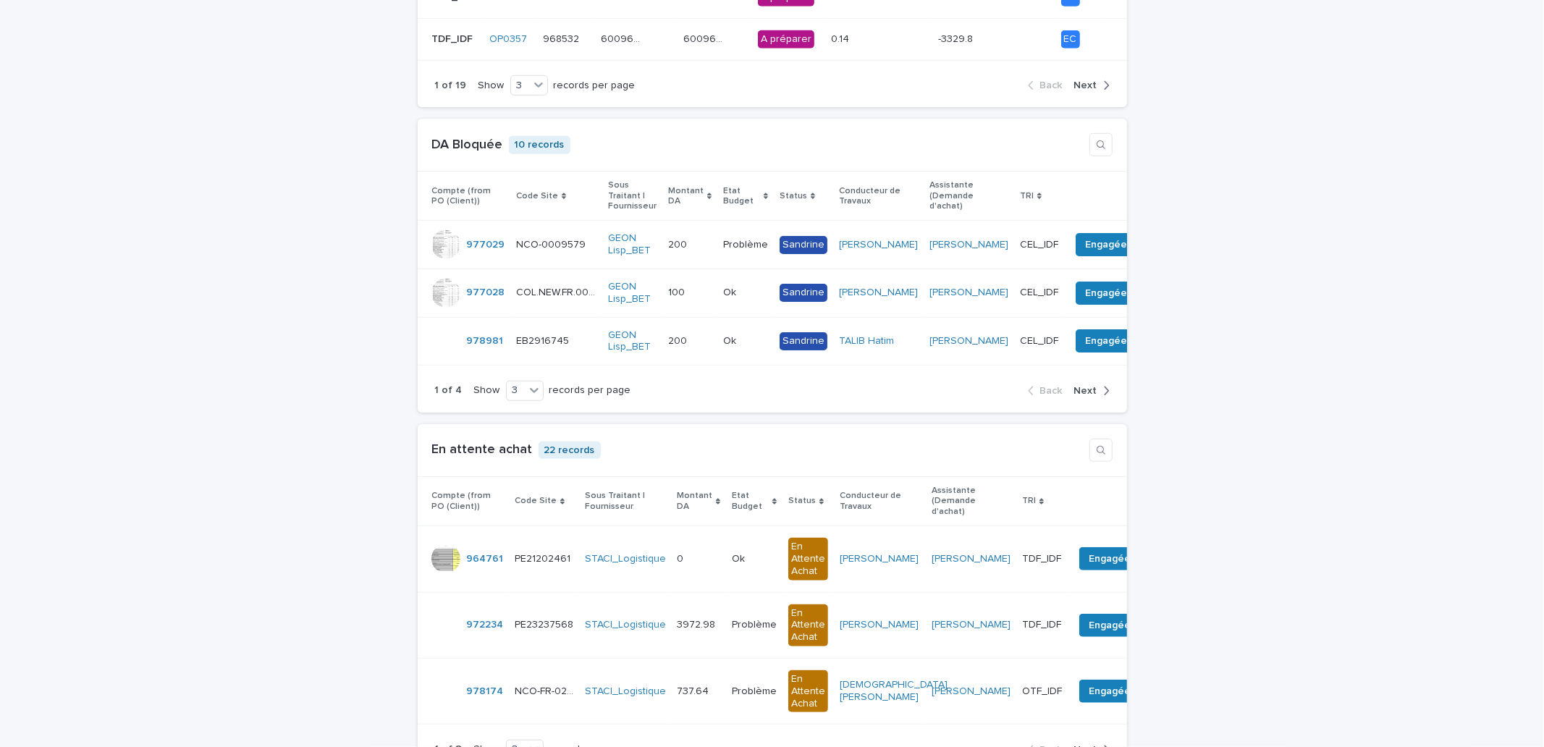
scroll to position [534, 0]
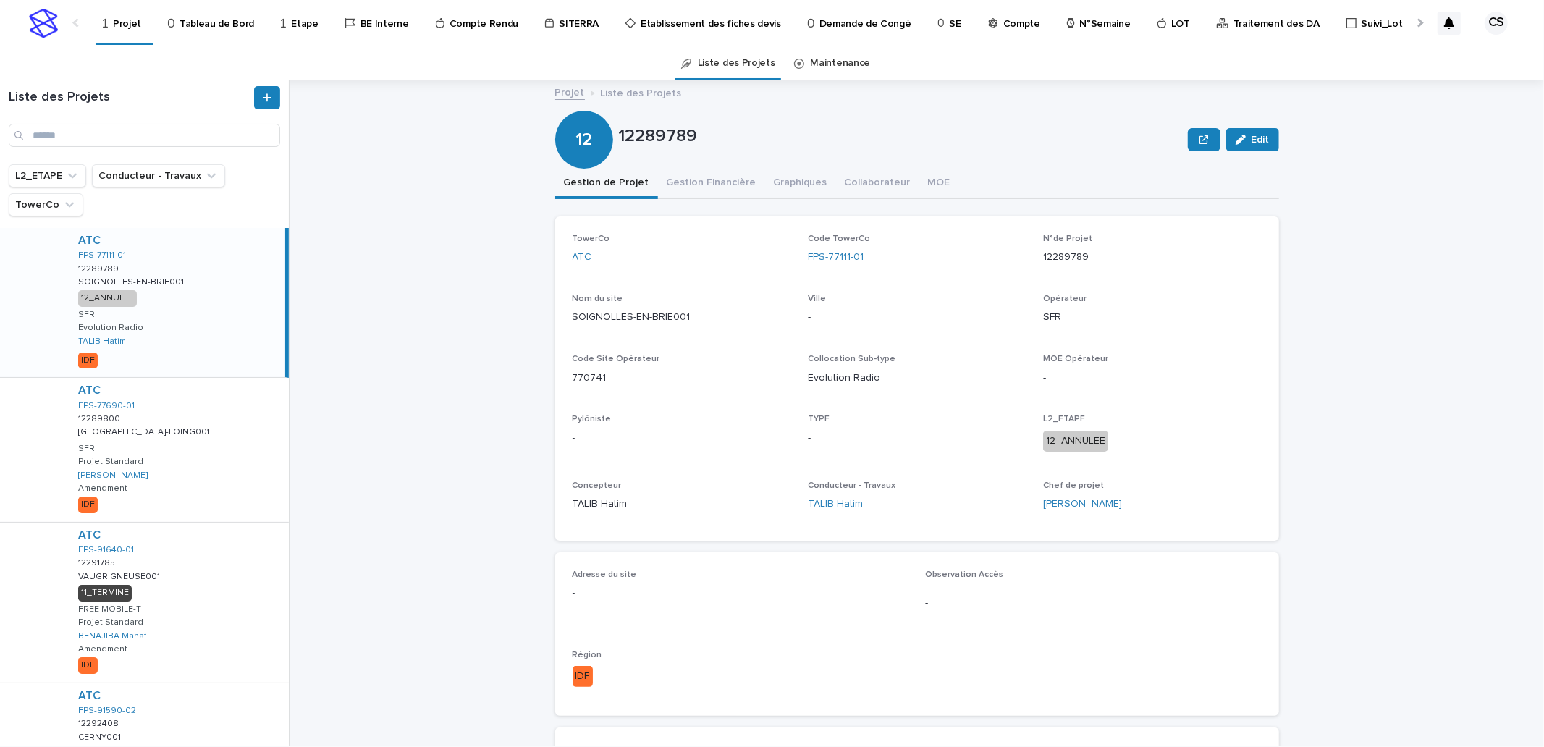
click at [1234, 17] on p "Traitement des DA" at bounding box center [1277, 15] width 86 height 30
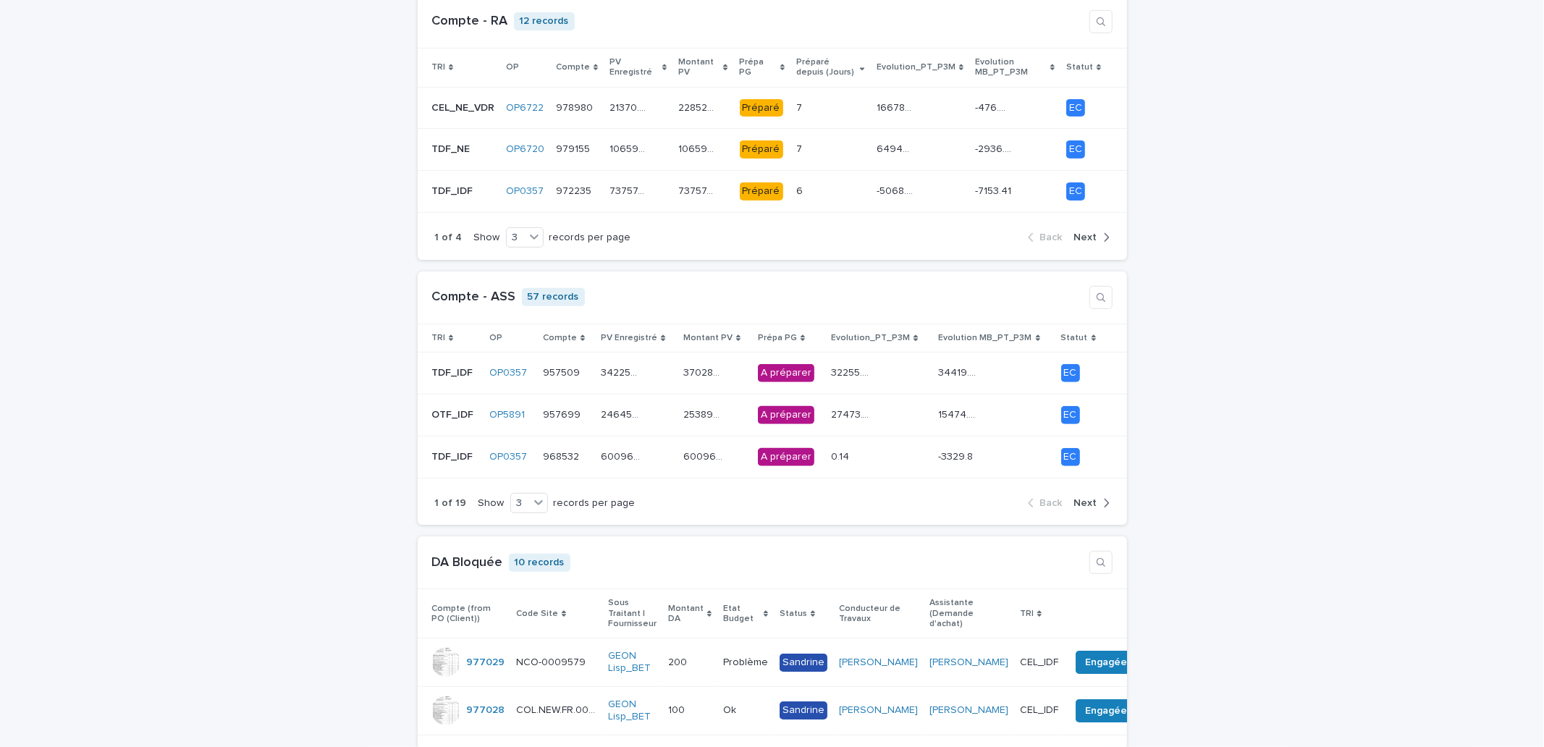
scroll to position [98, 0]
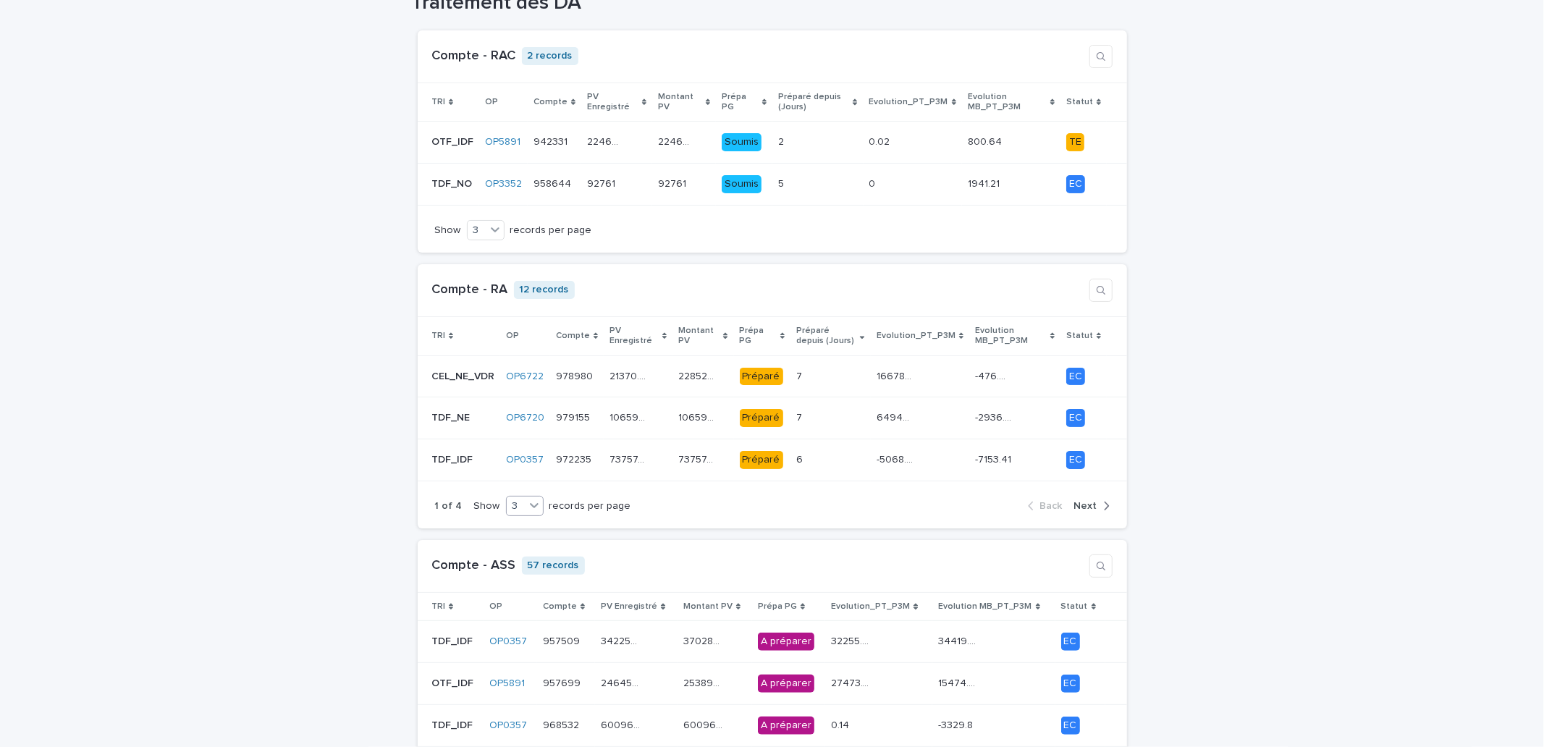
click at [527, 500] on icon at bounding box center [534, 505] width 14 height 14
click at [507, 560] on div "9" at bounding box center [514, 560] width 36 height 17
